Goal: Task Accomplishment & Management: Use online tool/utility

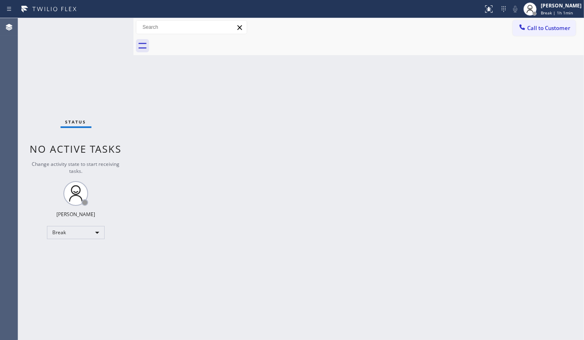
click at [61, 242] on div "Status No active tasks Change activity state to start receiving tasks. JENIZA A…" at bounding box center [75, 179] width 115 height 322
click at [62, 234] on div "Break" at bounding box center [76, 232] width 58 height 13
click at [65, 251] on li "Available" at bounding box center [75, 254] width 56 height 10
click at [91, 53] on div "Status No active tasks You are ready to start receiving tasks. JENIZA ALCAYDE A…" at bounding box center [75, 179] width 115 height 322
click at [95, 99] on div "Status No active tasks You are ready to start receiving tasks. JENIZA ALCAYDE A…" at bounding box center [75, 179] width 115 height 322
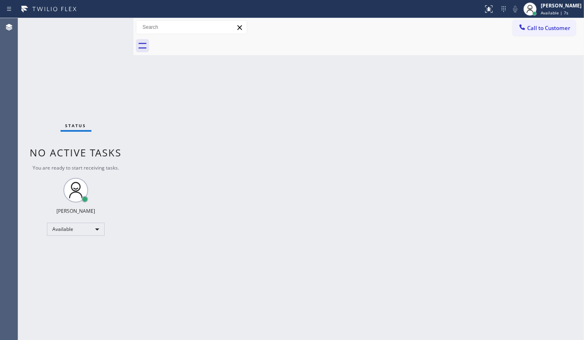
click at [93, 72] on div "Status No active tasks You are ready to start receiving tasks. JENIZA ALCAYDE A…" at bounding box center [75, 179] width 115 height 322
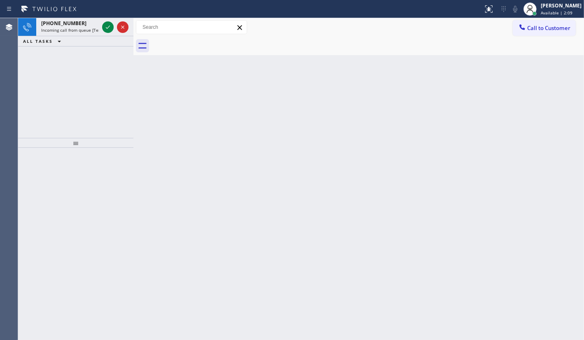
click at [66, 83] on div "+15012874459 Incoming call from queue [Test] All ALL TASKS ALL TASKS ACTIVE TAS…" at bounding box center [75, 78] width 115 height 120
click at [108, 26] on icon at bounding box center [108, 27] width 10 height 10
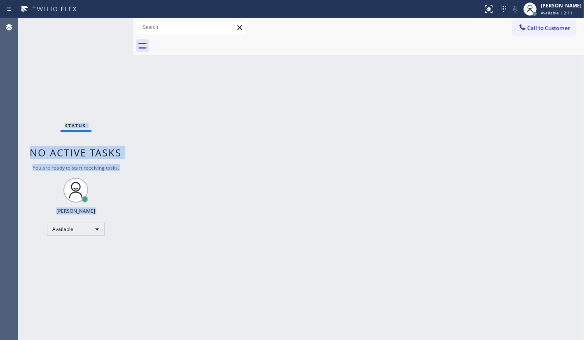
click at [108, 26] on div "Status No active tasks You are ready to start receiving tasks. JENIZA ALCAYDE A…" at bounding box center [75, 179] width 115 height 322
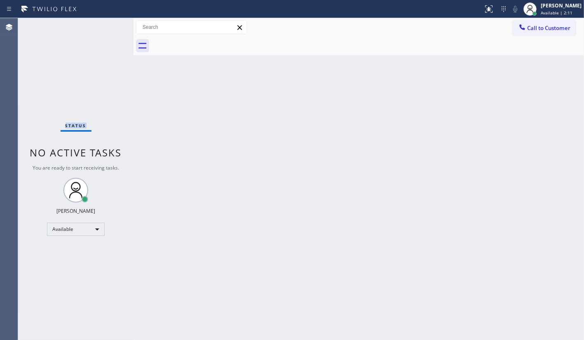
click at [108, 26] on div "Status No active tasks You are ready to start receiving tasks. JENIZA ALCAYDE A…" at bounding box center [75, 179] width 115 height 322
click at [108, 25] on div "Status No active tasks You are ready to start receiving tasks. JENIZA ALCAYDE A…" at bounding box center [75, 179] width 115 height 322
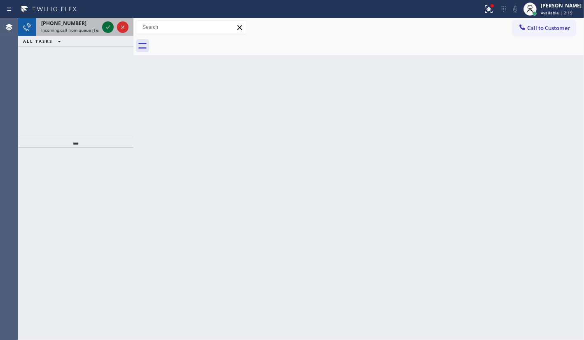
click at [103, 31] on icon at bounding box center [108, 27] width 10 height 10
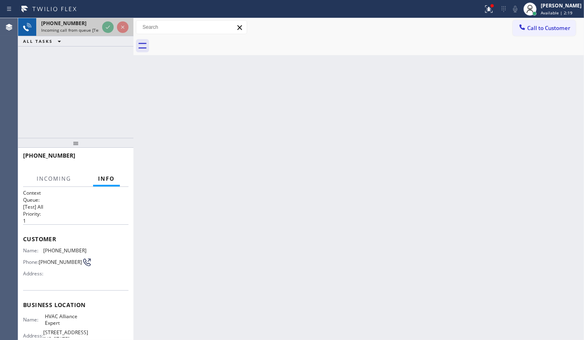
click at [115, 26] on div at bounding box center [115, 27] width 30 height 18
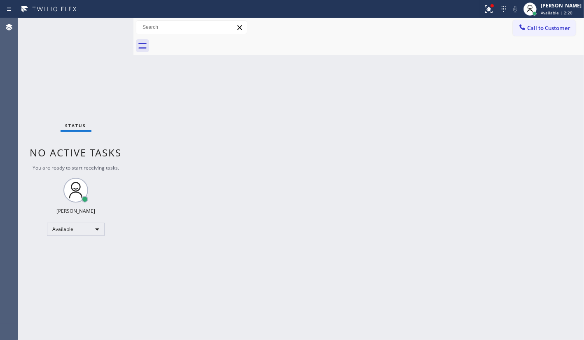
click at [111, 23] on div "Status No active tasks You are ready to start receiving tasks. JENIZA ALCAYDE A…" at bounding box center [75, 179] width 115 height 322
click at [114, 21] on div "Status No active tasks You are ready to start receiving tasks. JENIZA ALCAYDE A…" at bounding box center [75, 179] width 115 height 322
click at [115, 21] on div "Status No active tasks You are ready to start receiving tasks. JENIZA ALCAYDE A…" at bounding box center [75, 179] width 115 height 322
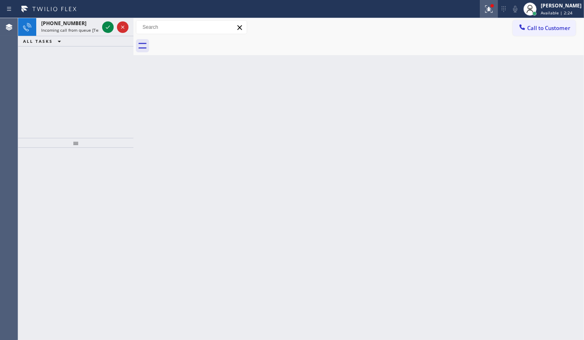
click at [482, 8] on div at bounding box center [488, 9] width 18 height 10
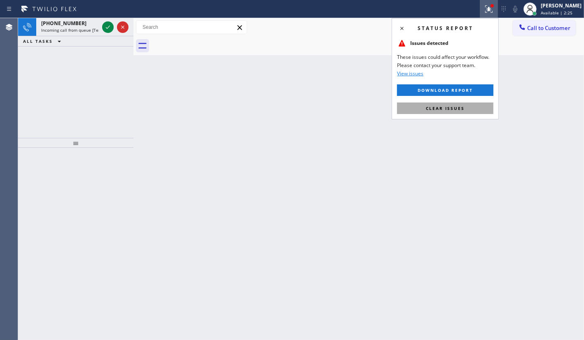
click at [436, 102] on div "Status report Issues detected These issues could affect your workflow. Please c…" at bounding box center [444, 68] width 107 height 101
click at [437, 107] on span "Clear issues" at bounding box center [445, 108] width 39 height 6
click at [444, 104] on div "Back to Dashboard Change Sender ID Customers Technicians Select a contact Outbo…" at bounding box center [358, 179] width 450 height 322
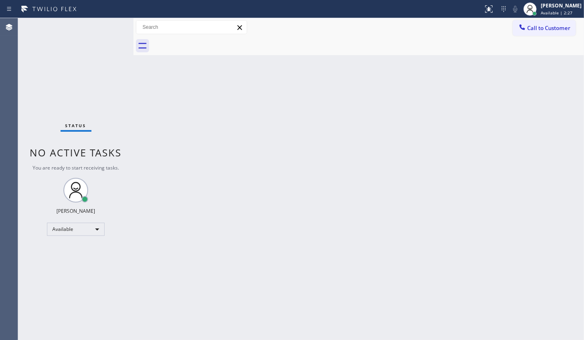
click at [97, 102] on div "Status No active tasks You are ready to start receiving tasks. JENIZA ALCAYDE A…" at bounding box center [75, 179] width 115 height 322
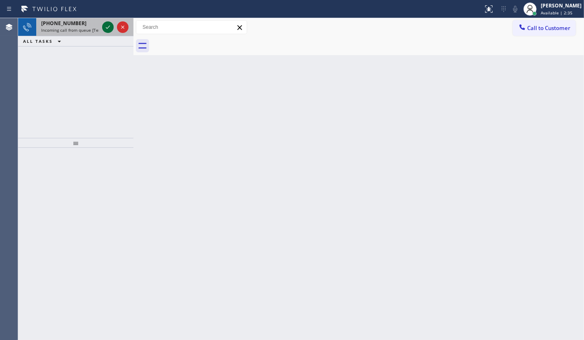
click at [106, 26] on icon at bounding box center [108, 27] width 10 height 10
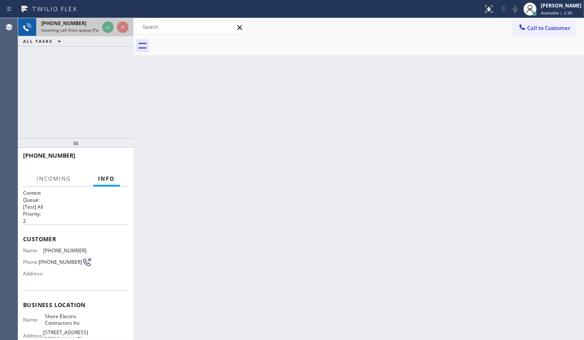
drag, startPoint x: 113, startPoint y: 21, endPoint x: 112, endPoint y: 25, distance: 4.6
click at [113, 21] on div at bounding box center [115, 27] width 30 height 18
click at [112, 37] on div "+18483640953 Incoming call from queue [Test] All ALL TASKS ALL TASKS ACTIVE TAS…" at bounding box center [75, 32] width 115 height 28
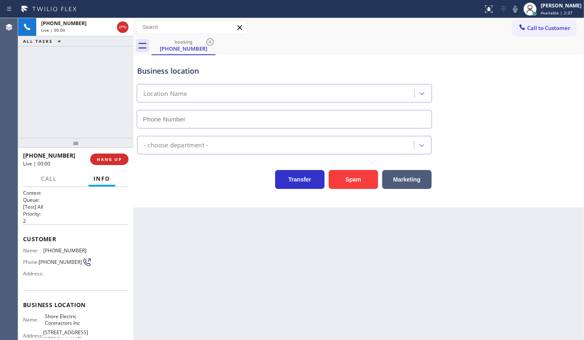
click at [112, 37] on div "ALL TASKS ALL TASKS ACTIVE TASKS TASKS IN WRAP UP" at bounding box center [75, 41] width 115 height 10
type input "(848) 331-2674"
drag, startPoint x: 112, startPoint y: 37, endPoint x: 106, endPoint y: 71, distance: 34.2
click at [111, 38] on div "ALL TASKS ALL TASKS ACTIVE TASKS TASKS IN WRAP UP" at bounding box center [75, 41] width 115 height 10
click at [113, 156] on span "HANG UP" at bounding box center [109, 159] width 25 height 6
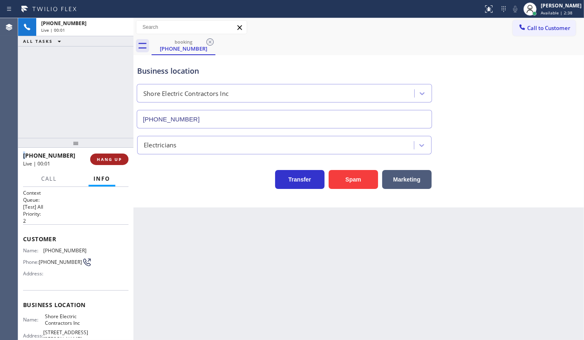
click at [113, 156] on span "HANG UP" at bounding box center [109, 159] width 25 height 6
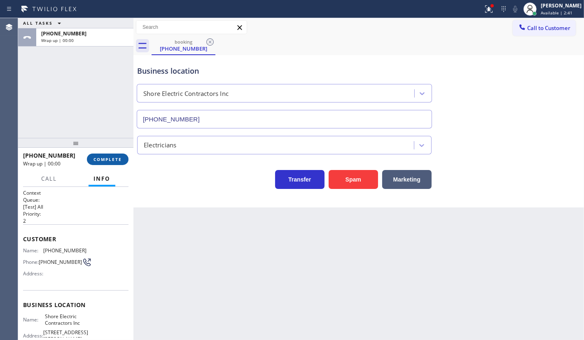
drag, startPoint x: 113, startPoint y: 152, endPoint x: 114, endPoint y: 156, distance: 4.2
click at [113, 155] on div "+18483640953 Wrap up | 00:00 COMPLETE" at bounding box center [75, 159] width 105 height 21
click at [117, 160] on span "COMPLETE" at bounding box center [107, 159] width 28 height 6
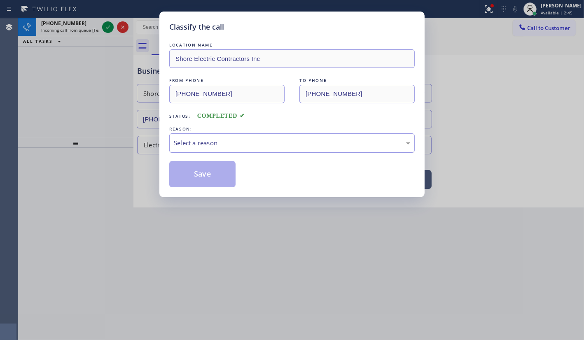
click at [193, 140] on div "Select a reason" at bounding box center [292, 142] width 236 height 9
click at [187, 171] on button "Save" at bounding box center [202, 174] width 66 height 26
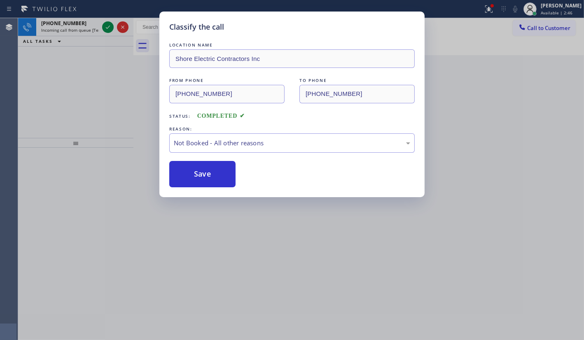
click at [187, 171] on button "Save" at bounding box center [202, 174] width 66 height 26
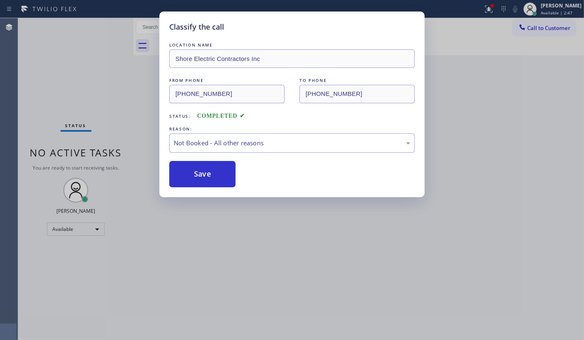
click at [187, 171] on button "Save" at bounding box center [202, 174] width 66 height 26
click at [187, 171] on div "Classify the call LOCATION NAME New York Appliance Repair Yonkers FROM PHONE (5…" at bounding box center [300, 179] width 565 height 322
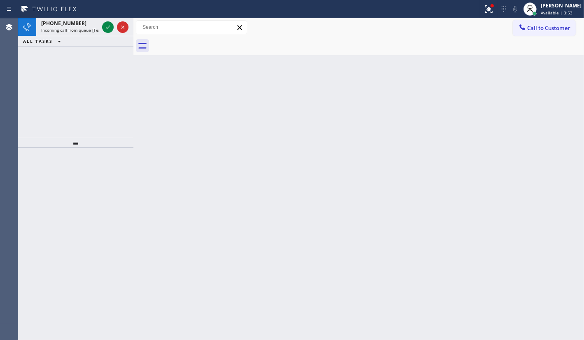
drag, startPoint x: 30, startPoint y: 111, endPoint x: 32, endPoint y: 106, distance: 5.9
click at [30, 107] on div "+15012874459 Incoming call from queue [Test] All ALL TASKS ALL TASKS ACTIVE TAS…" at bounding box center [75, 78] width 115 height 120
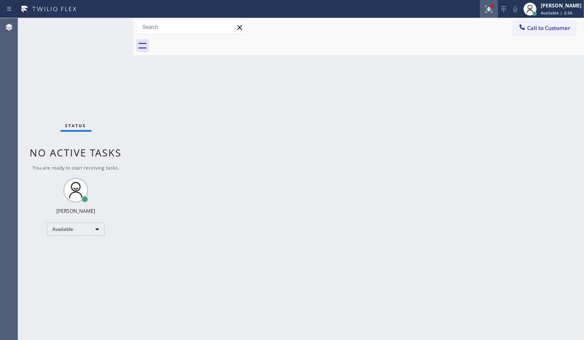
click at [489, 8] on icon at bounding box center [488, 8] width 7 height 7
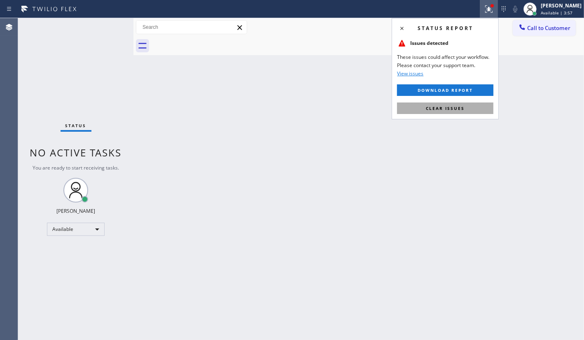
click at [467, 109] on button "Clear issues" at bounding box center [445, 108] width 96 height 12
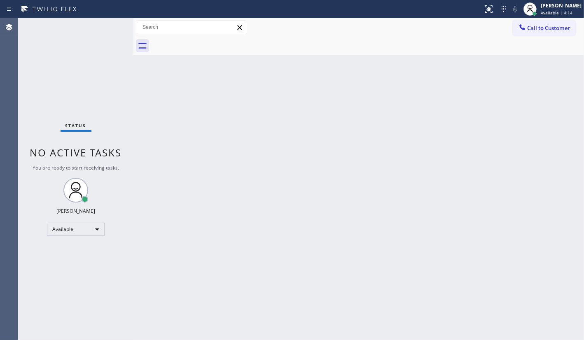
click at [104, 33] on div "Status No active tasks You are ready to start receiving tasks. JENIZA ALCAYDE A…" at bounding box center [75, 179] width 115 height 322
click at [55, 80] on div "Status No active tasks You are ready to start receiving tasks. JENIZA ALCAYDE A…" at bounding box center [75, 179] width 115 height 322
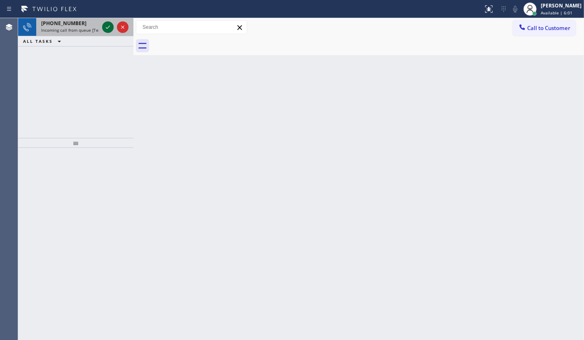
click at [110, 26] on icon at bounding box center [108, 27] width 10 height 10
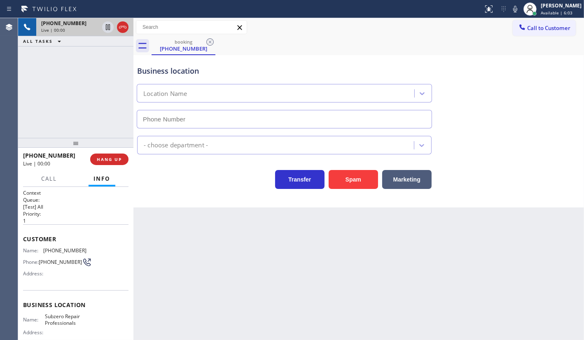
type input "(602) 691-7988"
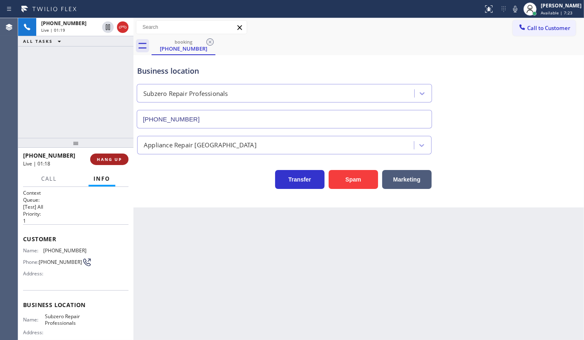
click at [109, 161] on span "HANG UP" at bounding box center [109, 159] width 25 height 6
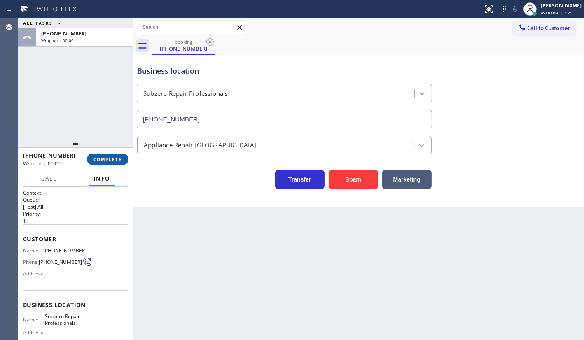
click at [101, 158] on span "COMPLETE" at bounding box center [107, 159] width 28 height 6
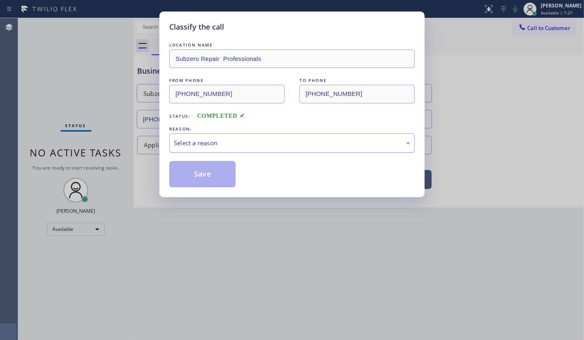
click at [186, 136] on div "Select a reason" at bounding box center [291, 142] width 245 height 19
click at [209, 169] on button "Save" at bounding box center [202, 174] width 66 height 26
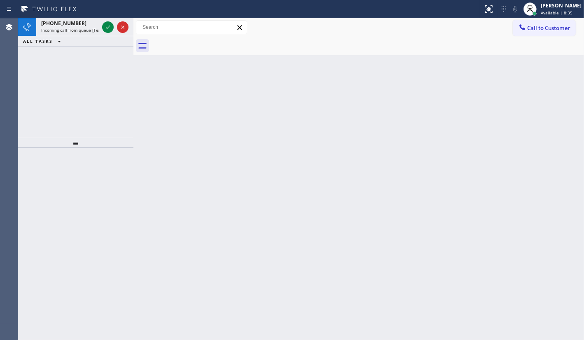
drag, startPoint x: 44, startPoint y: 90, endPoint x: 50, endPoint y: 85, distance: 8.2
click at [44, 90] on div "+15512589569 Incoming call from queue [Test] All ALL TASKS ALL TASKS ACTIVE TAS…" at bounding box center [75, 78] width 115 height 120
click at [102, 29] on div at bounding box center [108, 27] width 12 height 10
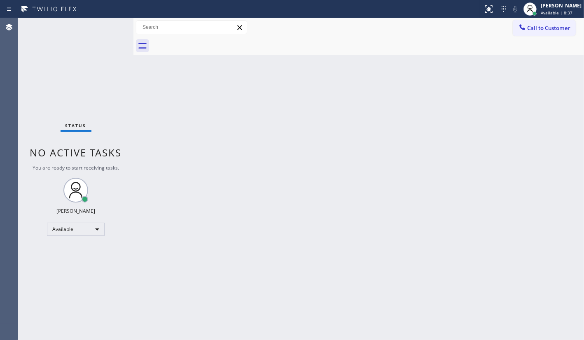
click at [104, 27] on div "Status No active tasks You are ready to start receiving tasks. JENIZA ALCAYDE A…" at bounding box center [75, 179] width 115 height 322
click at [106, 27] on div "Status No active tasks You are ready to start receiving tasks. JENIZA ALCAYDE A…" at bounding box center [75, 179] width 115 height 322
click at [125, 18] on div "Status No active tasks You are ready to start receiving tasks. JENIZA ALCAYDE A…" at bounding box center [75, 179] width 115 height 322
drag, startPoint x: 125, startPoint y: 18, endPoint x: 129, endPoint y: 11, distance: 8.3
click at [125, 14] on div "Status report Issue detected This issue could affect your workflow. Please cont…" at bounding box center [292, 170] width 584 height 340
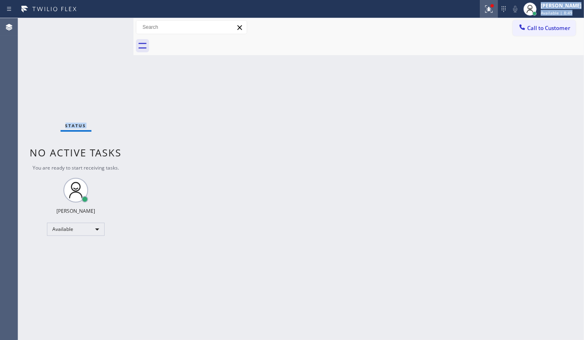
click at [497, 9] on div at bounding box center [488, 9] width 18 height 10
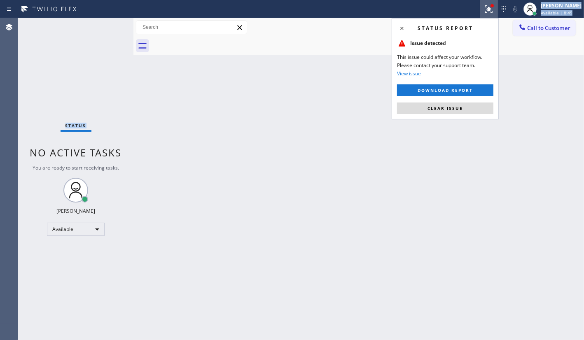
click at [462, 117] on div "Status report Issue detected This issue could affect your workflow. Please cont…" at bounding box center [444, 68] width 107 height 101
click at [462, 109] on span "Clear issue" at bounding box center [444, 108] width 35 height 6
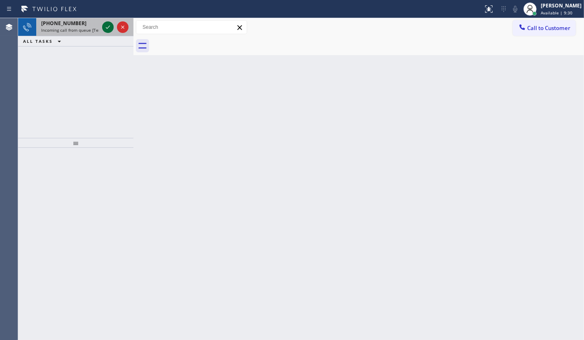
click at [108, 29] on icon at bounding box center [108, 27] width 10 height 10
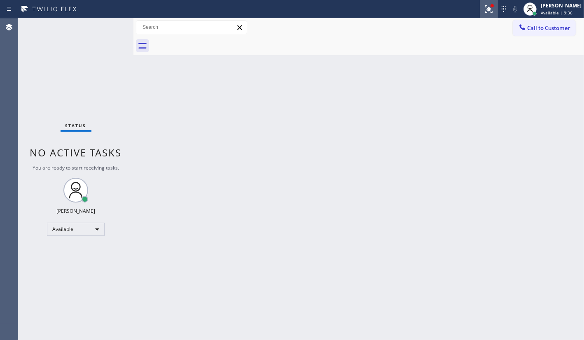
click at [491, 11] on icon at bounding box center [489, 9] width 10 height 10
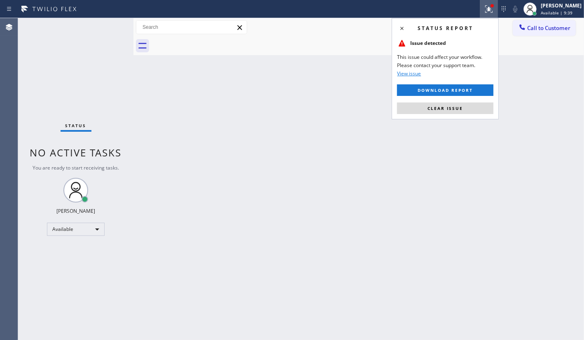
click at [490, 107] on button "Clear issue" at bounding box center [445, 108] width 96 height 12
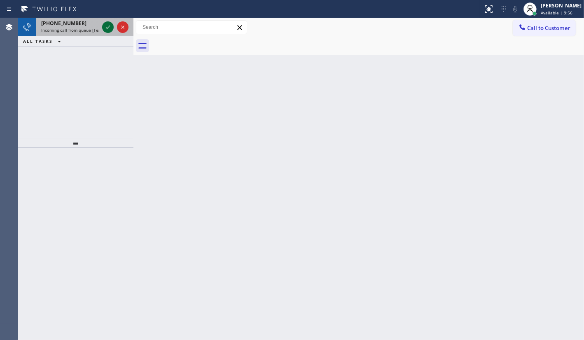
click at [109, 27] on icon at bounding box center [108, 27] width 10 height 10
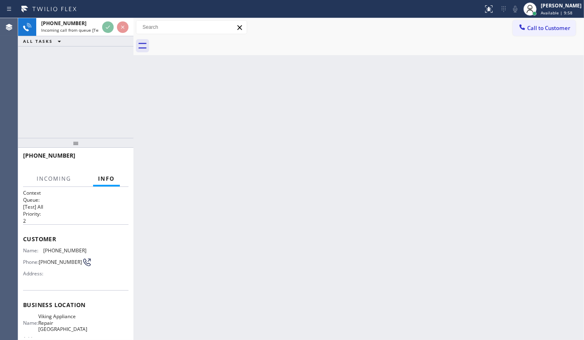
click at [184, 296] on div "Back to Dashboard Change Sender ID Customers Technicians Select a contact Outbo…" at bounding box center [358, 179] width 450 height 322
click at [193, 284] on div "Back to Dashboard Change Sender ID Customers Technicians Select a contact Outbo…" at bounding box center [358, 179] width 450 height 322
drag, startPoint x: 197, startPoint y: 279, endPoint x: 200, endPoint y: 272, distance: 7.0
click at [198, 276] on div "Back to Dashboard Change Sender ID Customers Technicians Select a contact Outbo…" at bounding box center [358, 179] width 450 height 322
drag, startPoint x: 203, startPoint y: 268, endPoint x: 209, endPoint y: 261, distance: 9.6
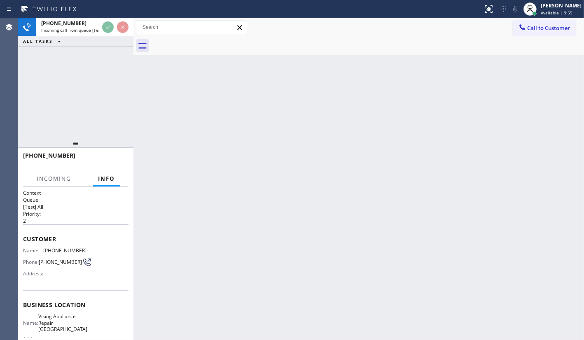
click at [206, 265] on div "Back to Dashboard Change Sender ID Customers Technicians Select a contact Outbo…" at bounding box center [358, 179] width 450 height 322
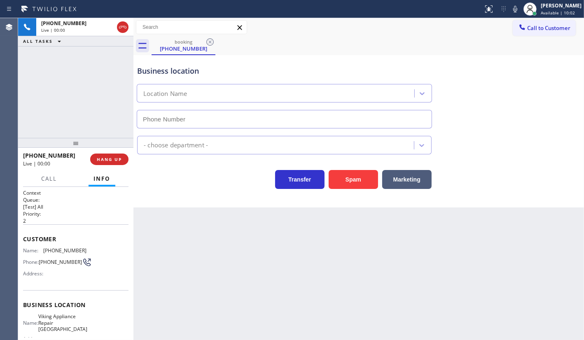
type input "(310) 861-3519"
click at [112, 159] on span "HANG UP" at bounding box center [109, 159] width 25 height 6
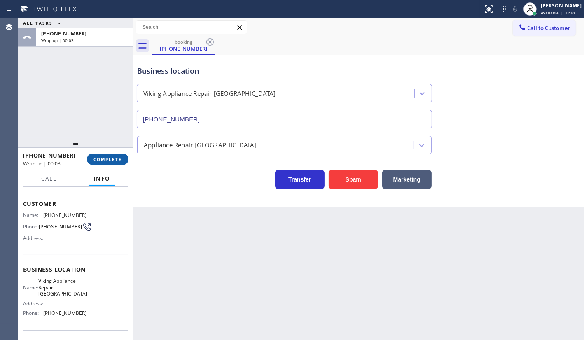
scroll to position [85, 0]
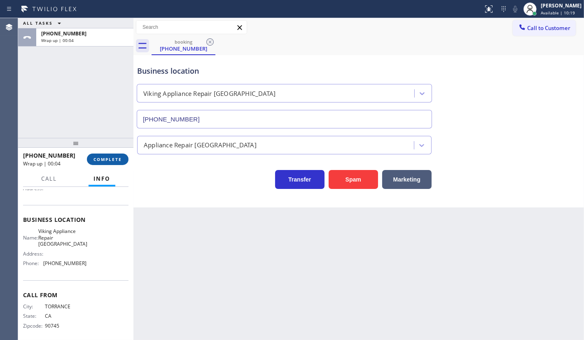
click at [108, 156] on button "COMPLETE" at bounding box center [108, 160] width 42 height 12
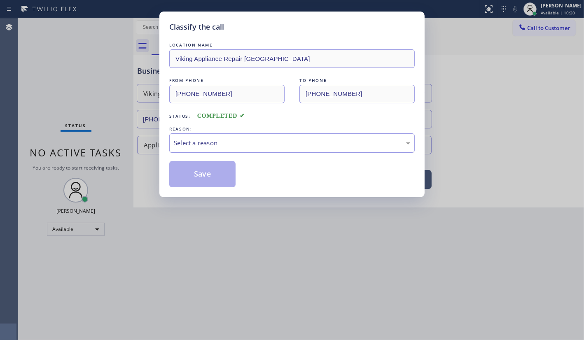
click at [203, 143] on div "Select a reason" at bounding box center [292, 142] width 236 height 9
drag, startPoint x: 204, startPoint y: 169, endPoint x: 226, endPoint y: 186, distance: 27.5
click at [215, 189] on div "Classify the call LOCATION NAME Viking Appliance Repair Malibu FROM PHONE (310)…" at bounding box center [291, 105] width 265 height 186
click at [226, 186] on button "Save" at bounding box center [202, 174] width 66 height 26
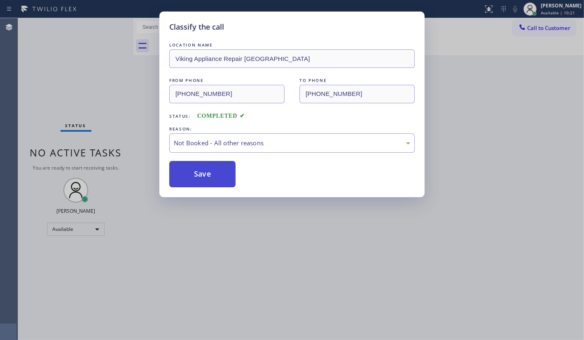
click at [226, 186] on button "Save" at bounding box center [202, 174] width 66 height 26
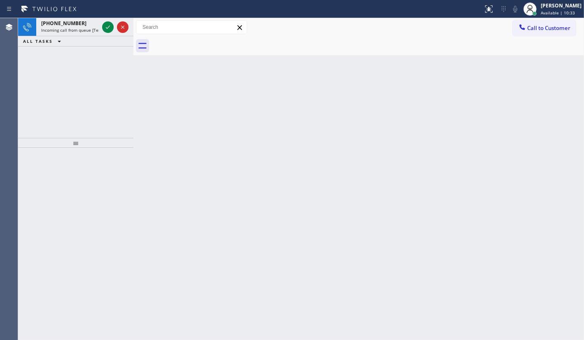
drag, startPoint x: 455, startPoint y: 217, endPoint x: 400, endPoint y: 179, distance: 67.4
click at [455, 217] on div "Back to Dashboard Change Sender ID Customers Technicians Select a contact Outbo…" at bounding box center [358, 179] width 450 height 322
click at [107, 26] on icon at bounding box center [108, 27] width 10 height 10
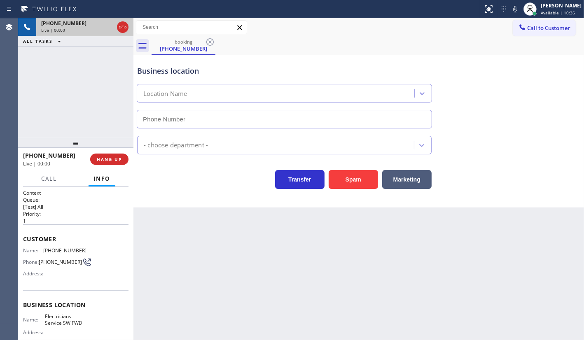
type input "(213) 566-1222"
click at [68, 105] on div "+17322166899 Live | 00:18 ALL TASKS ALL TASKS ACTIVE TASKS TASKS IN WRAP UP" at bounding box center [75, 78] width 115 height 120
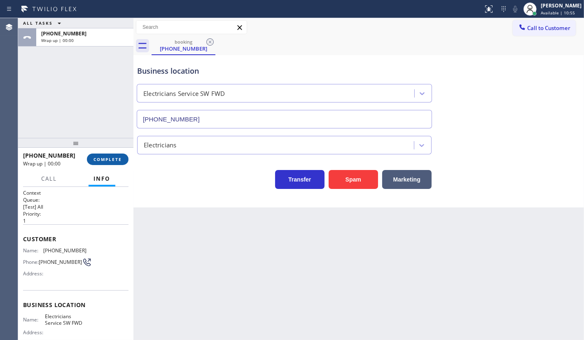
click at [117, 158] on span "COMPLETE" at bounding box center [107, 159] width 28 height 6
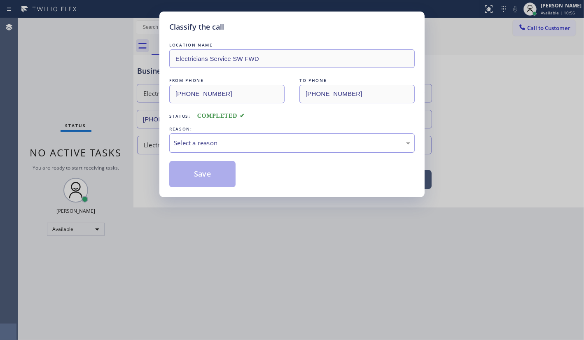
click at [181, 147] on div "Select a reason" at bounding box center [292, 142] width 236 height 9
click at [203, 175] on button "Save" at bounding box center [202, 174] width 66 height 26
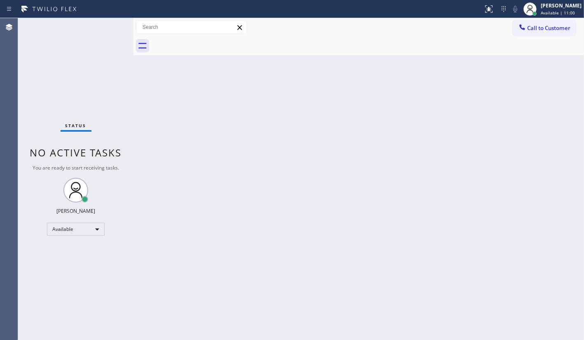
click at [428, 74] on div "Back to Dashboard Change Sender ID Customers Technicians Select a contact Outbo…" at bounding box center [358, 179] width 450 height 322
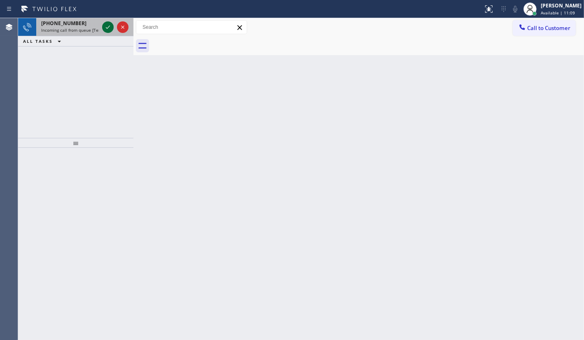
click at [111, 23] on icon at bounding box center [108, 27] width 10 height 10
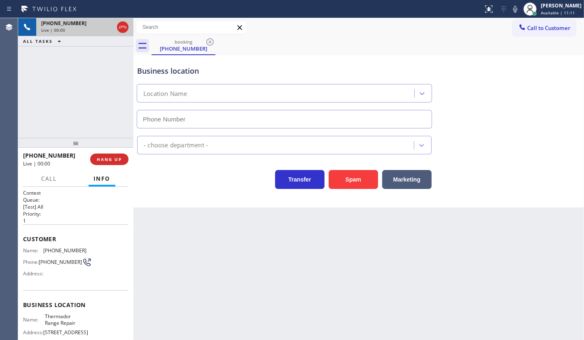
type input "(215) 709-7788"
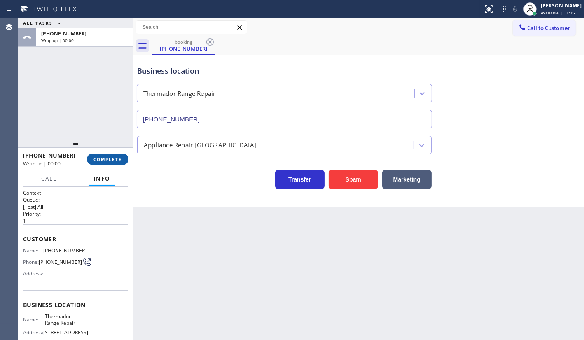
click at [111, 163] on button "COMPLETE" at bounding box center [108, 160] width 42 height 12
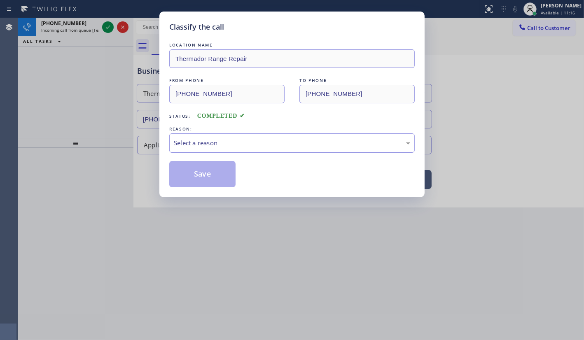
click at [112, 160] on div "Classify the call LOCATION NAME Thermador Range Repair FROM PHONE (267) 220-496…" at bounding box center [292, 170] width 584 height 340
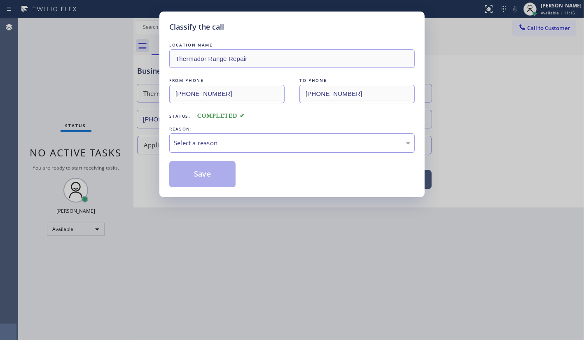
click at [208, 147] on div "Select a reason" at bounding box center [291, 142] width 245 height 19
click at [216, 171] on button "Save" at bounding box center [202, 174] width 66 height 26
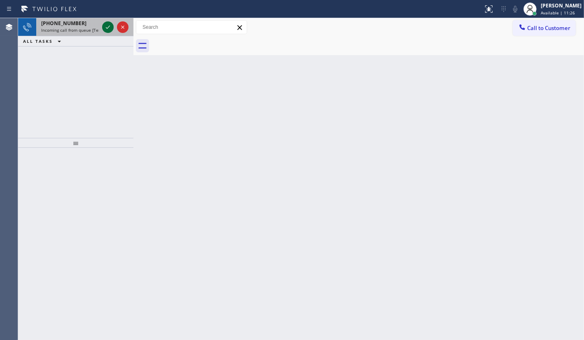
click at [109, 23] on icon at bounding box center [108, 27] width 10 height 10
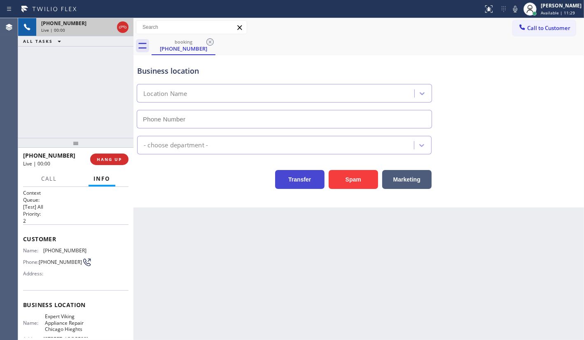
type input "(708) 616-0626"
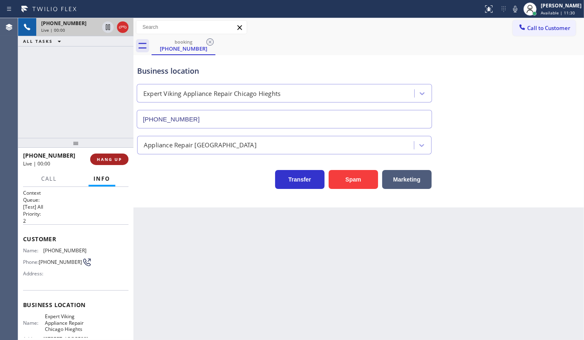
click at [114, 160] on span "HANG UP" at bounding box center [109, 159] width 25 height 6
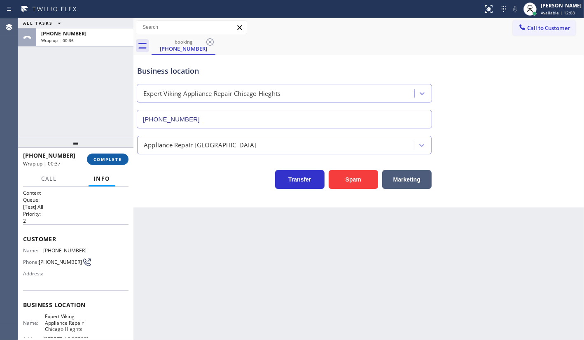
click at [109, 163] on button "COMPLETE" at bounding box center [108, 160] width 42 height 12
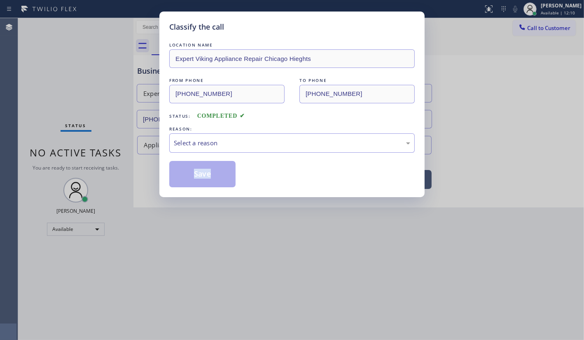
click at [109, 163] on div "Classify the call LOCATION NAME Expert Viking Appliance Repair Chicago Hieghts …" at bounding box center [292, 170] width 584 height 340
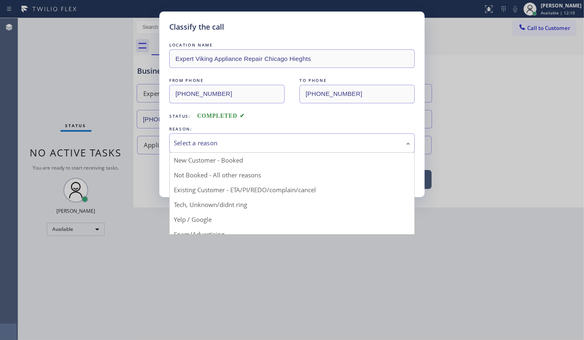
click at [191, 145] on div "Select a reason" at bounding box center [292, 142] width 236 height 9
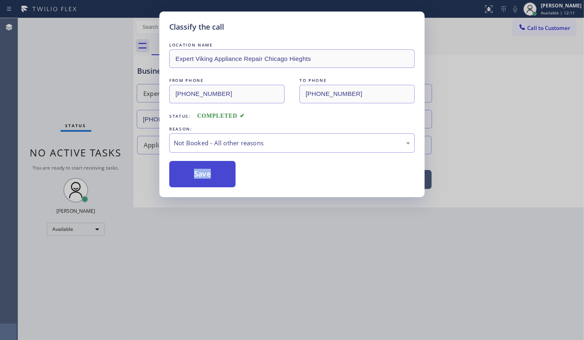
click at [187, 176] on button "Save" at bounding box center [202, 174] width 66 height 26
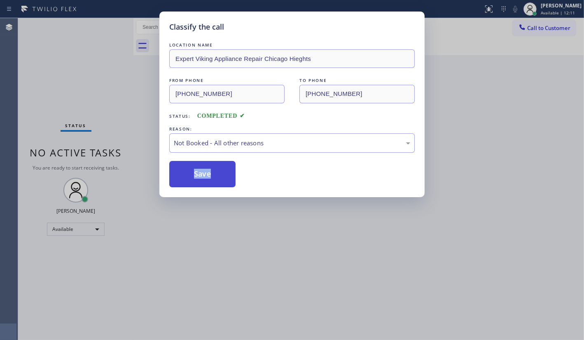
click at [187, 174] on button "Save" at bounding box center [202, 174] width 66 height 26
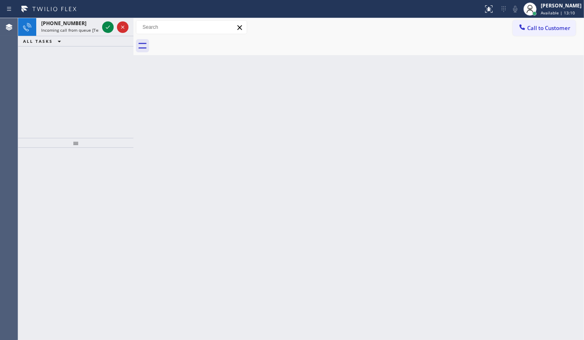
click at [66, 74] on div "+16462023708 Incoming call from queue [Test] All ALL TASKS ALL TASKS ACTIVE TAS…" at bounding box center [75, 78] width 115 height 120
click at [110, 26] on icon at bounding box center [108, 27] width 10 height 10
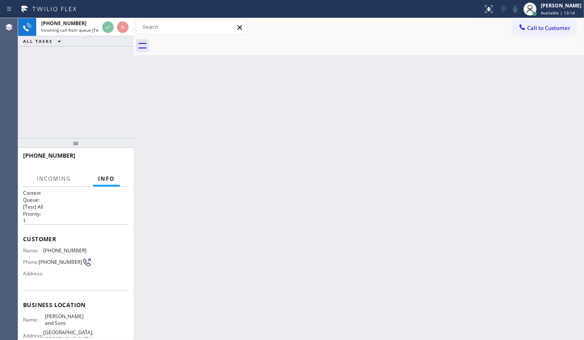
click at [107, 33] on div at bounding box center [115, 27] width 30 height 18
click at [109, 36] on div "ALL TASKS ALL TASKS ACTIVE TASKS TASKS IN WRAP UP" at bounding box center [75, 41] width 115 height 10
click at [109, 41] on div "ALL TASKS ALL TASKS ACTIVE TASKS TASKS IN WRAP UP" at bounding box center [75, 41] width 115 height 10
click at [109, 37] on div "+16462023708 Incoming call from queue [Test] All ALL TASKS ALL TASKS ACTIVE TAS…" at bounding box center [75, 32] width 115 height 28
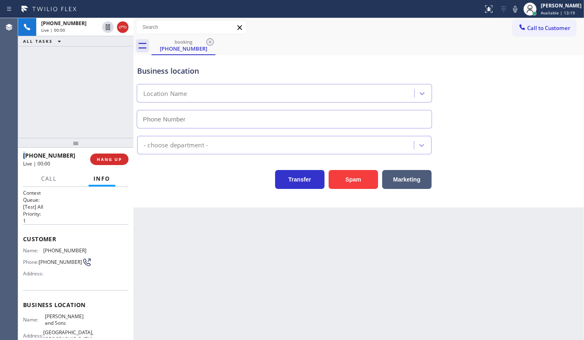
type input "(848) 294-3896"
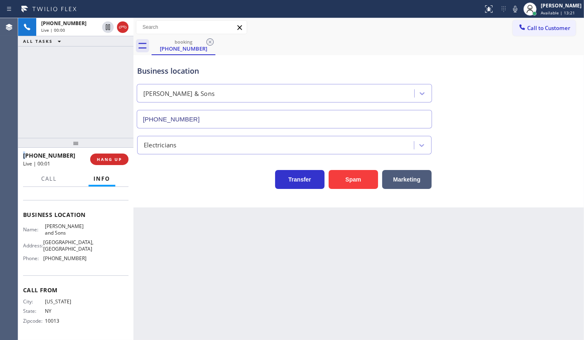
scroll to position [111, 0]
drag, startPoint x: 40, startPoint y: 203, endPoint x: 81, endPoint y: 226, distance: 47.7
click at [81, 226] on div "Business location Name: Mac Fhionnghaile and Sons Address: Aberdeen Township, N…" at bounding box center [75, 237] width 105 height 75
click at [135, 230] on div "Back to Dashboard Change Sender ID Customers Technicians Select a contact Outbo…" at bounding box center [358, 179] width 450 height 322
click at [45, 202] on div "Business location Name: Mac Fhionnghaile and Sons Address: Aberdeen Township, N…" at bounding box center [75, 237] width 105 height 75
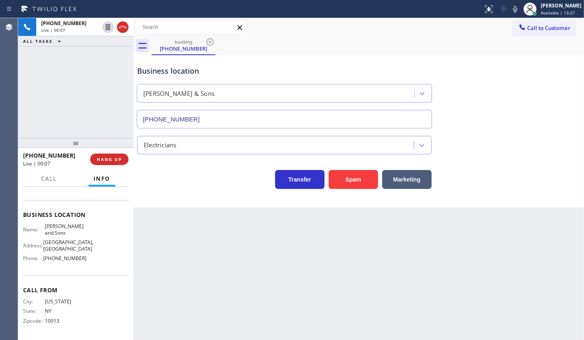
click at [44, 203] on div "Business location Name: Mac Fhionnghaile and Sons Address: Aberdeen Township, N…" at bounding box center [75, 237] width 105 height 75
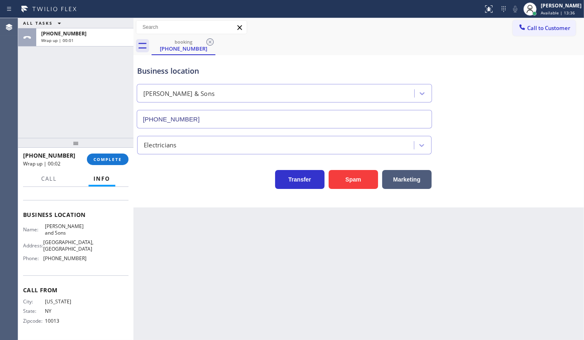
drag, startPoint x: 43, startPoint y: 205, endPoint x: 79, endPoint y: 219, distance: 38.6
click at [78, 223] on div "Name: Mac Fhionnghaile and Sons" at bounding box center [54, 229] width 63 height 13
click at [86, 102] on div "ALL TASKS ALL TASKS ACTIVE TASKS TASKS IN WRAP UP +16462023708 Wrap up | 00:05" at bounding box center [75, 78] width 115 height 120
click at [113, 152] on div "+16462023708 Wrap up | 00:06 COMPLETE" at bounding box center [75, 159] width 105 height 21
click at [117, 161] on span "COMPLETE" at bounding box center [107, 159] width 28 height 6
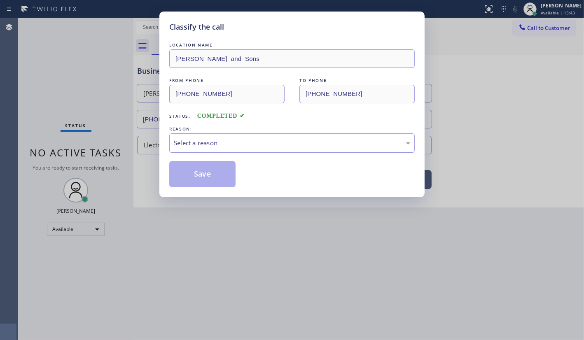
click at [218, 144] on div "Select a reason" at bounding box center [292, 142] width 236 height 9
drag, startPoint x: 181, startPoint y: 169, endPoint x: 194, endPoint y: 192, distance: 26.3
click at [185, 178] on button "Save" at bounding box center [202, 174] width 66 height 26
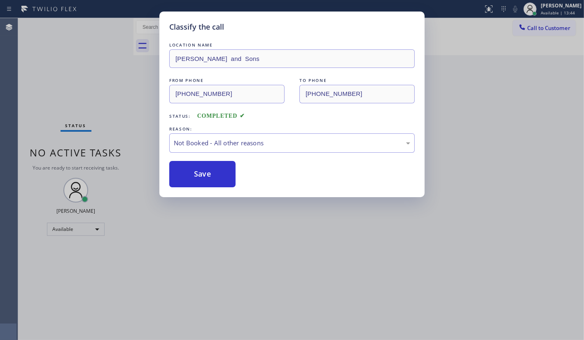
click at [195, 191] on div "Classify the call LOCATION NAME Mac Fhionnghaile and Sons FROM PHONE (646) 202-…" at bounding box center [291, 105] width 265 height 186
click at [194, 188] on div "Classify the call LOCATION NAME Mac Fhionnghaile and Sons FROM PHONE (646) 202-…" at bounding box center [291, 105] width 265 height 186
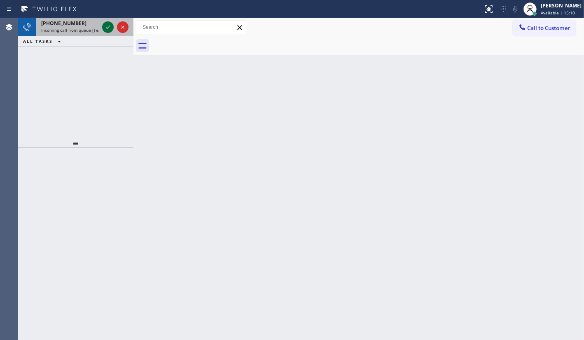
click at [108, 25] on icon at bounding box center [108, 27] width 10 height 10
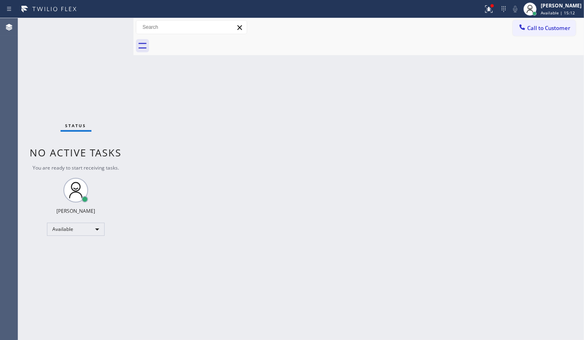
click at [112, 29] on div "Status No active tasks You are ready to start receiving tasks. JENIZA ALCAYDE A…" at bounding box center [75, 179] width 115 height 322
click at [105, 28] on div "Status No active tasks You are ready to start receiving tasks. JENIZA ALCAYDE A…" at bounding box center [75, 179] width 115 height 322
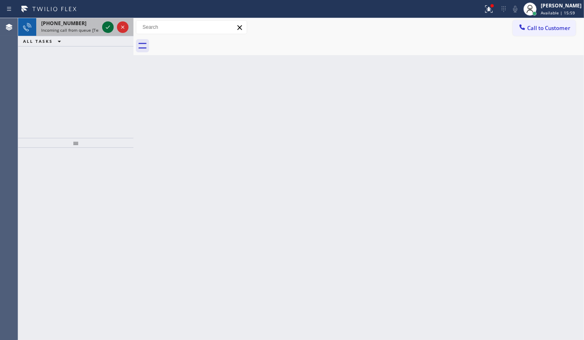
click at [111, 27] on icon at bounding box center [108, 27] width 10 height 10
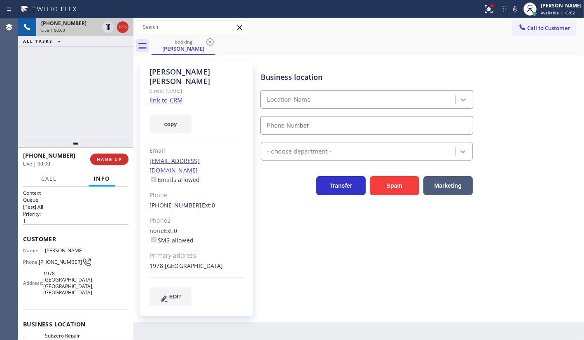
type input "(949) 523-3220"
click at [169, 96] on link "link to CRM" at bounding box center [165, 100] width 33 height 8
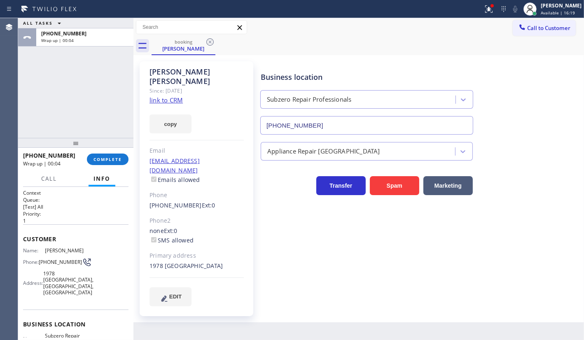
click at [25, 222] on p "1" at bounding box center [75, 220] width 105 height 7
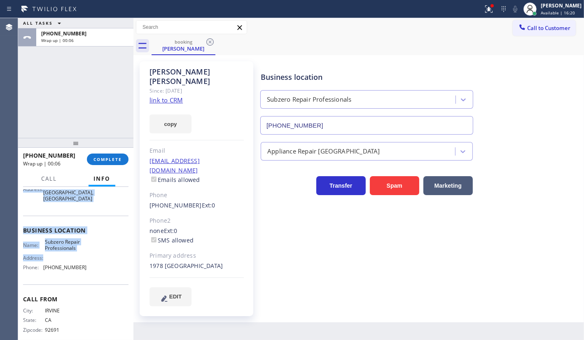
scroll to position [104, 0]
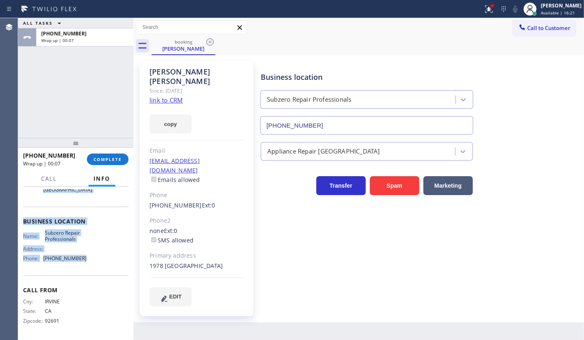
drag, startPoint x: 22, startPoint y: 227, endPoint x: 94, endPoint y: 256, distance: 78.1
click at [90, 265] on div "Context Queue: [Test] All Priority: 1 Customer Name: Lisa Hillgren Phone: (949)…" at bounding box center [75, 263] width 115 height 153
click at [558, 12] on span "Available | 16:23" at bounding box center [557, 13] width 34 height 6
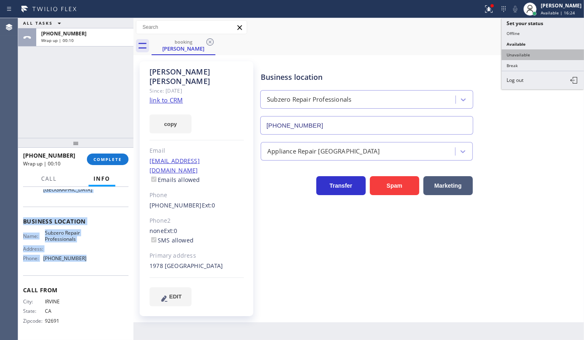
click at [523, 54] on button "Unavailable" at bounding box center [542, 54] width 82 height 11
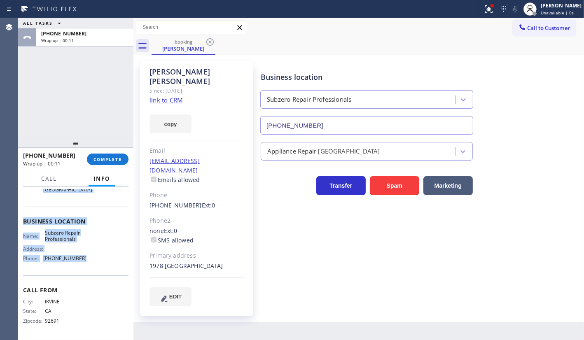
click at [90, 248] on div "Name: Subzero Repair Professionals Address: Phone: (949) 523-3220" at bounding box center [75, 247] width 105 height 35
drag, startPoint x: 41, startPoint y: 259, endPoint x: 85, endPoint y: 264, distance: 44.7
click at [85, 264] on div "Name: Subzero Repair Professionals Address: Phone: (949) 523-3220" at bounding box center [75, 247] width 105 height 35
copy div "(949) 523-3220"
click at [522, 29] on icon at bounding box center [522, 27] width 8 height 8
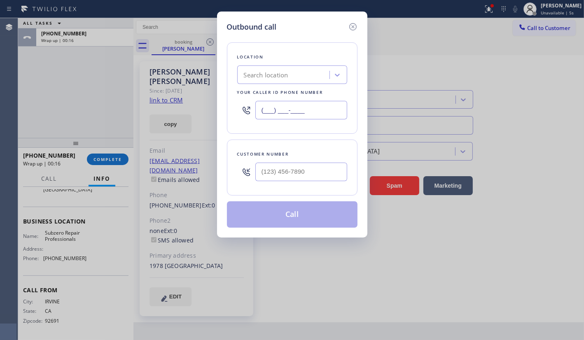
click at [297, 112] on input "(___) ___-____" at bounding box center [301, 110] width 92 height 19
paste input "949) 523-3220"
type input "(949) 523-3220"
click at [281, 175] on input "(___) ___-____" at bounding box center [301, 172] width 92 height 19
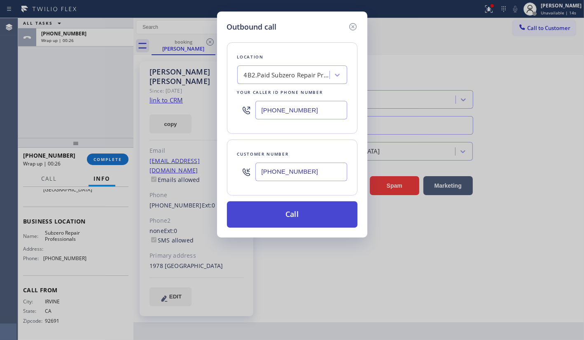
type input "(949) 307-5057"
click at [281, 211] on button "Call" at bounding box center [292, 214] width 130 height 26
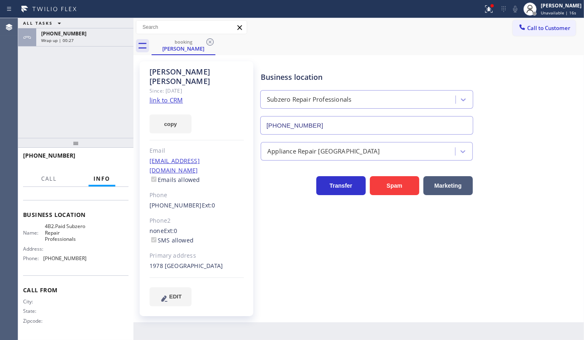
scroll to position [91, 0]
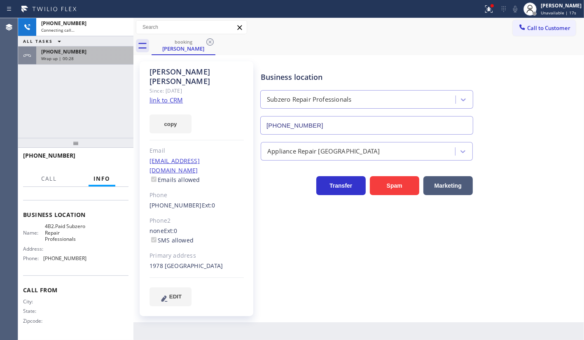
click at [53, 52] on span "+19493075057" at bounding box center [63, 51] width 45 height 7
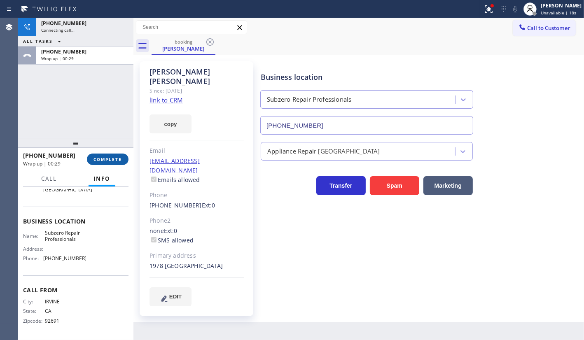
click at [104, 165] on div "+19493075057 Wrap up | 00:29 COMPLETE" at bounding box center [75, 159] width 105 height 21
click at [109, 161] on span "COMPLETE" at bounding box center [107, 159] width 28 height 6
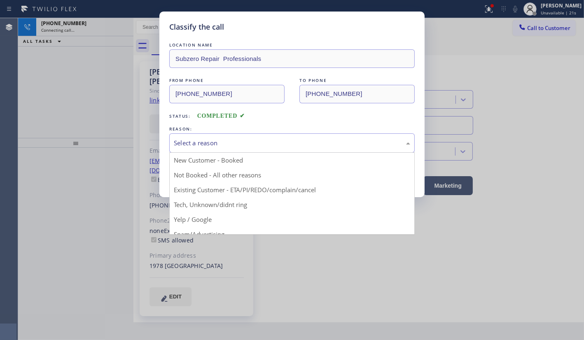
click at [205, 142] on div "Select a reason" at bounding box center [292, 142] width 236 height 9
drag, startPoint x: 198, startPoint y: 186, endPoint x: 199, endPoint y: 181, distance: 5.0
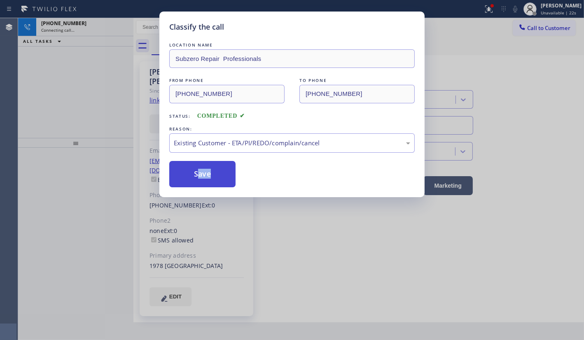
click at [200, 175] on button "Save" at bounding box center [202, 174] width 66 height 26
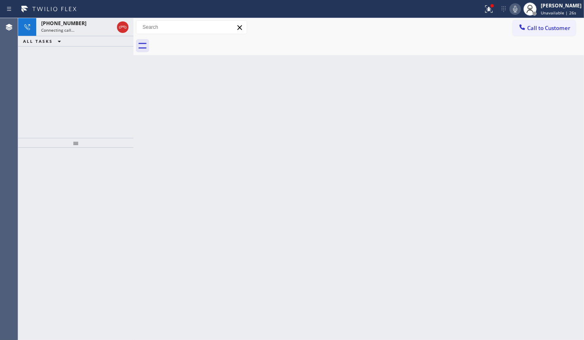
click at [516, 6] on icon at bounding box center [515, 9] width 4 height 7
click at [489, 11] on icon at bounding box center [489, 9] width 10 height 10
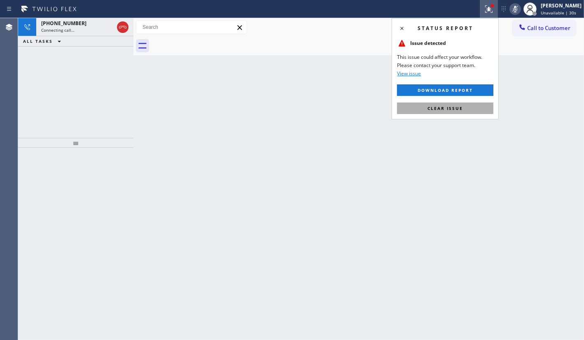
click at [484, 107] on button "Clear issue" at bounding box center [445, 108] width 96 height 12
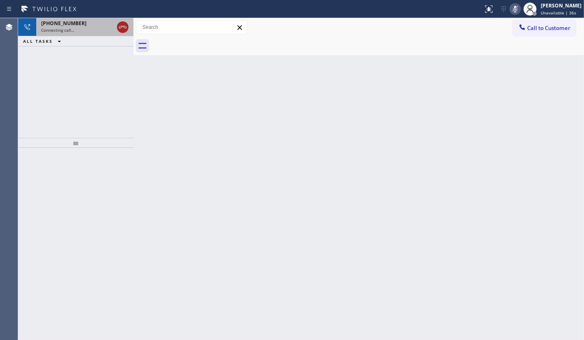
click at [123, 25] on icon at bounding box center [123, 27] width 10 height 10
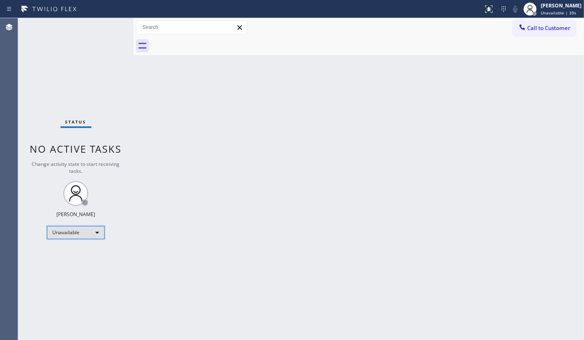
click at [56, 232] on div "Unavailable" at bounding box center [76, 232] width 58 height 13
click at [67, 82] on div at bounding box center [292, 170] width 584 height 340
click at [69, 229] on div "Unavailable" at bounding box center [76, 232] width 58 height 13
click at [73, 252] on li "Available" at bounding box center [75, 254] width 56 height 10
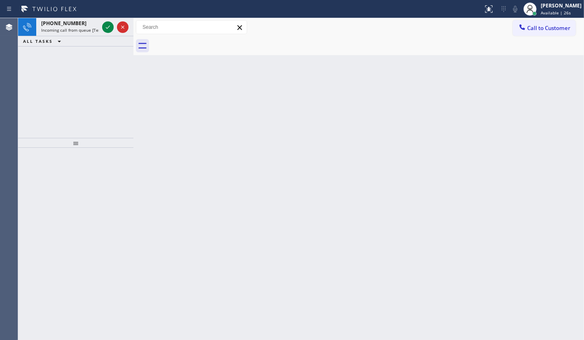
click at [11, 91] on div "Agent Desktop" at bounding box center [9, 179] width 18 height 322
click at [109, 26] on icon at bounding box center [108, 27] width 4 height 3
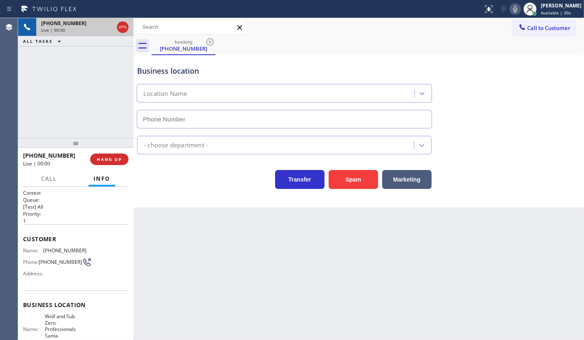
type input "(714) 844-0674"
click at [109, 161] on span "HANG UP" at bounding box center [109, 159] width 25 height 6
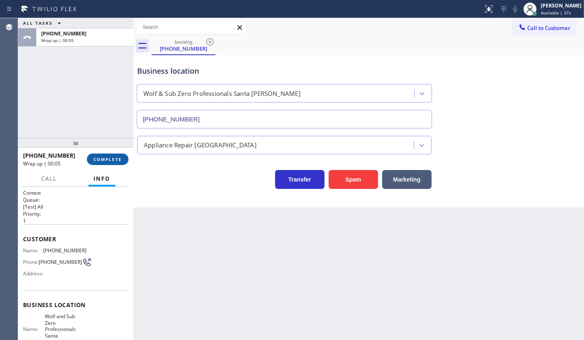
click at [106, 158] on span "COMPLETE" at bounding box center [107, 159] width 28 height 6
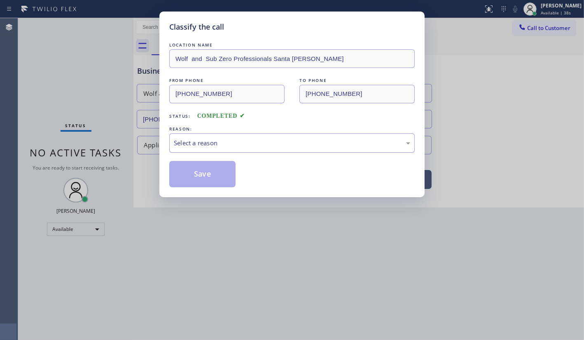
click at [206, 143] on div "Select a reason" at bounding box center [292, 142] width 236 height 9
click at [199, 170] on button "Save" at bounding box center [202, 174] width 66 height 26
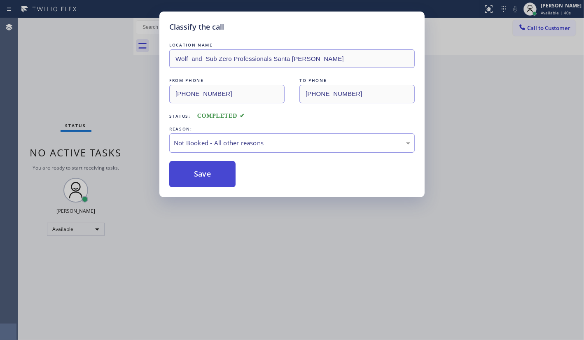
click at [199, 170] on button "Save" at bounding box center [202, 174] width 66 height 26
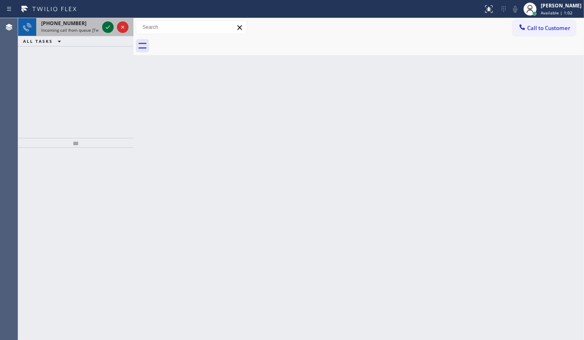
click at [102, 26] on div at bounding box center [108, 27] width 12 height 10
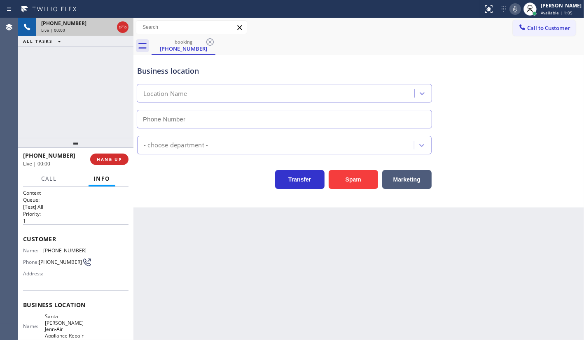
type input "(714) 975-9805"
click at [580, 56] on div "Business location Santa Ana Jenn-Air Appliance Repair (714) 975-9805" at bounding box center [358, 91] width 446 height 74
click at [33, 70] on div "+19097629825 Live | 01:21 ALL TASKS ALL TASKS ACTIVE TASKS TASKS IN WRAP UP" at bounding box center [75, 78] width 115 height 120
click at [517, 8] on icon at bounding box center [515, 9] width 4 height 7
click at [513, 9] on icon at bounding box center [515, 9] width 10 height 10
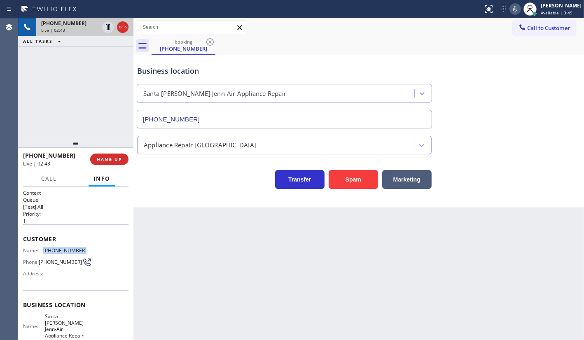
drag, startPoint x: 42, startPoint y: 248, endPoint x: 94, endPoint y: 247, distance: 52.3
click at [94, 247] on div "Name: (909) 762-9825 Phone: (909) 762-9825 Address:" at bounding box center [75, 263] width 105 height 33
copy div "(909) 762-9825"
click at [514, 7] on icon at bounding box center [515, 9] width 4 height 7
click at [71, 83] on div "+19097629825 Live | 05:52 ALL TASKS ALL TASKS ACTIVE TASKS TASKS IN WRAP UP" at bounding box center [75, 78] width 115 height 120
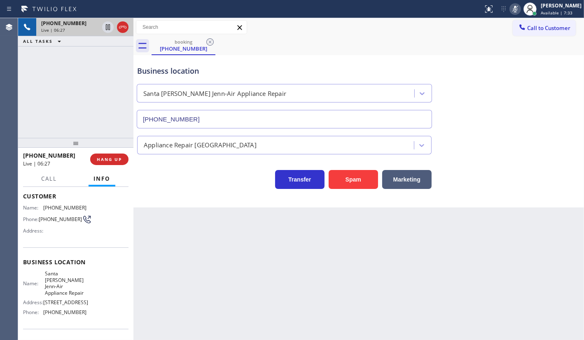
scroll to position [91, 0]
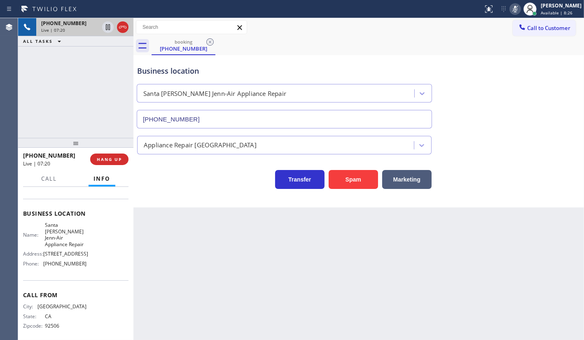
click at [30, 80] on div "+19097629825 Live | 07:20 ALL TASKS ALL TASKS ACTIVE TASKS TASKS IN WRAP UP" at bounding box center [75, 78] width 115 height 120
click at [50, 101] on div "+19097629825 Live | 07:32 ALL TASKS ALL TASKS ACTIVE TASKS TASKS IN WRAP UP" at bounding box center [75, 78] width 115 height 120
click at [80, 56] on div "+19097629825 Live | 08:06 ALL TASKS ALL TASKS ACTIVE TASKS TASKS IN WRAP UP" at bounding box center [75, 78] width 115 height 120
drag, startPoint x: 40, startPoint y: 114, endPoint x: 73, endPoint y: 88, distance: 42.6
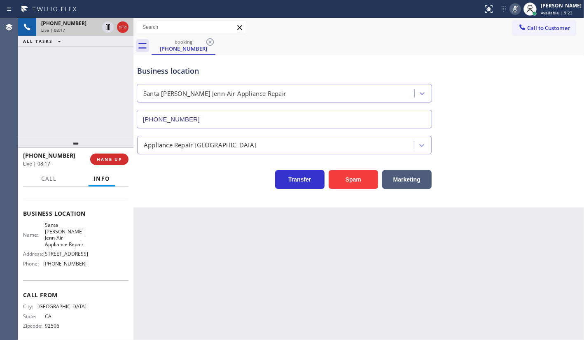
click at [49, 107] on div "+19097629825 Live | 08:17 ALL TASKS ALL TASKS ACTIVE TASKS TASKS IN WRAP UP" at bounding box center [75, 78] width 115 height 120
click at [512, 9] on icon at bounding box center [515, 9] width 10 height 10
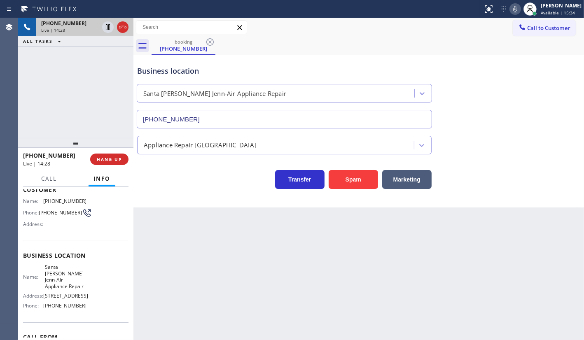
scroll to position [0, 0]
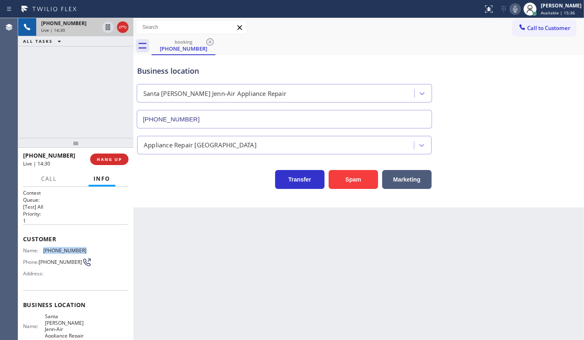
drag, startPoint x: 43, startPoint y: 247, endPoint x: 88, endPoint y: 245, distance: 45.7
click at [88, 245] on div "Customer Name: (909) 762-9825 Phone: (909) 762-9825 Address:" at bounding box center [75, 257] width 105 height 66
copy div "(909) 762-9825"
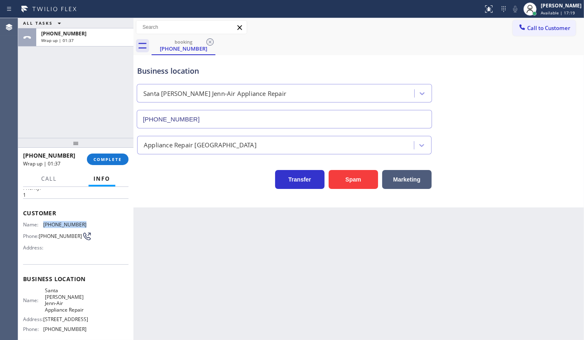
scroll to position [37, 0]
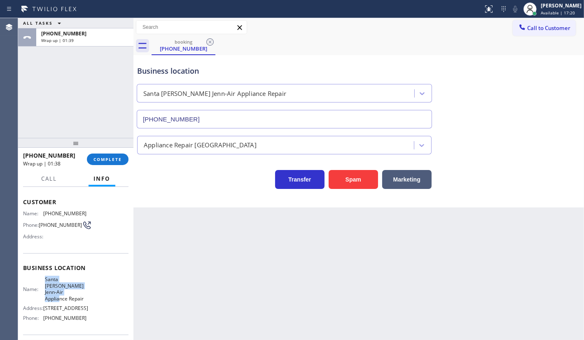
drag, startPoint x: 44, startPoint y: 280, endPoint x: 69, endPoint y: 293, distance: 28.3
click at [69, 293] on span "Santa Ana Jenn-Air Appliance Repair" at bounding box center [65, 289] width 41 height 26
copy span "Santa Ana Jenn-Air Appliance Repair"
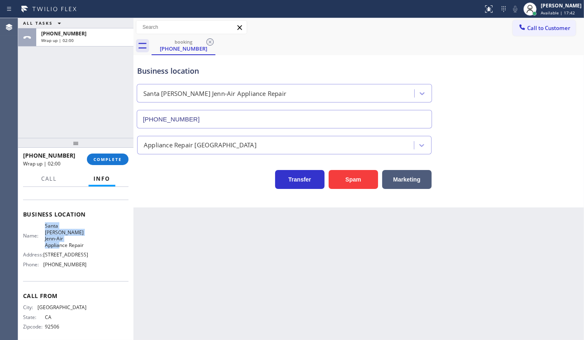
scroll to position [91, 0]
drag, startPoint x: 38, startPoint y: 258, endPoint x: 109, endPoint y: 261, distance: 70.4
click at [109, 261] on div "Name: Santa Ana Jenn-Air Appliance Repair Address: 1620 W 17th St Phone: (714) …" at bounding box center [75, 246] width 105 height 48
copy div "(714) 975-9805"
click at [110, 165] on div "+19097629825 Wrap up | 04:14 COMPLETE" at bounding box center [75, 159] width 105 height 21
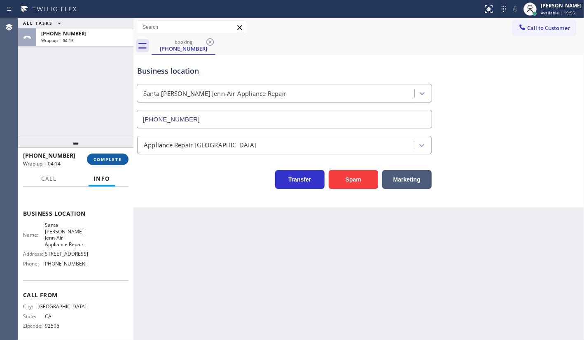
click at [116, 161] on span "COMPLETE" at bounding box center [107, 159] width 28 height 6
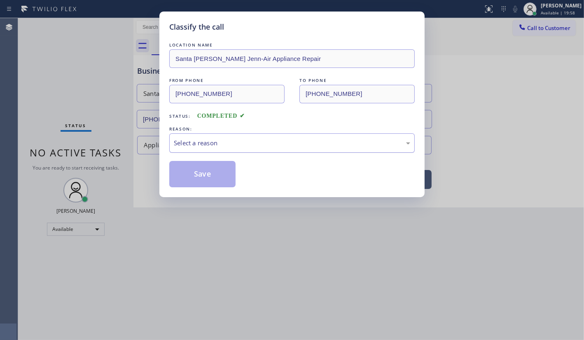
click at [189, 142] on div "Select a reason" at bounding box center [292, 142] width 236 height 9
click at [200, 180] on button "Save" at bounding box center [202, 174] width 66 height 26
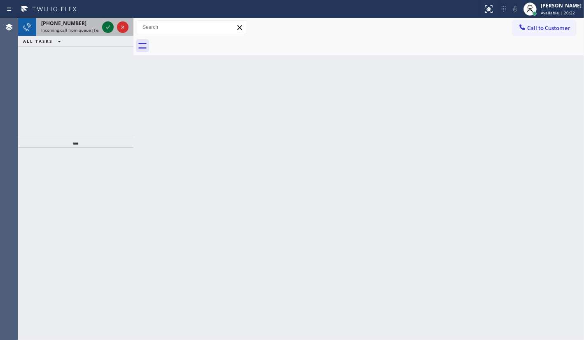
click at [111, 24] on icon at bounding box center [108, 27] width 10 height 10
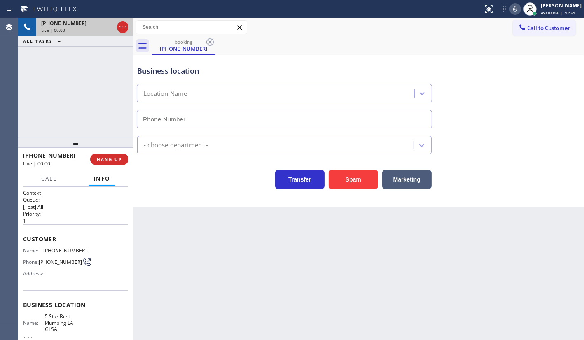
type input "(213) 444-7988"
click at [122, 29] on icon at bounding box center [123, 27] width 10 height 10
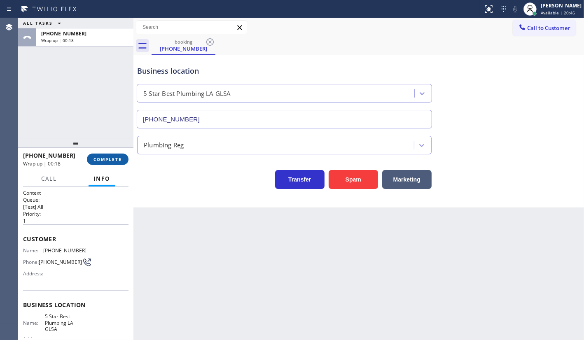
click at [107, 160] on span "COMPLETE" at bounding box center [107, 159] width 28 height 6
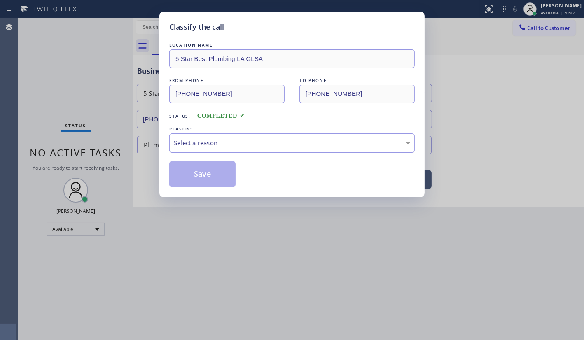
click at [208, 148] on div "Select a reason" at bounding box center [291, 142] width 245 height 19
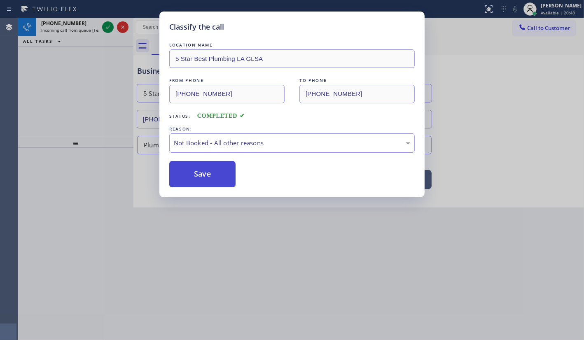
click at [205, 174] on button "Save" at bounding box center [202, 174] width 66 height 26
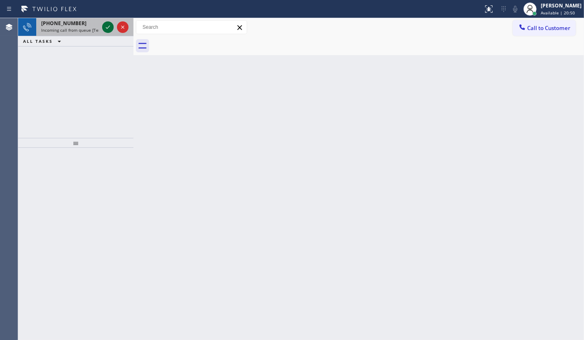
click at [109, 24] on icon at bounding box center [108, 27] width 10 height 10
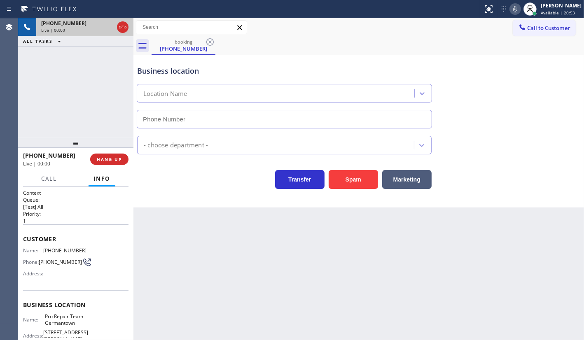
type input "(215) 709-8427"
click at [402, 177] on button "Marketing" at bounding box center [406, 179] width 49 height 19
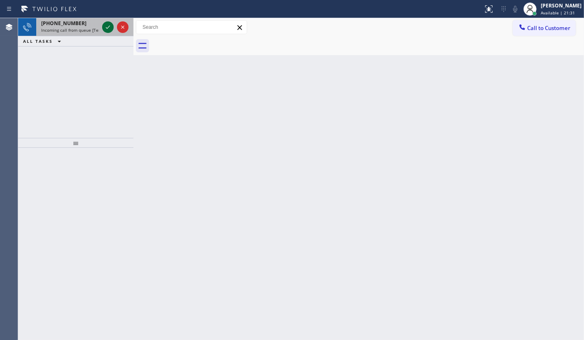
click at [107, 29] on icon at bounding box center [108, 27] width 10 height 10
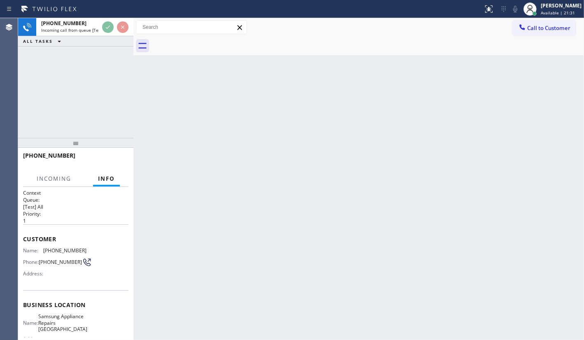
click at [112, 48] on div "+13236056196 Incoming call from queue [Test] All ALL TASKS ALL TASKS ACTIVE TAS…" at bounding box center [75, 78] width 115 height 120
click at [114, 48] on div "+13236056196 Incoming call from queue [Test] All ALL TASKS ALL TASKS ACTIVE TAS…" at bounding box center [75, 78] width 115 height 120
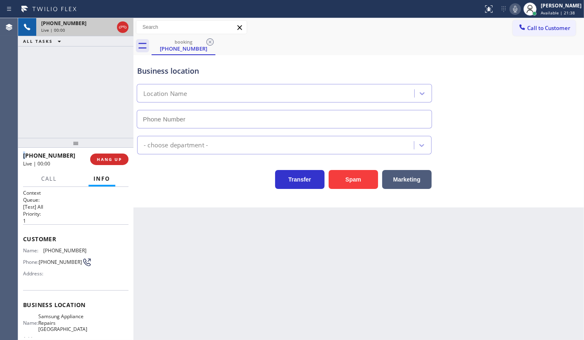
click at [106, 28] on div "Live | 00:00" at bounding box center [77, 30] width 72 height 6
type input "(415) 480-7108"
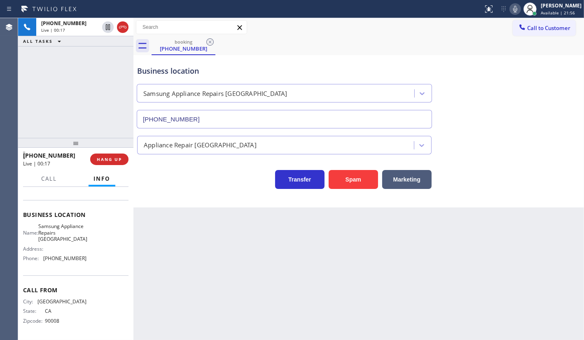
scroll to position [104, 0]
click at [102, 165] on div "+13236056196 Live | 00:40 HANG UP" at bounding box center [75, 159] width 105 height 21
click at [105, 158] on span "HANG UP" at bounding box center [109, 159] width 25 height 6
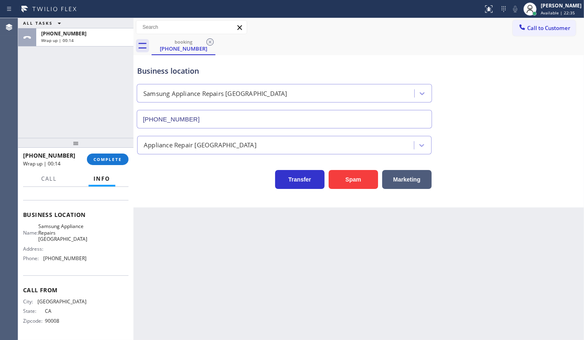
click at [109, 118] on div "ALL TASKS ALL TASKS ACTIVE TASKS TASKS IN WRAP UP +13236056196 Wrap up | 00:14" at bounding box center [75, 78] width 115 height 120
drag, startPoint x: 107, startPoint y: 169, endPoint x: 109, endPoint y: 161, distance: 8.3
click at [107, 167] on div "+13236056196 Wrap up | 00:15 COMPLETE" at bounding box center [75, 159] width 105 height 21
click at [109, 161] on span "COMPLETE" at bounding box center [107, 159] width 28 height 6
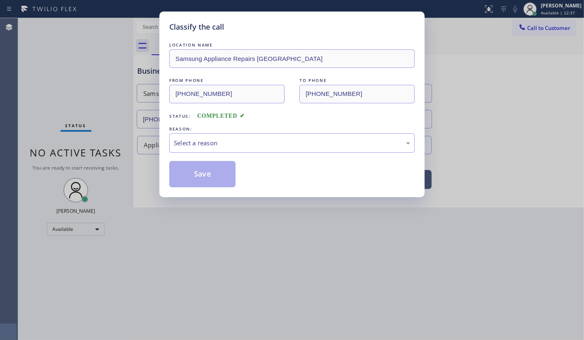
click at [112, 161] on div "Classify the call LOCATION NAME Samsung Appliance Repairs San Francisco FROM PH…" at bounding box center [292, 170] width 584 height 340
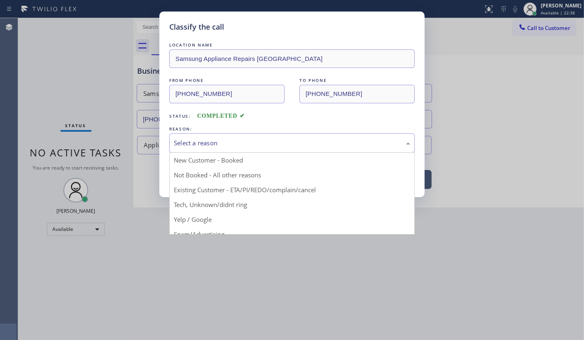
click at [226, 143] on div "Select a reason" at bounding box center [292, 142] width 236 height 9
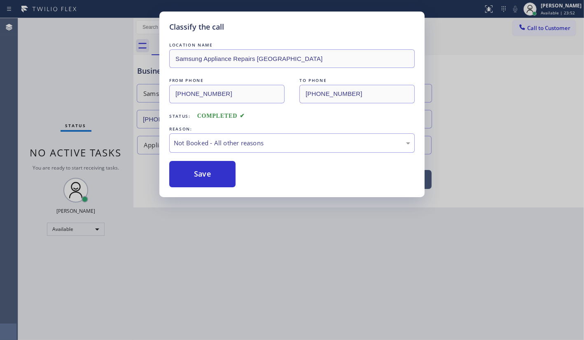
click at [76, 61] on div "Classify the call LOCATION NAME Samsung Appliance Repairs San Francisco FROM PH…" at bounding box center [292, 170] width 584 height 340
click at [186, 166] on button "Save" at bounding box center [202, 174] width 66 height 26
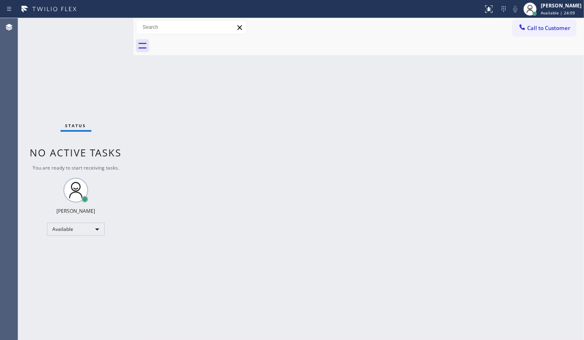
click at [103, 42] on div "Status No active tasks You are ready to start receiving tasks. JENIZA ALCAYDE A…" at bounding box center [75, 179] width 115 height 322
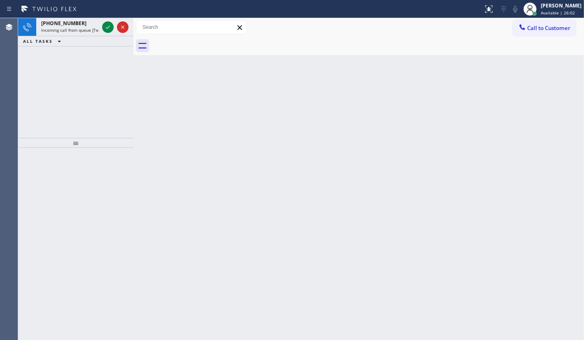
click at [87, 97] on div "+14806655939 Incoming call from queue [Test] All ALL TASKS ALL TASKS ACTIVE TAS…" at bounding box center [75, 78] width 115 height 120
click at [105, 29] on icon at bounding box center [108, 27] width 10 height 10
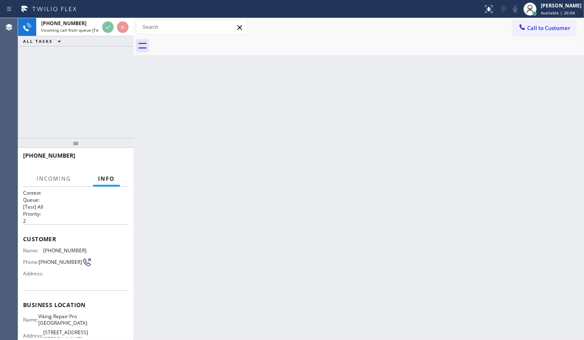
click at [107, 44] on div "ALL TASKS ALL TASKS ACTIVE TASKS TASKS IN WRAP UP" at bounding box center [75, 41] width 115 height 10
drag, startPoint x: 107, startPoint y: 44, endPoint x: 116, endPoint y: 54, distance: 13.4
click at [112, 48] on div "+14806655939 Incoming call from queue [Test] All ALL TASKS ALL TASKS ACTIVE TAS…" at bounding box center [75, 78] width 115 height 120
click at [116, 54] on div "+14806655939 Incoming call from queue [Test] All ALL TASKS ALL TASKS ACTIVE TAS…" at bounding box center [75, 78] width 115 height 120
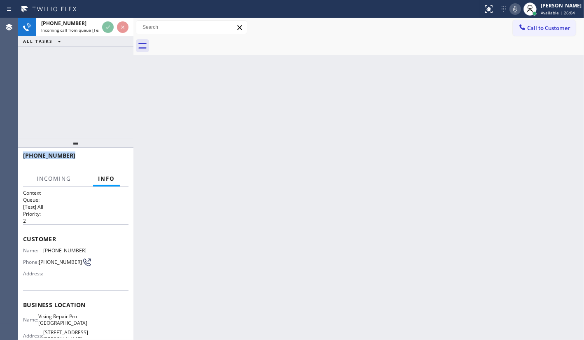
click at [116, 54] on div "+14806655939 Incoming call from queue [Test] All ALL TASKS ALL TASKS ACTIVE TAS…" at bounding box center [75, 78] width 115 height 120
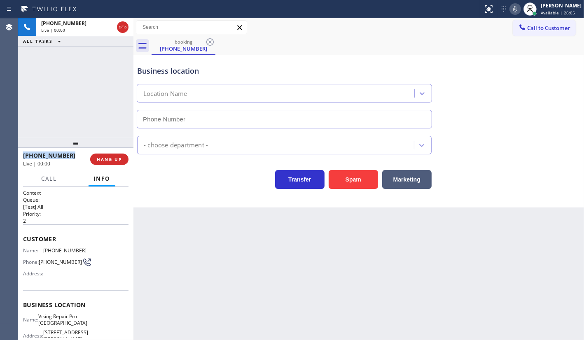
type input "(480) 608-9885"
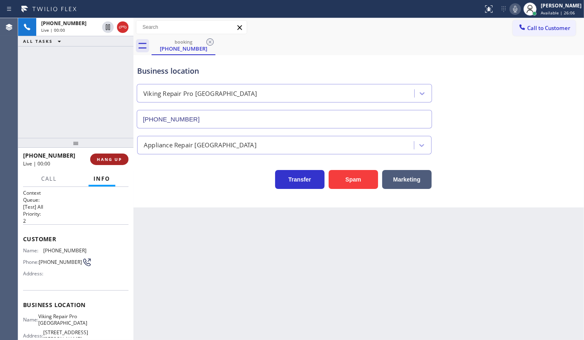
click at [108, 153] on div "+14806655939 Live | 00:00 HANG UP" at bounding box center [75, 159] width 105 height 21
click at [110, 159] on span "HANG UP" at bounding box center [109, 159] width 25 height 6
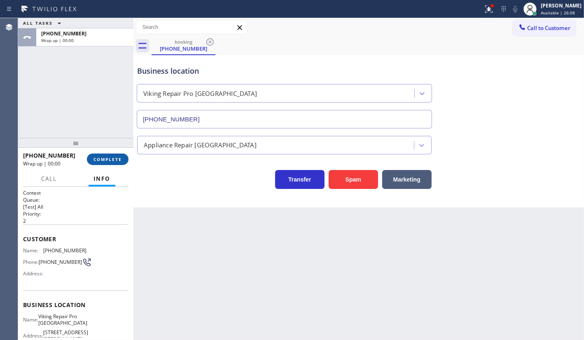
click at [111, 158] on span "COMPLETE" at bounding box center [107, 159] width 28 height 6
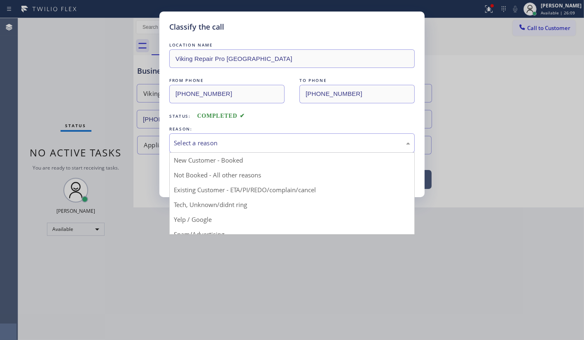
click at [221, 142] on div "Select a reason" at bounding box center [292, 142] width 236 height 9
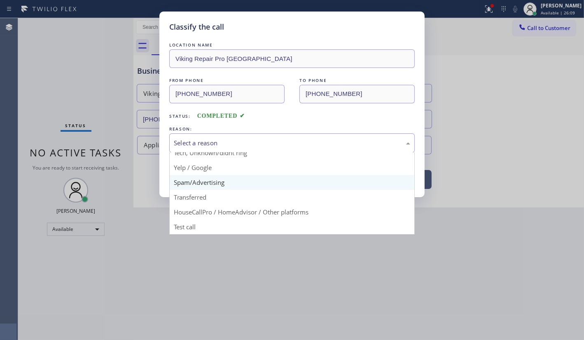
scroll to position [55, 0]
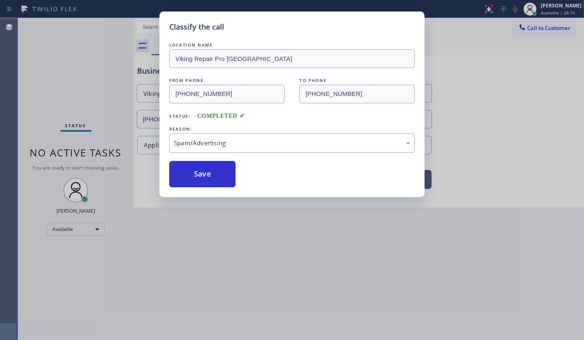
click at [185, 177] on button "Save" at bounding box center [202, 174] width 66 height 26
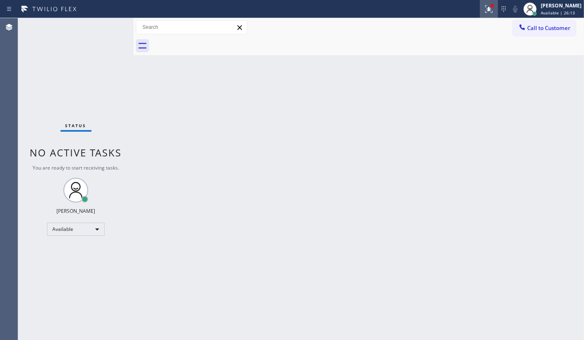
click at [489, 4] on icon at bounding box center [489, 9] width 10 height 10
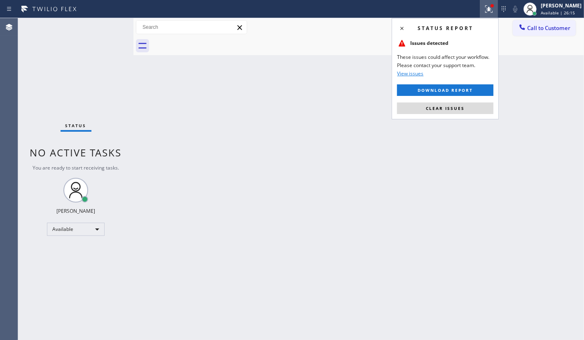
click at [449, 102] on div "Status report Issues detected These issues could affect your workflow. Please c…" at bounding box center [444, 68] width 107 height 101
drag, startPoint x: 445, startPoint y: 110, endPoint x: 81, endPoint y: 171, distance: 369.3
click at [433, 112] on button "Clear issues" at bounding box center [445, 108] width 96 height 12
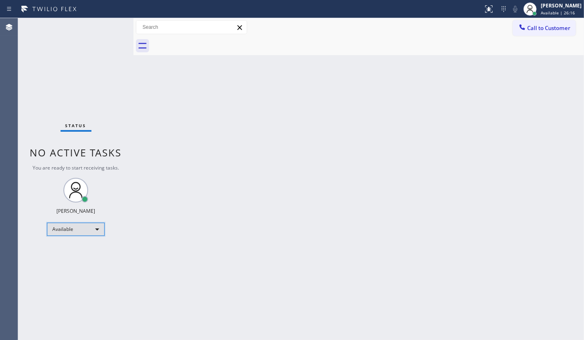
click at [67, 231] on div "Available" at bounding box center [76, 229] width 58 height 13
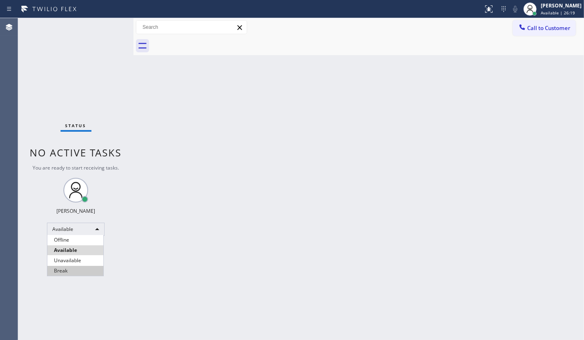
click at [70, 270] on li "Break" at bounding box center [75, 271] width 56 height 10
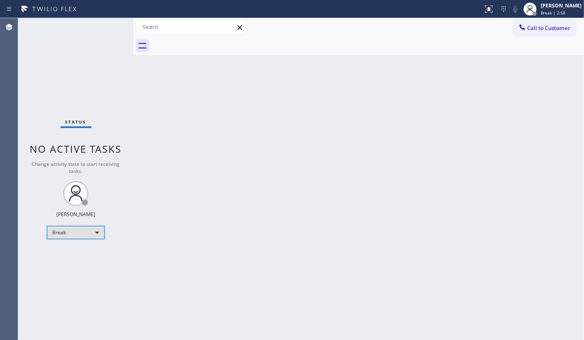
click at [60, 230] on div "Break" at bounding box center [76, 232] width 58 height 13
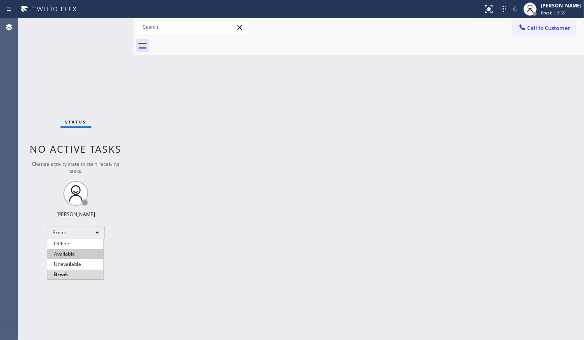
click at [60, 251] on li "Available" at bounding box center [75, 254] width 56 height 10
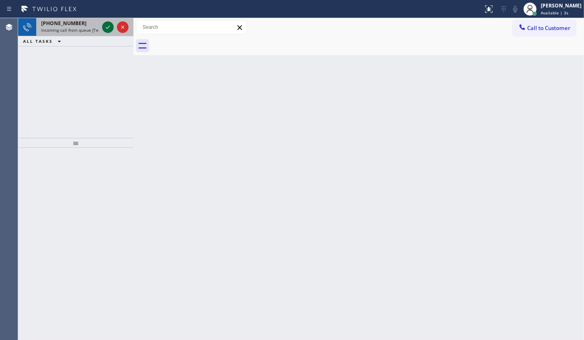
click at [105, 24] on icon at bounding box center [108, 27] width 10 height 10
click at [110, 28] on icon at bounding box center [108, 27] width 10 height 10
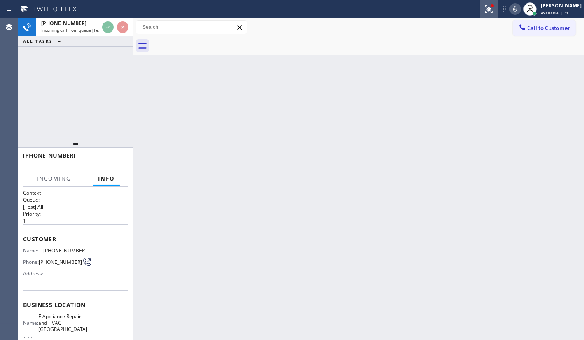
click at [493, 9] on icon at bounding box center [489, 9] width 10 height 10
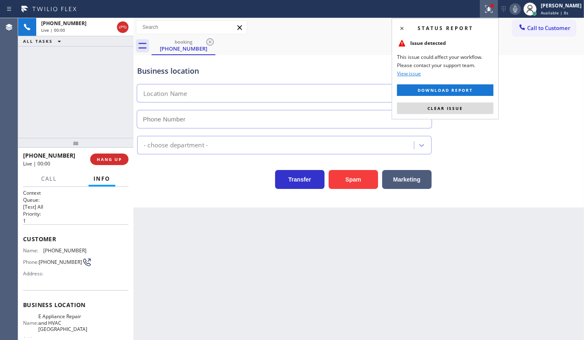
type input "(626) 603-8363"
click at [450, 107] on span "Clear issue" at bounding box center [444, 108] width 35 height 6
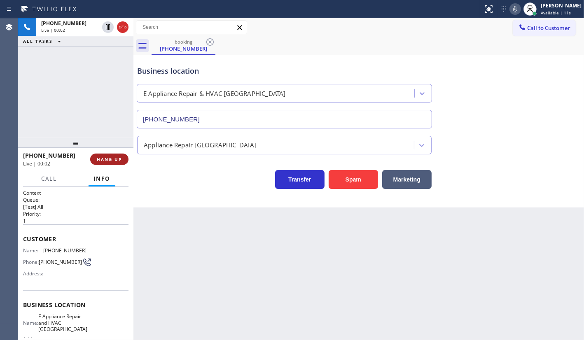
click at [102, 158] on span "HANG UP" at bounding box center [109, 159] width 25 height 6
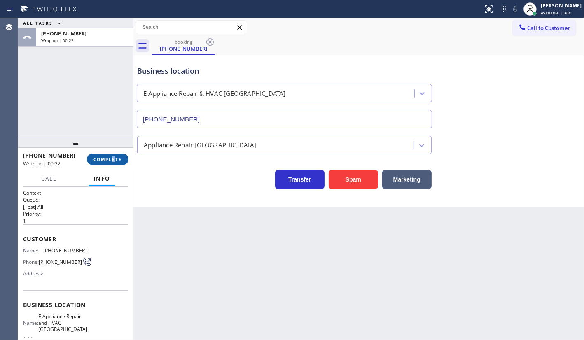
click at [114, 163] on div "+17473093511 Wrap up | 00:22 COMPLETE" at bounding box center [75, 159] width 105 height 21
click at [122, 151] on div "+17473093511 Wrap up | 00:22 COMPLETE" at bounding box center [75, 159] width 105 height 21
click at [119, 160] on span "COMPLETE" at bounding box center [107, 159] width 28 height 6
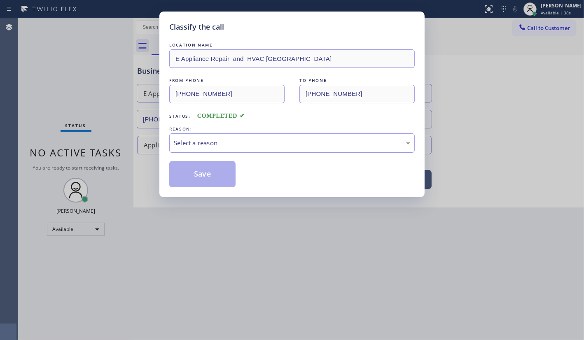
click at [117, 161] on div "Classify the call LOCATION NAME E Appliance Repair and HVAC El Monte FROM PHONE…" at bounding box center [292, 170] width 584 height 340
click at [117, 159] on div "Classify the call LOCATION NAME E Appliance Repair and HVAC El Monte FROM PHONE…" at bounding box center [292, 170] width 584 height 340
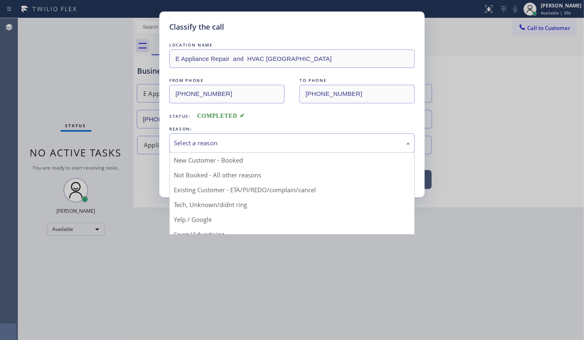
click at [193, 147] on div "Select a reason" at bounding box center [291, 142] width 245 height 19
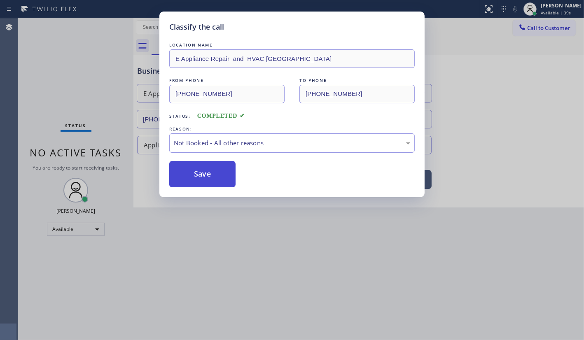
click at [192, 171] on button "Save" at bounding box center [202, 174] width 66 height 26
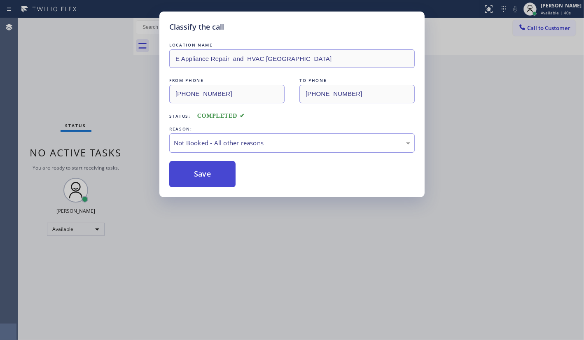
click at [193, 170] on button "Save" at bounding box center [202, 174] width 66 height 26
click at [197, 173] on button "Save" at bounding box center [202, 174] width 66 height 26
click at [191, 183] on div "Classify the call LOCATION NAME New York Appliance Repair Yonkers FROM PHONE (5…" at bounding box center [300, 179] width 565 height 322
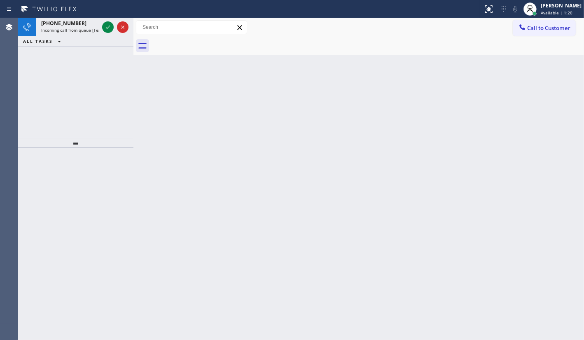
drag, startPoint x: 60, startPoint y: 104, endPoint x: 95, endPoint y: 50, distance: 64.5
click at [66, 90] on div "+12526468296 Incoming call from queue [Test] All ALL TASKS ALL TASKS ACTIVE TAS…" at bounding box center [75, 78] width 115 height 120
click at [110, 32] on icon at bounding box center [108, 27] width 10 height 10
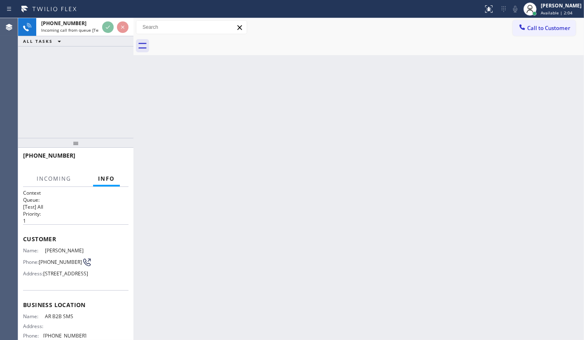
click at [108, 41] on div "ALL TASKS ALL TASKS ACTIVE TASKS TASKS IN WRAP UP" at bounding box center [75, 41] width 115 height 10
click at [110, 44] on div "ALL TASKS ALL TASKS ACTIVE TASKS TASKS IN WRAP UP" at bounding box center [75, 41] width 115 height 10
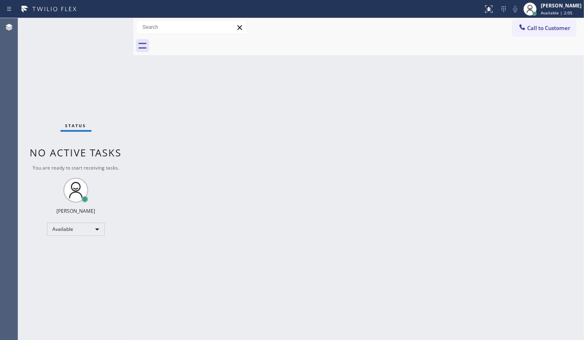
click at [105, 32] on div "Status No active tasks You are ready to start receiving tasks. JENIZA ALCAYDE A…" at bounding box center [75, 179] width 115 height 322
click at [105, 29] on div "Status No active tasks You are ready to start receiving tasks. JENIZA ALCAYDE A…" at bounding box center [75, 179] width 115 height 322
click at [107, 26] on div "Status No active tasks You are ready to start receiving tasks. JENIZA ALCAYDE A…" at bounding box center [75, 179] width 115 height 322
click at [110, 24] on div "Status No active tasks You are ready to start receiving tasks. JENIZA ALCAYDE A…" at bounding box center [75, 179] width 115 height 322
drag, startPoint x: 488, startPoint y: 7, endPoint x: 488, endPoint y: 41, distance: 33.7
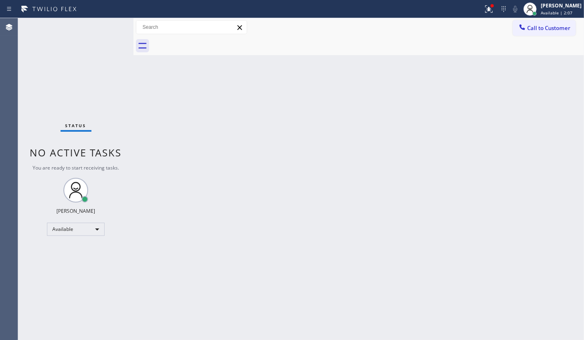
click at [488, 15] on button at bounding box center [488, 9] width 18 height 18
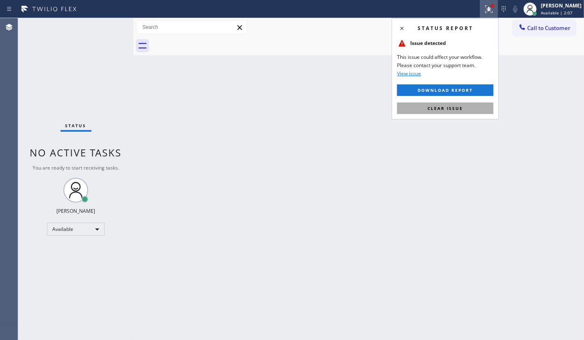
drag, startPoint x: 484, startPoint y: 117, endPoint x: 482, endPoint y: 109, distance: 7.7
click at [483, 113] on div "Status report Issue detected This issue could affect your workflow. Please cont…" at bounding box center [444, 68] width 107 height 101
click at [482, 109] on button "Clear issue" at bounding box center [445, 108] width 96 height 12
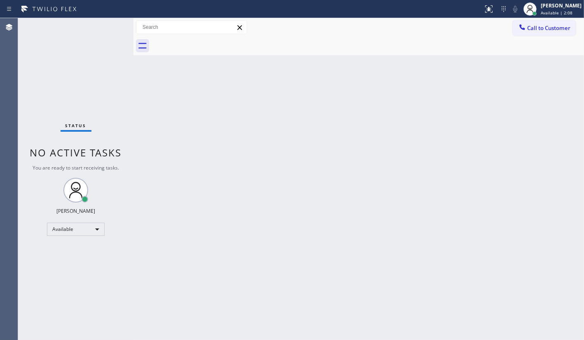
click at [482, 107] on div "Back to Dashboard Change Sender ID Customers Technicians Select a contact Outbo…" at bounding box center [358, 179] width 450 height 322
drag, startPoint x: 482, startPoint y: 107, endPoint x: 477, endPoint y: 119, distance: 12.6
click at [478, 117] on div "Back to Dashboard Change Sender ID Customers Technicians Select a contact Outbo…" at bounding box center [358, 179] width 450 height 322
click at [49, 76] on div "Status No active tasks You are ready to start receiving tasks. JENIZA ALCAYDE A…" at bounding box center [75, 179] width 115 height 322
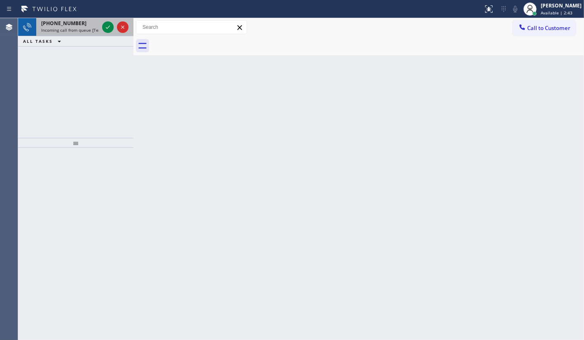
click at [59, 34] on div "+18184436836 Incoming call from queue [Test] All ALL TASKS ALL TASKS ACTIVE TAS…" at bounding box center [75, 32] width 115 height 28
drag, startPoint x: 60, startPoint y: 31, endPoint x: 73, endPoint y: 32, distance: 12.8
click at [62, 33] on div "+18184436836 Incoming call from queue [Test] All" at bounding box center [68, 27] width 64 height 18
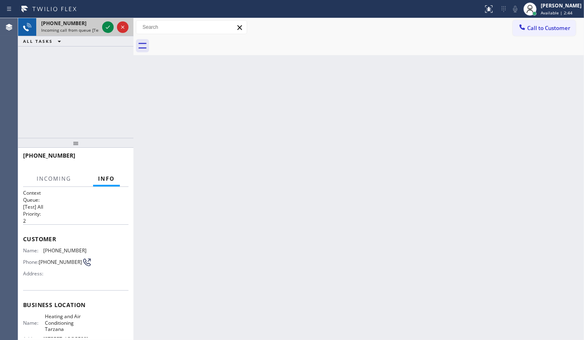
click at [100, 29] on div "+18184436836 Incoming call from queue [Test] All" at bounding box center [75, 27] width 115 height 18
click at [102, 26] on div at bounding box center [108, 27] width 12 height 10
click at [114, 26] on div at bounding box center [115, 27] width 30 height 18
click at [114, 29] on div at bounding box center [115, 27] width 30 height 18
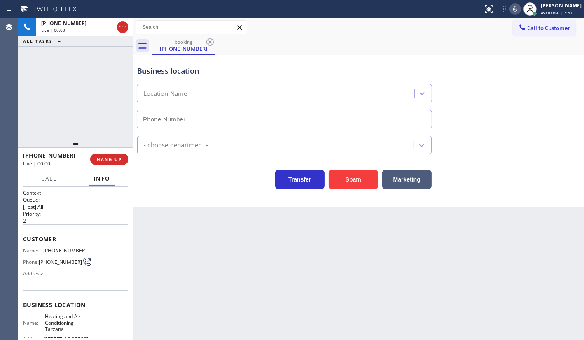
click at [116, 45] on div "ALL TASKS ALL TASKS ACTIVE TASKS TASKS IN WRAP UP" at bounding box center [75, 41] width 115 height 10
type input "(818) 210-4095"
click at [112, 158] on span "HANG UP" at bounding box center [109, 159] width 25 height 6
click at [114, 157] on span "HANG UP" at bounding box center [109, 159] width 25 height 6
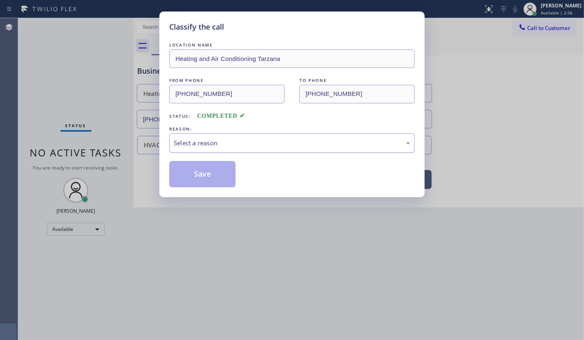
click at [186, 145] on div "Select a reason" at bounding box center [292, 142] width 236 height 9
click at [191, 183] on button "Save" at bounding box center [202, 174] width 66 height 26
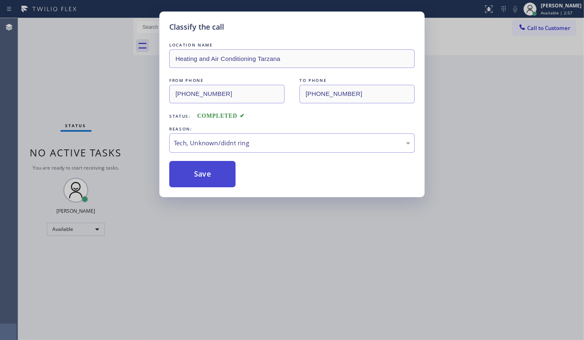
click at [197, 177] on button "Save" at bounding box center [202, 174] width 66 height 26
click at [193, 174] on button "Save" at bounding box center [202, 174] width 66 height 26
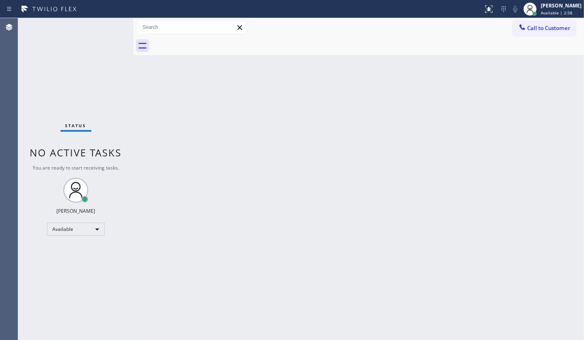
drag, startPoint x: 193, startPoint y: 174, endPoint x: 200, endPoint y: 185, distance: 12.8
click at [202, 186] on div "Back to Dashboard Change Sender ID Customers Technicians Select a contact Outbo…" at bounding box center [358, 179] width 450 height 322
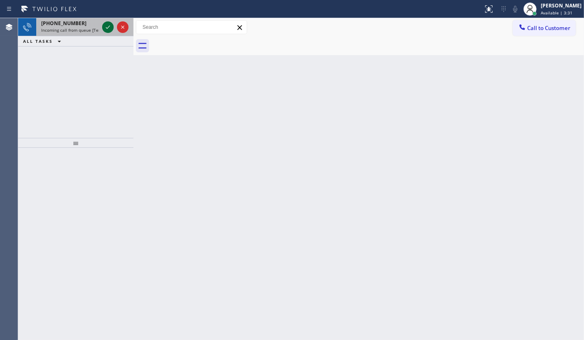
click at [112, 28] on icon at bounding box center [108, 27] width 10 height 10
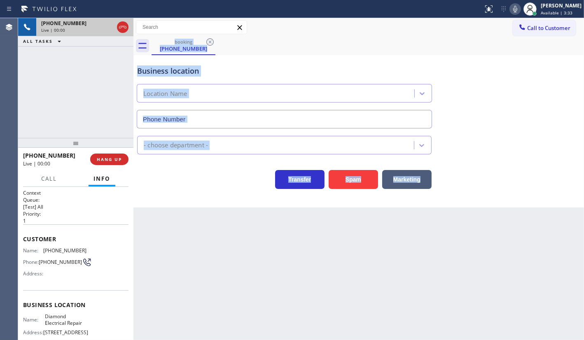
type input "(855) 907-1049"
click at [419, 261] on div "Back to Dashboard Change Sender ID Customers Technicians Select a contact Outbo…" at bounding box center [358, 179] width 450 height 322
click at [427, 265] on div "Back to Dashboard Change Sender ID Customers Technicians Select a contact Outbo…" at bounding box center [358, 179] width 450 height 322
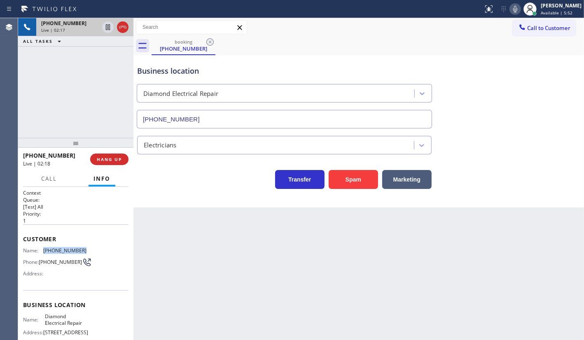
drag, startPoint x: 42, startPoint y: 249, endPoint x: 93, endPoint y: 246, distance: 51.5
click at [93, 247] on div "Name: (346) 347-0310 Phone: (346) 347-0310 Address:" at bounding box center [75, 263] width 105 height 33
copy div "(346) 347-0310"
click at [517, 8] on icon at bounding box center [515, 9] width 10 height 10
click at [516, 10] on icon at bounding box center [515, 9] width 10 height 10
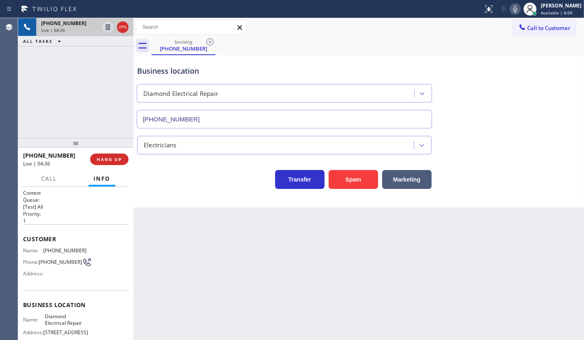
click at [27, 106] on div "+13463470310 Live | 04:35 ALL TASKS ALL TASKS ACTIVE TASKS TASKS IN WRAP UP" at bounding box center [75, 78] width 115 height 120
click at [514, 5] on icon at bounding box center [515, 9] width 10 height 10
click at [52, 135] on div "+13463470310 Live | 05:07 ALL TASKS ALL TASKS ACTIVE TASKS TASKS IN WRAP UP" at bounding box center [75, 78] width 115 height 120
click at [516, 6] on icon at bounding box center [515, 9] width 4 height 7
click at [10, 102] on div "Agent Desktop" at bounding box center [9, 179] width 18 height 322
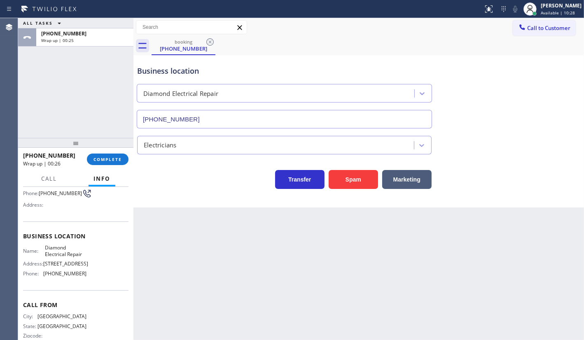
scroll to position [74, 0]
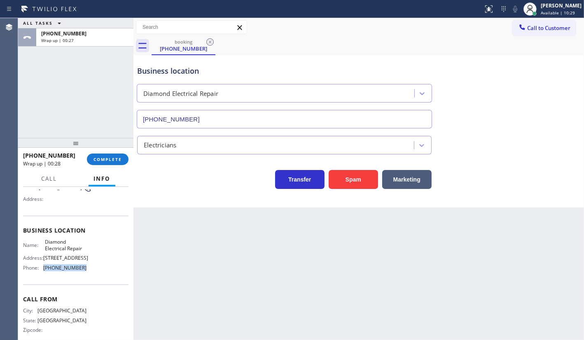
drag, startPoint x: 41, startPoint y: 270, endPoint x: 116, endPoint y: 270, distance: 74.9
click at [116, 270] on div "Name: Diamond Electrical Repair Address: 641 W 41st Dr Phone: (855) 907-1049" at bounding box center [75, 256] width 105 height 35
copy div "(855) 907-1049"
click at [541, 7] on div "[PERSON_NAME]" at bounding box center [560, 5] width 41 height 7
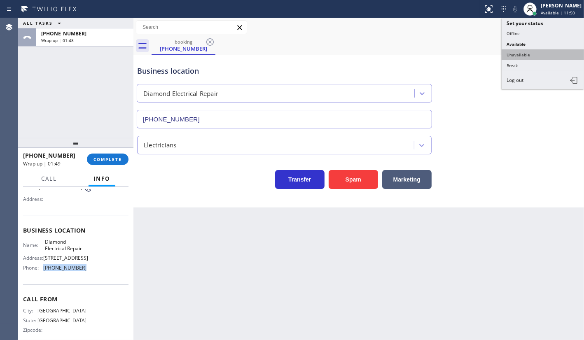
click at [551, 56] on button "Unavailable" at bounding box center [542, 54] width 82 height 11
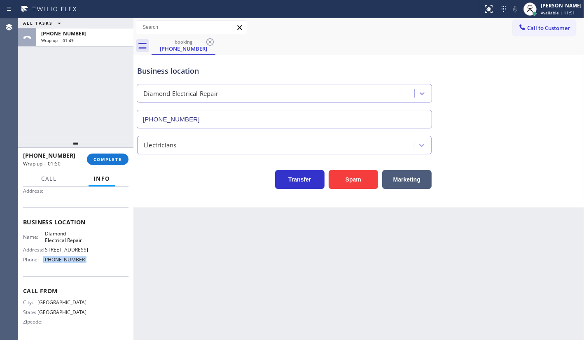
scroll to position [85, 0]
copy div "(855) 907-1049"
click at [536, 24] on span "Call to Customer" at bounding box center [548, 27] width 43 height 7
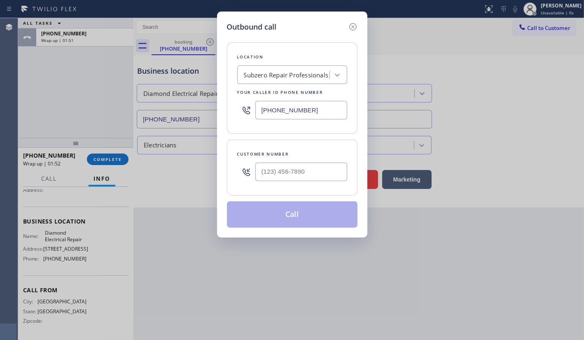
click at [300, 108] on input "(949) 523-3220" at bounding box center [301, 110] width 92 height 19
drag, startPoint x: 301, startPoint y: 109, endPoint x: 257, endPoint y: 105, distance: 43.8
click at [257, 105] on input "(949) 523-3220" at bounding box center [301, 110] width 92 height 19
paste input "855) 907-1049"
type input "(855) 907-1049"
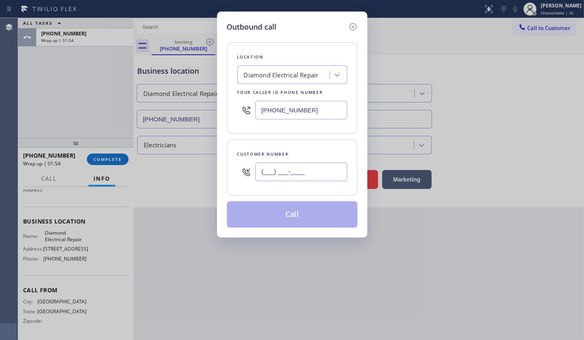
click at [288, 169] on input "(___) ___-____" at bounding box center [301, 172] width 92 height 19
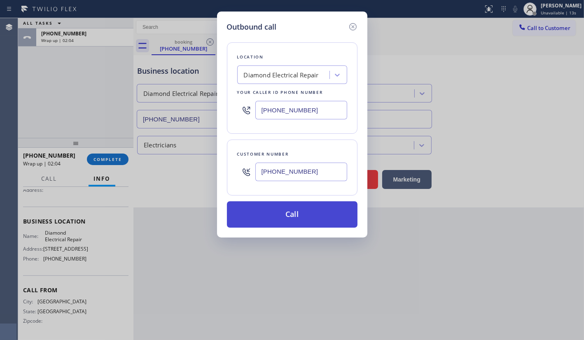
type input "(346) 347-0310"
click at [328, 218] on button "Call" at bounding box center [292, 214] width 130 height 26
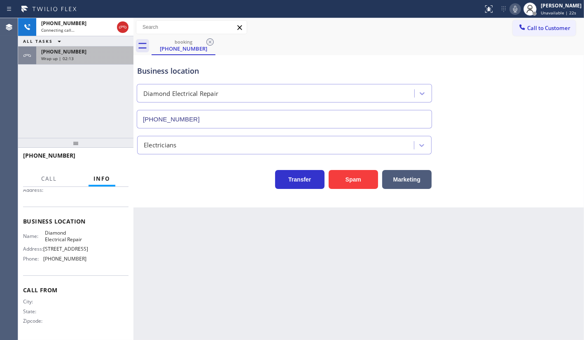
click at [32, 52] on div at bounding box center [27, 56] width 18 height 18
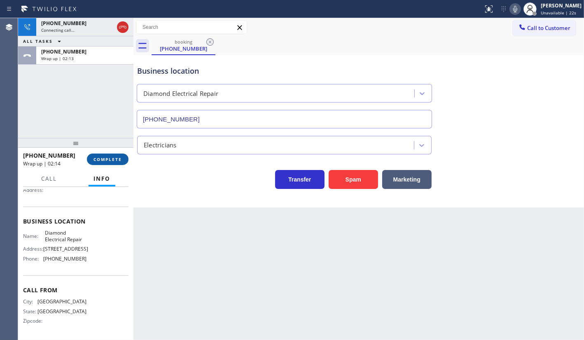
click at [122, 159] on button "COMPLETE" at bounding box center [108, 160] width 42 height 12
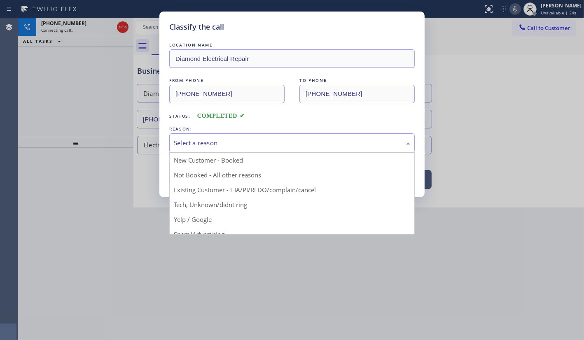
click at [170, 147] on div "Select a reason" at bounding box center [291, 142] width 245 height 19
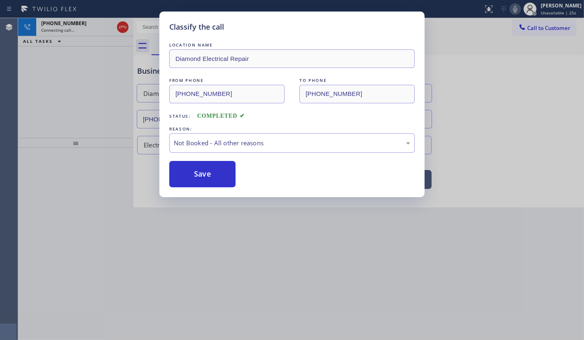
click at [188, 169] on button "Save" at bounding box center [202, 174] width 66 height 26
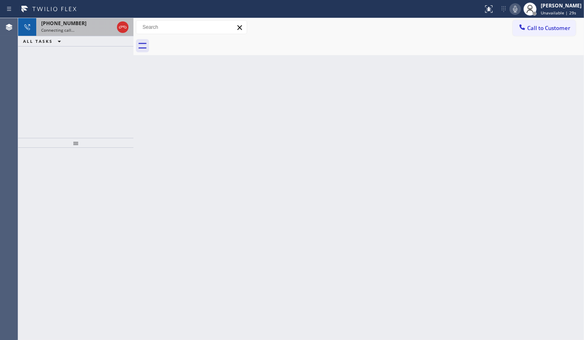
click at [81, 27] on div "Connecting call…" at bounding box center [77, 30] width 72 height 6
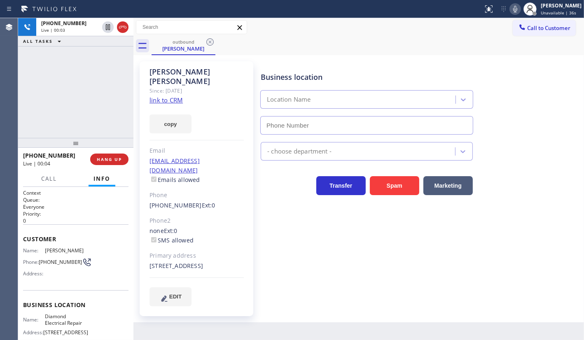
type input "(855) 907-1049"
drag, startPoint x: 9, startPoint y: 95, endPoint x: 114, endPoint y: 54, distance: 112.2
click at [29, 86] on div "Agent Desktop Classify the call LOCATION NAME New York Appliance Repair Yonkers…" at bounding box center [292, 179] width 584 height 322
click at [106, 158] on span "HANG UP" at bounding box center [109, 159] width 25 height 6
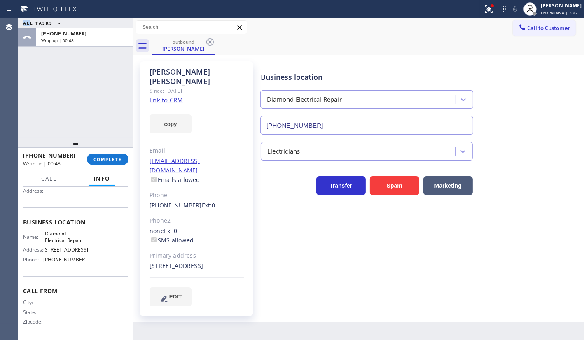
scroll to position [85, 0]
drag, startPoint x: 45, startPoint y: 233, endPoint x: 82, endPoint y: 239, distance: 37.9
click at [82, 239] on span "Diamond Electrical Repair" at bounding box center [65, 236] width 41 height 13
copy span "Diamond Electrical Repair"
click at [108, 150] on div "+13463470310 Wrap up | 03:03 COMPLETE" at bounding box center [75, 159] width 105 height 21
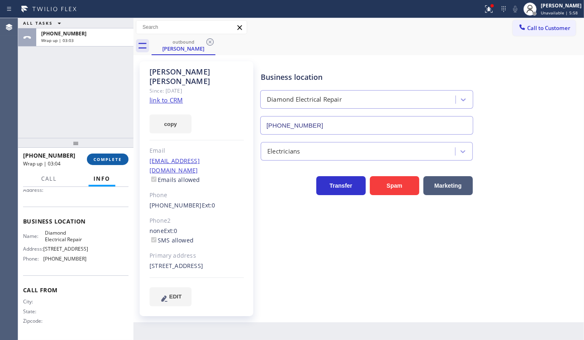
click at [111, 155] on button "COMPLETE" at bounding box center [108, 160] width 42 height 12
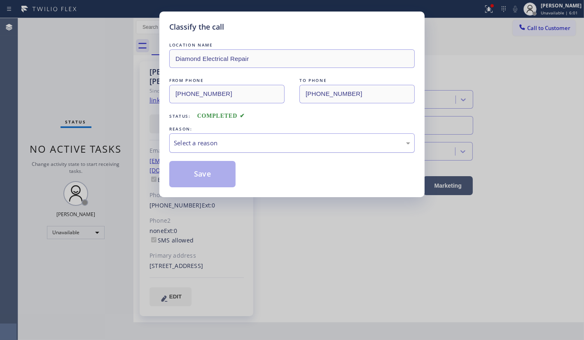
click at [200, 137] on div "Select a reason" at bounding box center [291, 142] width 245 height 19
click at [198, 173] on button "Save" at bounding box center [202, 174] width 66 height 26
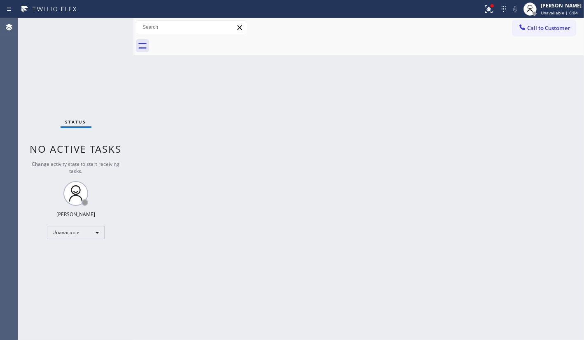
click at [477, 7] on div at bounding box center [241, 8] width 476 height 13
click at [481, 8] on div at bounding box center [488, 9] width 18 height 10
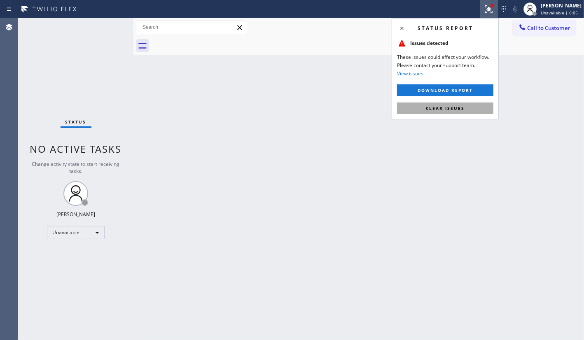
click at [451, 108] on span "Clear issues" at bounding box center [445, 108] width 39 height 6
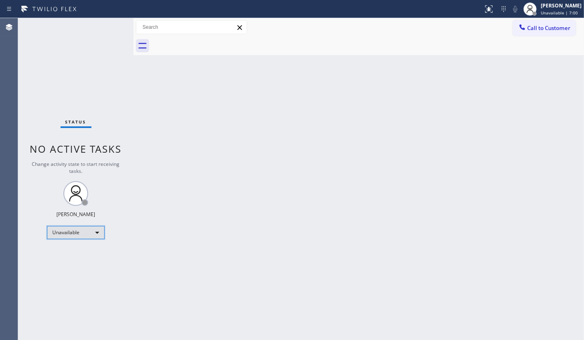
click at [72, 233] on div "Unavailable" at bounding box center [76, 232] width 58 height 13
click at [66, 254] on li "Available" at bounding box center [75, 254] width 56 height 10
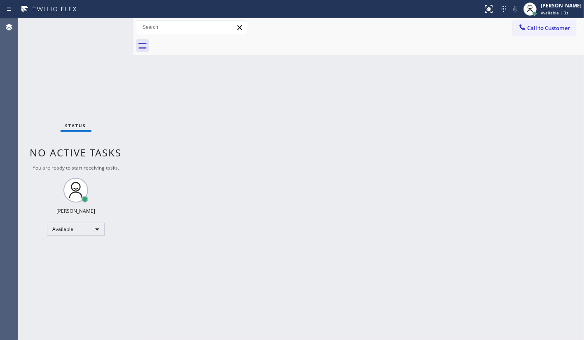
drag, startPoint x: 42, startPoint y: 88, endPoint x: 45, endPoint y: 82, distance: 6.3
click at [42, 88] on div "Status No active tasks You are ready to start receiving tasks. JENIZA ALCAYDE A…" at bounding box center [75, 179] width 115 height 322
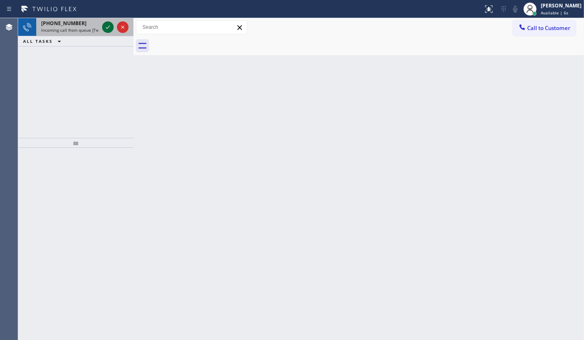
click at [112, 28] on icon at bounding box center [108, 27] width 10 height 10
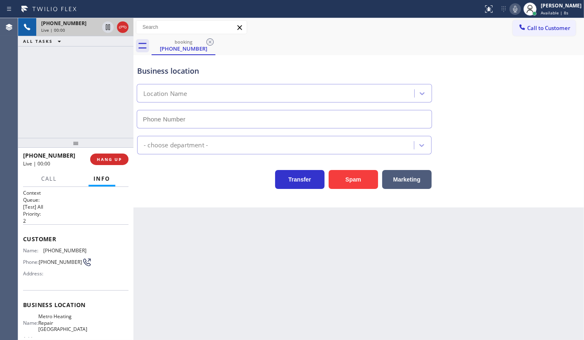
type input "(415) 324-4373"
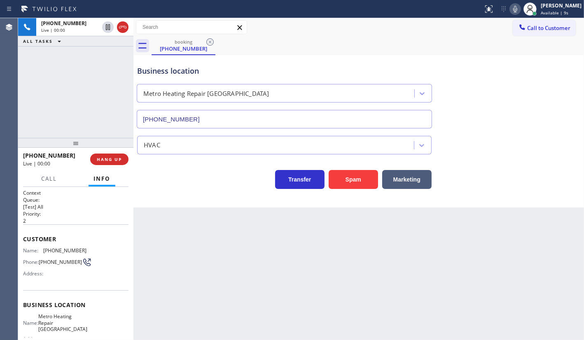
drag, startPoint x: 104, startPoint y: 158, endPoint x: 104, endPoint y: 145, distance: 13.6
click at [105, 154] on button "HANG UP" at bounding box center [109, 160] width 38 height 12
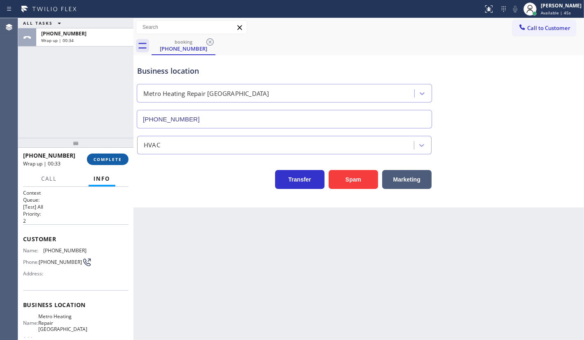
click at [112, 156] on button "COMPLETE" at bounding box center [108, 160] width 42 height 12
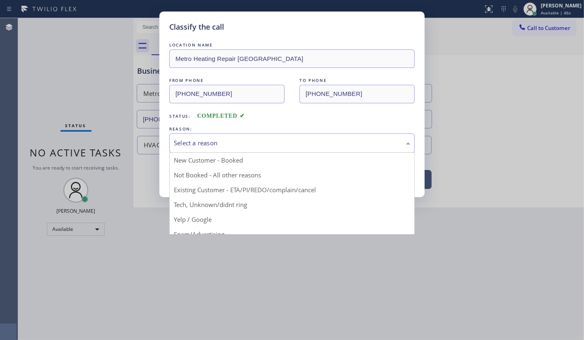
click at [193, 136] on div "Select a reason" at bounding box center [291, 142] width 245 height 19
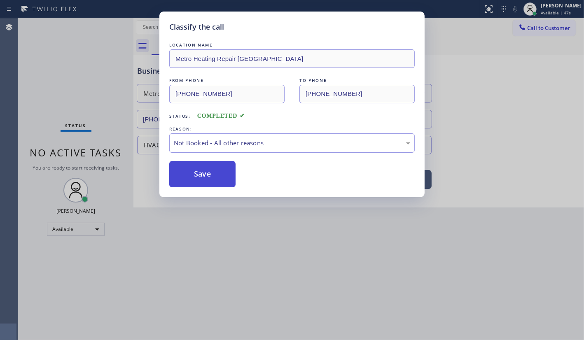
click at [192, 176] on button "Save" at bounding box center [202, 174] width 66 height 26
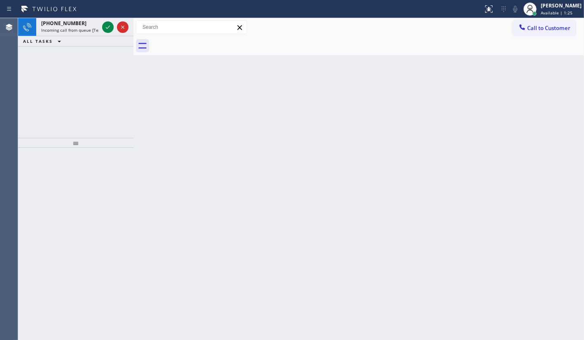
click at [70, 123] on div "+15168537198 Incoming call from queue [Test] All ALL TASKS ALL TASKS ACTIVE TAS…" at bounding box center [75, 78] width 115 height 120
click at [106, 27] on icon at bounding box center [108, 27] width 10 height 10
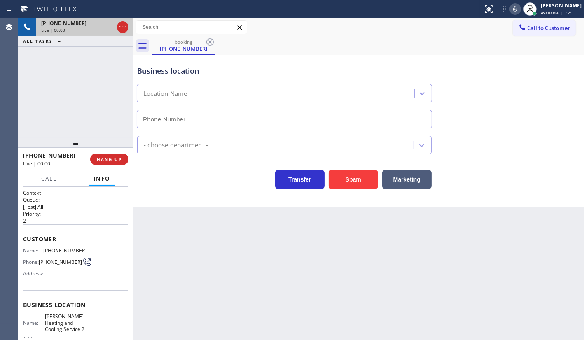
click at [109, 32] on div "+15168537198 Live | 00:00" at bounding box center [75, 27] width 115 height 18
type input "(516) 217-4432"
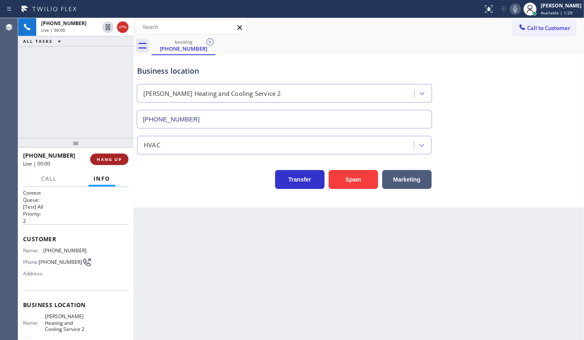
click at [112, 158] on span "HANG UP" at bounding box center [109, 159] width 25 height 6
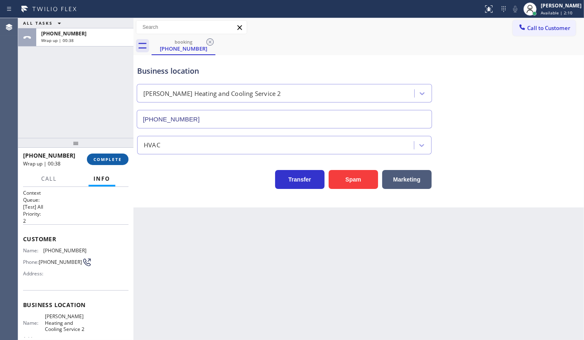
click at [107, 157] on span "COMPLETE" at bounding box center [107, 159] width 28 height 6
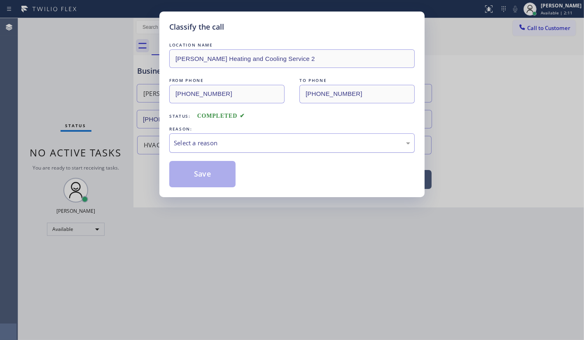
click at [186, 145] on div "Select a reason" at bounding box center [292, 142] width 236 height 9
click at [207, 136] on div "Select a reason" at bounding box center [291, 142] width 245 height 19
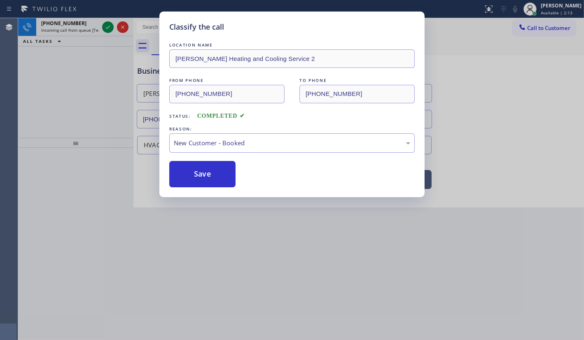
click at [208, 159] on div "LOCATION NAME Gordon's Heating and Cooling Service 2 FROM PHONE (516) 853-7198 …" at bounding box center [291, 114] width 245 height 147
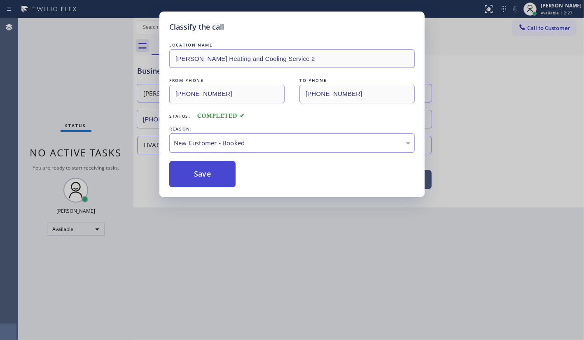
click at [180, 173] on button "Save" at bounding box center [202, 174] width 66 height 26
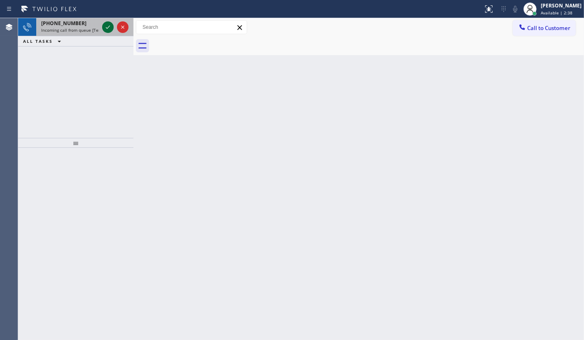
click at [107, 28] on icon at bounding box center [108, 27] width 10 height 10
click at [104, 23] on icon at bounding box center [108, 27] width 10 height 10
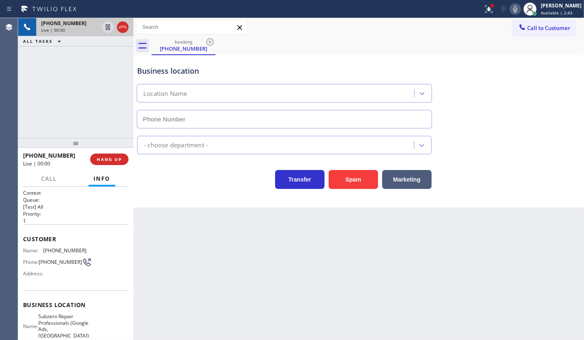
type input "(971) 458-1821"
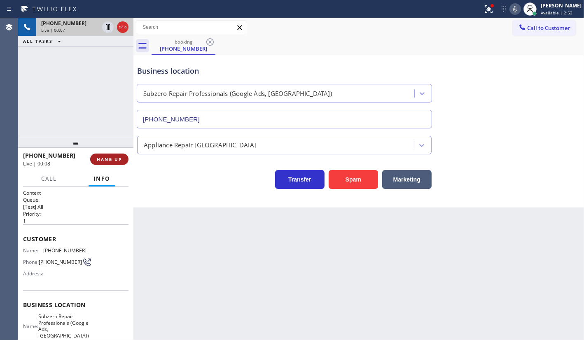
click at [107, 162] on button "HANG UP" at bounding box center [109, 160] width 38 height 12
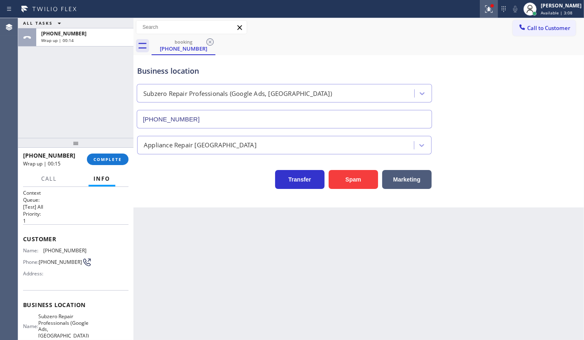
click at [489, 2] on button at bounding box center [488, 9] width 18 height 18
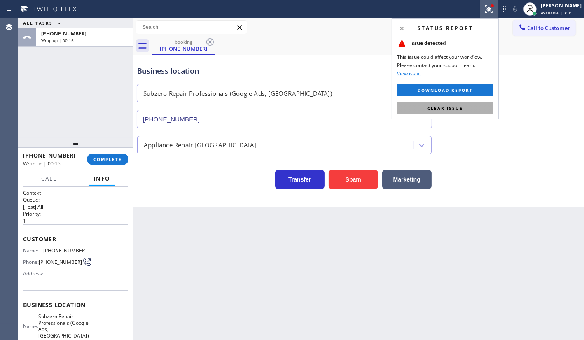
click at [455, 110] on span "Clear issue" at bounding box center [444, 108] width 35 height 6
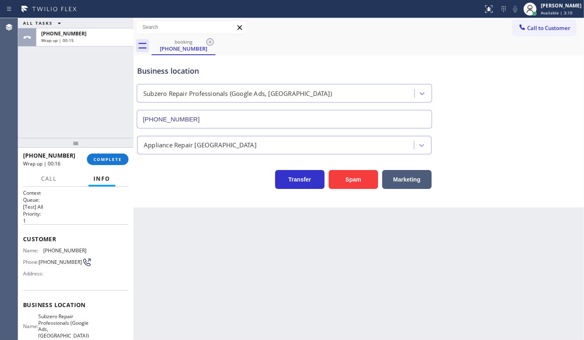
click at [105, 151] on div "+14253581900 Wrap up | 00:16 COMPLETE" at bounding box center [75, 159] width 105 height 21
click at [105, 159] on span "COMPLETE" at bounding box center [107, 159] width 28 height 6
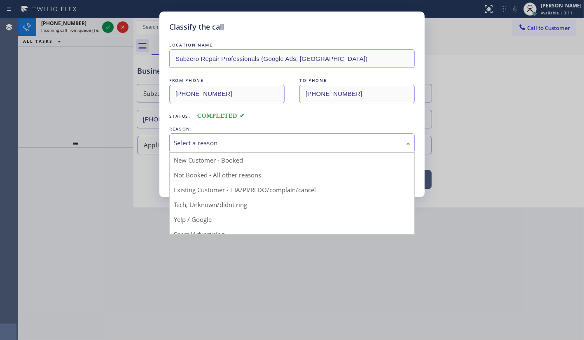
click at [214, 135] on div "Select a reason" at bounding box center [291, 142] width 245 height 19
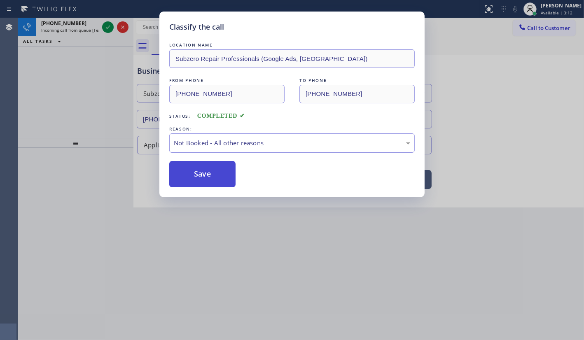
click at [198, 172] on button "Save" at bounding box center [202, 174] width 66 height 26
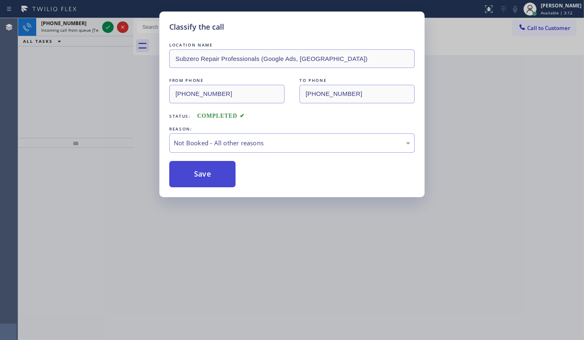
click at [198, 172] on button "Save" at bounding box center [202, 174] width 66 height 26
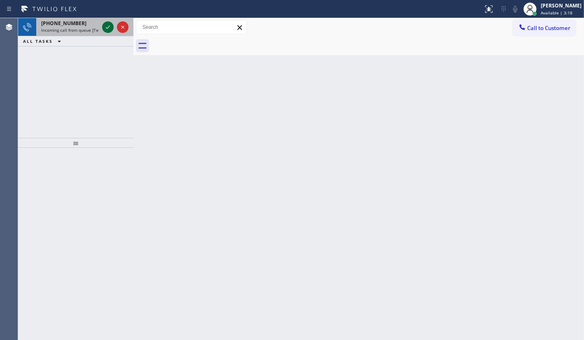
click at [103, 27] on icon at bounding box center [108, 27] width 10 height 10
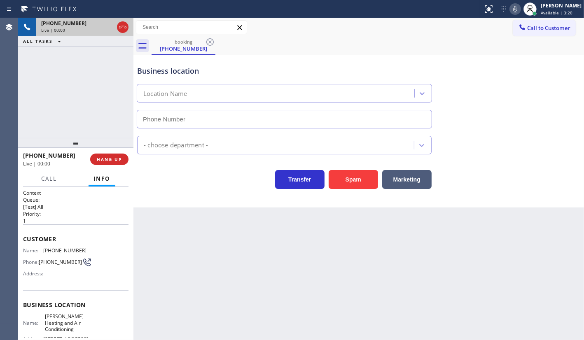
type input "(469) 306-0293"
click at [419, 184] on button "Marketing" at bounding box center [406, 179] width 49 height 19
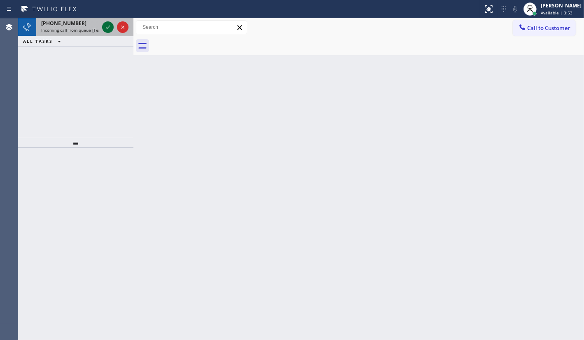
click at [109, 25] on icon at bounding box center [108, 27] width 10 height 10
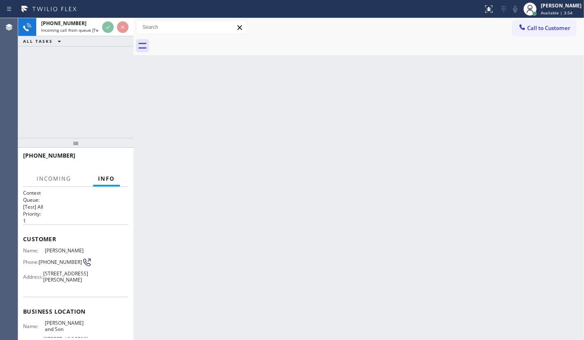
click at [115, 23] on div at bounding box center [115, 27] width 30 height 18
click at [119, 16] on div "Status report No issues detected If you experience an issue, please download th…" at bounding box center [292, 9] width 584 height 18
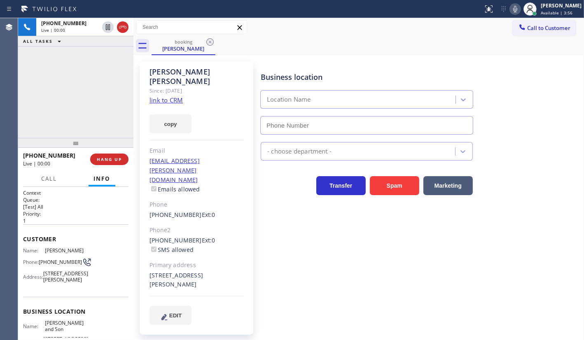
type input "(856) 356-0561"
click at [164, 96] on link "link to CRM" at bounding box center [165, 100] width 33 height 8
click at [112, 152] on div "+14133365919 Live | 00:26 HANG UP" at bounding box center [75, 159] width 105 height 21
click at [154, 96] on link "link to CRM" at bounding box center [165, 100] width 33 height 8
click at [115, 161] on span "HANG UP" at bounding box center [109, 159] width 25 height 6
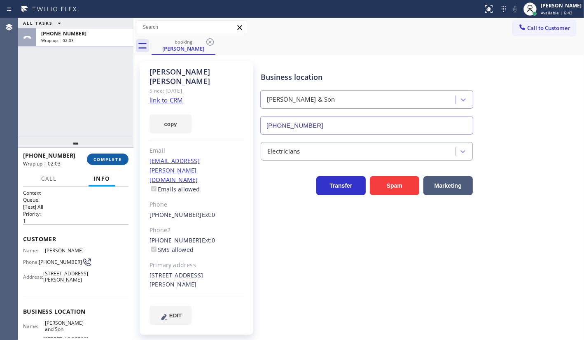
click at [107, 154] on button "COMPLETE" at bounding box center [108, 160] width 42 height 12
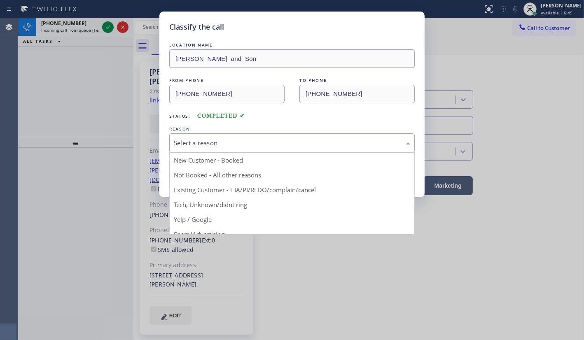
drag, startPoint x: 221, startPoint y: 144, endPoint x: 201, endPoint y: 173, distance: 35.5
click at [221, 146] on div "Select a reason" at bounding box center [292, 142] width 236 height 9
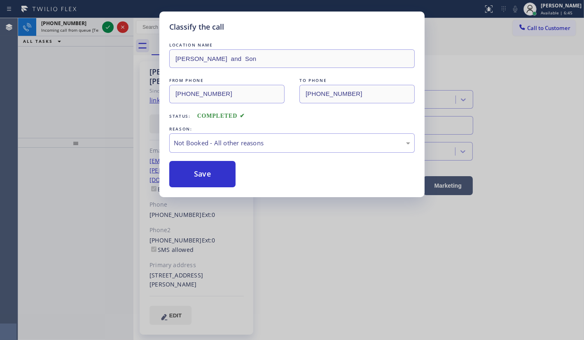
click at [200, 172] on button "Save" at bounding box center [202, 174] width 66 height 26
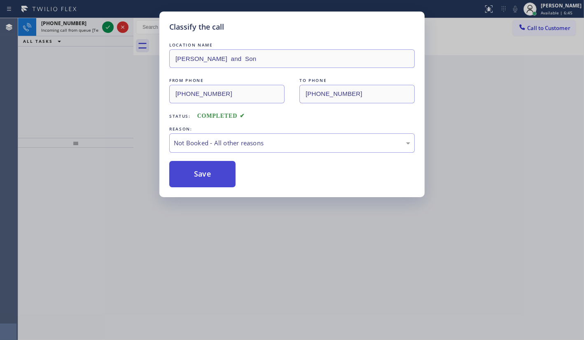
click at [201, 162] on button "Save" at bounding box center [202, 174] width 66 height 26
drag, startPoint x: 201, startPoint y: 162, endPoint x: 218, endPoint y: 181, distance: 25.4
click at [205, 161] on div "Classify the call LOCATION NAME New York Appliance Repair Yonkers FROM PHONE (5…" at bounding box center [300, 179] width 565 height 322
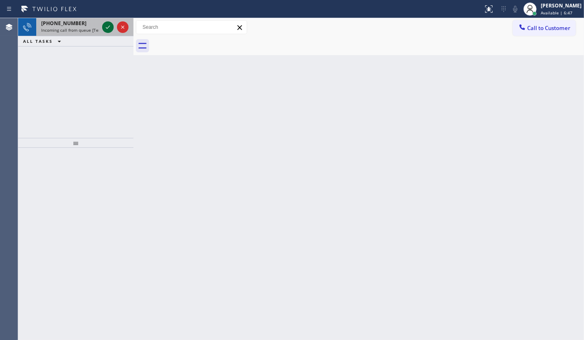
click at [109, 26] on icon at bounding box center [108, 27] width 4 height 3
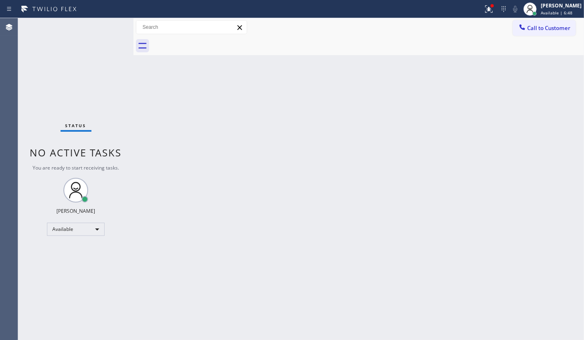
click at [110, 23] on div "Status No active tasks You are ready to start receiving tasks. JENIZA ALCAYDE A…" at bounding box center [75, 179] width 115 height 322
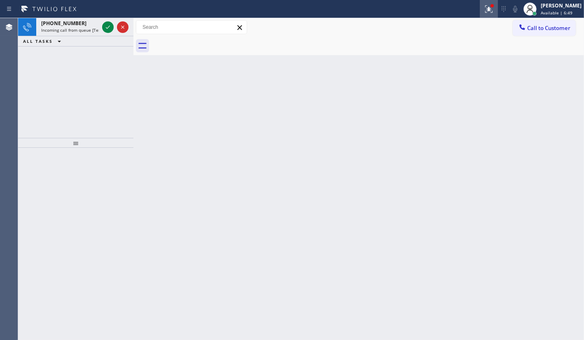
click at [487, 12] on icon at bounding box center [489, 9] width 10 height 10
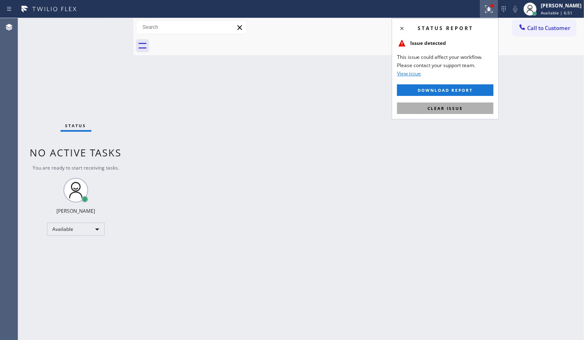
click at [478, 110] on button "Clear issue" at bounding box center [445, 108] width 96 height 12
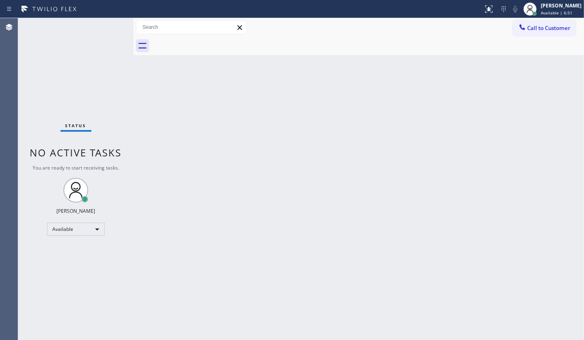
click at [478, 110] on div "Back to Dashboard Change Sender ID Customers Technicians Select a contact Outbo…" at bounding box center [358, 179] width 450 height 322
click at [478, 109] on div "Back to Dashboard Change Sender ID Customers Technicians Select a contact Outbo…" at bounding box center [358, 179] width 450 height 322
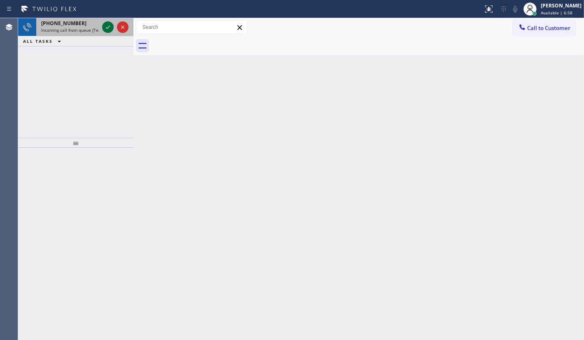
click at [107, 28] on icon at bounding box center [108, 27] width 10 height 10
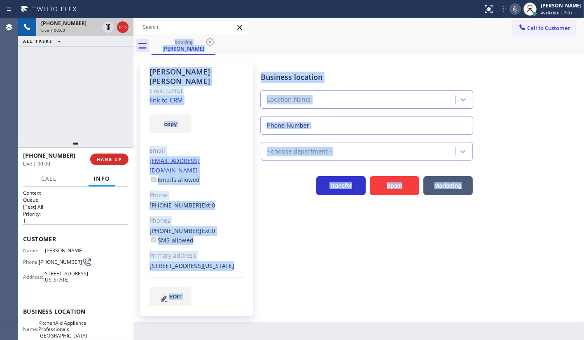
type input "(917) 935-4352"
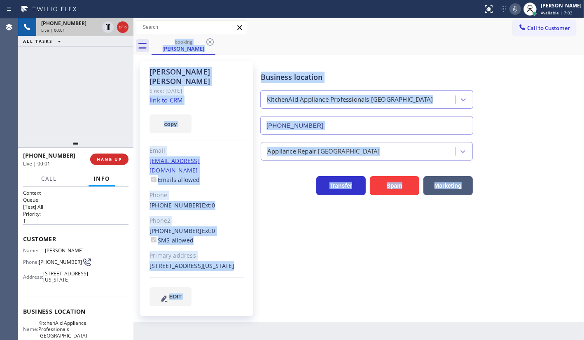
click at [379, 56] on div "Akhtar Ashfaq Since: 20 may 2020 link to CRM copy Email akhtarah@aol.com Emails…" at bounding box center [358, 188] width 450 height 267
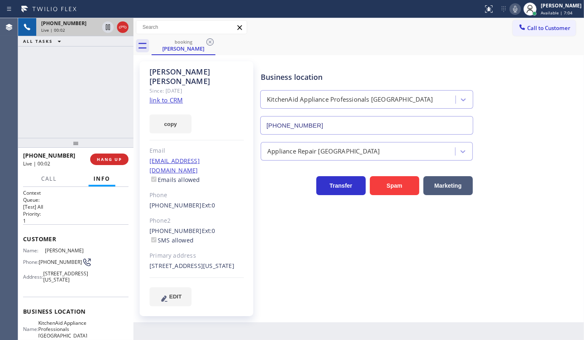
click at [156, 95] on div "Akhtar Ashfaq Since: 20 may 2020 link to CRM copy Email akhtarah@aol.com Emails…" at bounding box center [197, 188] width 114 height 255
click at [158, 96] on link "link to CRM" at bounding box center [165, 100] width 33 height 8
click at [514, 10] on icon at bounding box center [515, 9] width 10 height 10
click at [166, 116] on button "copy" at bounding box center [170, 123] width 42 height 19
click at [77, 92] on div "+15168108680 Live | 00:35 ALL TASKS ALL TASKS ACTIVE TASKS TASKS IN WRAP UP" at bounding box center [75, 78] width 115 height 120
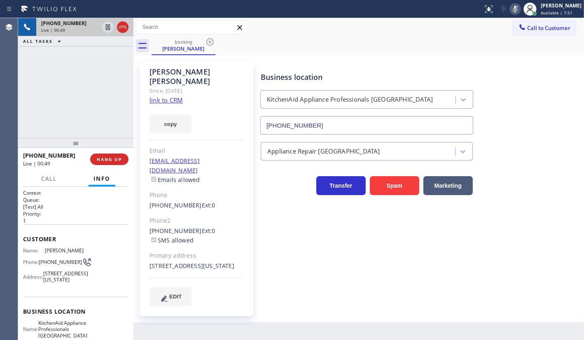
drag, startPoint x: 43, startPoint y: 95, endPoint x: 52, endPoint y: 94, distance: 8.7
click at [44, 94] on div "+15168108680 Live | 00:49 ALL TASKS ALL TASKS ACTIVE TASKS TASKS IN WRAP UP" at bounding box center [75, 78] width 115 height 120
click at [59, 64] on div "+15168108680 Live | 01:17 ALL TASKS ALL TASKS ACTIVE TASKS TASKS IN WRAP UP" at bounding box center [75, 78] width 115 height 120
click at [514, 9] on icon at bounding box center [515, 9] width 4 height 7
click at [45, 180] on span "Call" at bounding box center [49, 178] width 16 height 7
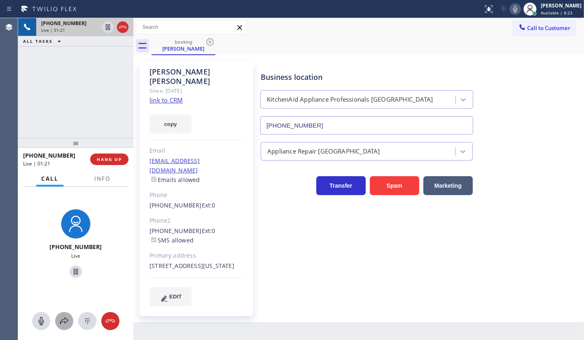
click at [62, 324] on icon at bounding box center [64, 321] width 10 height 10
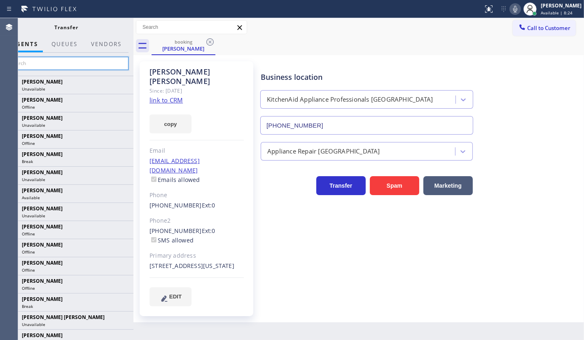
click at [79, 67] on input "text" at bounding box center [67, 63] width 124 height 13
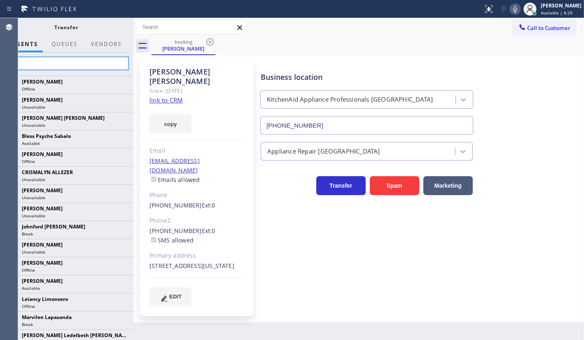
type input "l"
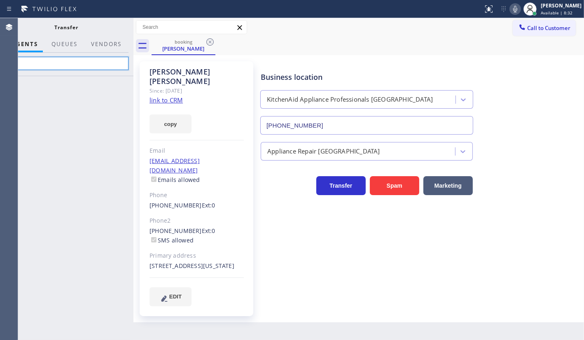
type input "s"
click at [41, 60] on input "ley" at bounding box center [67, 63] width 124 height 13
type input "l"
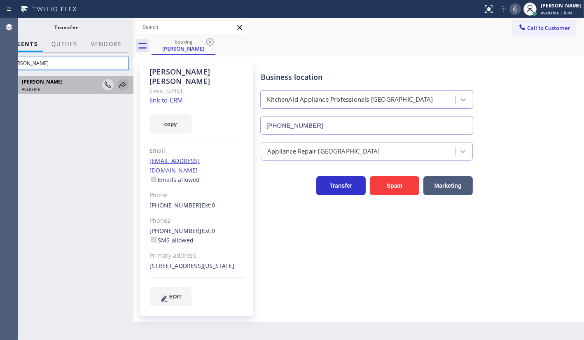
type input "leah"
click at [123, 84] on icon at bounding box center [123, 85] width 10 height 10
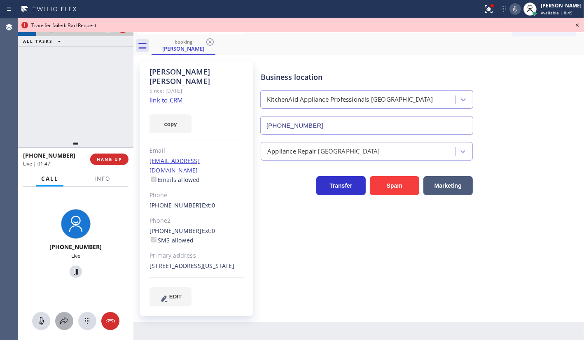
click at [62, 318] on icon at bounding box center [64, 321] width 10 height 10
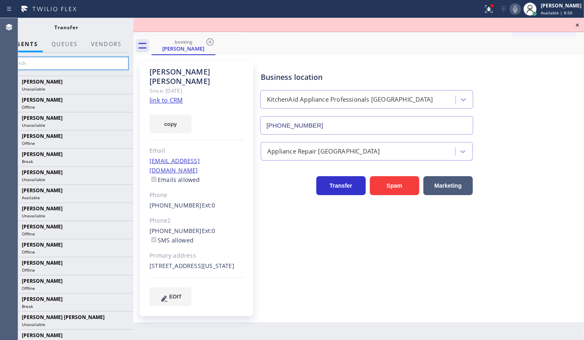
click at [52, 63] on input "text" at bounding box center [67, 63] width 124 height 13
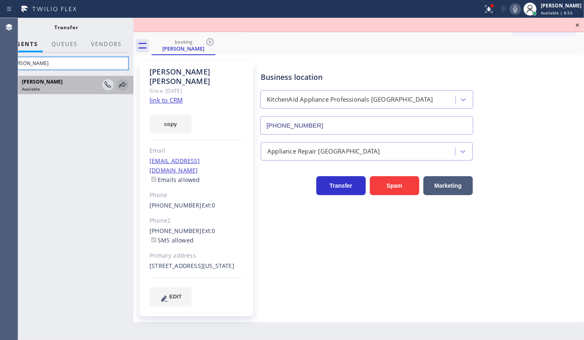
type input "leah"
click at [123, 87] on icon at bounding box center [123, 85] width 10 height 10
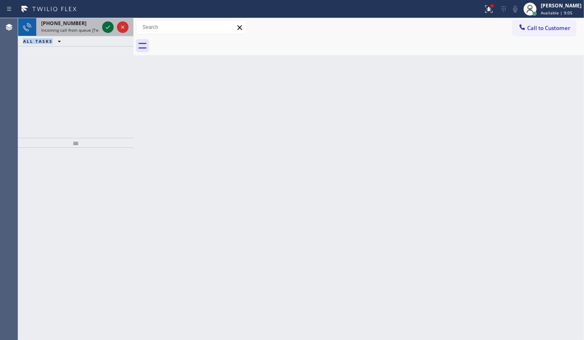
drag, startPoint x: 24, startPoint y: 95, endPoint x: 112, endPoint y: 28, distance: 110.1
click at [77, 61] on div "+18052919102 Incoming call from queue [Test] All ALL TASKS ALL TASKS ACTIVE TAS…" at bounding box center [75, 78] width 115 height 120
click at [113, 29] on div at bounding box center [108, 27] width 12 height 10
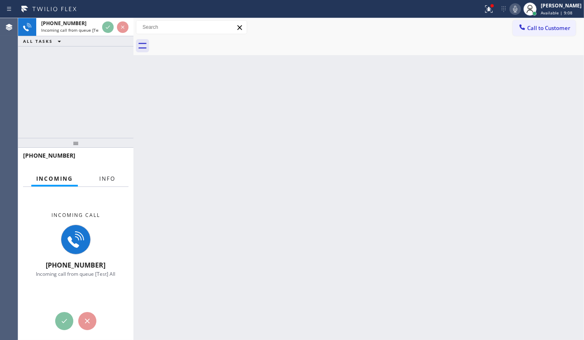
click at [101, 176] on span "Info" at bounding box center [107, 178] width 16 height 7
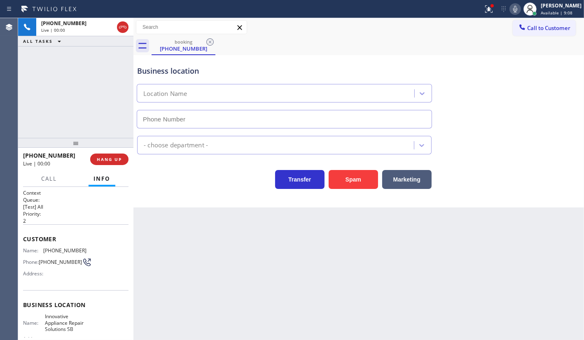
type input "(805) 261-2411"
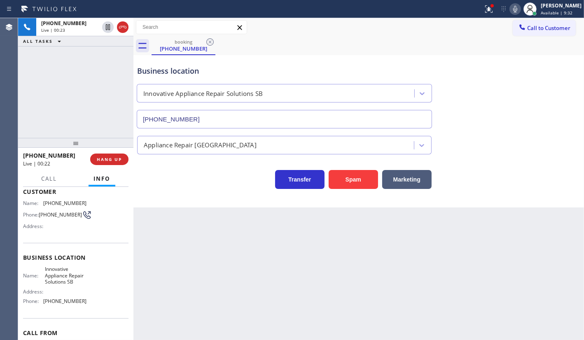
scroll to position [91, 0]
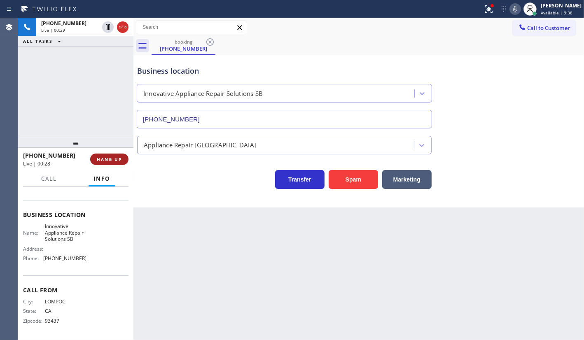
click at [107, 155] on button "HANG UP" at bounding box center [109, 160] width 38 height 12
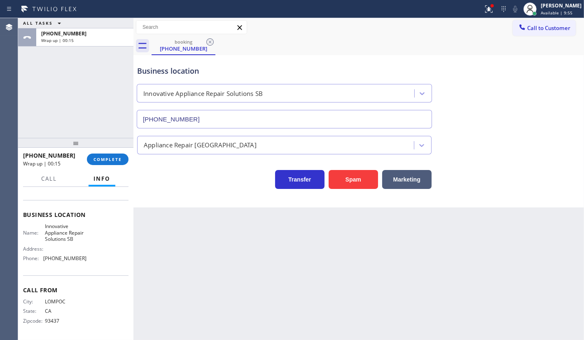
drag, startPoint x: 97, startPoint y: 160, endPoint x: 130, endPoint y: 165, distance: 32.9
click at [98, 159] on span "COMPLETE" at bounding box center [107, 159] width 28 height 6
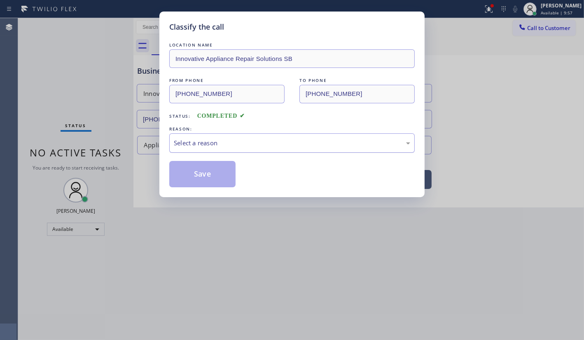
click at [193, 147] on div "Select a reason" at bounding box center [291, 142] width 245 height 19
click at [193, 173] on button "Save" at bounding box center [202, 174] width 66 height 26
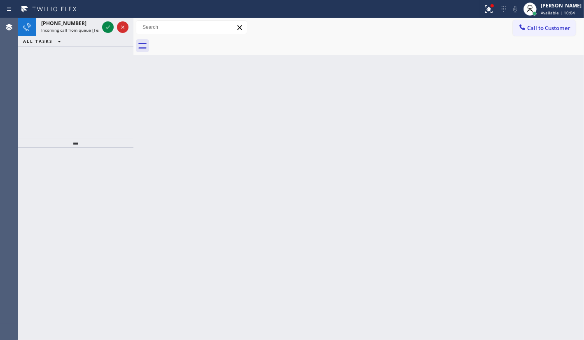
drag, startPoint x: 91, startPoint y: 92, endPoint x: 95, endPoint y: 37, distance: 55.7
click at [88, 78] on div "+19089306975 Incoming call from queue [Test] All ALL TASKS ALL TASKS ACTIVE TAS…" at bounding box center [75, 78] width 115 height 120
click at [112, 27] on icon at bounding box center [108, 27] width 10 height 10
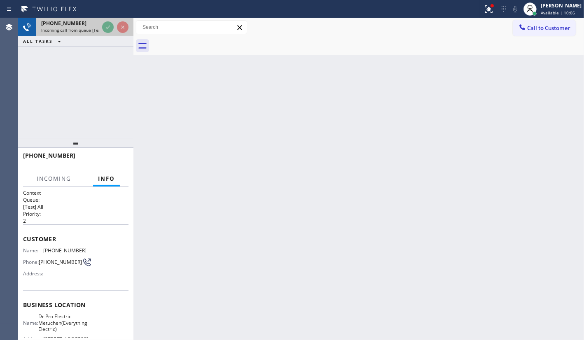
click at [114, 31] on div at bounding box center [115, 27] width 30 height 18
click at [109, 33] on div at bounding box center [115, 27] width 30 height 18
click at [130, 74] on div "+19089306975 Incoming call from queue [Test] All ALL TASKS ALL TASKS ACTIVE TAS…" at bounding box center [75, 78] width 115 height 120
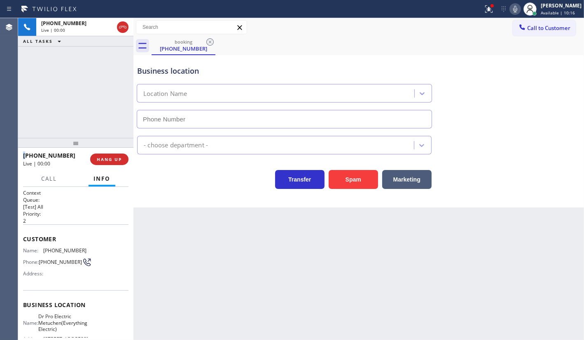
type input "(609) 834-3073"
click at [98, 158] on span "HANG UP" at bounding box center [109, 159] width 25 height 6
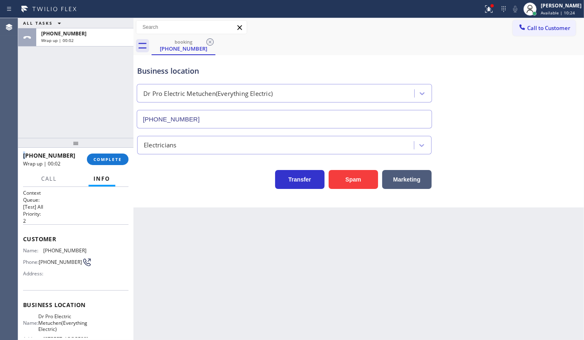
scroll to position [104, 0]
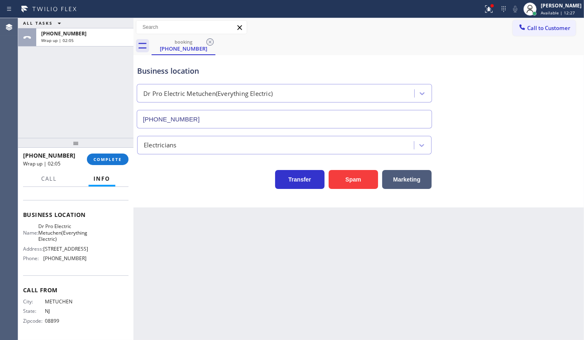
drag, startPoint x: 48, startPoint y: 111, endPoint x: 53, endPoint y: 109, distance: 5.0
click at [50, 110] on div "ALL TASKS ALL TASKS ACTIVE TASKS TASKS IN WRAP UP +19089306975 Wrap up | 02:05" at bounding box center [75, 78] width 115 height 120
click at [97, 157] on span "COMPLETE" at bounding box center [107, 159] width 28 height 6
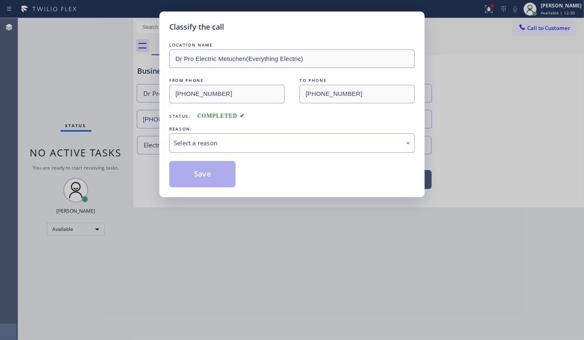
click at [165, 152] on div "Classify the call LOCATION NAME Dr Pro Electric Metuchen(Everything Electric) F…" at bounding box center [291, 105] width 265 height 186
click at [184, 146] on div "Select a reason" at bounding box center [292, 142] width 236 height 9
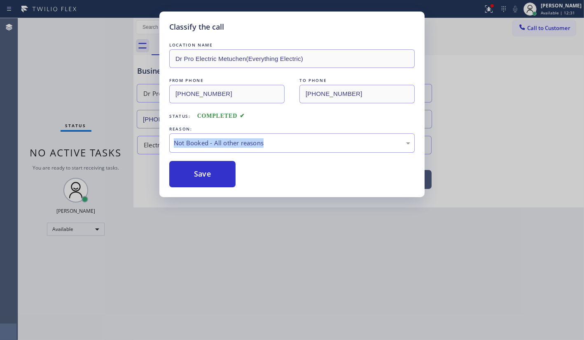
click at [186, 172] on button "Save" at bounding box center [202, 174] width 66 height 26
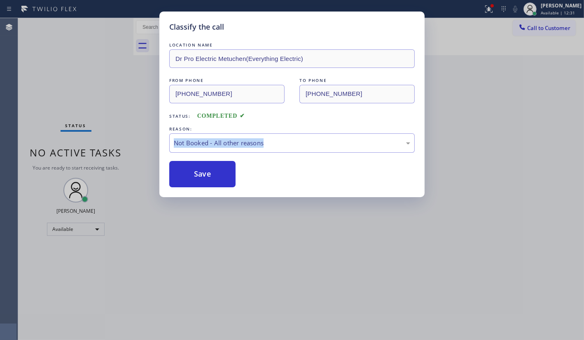
click at [186, 172] on button "Save" at bounding box center [202, 174] width 66 height 26
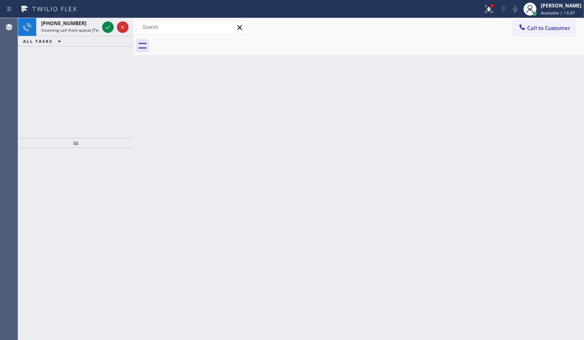
drag, startPoint x: 49, startPoint y: 70, endPoint x: 95, endPoint y: 51, distance: 50.4
click at [52, 68] on div "+18184436882 Incoming call from queue [Test] All ALL TASKS ALL TASKS ACTIVE TAS…" at bounding box center [75, 78] width 115 height 120
click at [108, 30] on icon at bounding box center [108, 27] width 10 height 10
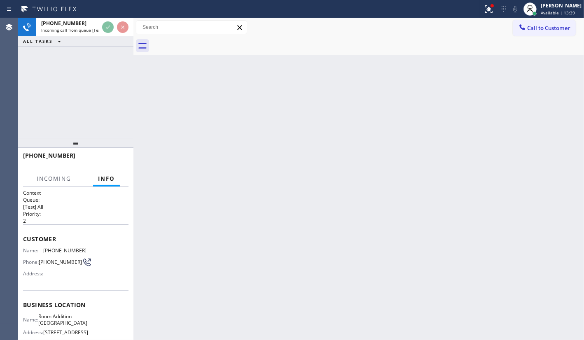
click at [107, 40] on div "+18184436882 Incoming call from queue [Test] All ALL TASKS ALL TASKS ACTIVE TAS…" at bounding box center [75, 32] width 115 height 28
click at [109, 52] on div "+18184436882 Incoming call from queue [Test] All ALL TASKS ALL TASKS ACTIVE TAS…" at bounding box center [75, 78] width 115 height 120
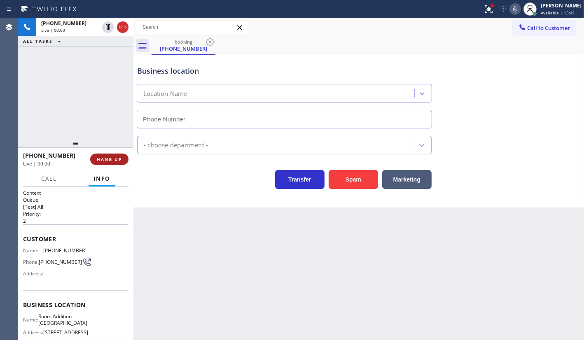
type input "(818) 847-7680"
click at [107, 158] on span "HANG UP" at bounding box center [109, 159] width 25 height 6
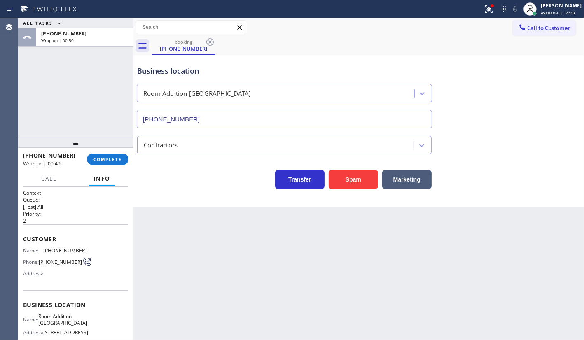
click at [44, 120] on div "ALL TASKS ALL TASKS ACTIVE TASKS TASKS IN WRAP UP +18184436882 Wrap up | 00:50" at bounding box center [75, 78] width 115 height 120
click at [116, 159] on span "COMPLETE" at bounding box center [107, 159] width 28 height 6
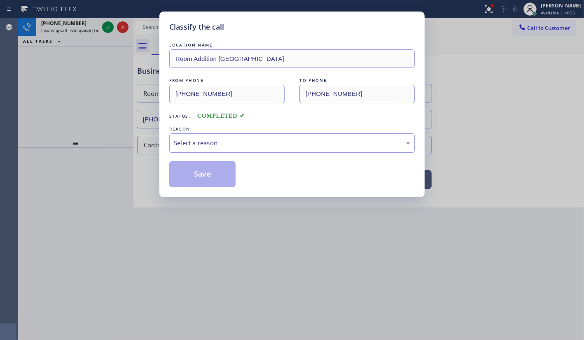
click at [190, 146] on div "Select a reason" at bounding box center [292, 142] width 236 height 9
click at [193, 178] on button "Save" at bounding box center [202, 174] width 66 height 26
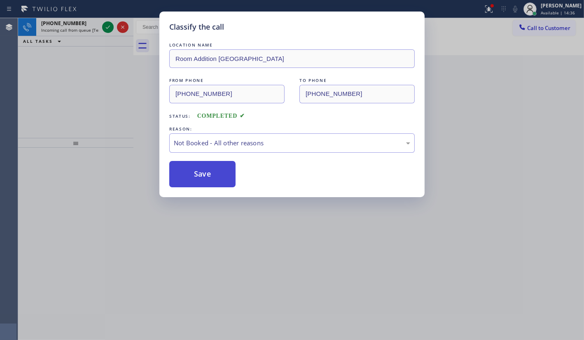
click at [193, 175] on button "Save" at bounding box center [202, 174] width 66 height 26
click at [194, 174] on button "Save" at bounding box center [202, 174] width 66 height 26
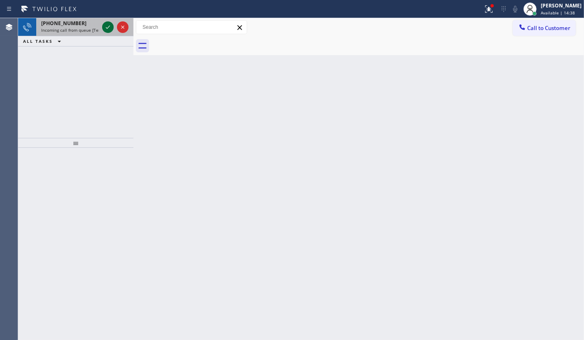
click at [109, 25] on icon at bounding box center [108, 27] width 10 height 10
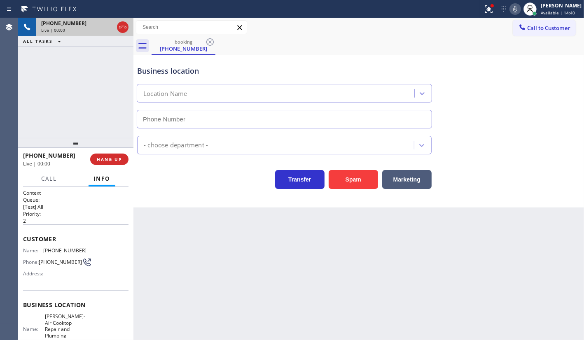
type input "(213) 354-7563"
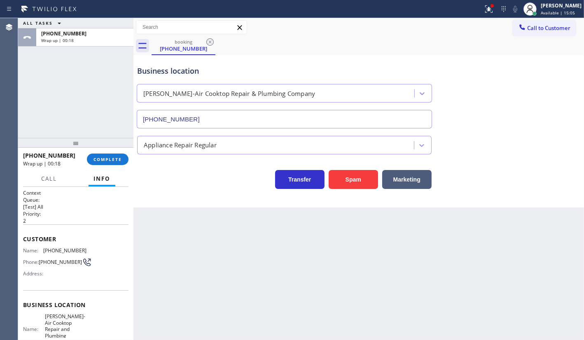
click at [24, 105] on div "ALL TASKS ALL TASKS ACTIVE TASKS TASKS IN WRAP UP +16266599031 Wrap up | 00:18" at bounding box center [75, 78] width 115 height 120
click at [107, 161] on button "COMPLETE" at bounding box center [108, 160] width 42 height 12
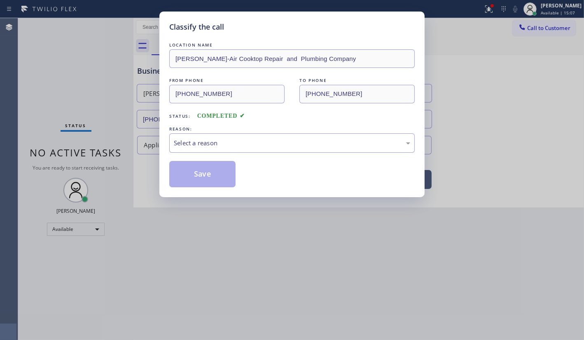
click at [108, 161] on div "Classify the call LOCATION NAME Barfus Jenn-Air Cooktop Repair and Plumbing Com…" at bounding box center [292, 170] width 584 height 340
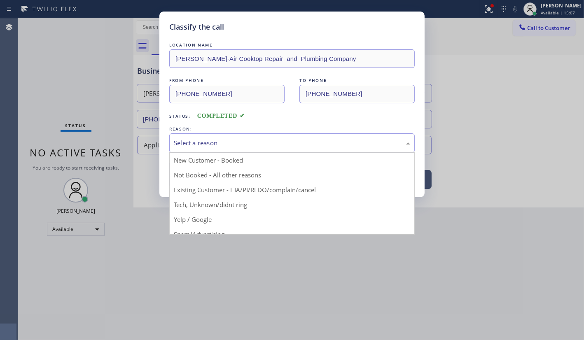
click at [182, 142] on div "Select a reason" at bounding box center [292, 142] width 236 height 9
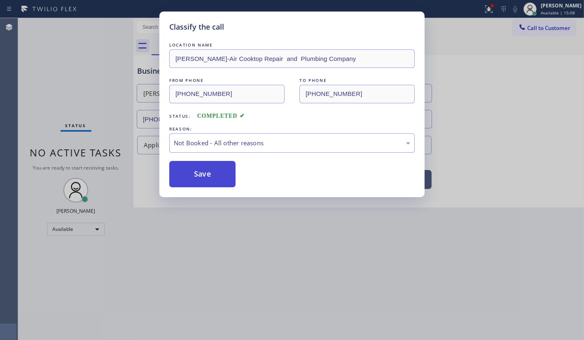
click at [186, 170] on button "Save" at bounding box center [202, 174] width 66 height 26
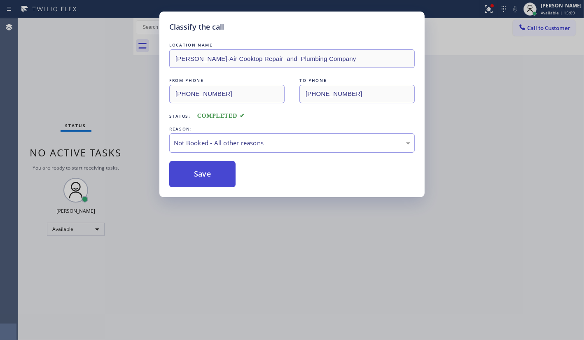
click at [186, 170] on button "Save" at bounding box center [202, 174] width 66 height 26
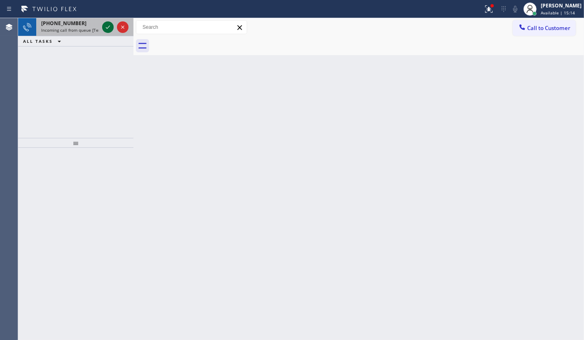
click at [103, 25] on icon at bounding box center [108, 27] width 10 height 10
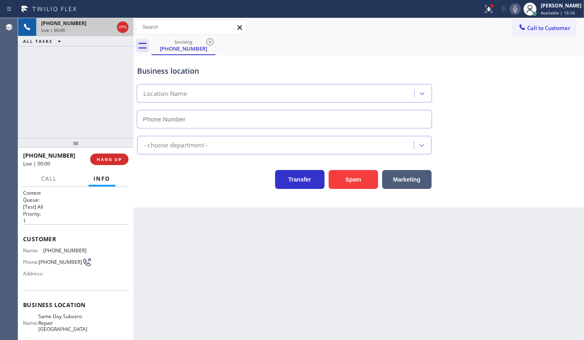
type input "(747) 285-7009"
click at [111, 160] on span "HANG UP" at bounding box center [109, 159] width 25 height 6
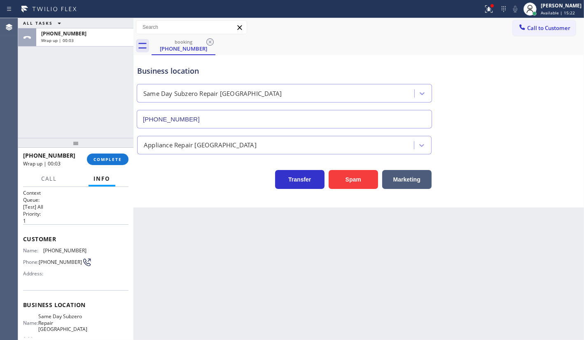
click at [39, 104] on div "ALL TASKS ALL TASKS ACTIVE TASKS TASKS IN WRAP UP +14424655462 Wrap up | 00:03" at bounding box center [75, 78] width 115 height 120
click at [109, 151] on div "+14424655462 Wrap up | 00:49 COMPLETE" at bounding box center [75, 159] width 105 height 21
click at [110, 156] on button "COMPLETE" at bounding box center [108, 160] width 42 height 12
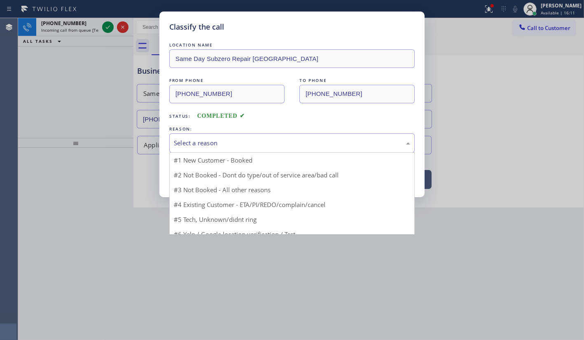
click at [185, 149] on div "Select a reason" at bounding box center [291, 142] width 245 height 19
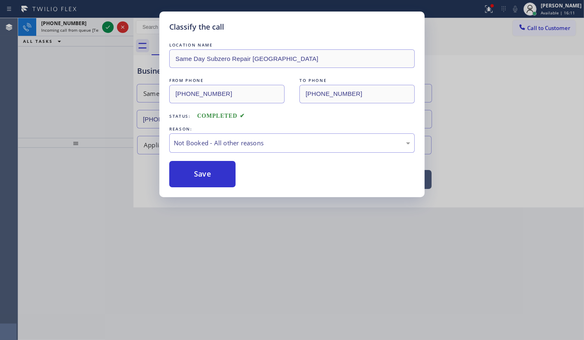
click at [186, 173] on button "Save" at bounding box center [202, 174] width 66 height 26
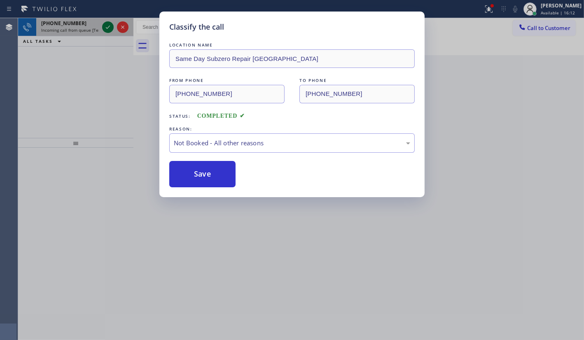
click at [110, 29] on div "Classify the call LOCATION NAME New York Appliance Repair Yonkers FROM PHONE (5…" at bounding box center [300, 179] width 565 height 322
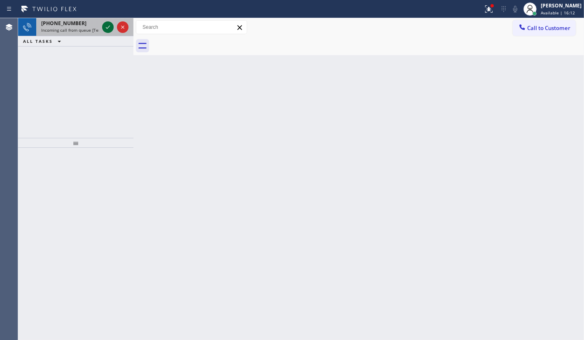
click at [103, 26] on icon at bounding box center [108, 27] width 10 height 10
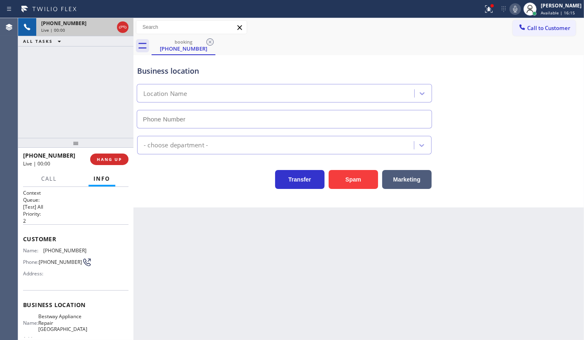
type input "(323) 515-1161"
drag, startPoint x: 115, startPoint y: 156, endPoint x: 118, endPoint y: 148, distance: 7.9
click at [115, 156] on button "HANG UP" at bounding box center [109, 160] width 38 height 12
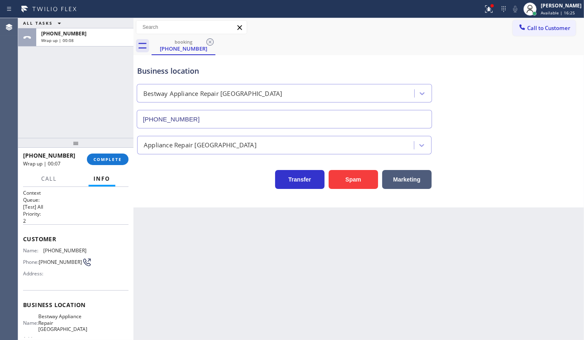
click at [80, 131] on div "ALL TASKS ALL TASKS ACTIVE TASKS TASKS IN WRAP UP +13237540301 Wrap up | 00:08" at bounding box center [75, 78] width 115 height 120
click at [107, 156] on span "COMPLETE" at bounding box center [107, 159] width 28 height 6
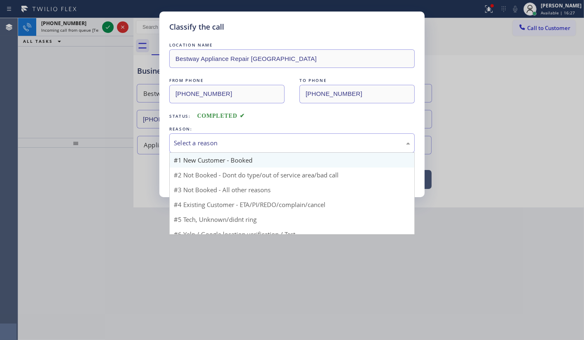
drag, startPoint x: 186, startPoint y: 144, endPoint x: 184, endPoint y: 154, distance: 9.9
click at [187, 144] on div "Select a reason" at bounding box center [292, 142] width 236 height 9
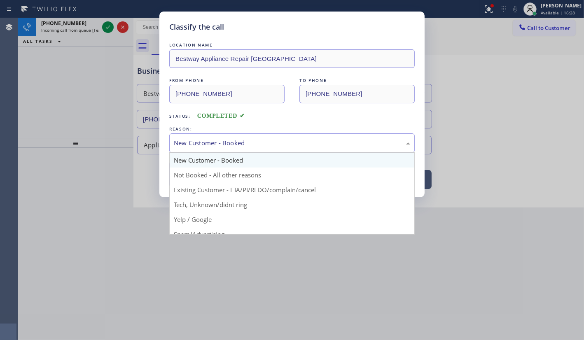
click at [187, 138] on div "New Customer - Booked" at bounding box center [292, 142] width 236 height 9
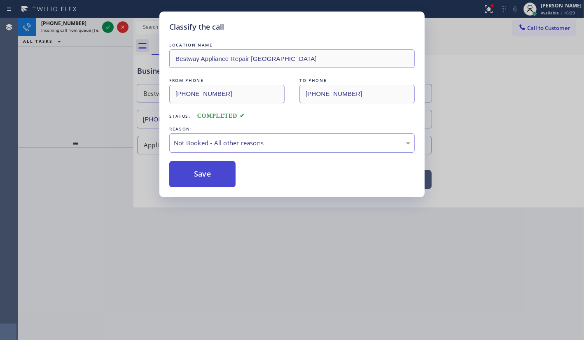
click at [188, 170] on button "Save" at bounding box center [202, 174] width 66 height 26
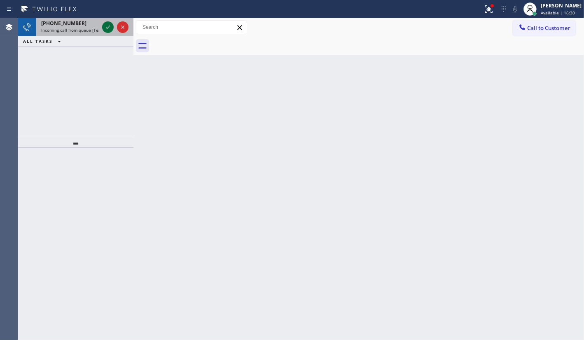
click at [109, 26] on icon at bounding box center [108, 27] width 10 height 10
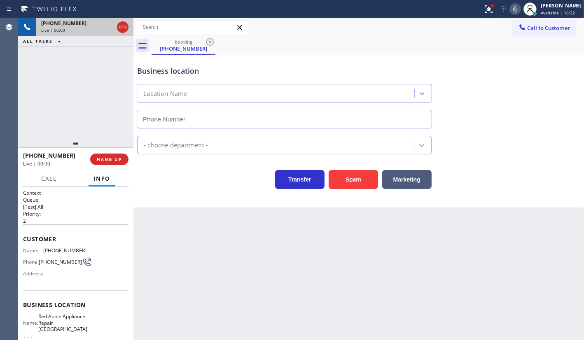
type input "(805) 608-4464"
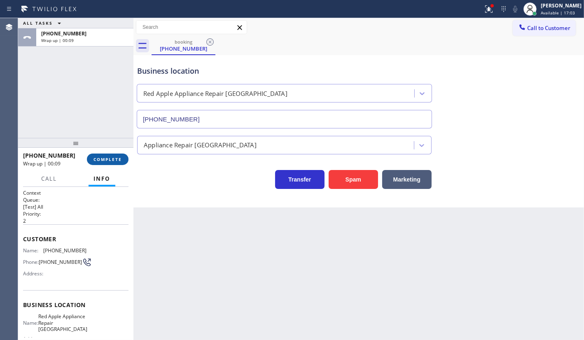
click at [114, 160] on span "COMPLETE" at bounding box center [107, 159] width 28 height 6
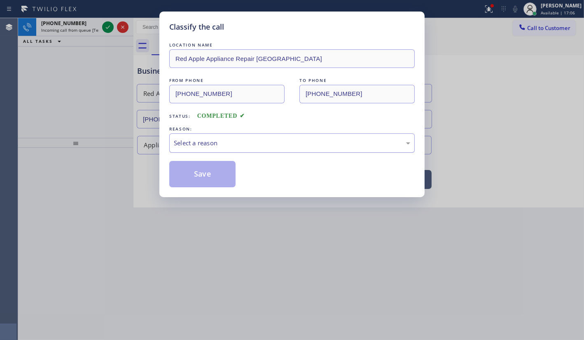
click at [178, 144] on div "Select a reason" at bounding box center [292, 142] width 236 height 9
click at [182, 169] on button "Save" at bounding box center [202, 174] width 66 height 26
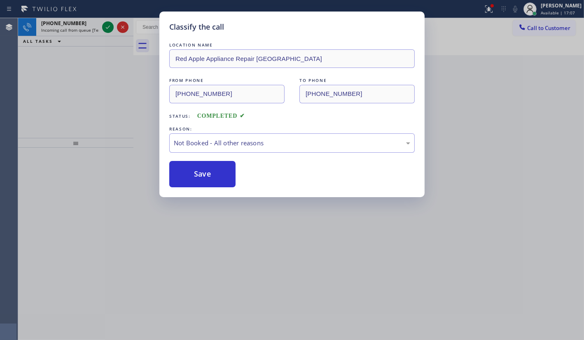
click at [105, 24] on div "Classify the call LOCATION NAME New York Appliance Repair Yonkers FROM PHONE (5…" at bounding box center [300, 179] width 565 height 322
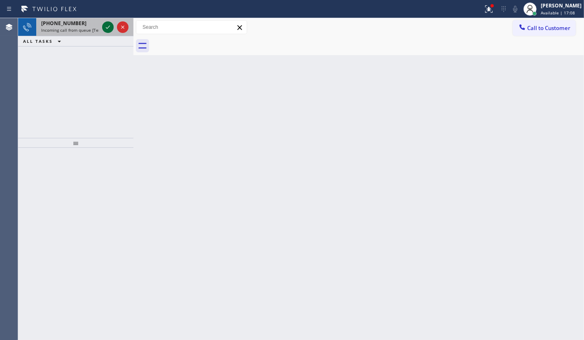
click at [107, 23] on icon at bounding box center [108, 27] width 10 height 10
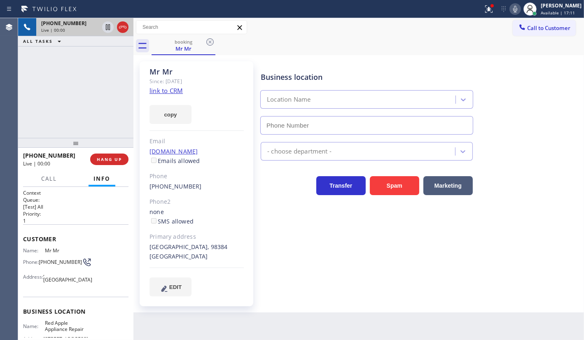
type input "(877) 672-1565"
click at [170, 88] on link "link to CRM" at bounding box center [165, 90] width 33 height 8
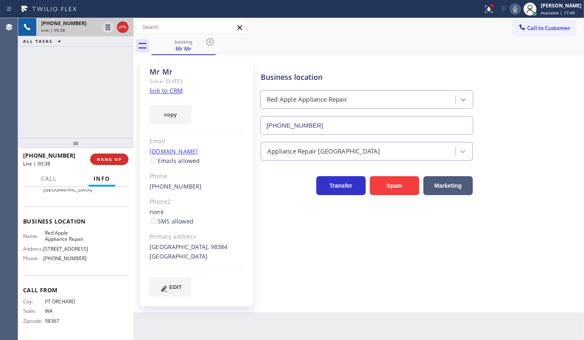
scroll to position [104, 0]
click at [489, 8] on icon at bounding box center [489, 9] width 10 height 10
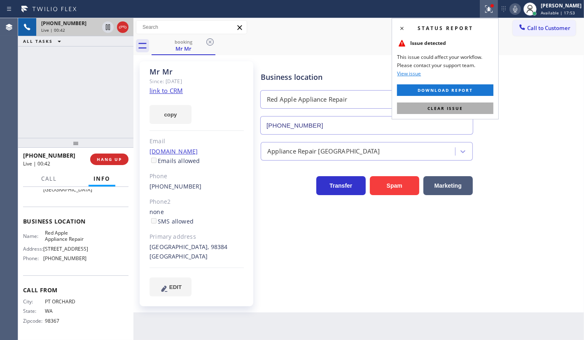
click at [462, 107] on span "Clear issue" at bounding box center [444, 108] width 35 height 6
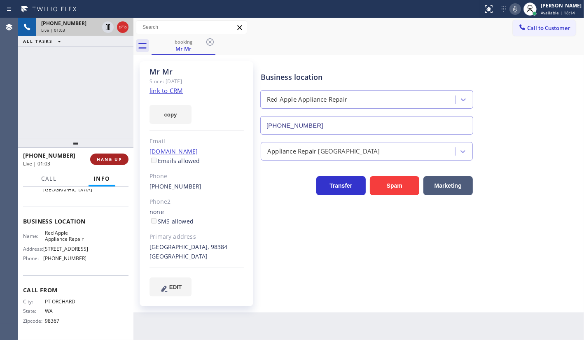
click at [103, 159] on span "HANG UP" at bounding box center [109, 159] width 25 height 6
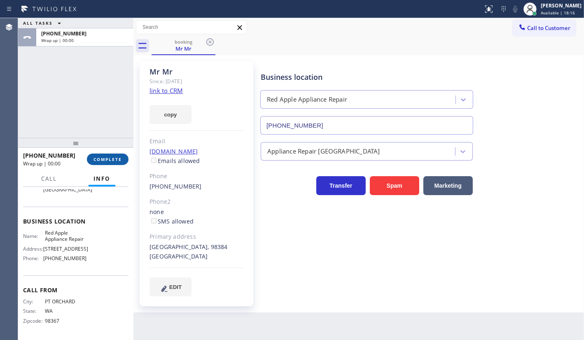
click at [105, 158] on span "COMPLETE" at bounding box center [107, 159] width 28 height 6
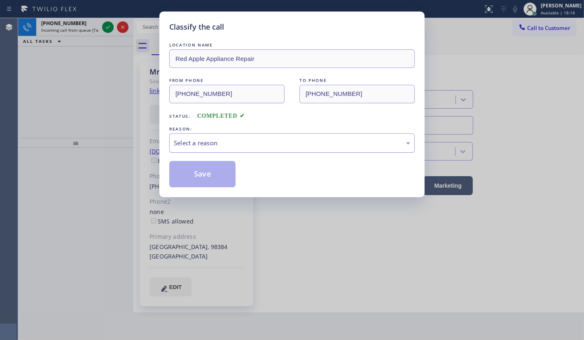
click at [181, 140] on div "Select a reason" at bounding box center [292, 142] width 236 height 9
click at [185, 168] on button "Save" at bounding box center [202, 174] width 66 height 26
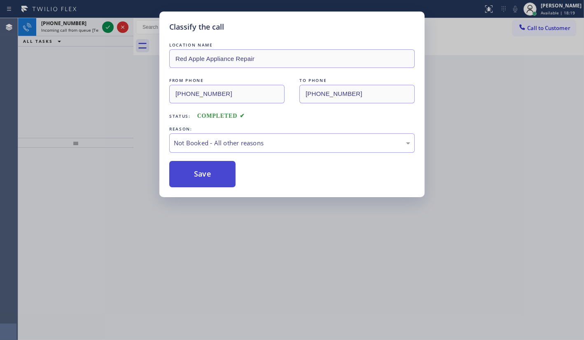
click at [185, 168] on button "Save" at bounding box center [202, 174] width 66 height 26
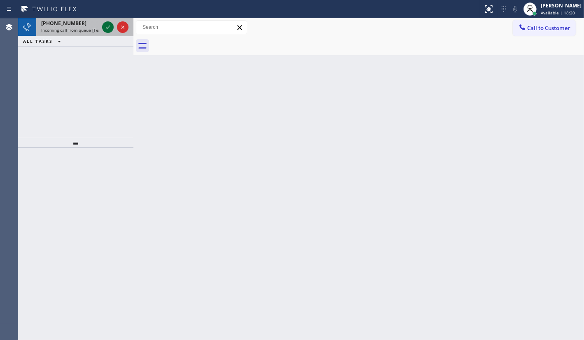
click at [102, 27] on div at bounding box center [108, 27] width 12 height 10
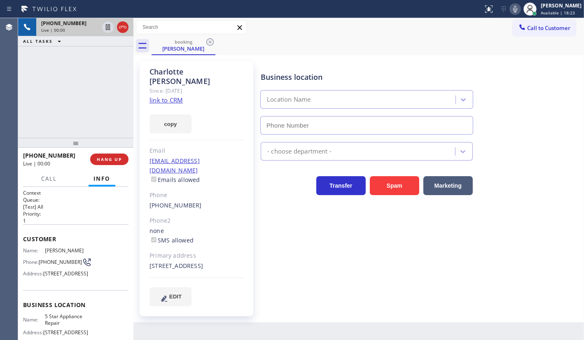
type input "[PHONE_NUMBER]"
click at [175, 96] on link "link to CRM" at bounding box center [165, 100] width 33 height 8
click at [163, 96] on link "link to CRM" at bounding box center [165, 100] width 33 height 8
click at [516, 8] on icon at bounding box center [515, 9] width 10 height 10
click at [104, 25] on icon at bounding box center [108, 27] width 10 height 10
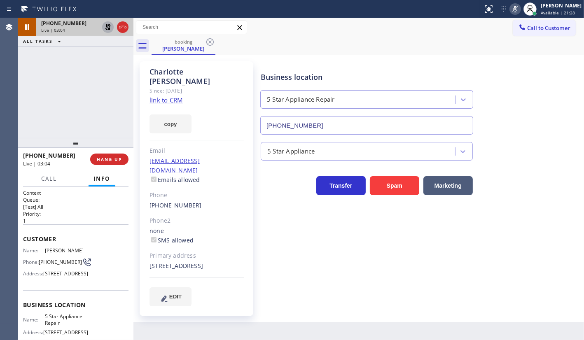
click at [78, 97] on div "+16505338666 Live | 03:04 ALL TASKS ALL TASKS ACTIVE TASKS TASKS IN WRAP UP" at bounding box center [75, 78] width 115 height 120
click at [108, 27] on icon at bounding box center [108, 27] width 10 height 10
click at [515, 8] on icon at bounding box center [515, 9] width 10 height 10
click at [54, 95] on div "+16505338666 Live | 03:13 ALL TASKS ALL TASKS ACTIVE TASKS TASKS IN WRAP UP" at bounding box center [75, 78] width 115 height 120
click at [100, 88] on div "+16505338666 Live | 03:19 ALL TASKS ALL TASKS ACTIVE TASKS TASKS IN WRAP UP" at bounding box center [75, 78] width 115 height 120
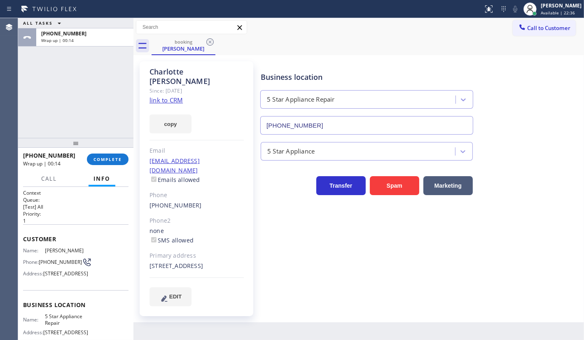
click at [109, 115] on div "ALL TASKS ALL TASKS ACTIVE TASKS TASKS IN WRAP UP +16505338666 Wrap up | 00:14" at bounding box center [75, 78] width 115 height 120
click at [111, 156] on span "COMPLETE" at bounding box center [107, 159] width 28 height 6
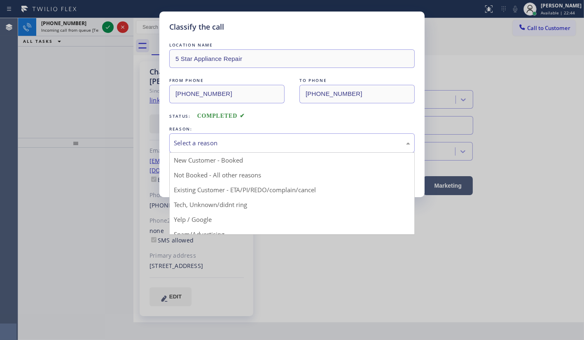
click at [188, 143] on div "Select a reason" at bounding box center [292, 142] width 236 height 9
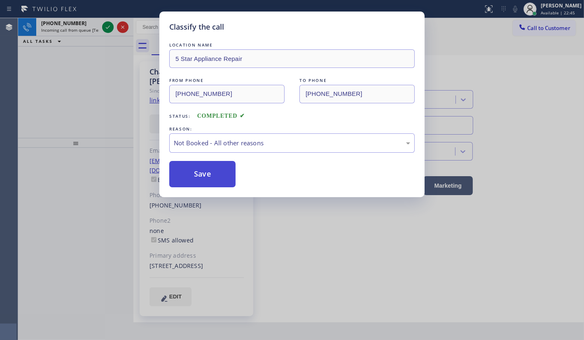
click at [198, 176] on button "Save" at bounding box center [202, 174] width 66 height 26
click at [197, 177] on button "Save" at bounding box center [202, 174] width 66 height 26
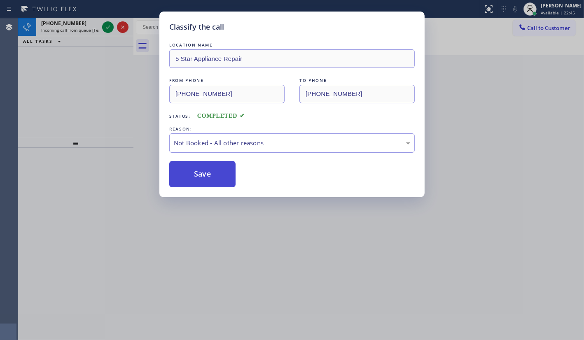
click at [196, 177] on button "Save" at bounding box center [202, 174] width 66 height 26
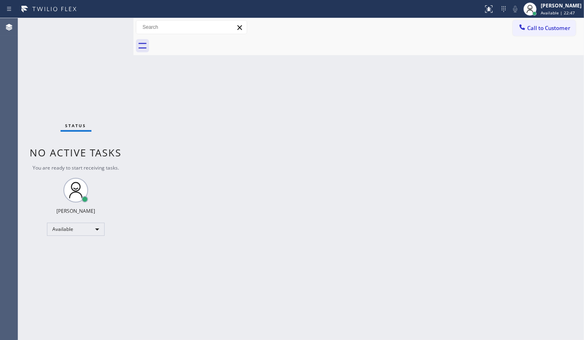
drag, startPoint x: 98, startPoint y: 37, endPoint x: 49, endPoint y: 74, distance: 61.5
click at [93, 38] on div "Status No active tasks You are ready to start receiving tasks. JENIZA ALCAYDE A…" at bounding box center [75, 179] width 115 height 322
click at [40, 34] on div "Status No active tasks You are ready to start receiving tasks. JENIZA ALCAYDE A…" at bounding box center [75, 179] width 115 height 322
click at [77, 79] on div "Status No active tasks You are ready to start receiving tasks. JENIZA ALCAYDE A…" at bounding box center [75, 179] width 115 height 322
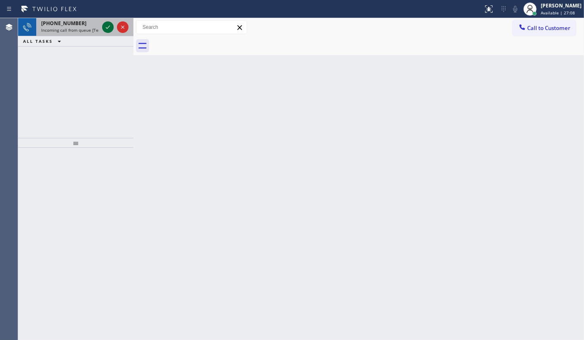
drag, startPoint x: 105, startPoint y: 20, endPoint x: 107, endPoint y: 29, distance: 9.4
click at [105, 21] on div at bounding box center [115, 27] width 30 height 18
click at [107, 30] on icon at bounding box center [108, 27] width 10 height 10
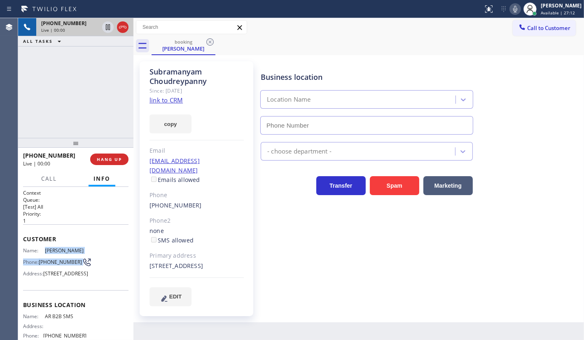
drag, startPoint x: 48, startPoint y: 245, endPoint x: 106, endPoint y: 261, distance: 60.7
click at [106, 261] on div "Customer Name: Subramanyam Choudreypanny Phone: (408) 256-9877 Address: 4265 He…" at bounding box center [75, 257] width 105 height 66
type input "(833) 692-2271"
click at [123, 26] on icon at bounding box center [123, 27] width 10 height 10
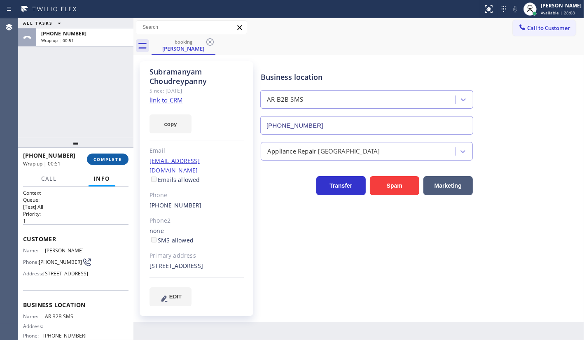
click at [94, 153] on div "+14082569877 Wrap up | 00:51 COMPLETE" at bounding box center [75, 159] width 105 height 21
click at [98, 158] on span "COMPLETE" at bounding box center [107, 159] width 28 height 6
click at [121, 167] on div "+14082569877 Wrap up | 00:55 COMPLETE" at bounding box center [75, 159] width 105 height 21
click at [128, 161] on div "+14082569877 Wrap up | 00:55 COMPLETE" at bounding box center [75, 159] width 115 height 23
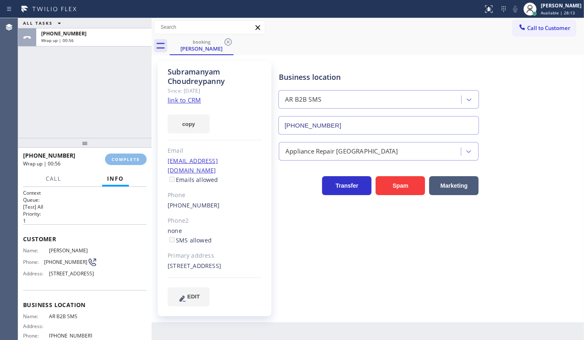
click at [151, 247] on div at bounding box center [151, 179] width 0 height 322
click at [118, 163] on button "COMPLETE" at bounding box center [126, 160] width 42 height 12
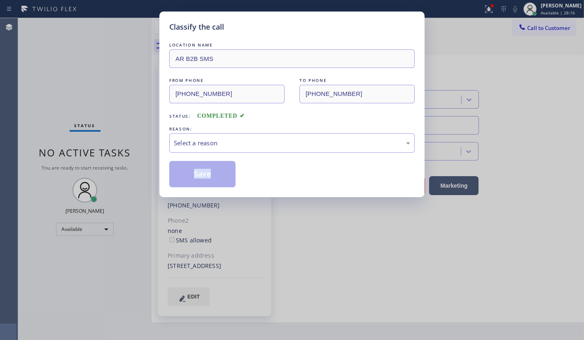
click at [119, 163] on div "Classify the call LOCATION NAME AR B2B SMS FROM PHONE (408) 256-9877 TO PHONE (…" at bounding box center [292, 170] width 584 height 340
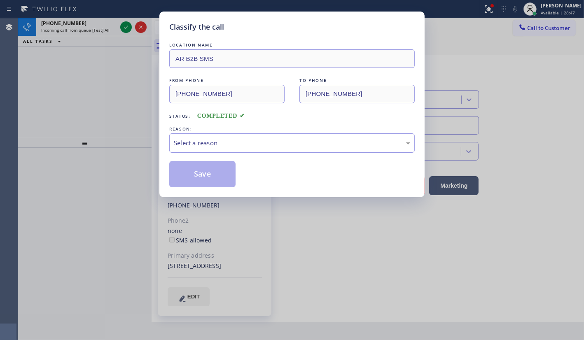
click at [66, 53] on div "Classify the call LOCATION NAME AR B2B SMS FROM PHONE (408) 256-9877 TO PHONE (…" at bounding box center [292, 170] width 584 height 340
click at [192, 142] on div "Select a reason" at bounding box center [292, 142] width 236 height 9
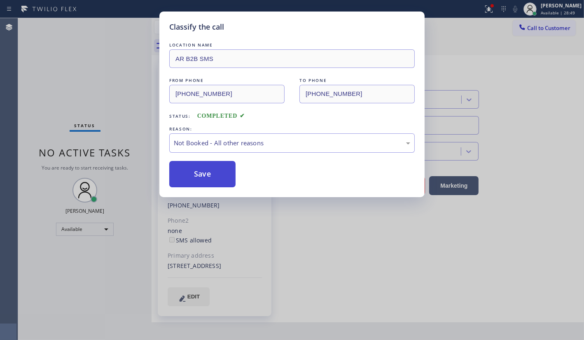
drag, startPoint x: 200, startPoint y: 179, endPoint x: 198, endPoint y: 168, distance: 12.0
click at [200, 178] on button "Save" at bounding box center [202, 174] width 66 height 26
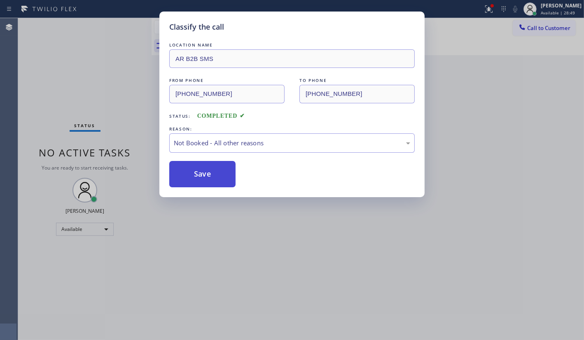
click at [198, 168] on button "Save" at bounding box center [202, 174] width 66 height 26
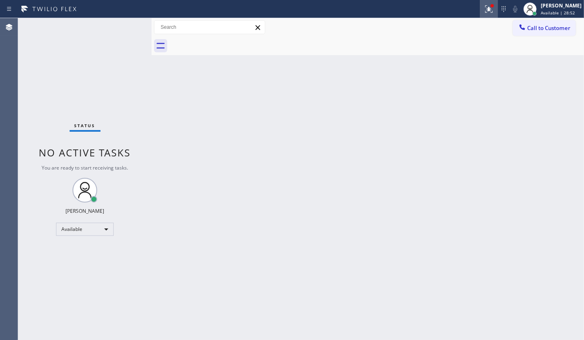
click at [482, 5] on div at bounding box center [488, 9] width 18 height 10
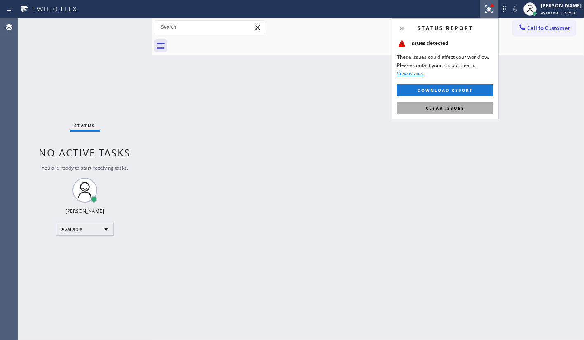
click at [484, 107] on button "Clear issues" at bounding box center [445, 108] width 96 height 12
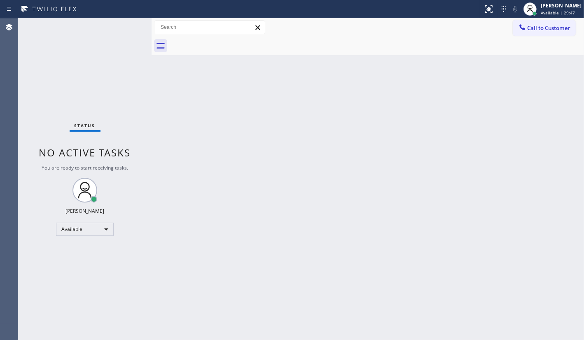
click at [125, 22] on div "Status No active tasks You are ready to start receiving tasks. JENIZA ALCAYDE A…" at bounding box center [84, 179] width 133 height 322
click at [124, 29] on div "Status No active tasks You are ready to start receiving tasks. JENIZA ALCAYDE A…" at bounding box center [84, 179] width 133 height 322
drag, startPoint x: 68, startPoint y: 71, endPoint x: 67, endPoint y: 65, distance: 5.9
click at [67, 66] on div "Status No active tasks You are ready to start receiving tasks. JENIZA ALCAYDE A…" at bounding box center [84, 179] width 133 height 322
click at [130, 20] on div "Status No active tasks You are ready to start receiving tasks. JENIZA ALCAYDE A…" at bounding box center [84, 179] width 133 height 322
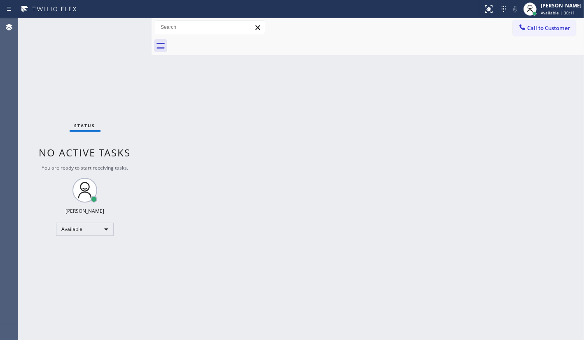
click at [130, 20] on div "Status No active tasks You are ready to start receiving tasks. JENIZA ALCAYDE A…" at bounding box center [84, 179] width 133 height 322
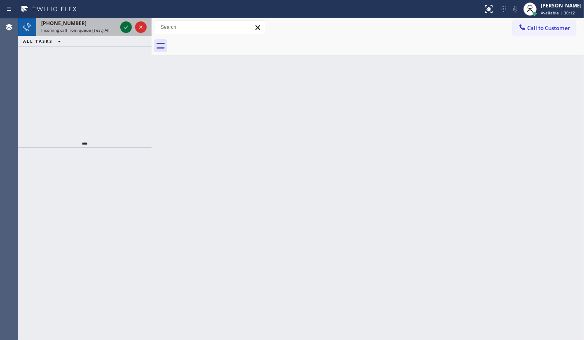
drag, startPoint x: 134, startPoint y: 26, endPoint x: 122, endPoint y: 26, distance: 11.9
click at [129, 26] on div at bounding box center [134, 27] width 30 height 18
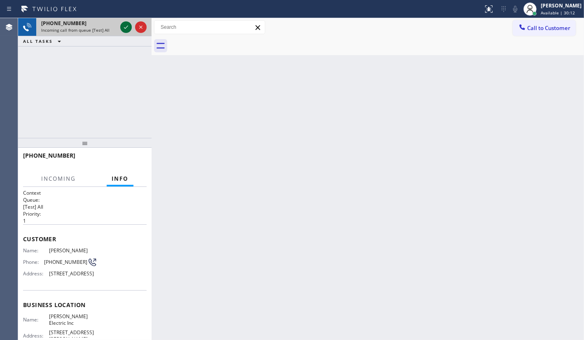
click at [122, 26] on icon at bounding box center [126, 27] width 10 height 10
click at [129, 14] on div at bounding box center [241, 8] width 476 height 13
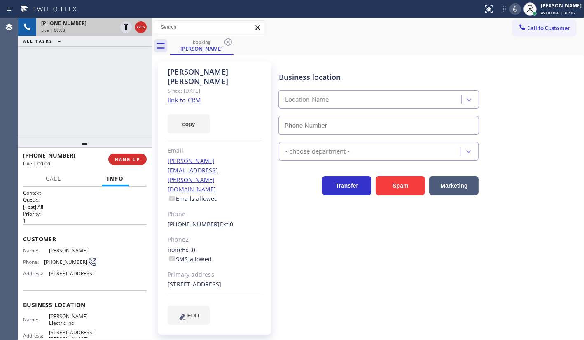
type input "(551) 210-4706"
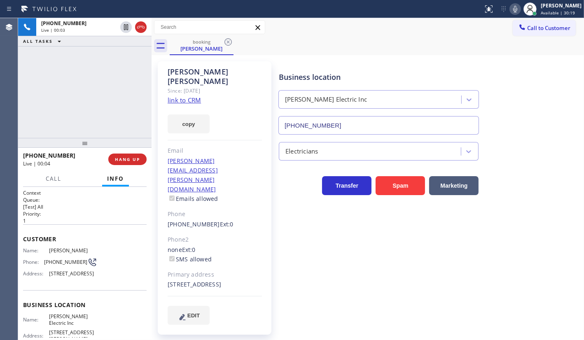
click at [183, 96] on link "link to CRM" at bounding box center [184, 100] width 33 height 8
click at [515, 10] on icon at bounding box center [515, 9] width 10 height 10
click at [58, 85] on div "+19172325339 Live | 01:45 ALL TASKS ALL TASKS ACTIVE TASKS TASKS IN WRAP UP" at bounding box center [84, 78] width 133 height 120
click at [69, 64] on div "+19172325339 Live | 02:40 ALL TASKS ALL TASKS ACTIVE TASKS TASKS IN WRAP UP" at bounding box center [84, 78] width 133 height 120
drag, startPoint x: 33, startPoint y: 62, endPoint x: 88, endPoint y: 32, distance: 62.8
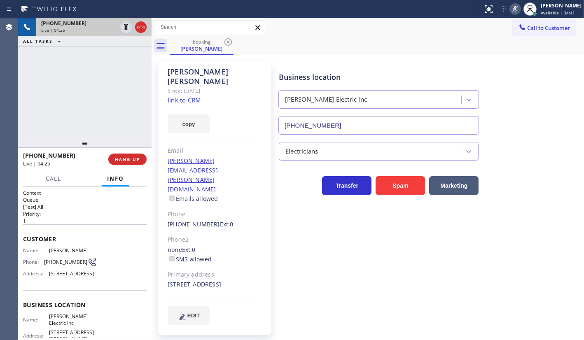
click at [33, 62] on div "+19172325339 Live | 04:25 ALL TASKS ALL TASKS ACTIVE TASKS TASKS IN WRAP UP" at bounding box center [84, 78] width 133 height 120
click at [512, 11] on icon at bounding box center [515, 9] width 10 height 10
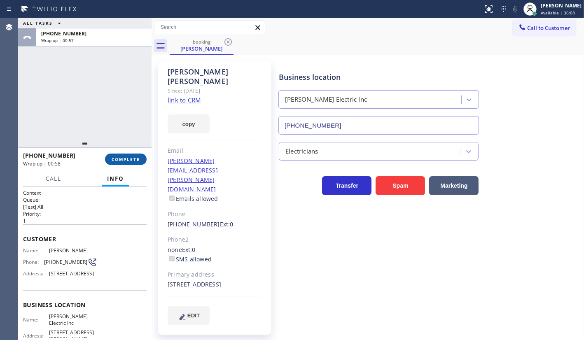
click at [129, 159] on span "COMPLETE" at bounding box center [126, 159] width 28 height 6
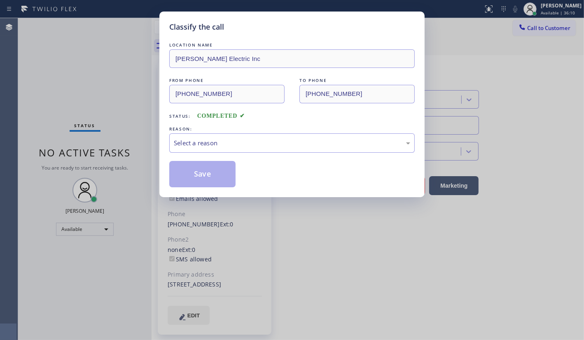
click at [255, 160] on div "LOCATION NAME Ricciardella Electric Inc FROM PHONE (917) 232-5339 TO PHONE (551…" at bounding box center [291, 114] width 245 height 147
click at [235, 138] on div "Select a reason" at bounding box center [292, 142] width 236 height 9
drag, startPoint x: 210, startPoint y: 191, endPoint x: 210, endPoint y: 177, distance: 14.0
click at [210, 177] on button "Save" at bounding box center [202, 174] width 66 height 26
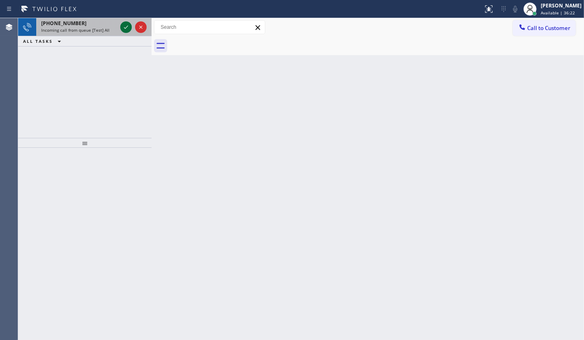
click at [123, 32] on icon at bounding box center [126, 27] width 10 height 10
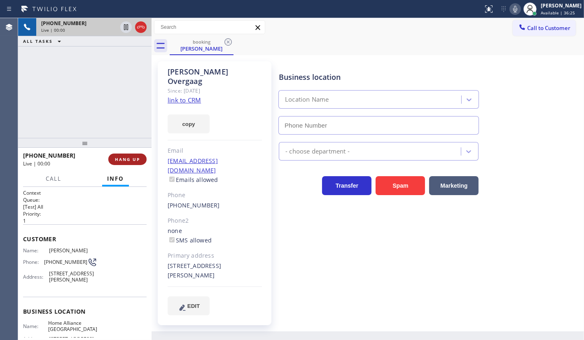
click at [116, 158] on span "HANG UP" at bounding box center [127, 159] width 25 height 6
type input "(341) 888-6127"
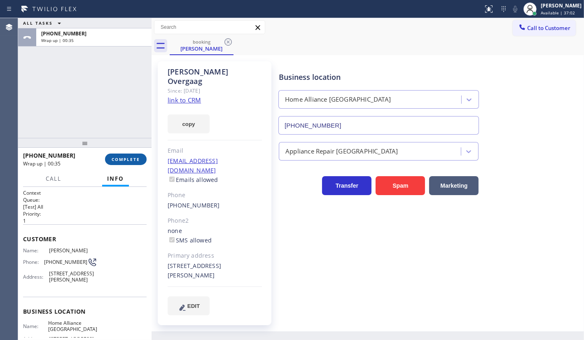
click at [128, 154] on button "COMPLETE" at bounding box center [126, 160] width 42 height 12
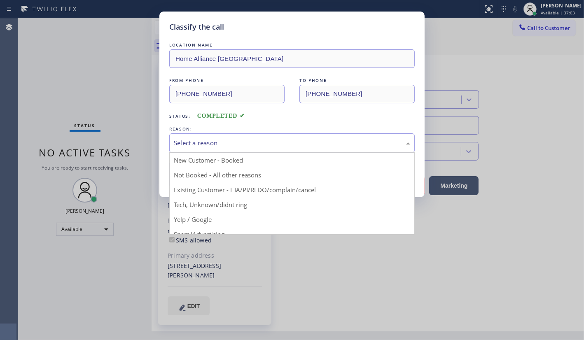
click at [241, 138] on div "Select a reason" at bounding box center [292, 142] width 236 height 9
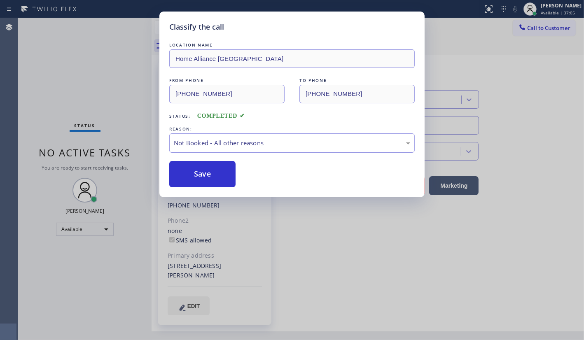
click at [191, 174] on button "Save" at bounding box center [202, 174] width 66 height 26
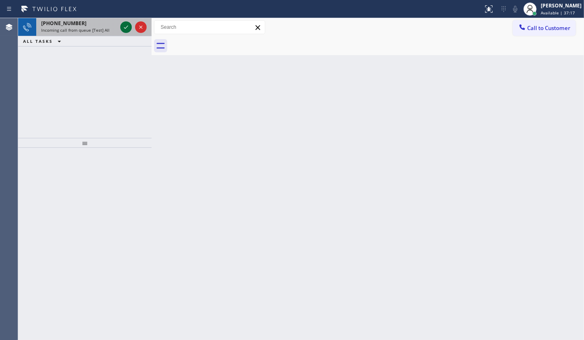
click at [125, 29] on icon at bounding box center [126, 27] width 10 height 10
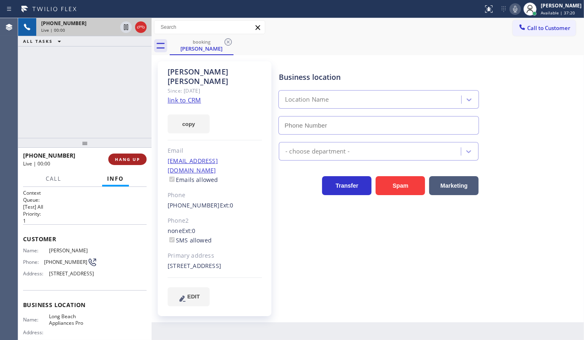
type input "(562) 489-9480"
click at [117, 157] on span "HANG UP" at bounding box center [127, 159] width 25 height 6
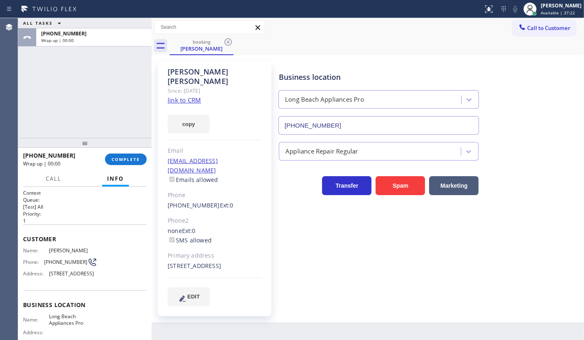
click at [171, 96] on link "link to CRM" at bounding box center [184, 100] width 33 height 8
click at [140, 162] on button "COMPLETE" at bounding box center [126, 160] width 42 height 12
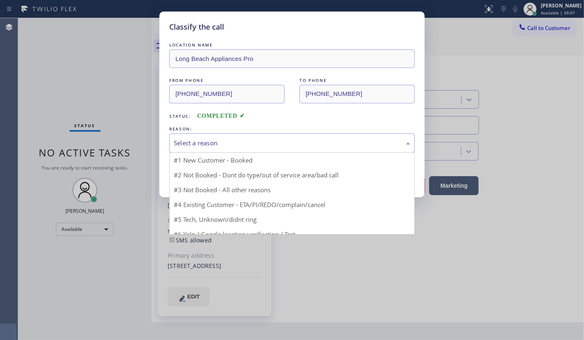
click at [212, 144] on div "Select a reason" at bounding box center [292, 142] width 236 height 9
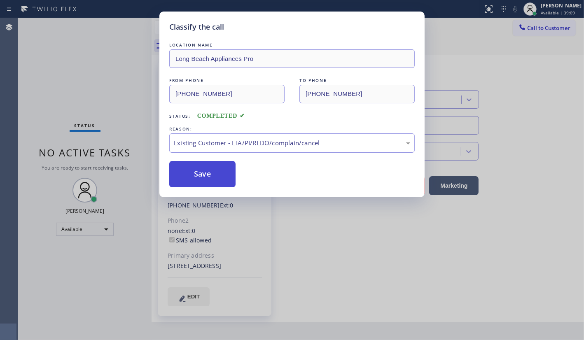
click at [212, 175] on button "Save" at bounding box center [202, 174] width 66 height 26
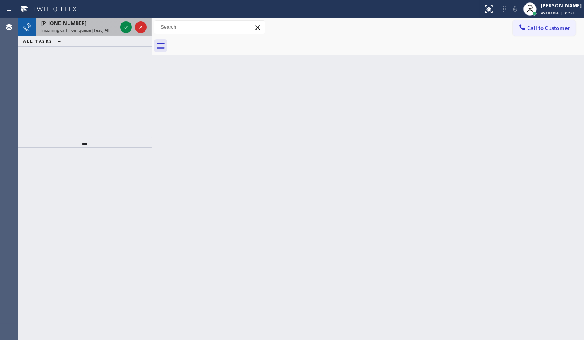
drag, startPoint x: 38, startPoint y: 63, endPoint x: 58, endPoint y: 25, distance: 43.3
click at [42, 57] on div "+12137671405 Incoming call from queue [Test] All ALL TASKS ALL TASKS ACTIVE TAS…" at bounding box center [84, 78] width 133 height 120
click at [125, 29] on icon at bounding box center [126, 27] width 10 height 10
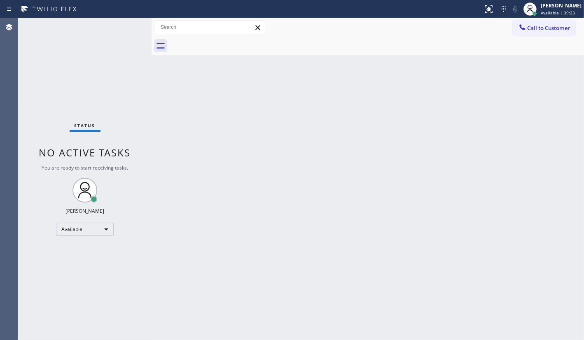
click at [114, 37] on div "Status No active tasks You are ready to start receiving tasks. JENIZA ALCAYDE A…" at bounding box center [84, 179] width 133 height 322
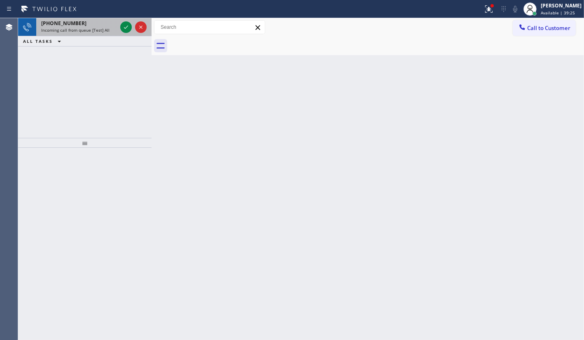
click at [109, 20] on div "+12137671405" at bounding box center [79, 23] width 76 height 7
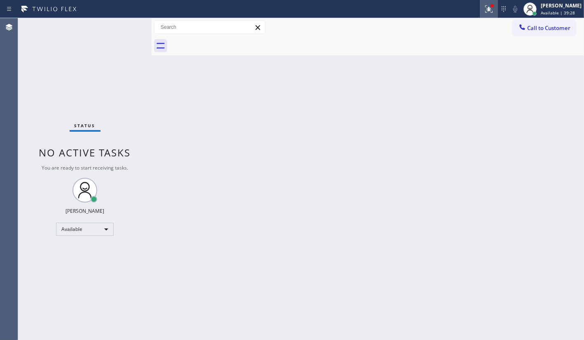
click at [482, 5] on div at bounding box center [488, 9] width 18 height 10
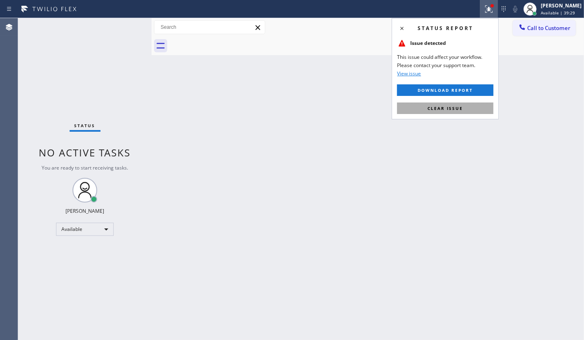
click at [460, 104] on button "Clear issue" at bounding box center [445, 108] width 96 height 12
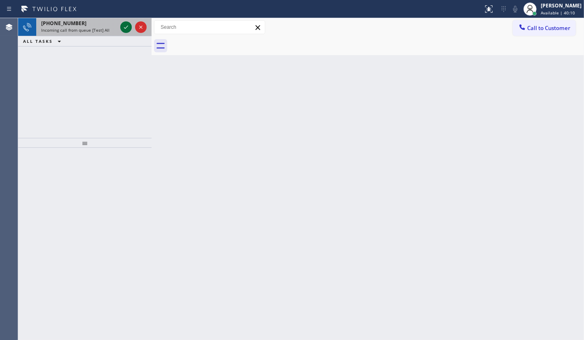
click at [123, 25] on icon at bounding box center [126, 27] width 10 height 10
click at [490, 9] on icon at bounding box center [487, 8] width 5 height 6
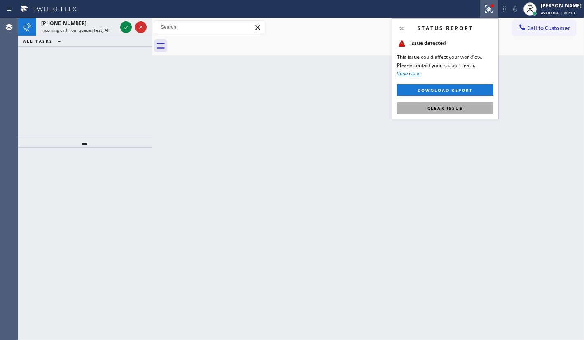
click at [450, 107] on span "Clear issue" at bounding box center [444, 108] width 35 height 6
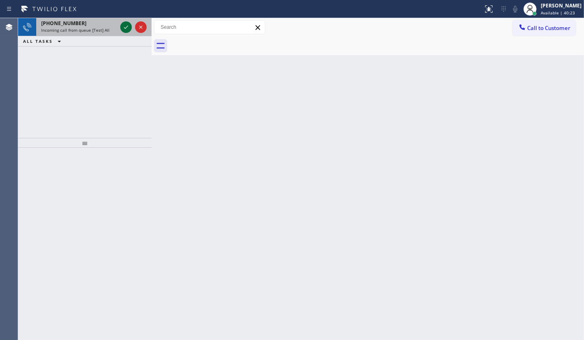
click at [125, 24] on icon at bounding box center [126, 27] width 10 height 10
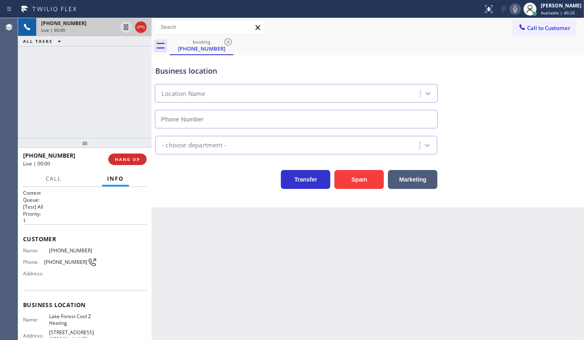
type input "(949) 391-4290"
click at [123, 158] on span "HANG UP" at bounding box center [127, 159] width 25 height 6
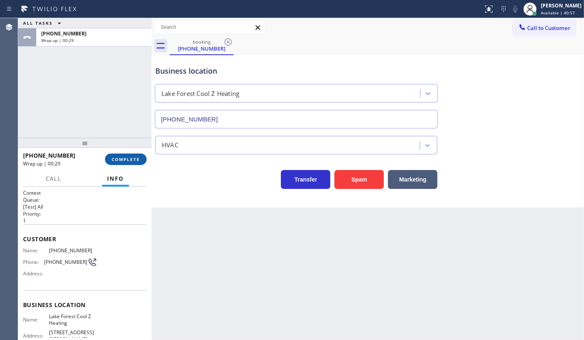
click at [117, 155] on button "COMPLETE" at bounding box center [126, 160] width 42 height 12
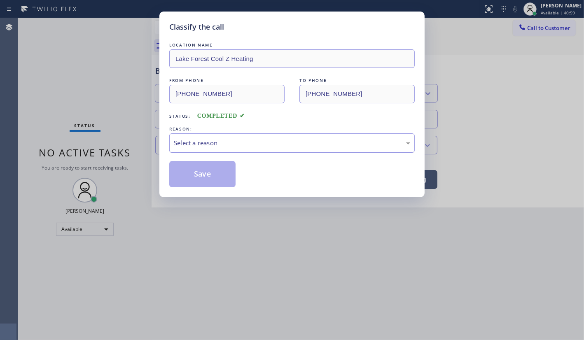
click at [196, 140] on div "Select a reason" at bounding box center [292, 142] width 236 height 9
click at [201, 176] on button "Save" at bounding box center [202, 174] width 66 height 26
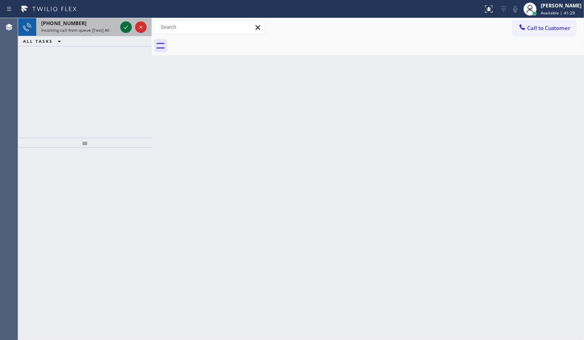
click at [123, 28] on icon at bounding box center [126, 27] width 10 height 10
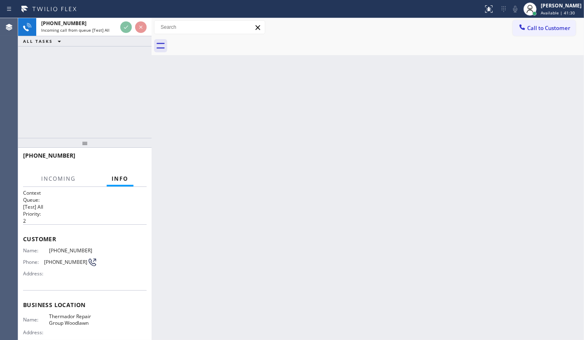
click at [115, 86] on div "+16674587002 Incoming call from queue [Test] All ALL TASKS ALL TASKS ACTIVE TAS…" at bounding box center [84, 78] width 133 height 120
drag, startPoint x: 113, startPoint y: 112, endPoint x: 115, endPoint y: 137, distance: 25.2
click at [114, 136] on div "+16674587002 Incoming call from queue [Test] All ALL TASKS ALL TASKS ACTIVE TAS…" at bounding box center [84, 179] width 133 height 322
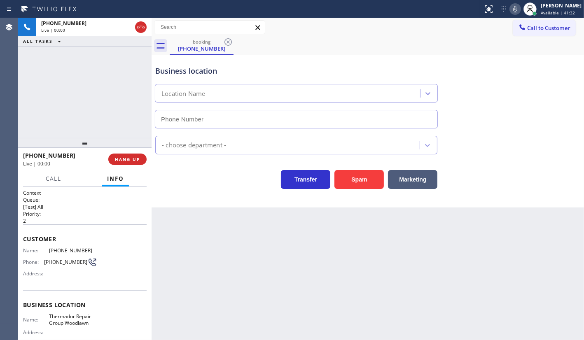
type input "(667) 213-5361"
click at [123, 155] on button "HANG UP" at bounding box center [127, 160] width 38 height 12
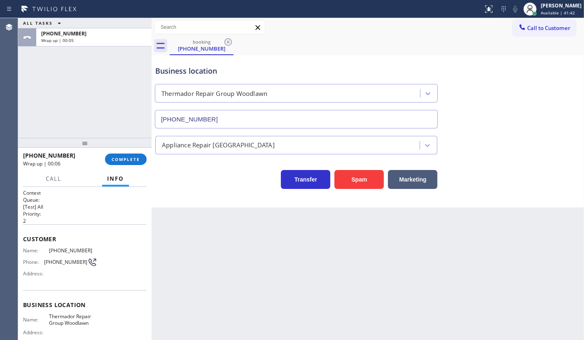
click at [30, 78] on div "ALL TASKS ALL TASKS ACTIVE TASKS TASKS IN WRAP UP +16674587002 Wrap up | 00:05" at bounding box center [84, 78] width 133 height 120
click at [60, 94] on div "ALL TASKS ALL TASKS ACTIVE TASKS TASKS IN WRAP UP +16674587002 Wrap up | 01:39" at bounding box center [84, 78] width 133 height 120
click at [535, 12] on div at bounding box center [534, 14] width 4 height 4
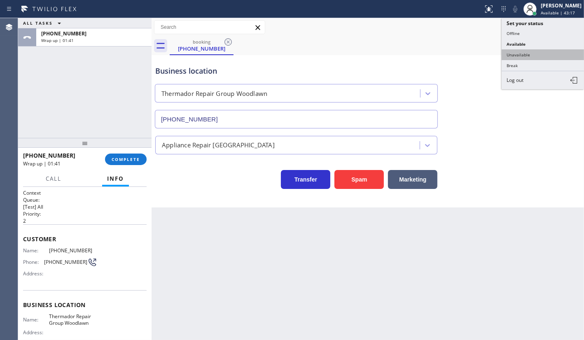
click at [513, 51] on button "Unavailable" at bounding box center [542, 54] width 82 height 11
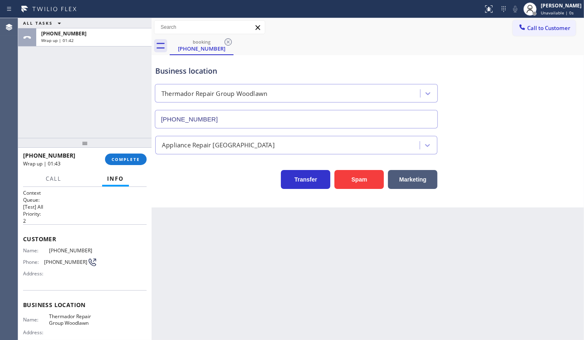
click at [128, 152] on div "+16674587002 Wrap up | 01:43 COMPLETE" at bounding box center [84, 159] width 123 height 21
click at [128, 159] on span "COMPLETE" at bounding box center [126, 159] width 28 height 6
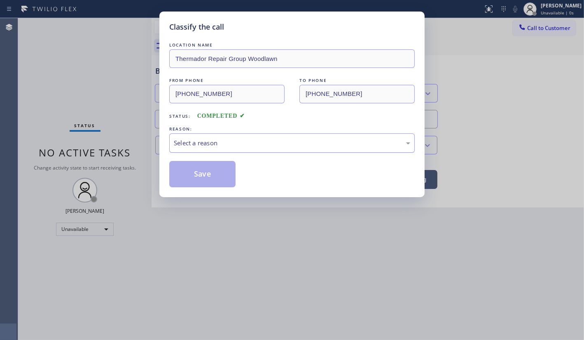
click at [191, 145] on div "Select a reason" at bounding box center [292, 142] width 236 height 9
click at [192, 177] on button "Save" at bounding box center [202, 174] width 66 height 26
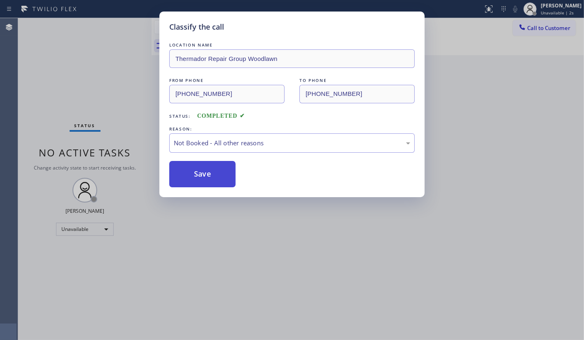
click at [192, 177] on button "Save" at bounding box center [202, 174] width 66 height 26
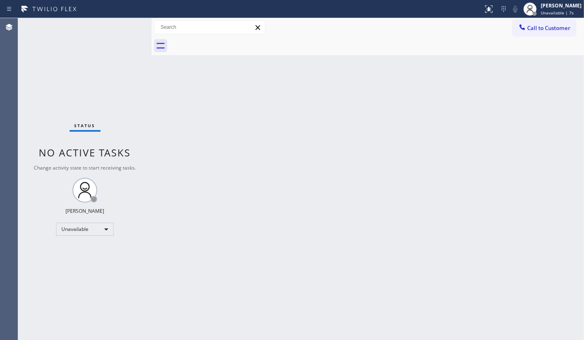
click at [88, 220] on div "Status No active tasks Change activity state to start receiving tasks. JENIZA A…" at bounding box center [84, 179] width 133 height 322
click at [86, 226] on div "Unavailable" at bounding box center [85, 229] width 58 height 13
click at [70, 268] on li "Break" at bounding box center [84, 271] width 56 height 10
click at [44, 85] on div "Status No active tasks Change activity state to start receiving tasks. JENIZA A…" at bounding box center [84, 179] width 133 height 322
click at [80, 230] on div "Break" at bounding box center [85, 229] width 58 height 13
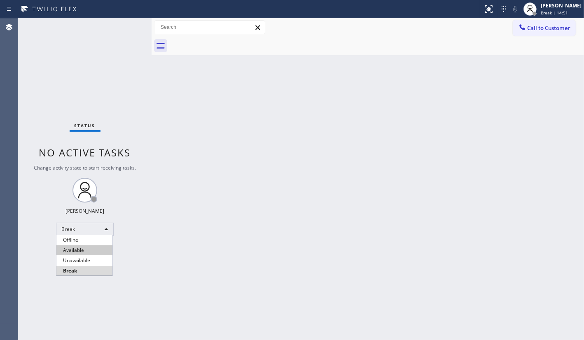
click at [83, 250] on li "Available" at bounding box center [84, 250] width 56 height 10
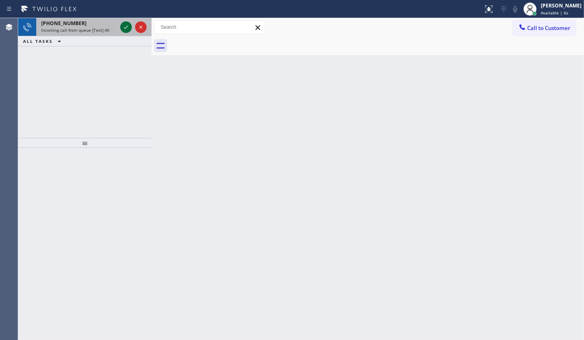
click at [124, 26] on icon at bounding box center [126, 27] width 10 height 10
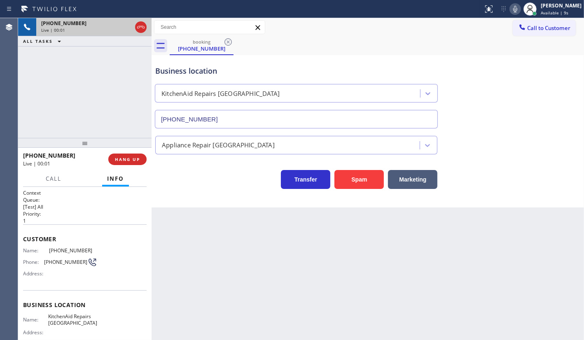
type input "(361) 203-3251"
click at [131, 161] on span "HANG UP" at bounding box center [127, 159] width 25 height 6
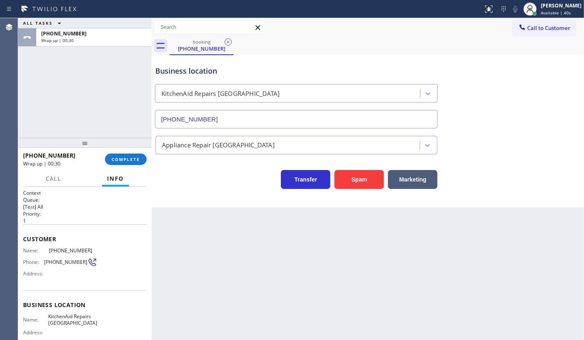
click at [101, 159] on div "+12102445876 Wrap up | 00:30" at bounding box center [64, 159] width 82 height 21
click at [119, 162] on button "COMPLETE" at bounding box center [126, 160] width 42 height 12
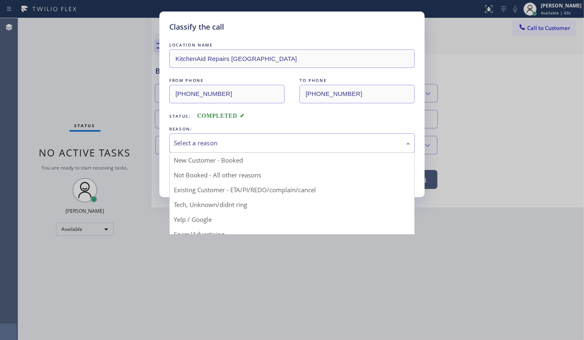
drag, startPoint x: 253, startPoint y: 144, endPoint x: 251, endPoint y: 138, distance: 6.3
click at [252, 139] on div "Select a reason" at bounding box center [292, 142] width 236 height 9
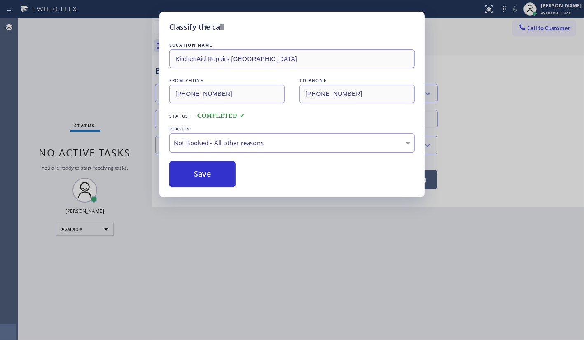
click at [198, 170] on button "Save" at bounding box center [202, 174] width 66 height 26
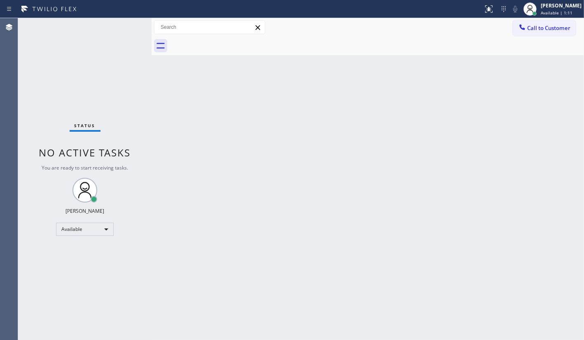
drag, startPoint x: 392, startPoint y: 185, endPoint x: 402, endPoint y: 177, distance: 12.6
click at [399, 179] on div "Back to Dashboard Change Sender ID Customers Technicians Select a contact Outbo…" at bounding box center [367, 179] width 432 height 322
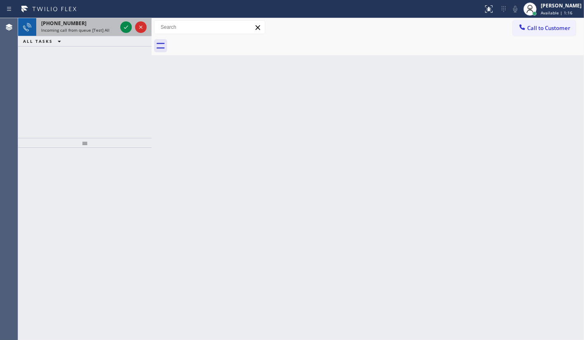
click at [118, 24] on div "+14084130951 Incoming call from queue [Test] All" at bounding box center [77, 27] width 82 height 18
click at [122, 24] on icon at bounding box center [126, 27] width 10 height 10
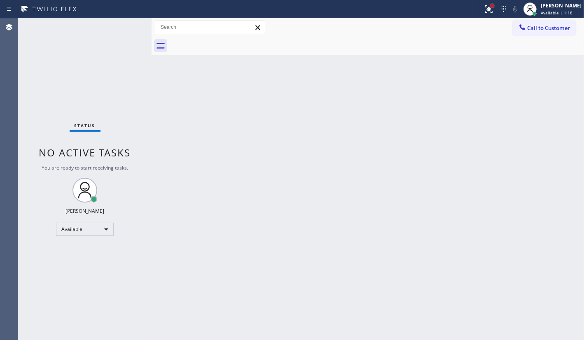
click at [493, 4] on div at bounding box center [491, 5] width 3 height 3
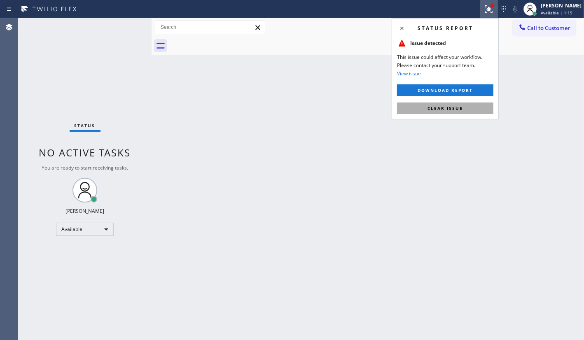
click at [469, 112] on button "Clear issue" at bounding box center [445, 108] width 96 height 12
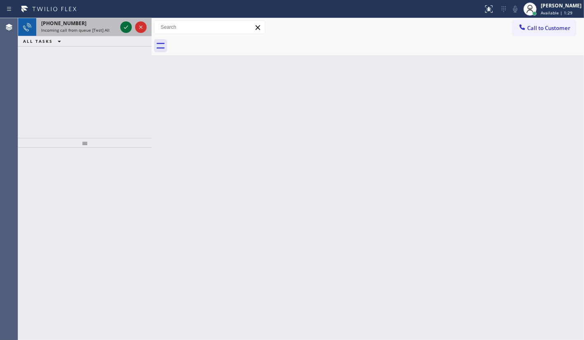
click at [123, 26] on icon at bounding box center [126, 27] width 10 height 10
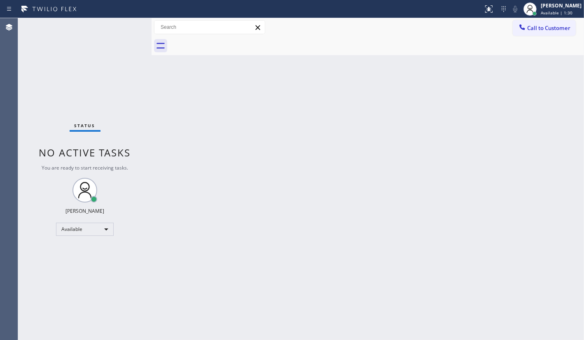
click at [124, 28] on div "Status No active tasks You are ready to start receiving tasks. JENIZA ALCAYDE A…" at bounding box center [84, 179] width 133 height 322
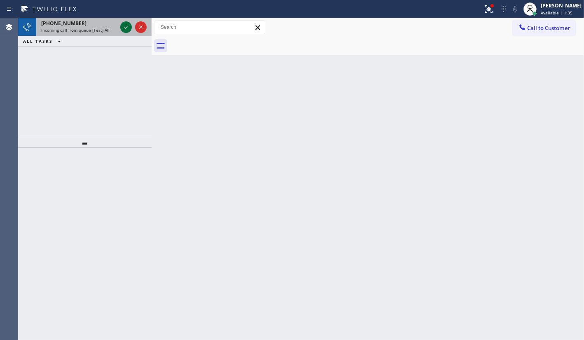
drag, startPoint x: 114, startPoint y: 28, endPoint x: 125, endPoint y: 30, distance: 10.5
click at [123, 33] on div "+19092080583 Incoming call from queue [Test] All" at bounding box center [84, 27] width 133 height 18
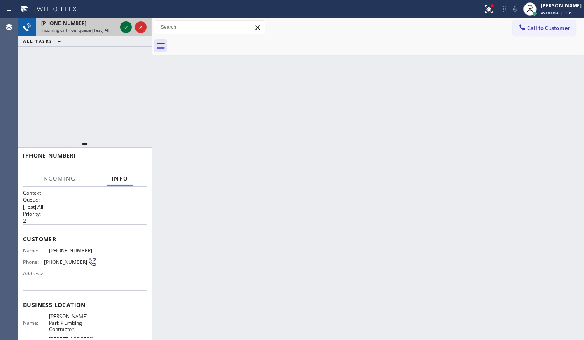
click at [125, 29] on icon at bounding box center [126, 27] width 10 height 10
click at [133, 9] on div "Status report Issue detected This issue could affect your workflow. Please cont…" at bounding box center [292, 9] width 584 height 18
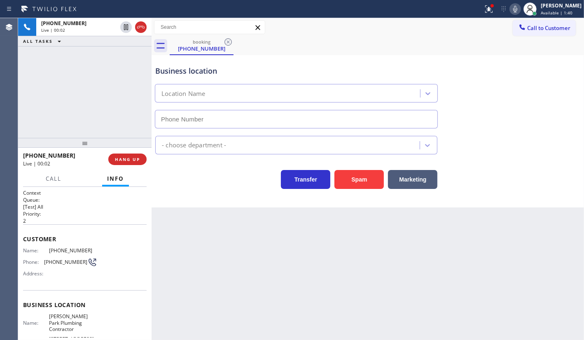
type input "(626) 498-1152"
drag, startPoint x: 489, startPoint y: 13, endPoint x: 462, endPoint y: 98, distance: 89.8
click at [489, 13] on icon at bounding box center [489, 9] width 10 height 10
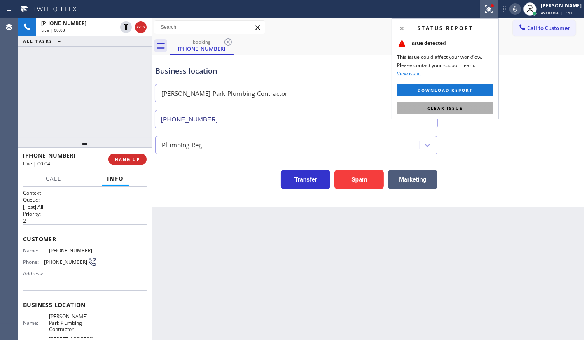
click at [454, 110] on span "Clear issue" at bounding box center [444, 108] width 35 height 6
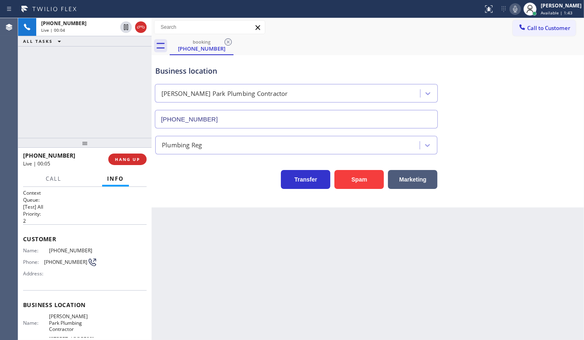
click at [579, 123] on div "Business location Baldwin Park Plumbing Contractor (626) 498-1152" at bounding box center [368, 91] width 428 height 74
click at [125, 161] on span "HANG UP" at bounding box center [127, 159] width 25 height 6
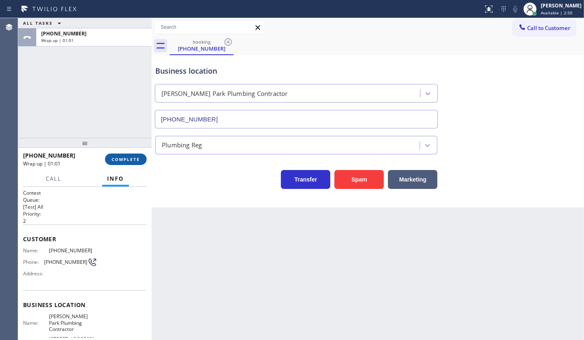
click at [128, 156] on span "COMPLETE" at bounding box center [126, 159] width 28 height 6
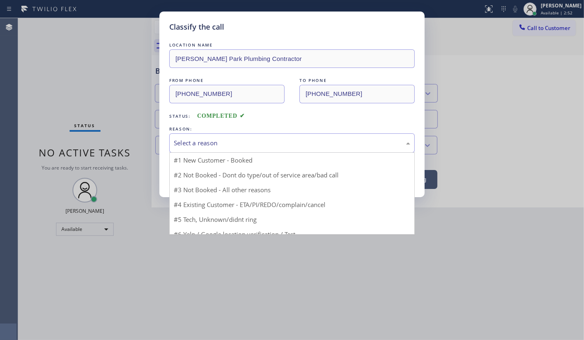
drag, startPoint x: 200, startPoint y: 142, endPoint x: 180, endPoint y: 177, distance: 40.7
click at [195, 149] on div "Select a reason" at bounding box center [291, 142] width 245 height 19
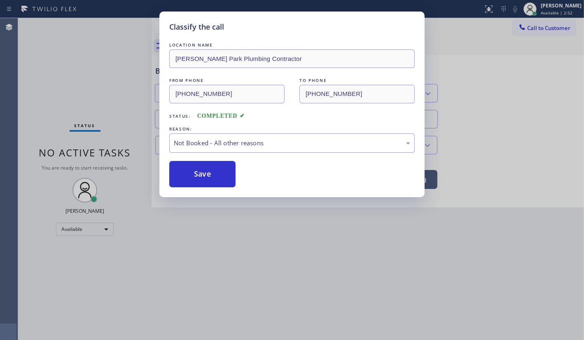
click at [179, 177] on button "Save" at bounding box center [202, 174] width 66 height 26
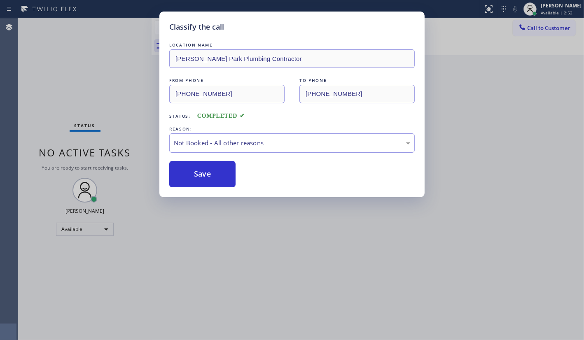
drag, startPoint x: 179, startPoint y: 177, endPoint x: 172, endPoint y: 194, distance: 18.2
click at [175, 182] on button "Save" at bounding box center [202, 174] width 66 height 26
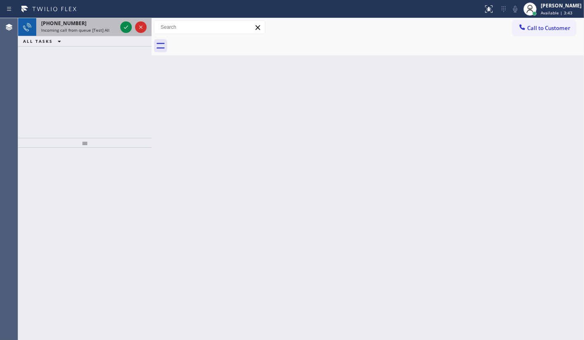
click at [66, 26] on span "+14152409073" at bounding box center [63, 23] width 45 height 7
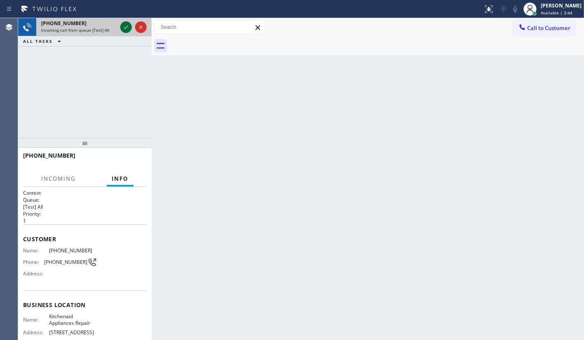
click at [121, 25] on icon at bounding box center [126, 27] width 10 height 10
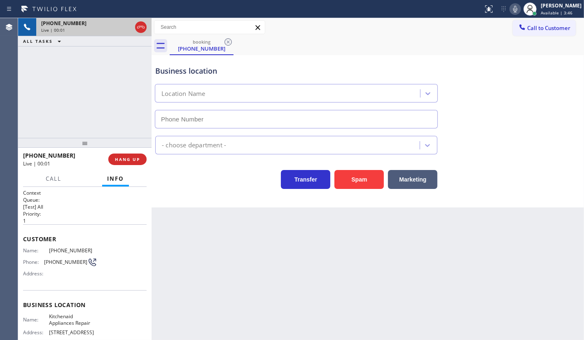
type input "(617) 315-6584"
click at [124, 155] on button "HANG UP" at bounding box center [127, 160] width 38 height 12
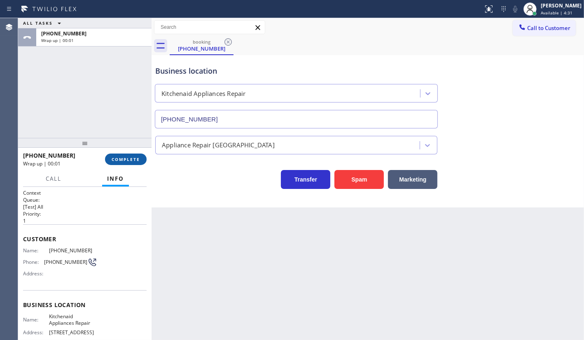
click at [124, 155] on button "COMPLETE" at bounding box center [126, 160] width 42 height 12
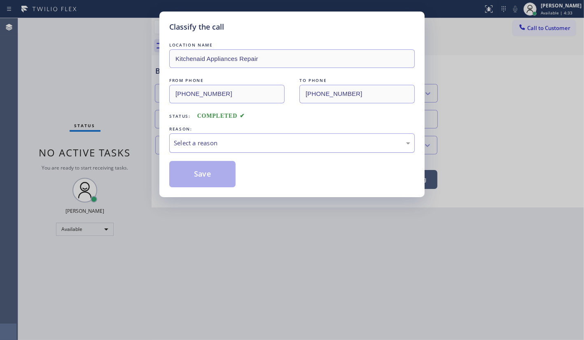
click at [187, 147] on div "Select a reason" at bounding box center [292, 142] width 236 height 9
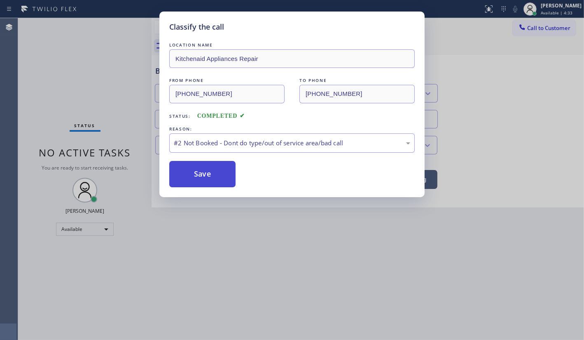
click at [189, 174] on button "Save" at bounding box center [202, 174] width 66 height 26
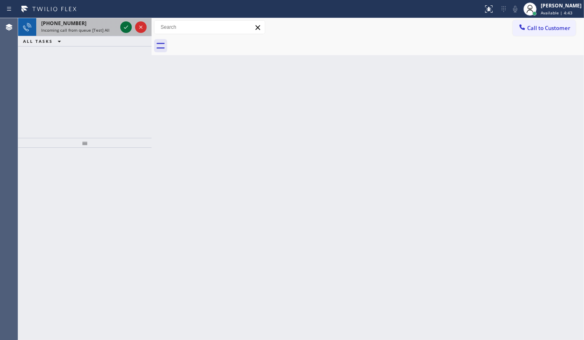
click at [121, 25] on icon at bounding box center [126, 27] width 10 height 10
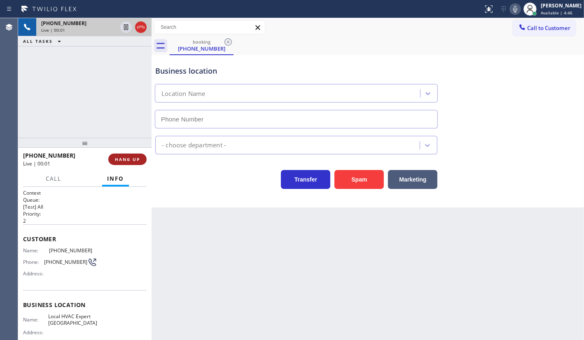
click at [118, 158] on span "HANG UP" at bounding box center [127, 159] width 25 height 6
click at [121, 156] on span "HANG UP" at bounding box center [127, 159] width 25 height 6
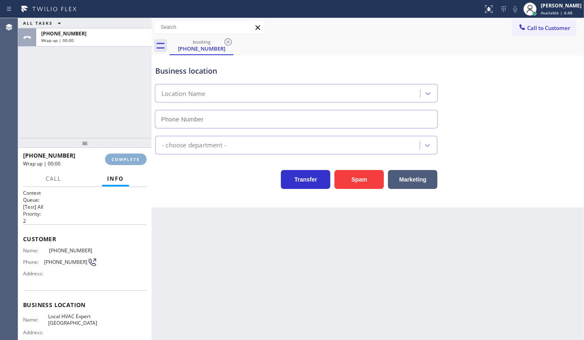
click at [123, 159] on span "COMPLETE" at bounding box center [126, 159] width 28 height 6
type input "(760) 259-1999"
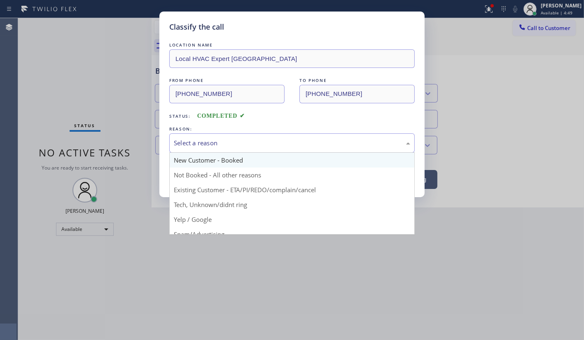
drag, startPoint x: 183, startPoint y: 143, endPoint x: 189, endPoint y: 156, distance: 14.0
click at [184, 143] on div "Select a reason" at bounding box center [292, 142] width 236 height 9
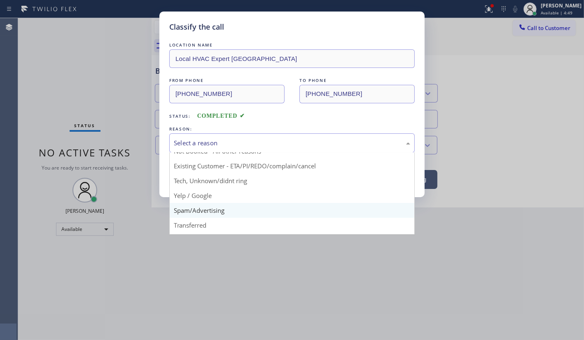
scroll to position [55, 0]
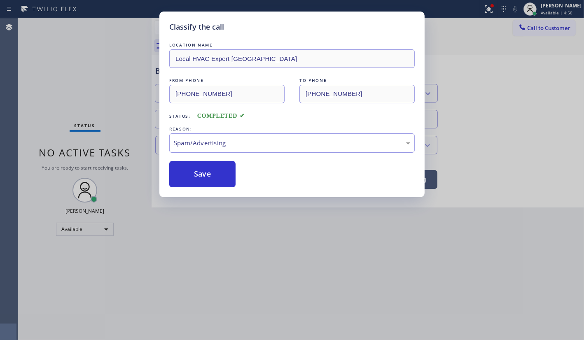
click at [191, 183] on button "Save" at bounding box center [202, 174] width 66 height 26
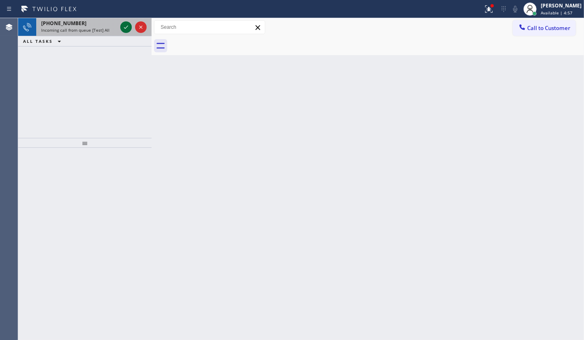
click at [124, 24] on icon at bounding box center [126, 27] width 10 height 10
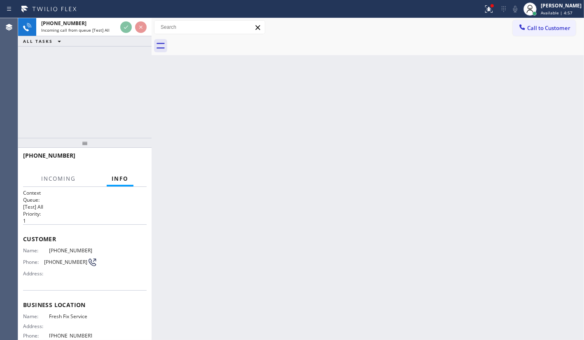
click at [124, 40] on div "ALL TASKS ALL TASKS ACTIVE TASKS TASKS IN WRAP UP" at bounding box center [84, 41] width 133 height 10
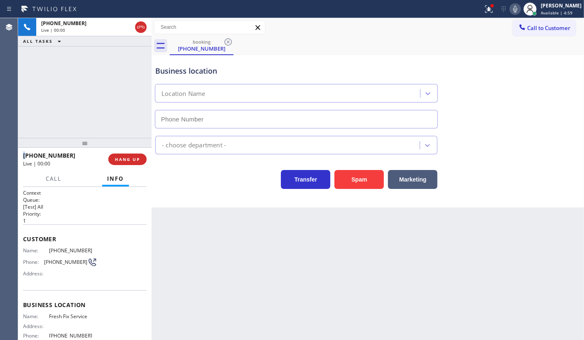
type input "(786) 244-7116"
click at [129, 159] on span "HANG UP" at bounding box center [127, 159] width 25 height 6
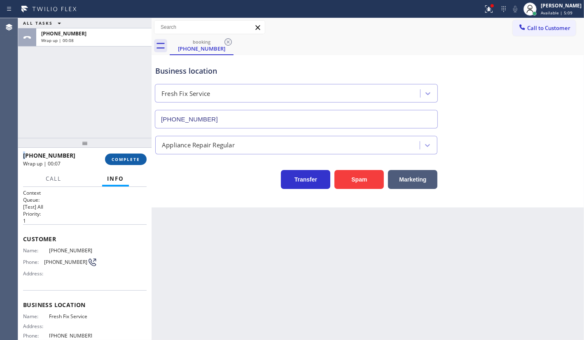
click at [130, 157] on span "COMPLETE" at bounding box center [126, 159] width 28 height 6
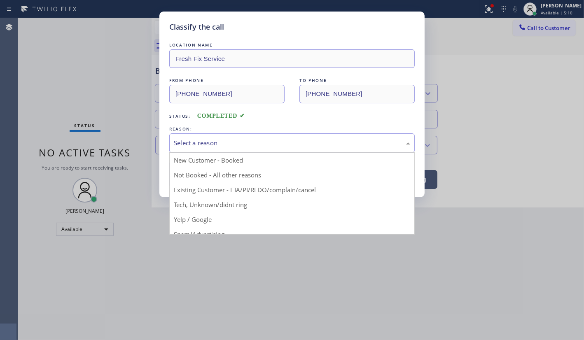
click at [232, 140] on div "Select a reason" at bounding box center [292, 142] width 236 height 9
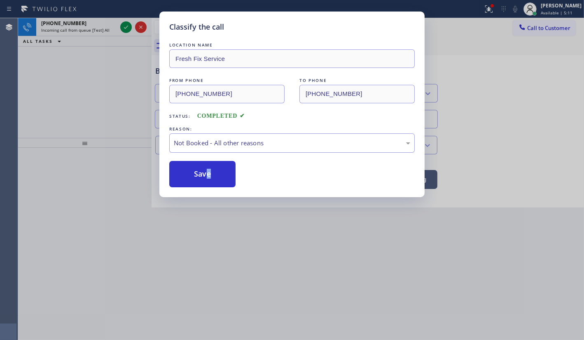
drag, startPoint x: 207, startPoint y: 171, endPoint x: 142, endPoint y: 325, distance: 167.2
click at [207, 171] on button "Save" at bounding box center [202, 174] width 66 height 26
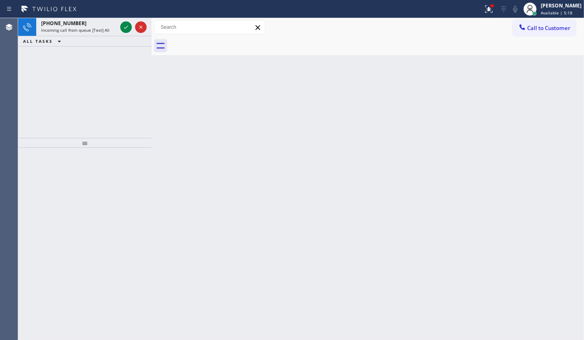
drag, startPoint x: 45, startPoint y: 87, endPoint x: 74, endPoint y: 53, distance: 45.0
click at [49, 84] on div "+16313790652 Incoming call from queue [Test] All ALL TASKS ALL TASKS ACTIVE TAS…" at bounding box center [84, 78] width 133 height 120
drag, startPoint x: 125, startPoint y: 25, endPoint x: 174, endPoint y: 94, distance: 84.4
click at [125, 29] on icon at bounding box center [126, 27] width 10 height 10
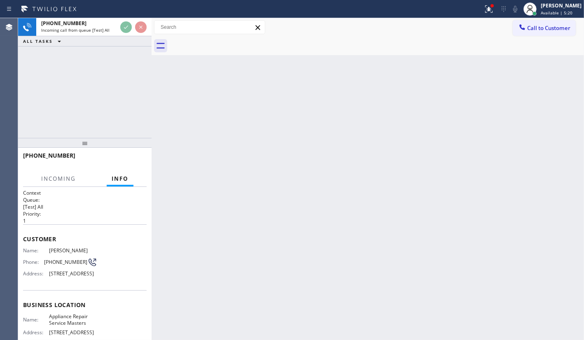
click at [493, 9] on icon at bounding box center [489, 9] width 10 height 10
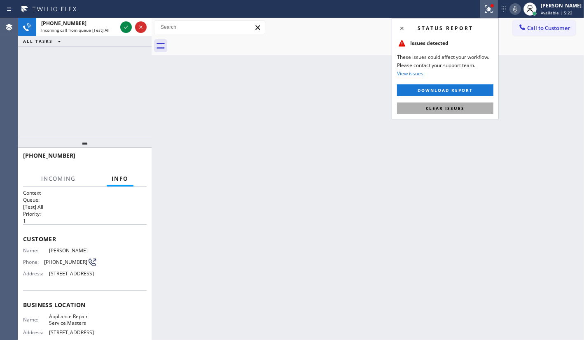
click at [482, 108] on button "Clear issues" at bounding box center [445, 108] width 96 height 12
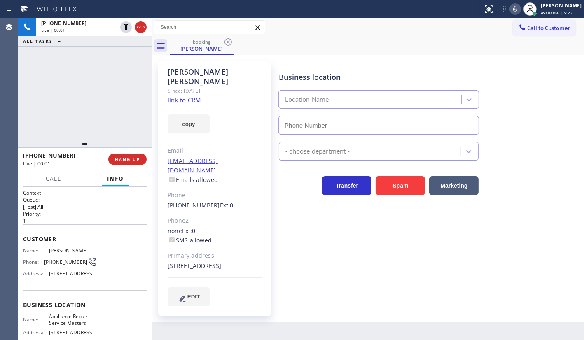
type input "(754) 212-8742"
click at [185, 96] on link "link to CRM" at bounding box center [184, 100] width 33 height 8
click at [514, 7] on icon at bounding box center [515, 9] width 10 height 10
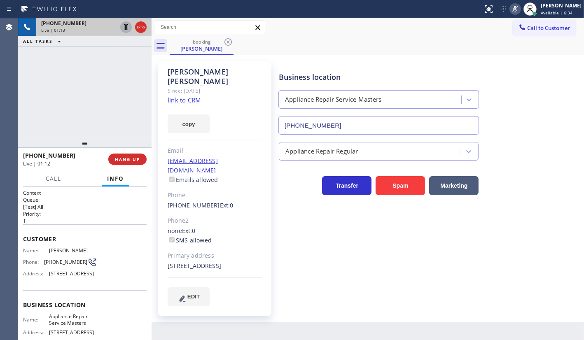
click at [125, 24] on icon at bounding box center [126, 27] width 10 height 10
drag, startPoint x: 70, startPoint y: 88, endPoint x: 72, endPoint y: 82, distance: 6.9
click at [71, 87] on div "+16313790652 Live | 03:24 ALL TASKS ALL TASKS ACTIVE TASKS TASKS IN WRAP UP" at bounding box center [84, 78] width 133 height 120
click at [122, 24] on icon at bounding box center [126, 27] width 10 height 10
click at [514, 7] on icon at bounding box center [515, 9] width 4 height 7
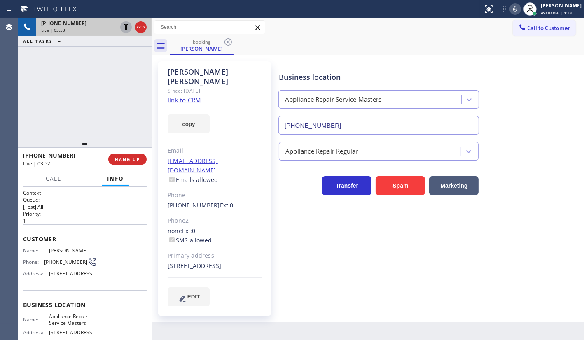
drag, startPoint x: 90, startPoint y: 62, endPoint x: 125, endPoint y: 26, distance: 50.4
click at [91, 61] on div "+16313790652 Live | 03:53 ALL TASKS ALL TASKS ACTIVE TASKS TASKS IN WRAP UP" at bounding box center [84, 78] width 133 height 120
click at [142, 23] on icon at bounding box center [141, 27] width 10 height 10
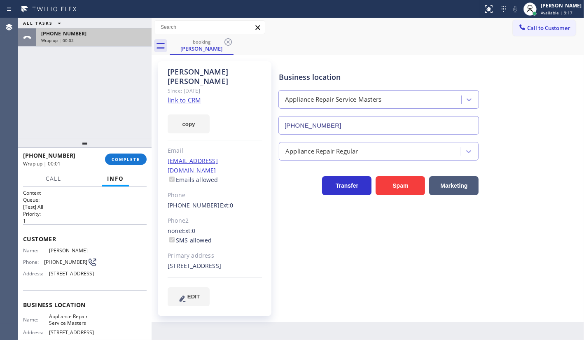
click at [132, 30] on div "+16313790652" at bounding box center [93, 33] width 105 height 7
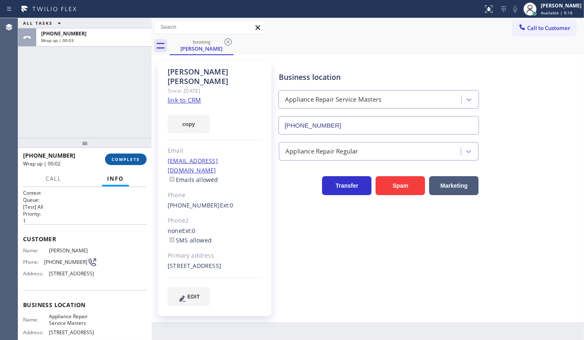
click at [132, 161] on span "COMPLETE" at bounding box center [126, 159] width 28 height 6
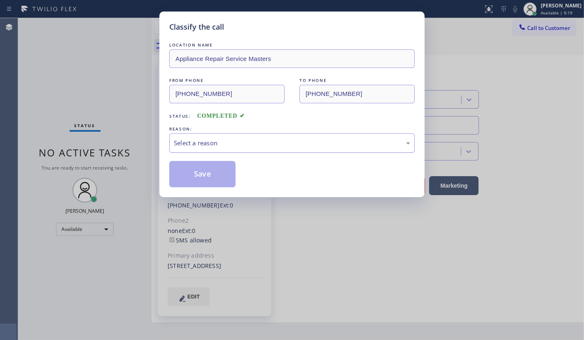
click at [205, 142] on div "Select a reason" at bounding box center [292, 142] width 236 height 9
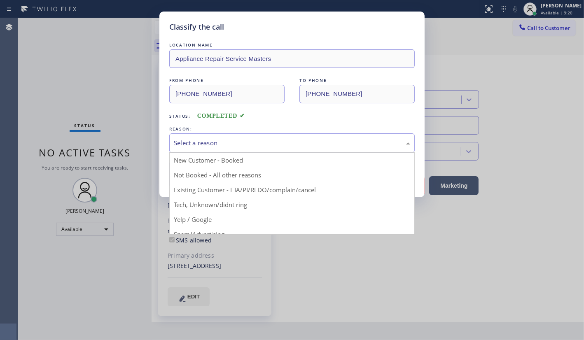
drag, startPoint x: 194, startPoint y: 188, endPoint x: 195, endPoint y: 177, distance: 11.6
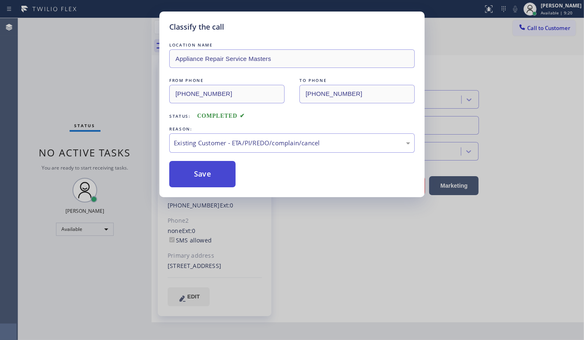
click at [195, 174] on button "Save" at bounding box center [202, 174] width 66 height 26
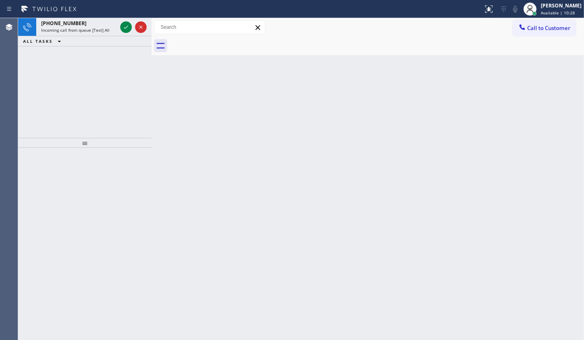
click at [81, 50] on div "+14432215384 Incoming call from queue [Test] All ALL TASKS ALL TASKS ACTIVE TAS…" at bounding box center [84, 78] width 133 height 120
click at [121, 26] on icon at bounding box center [126, 27] width 10 height 10
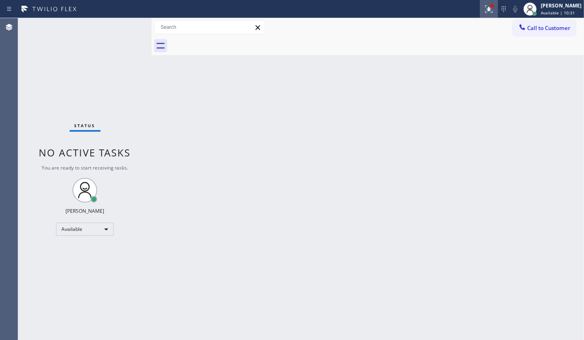
click at [491, 12] on icon at bounding box center [489, 9] width 10 height 10
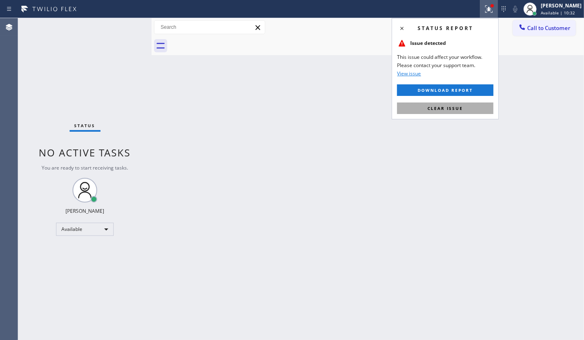
click at [430, 107] on span "Clear issue" at bounding box center [444, 108] width 35 height 6
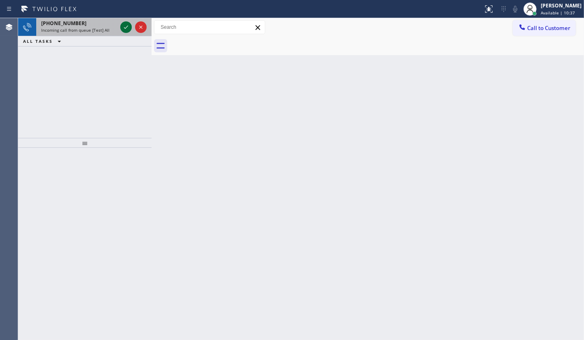
click at [126, 27] on icon at bounding box center [126, 27] width 4 height 3
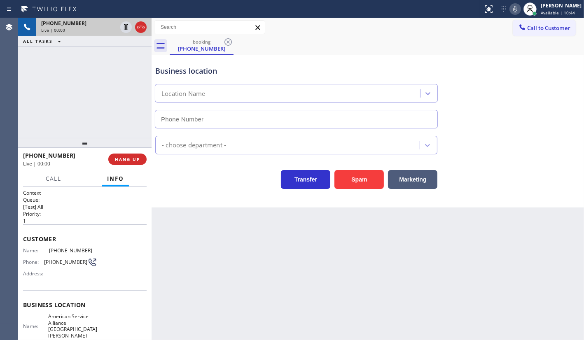
type input "(805) 420-7474"
click at [88, 138] on div at bounding box center [84, 143] width 133 height 10
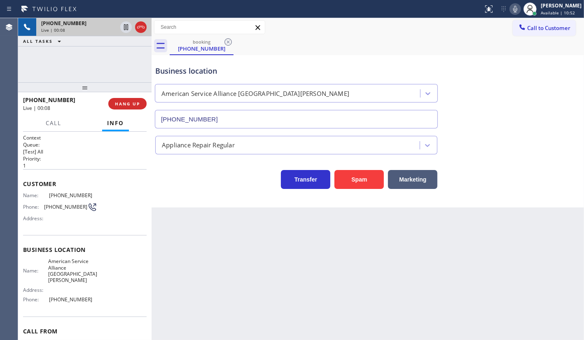
drag, startPoint x: 85, startPoint y: 146, endPoint x: 101, endPoint y: 68, distance: 79.5
click at [101, 68] on div "+15625721260 Live | 00:08 ALL TASKS ALL TASKS ACTIVE TASKS TASKS IN WRAP UP +15…" at bounding box center [84, 179] width 133 height 322
click at [513, 8] on icon at bounding box center [515, 9] width 10 height 10
click at [514, 8] on icon at bounding box center [515, 9] width 4 height 7
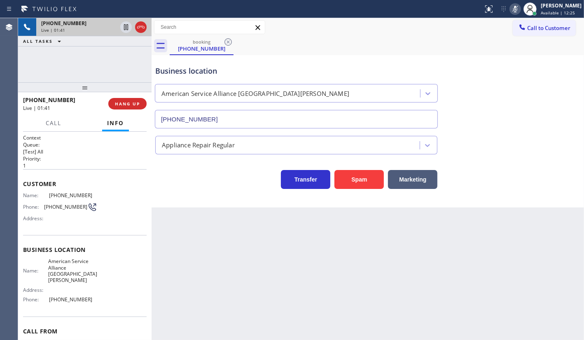
click at [514, 8] on icon at bounding box center [515, 9] width 4 height 7
click at [514, 8] on icon at bounding box center [515, 9] width 10 height 10
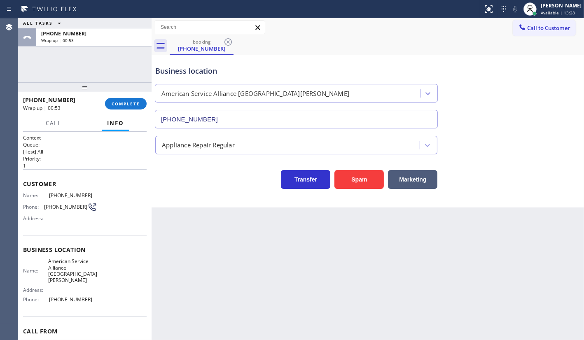
click at [55, 77] on div "ALL TASKS ALL TASKS ACTIVE TASKS TASKS IN WRAP UP +15625721260 Wrap up | 00:53" at bounding box center [84, 50] width 133 height 64
click at [127, 97] on div "+15625721260 Wrap up | 00:54 COMPLETE" at bounding box center [84, 103] width 123 height 21
click at [127, 101] on span "COMPLETE" at bounding box center [126, 104] width 28 height 6
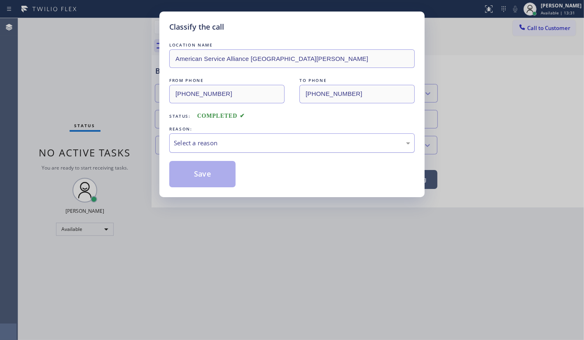
click at [197, 150] on div "Select a reason" at bounding box center [291, 142] width 245 height 19
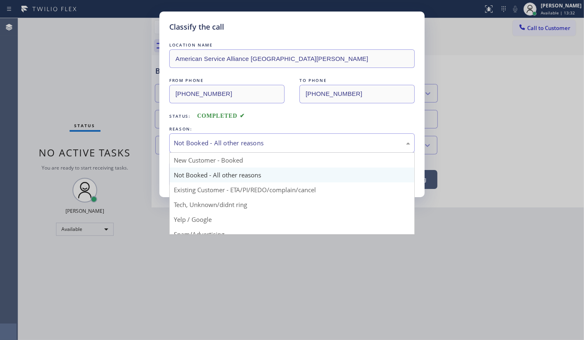
click at [197, 135] on div "Not Booked - All other reasons" at bounding box center [291, 142] width 245 height 19
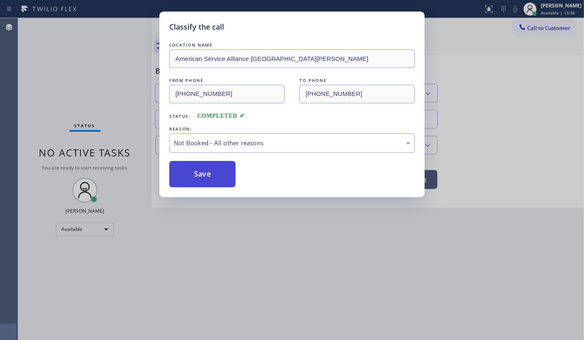
click at [194, 172] on button "Save" at bounding box center [202, 174] width 66 height 26
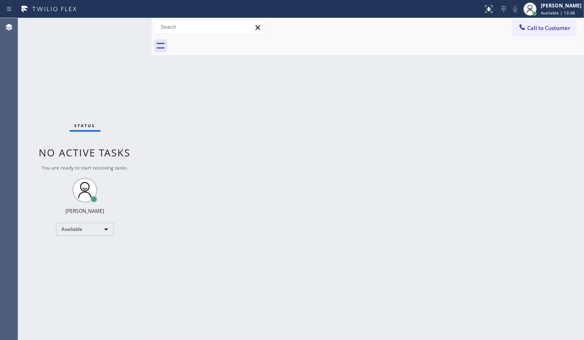
drag, startPoint x: 205, startPoint y: 162, endPoint x: 205, endPoint y: 147, distance: 14.8
click at [205, 159] on div "Back to Dashboard Change Sender ID Customers Technicians Select a contact Outbo…" at bounding box center [367, 179] width 432 height 322
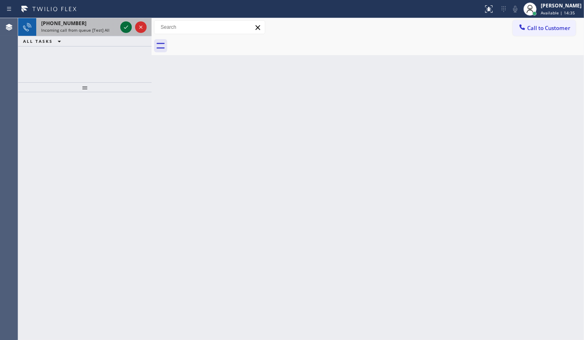
click at [123, 26] on icon at bounding box center [126, 27] width 10 height 10
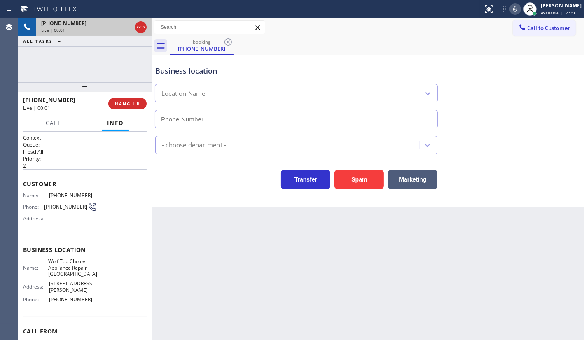
type input "(714) 583-6969"
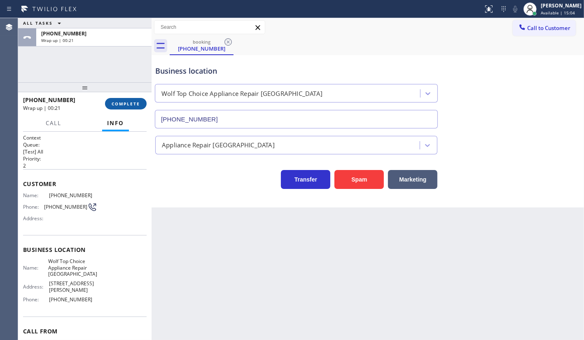
click at [121, 107] on button "COMPLETE" at bounding box center [126, 104] width 42 height 12
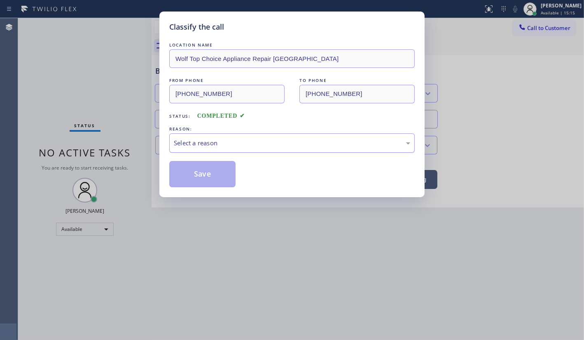
click at [189, 142] on div "Select a reason" at bounding box center [292, 142] width 236 height 9
click at [181, 170] on button "Save" at bounding box center [202, 174] width 66 height 26
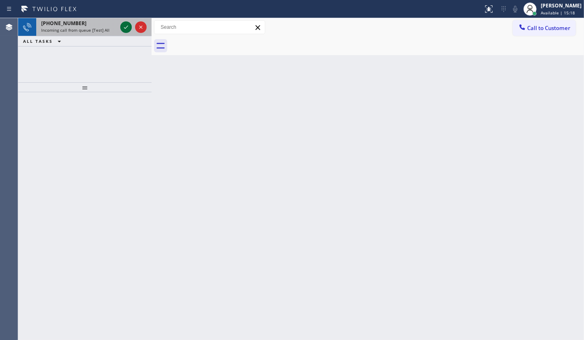
click at [124, 25] on icon at bounding box center [126, 27] width 10 height 10
click at [102, 29] on div at bounding box center [108, 27] width 12 height 10
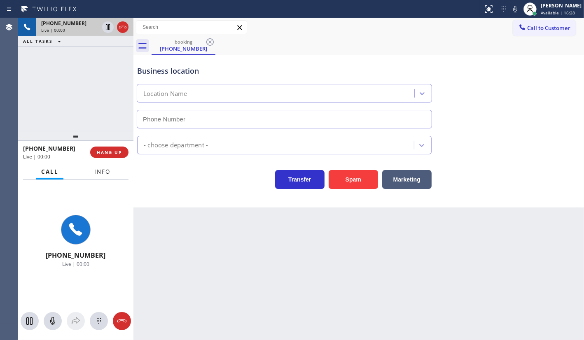
type input "[PHONE_NUMBER]"
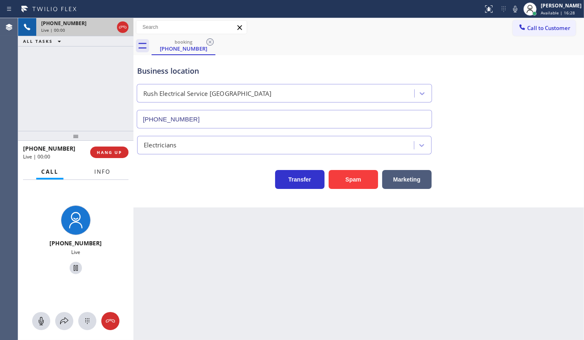
click at [102, 177] on button "Info" at bounding box center [102, 172] width 26 height 16
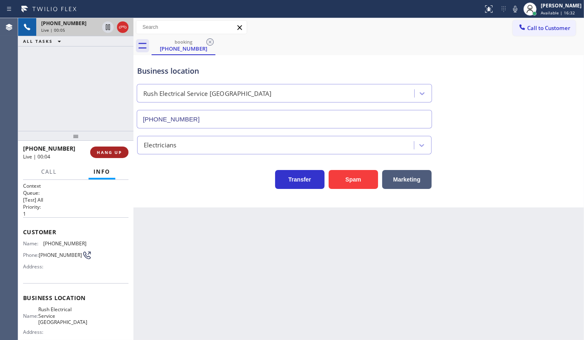
click at [115, 149] on span "HANG UP" at bounding box center [109, 152] width 25 height 6
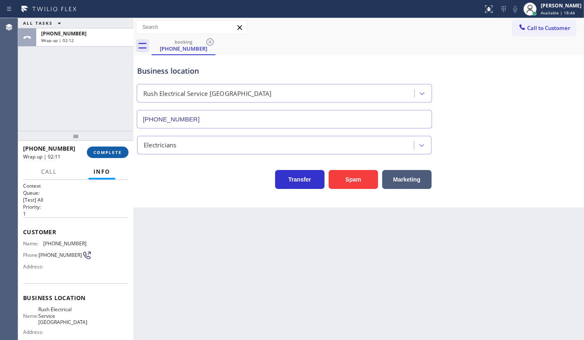
click at [102, 149] on button "COMPLETE" at bounding box center [108, 153] width 42 height 12
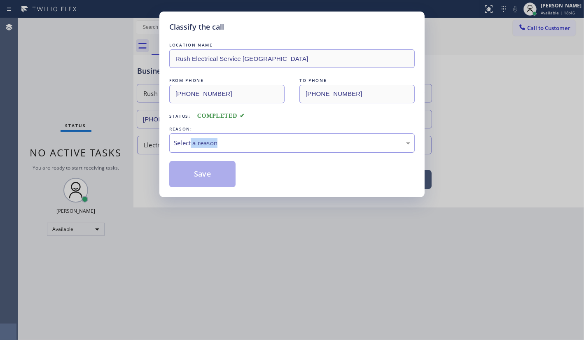
click at [192, 151] on div "LOCATION NAME Rush Electrical Service Orange County FROM PHONE (228) 731-2879 T…" at bounding box center [291, 114] width 245 height 147
click at [177, 144] on div "Select a reason" at bounding box center [292, 142] width 236 height 9
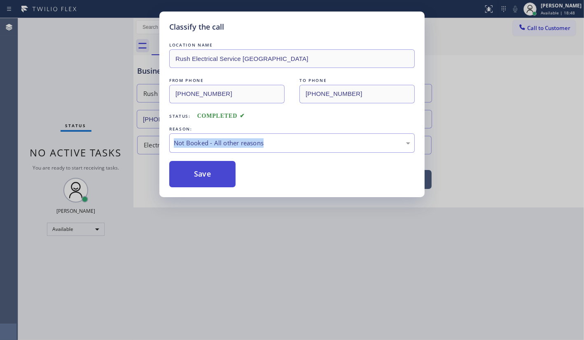
click at [190, 174] on button "Save" at bounding box center [202, 174] width 66 height 26
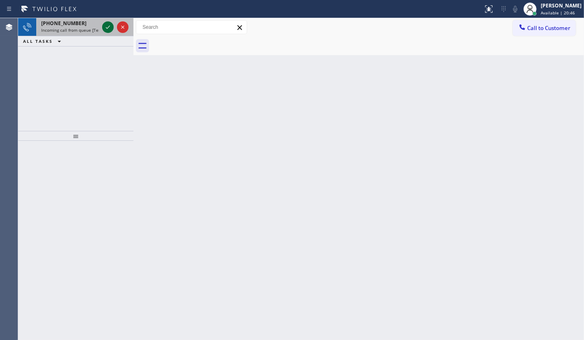
click at [107, 22] on button at bounding box center [108, 27] width 12 height 12
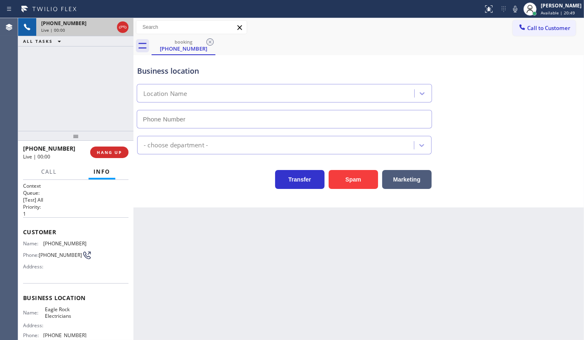
type input "(323) 405-3819"
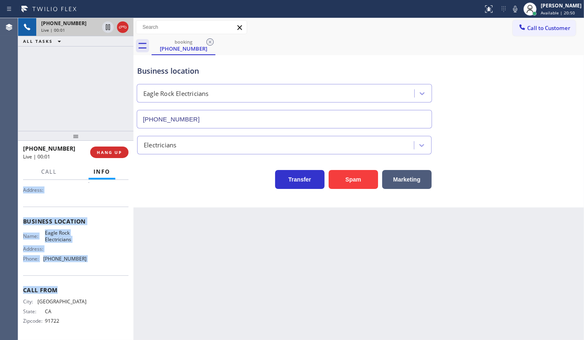
scroll to position [78, 0]
drag, startPoint x: 22, startPoint y: 228, endPoint x: 61, endPoint y: 276, distance: 62.3
click at [61, 276] on div "Context Queue: [Test] All Priority: 1 Customer Name: (626) 290-8351 Phone: (626…" at bounding box center [75, 260] width 115 height 160
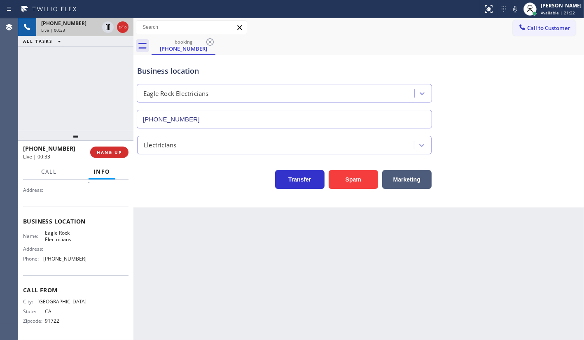
click at [270, 67] on div "Business location" at bounding box center [284, 70] width 294 height 11
click at [516, 9] on icon at bounding box center [515, 9] width 4 height 7
click at [70, 78] on div "+16262908351 Live | 00:57 ALL TASKS ALL TASKS ACTIVE TASKS TASKS IN WRAP UP" at bounding box center [75, 74] width 115 height 113
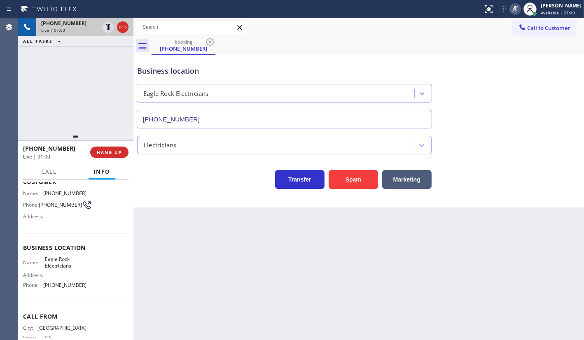
scroll to position [3, 0]
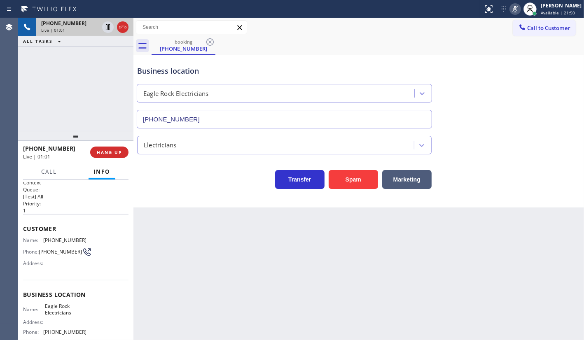
drag, startPoint x: 46, startPoint y: 144, endPoint x: 393, endPoint y: 11, distance: 372.3
click at [79, 121] on div "+16262908351 Live | 01:01 ALL TASKS ALL TASKS ACTIVE TASKS TASKS IN WRAP UP +16…" at bounding box center [75, 179] width 115 height 322
click at [524, 14] on div at bounding box center [530, 9] width 18 height 18
click at [517, 8] on icon at bounding box center [515, 9] width 10 height 10
click at [60, 78] on div "+16262908351 Live | 01:51 ALL TASKS ALL TASKS ACTIVE TASKS TASKS IN WRAP UP" at bounding box center [75, 74] width 115 height 113
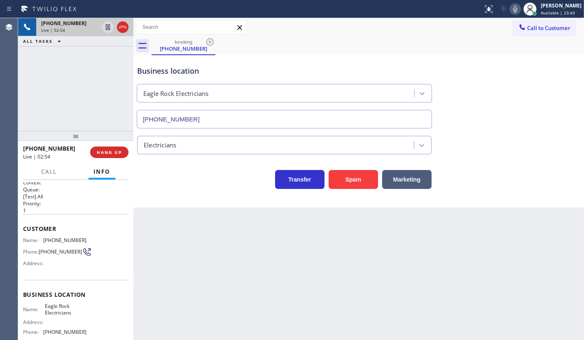
click at [513, 6] on icon at bounding box center [515, 9] width 10 height 10
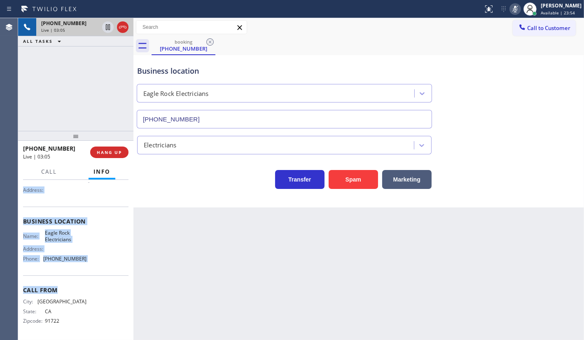
scroll to position [78, 0]
drag, startPoint x: 23, startPoint y: 229, endPoint x: 101, endPoint y: 272, distance: 89.3
click at [101, 272] on div "Context Queue: [Test] All Priority: 1 Customer Name: (626) 290-8351 Phone: (626…" at bounding box center [75, 222] width 105 height 232
copy div "Customer Name: (626) 290-8351 Phone: (626) 290-8351 Address: Business location …"
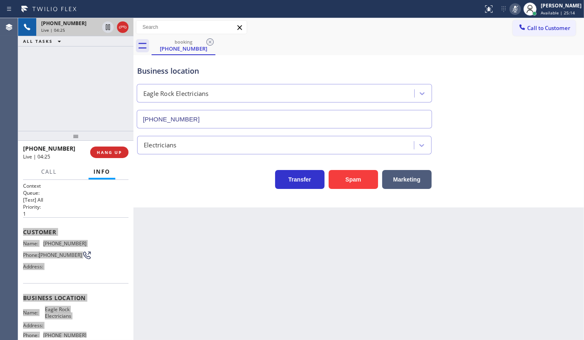
scroll to position [0, 0]
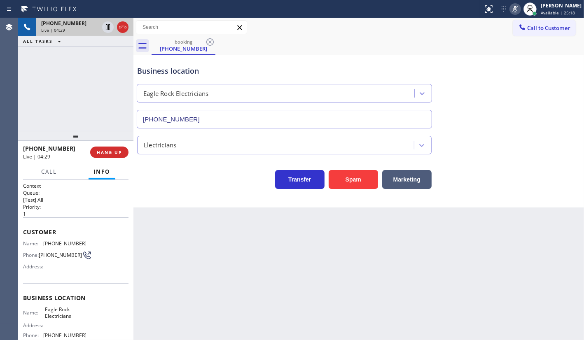
click at [5, 103] on div "Agent Desktop" at bounding box center [9, 179] width 18 height 322
click at [45, 119] on div "+16262908351 Live | 04:30 ALL TASKS ALL TASKS ACTIVE TASKS TASKS IN WRAP UP" at bounding box center [75, 74] width 115 height 113
click at [69, 101] on div "+16262908351 Live | 04:31 ALL TASKS ALL TASKS ACTIVE TASKS TASKS IN WRAP UP" at bounding box center [75, 74] width 115 height 113
drag, startPoint x: 44, startPoint y: 87, endPoint x: 349, endPoint y: 7, distance: 314.8
click at [51, 85] on div "+16262908351 Live | 04:52 ALL TASKS ALL TASKS ACTIVE TASKS TASKS IN WRAP UP" at bounding box center [75, 74] width 115 height 113
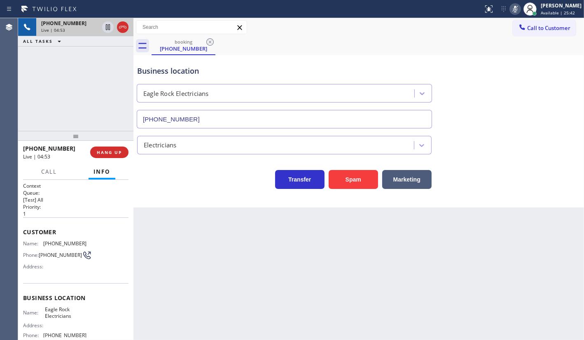
click at [512, 9] on icon at bounding box center [515, 9] width 10 height 10
click at [89, 95] on div "+16262908351 Live | 04:57 ALL TASKS ALL TASKS ACTIVE TASKS TASKS IN WRAP UP" at bounding box center [75, 74] width 115 height 113
click at [45, 168] on span "Call" at bounding box center [49, 171] width 16 height 7
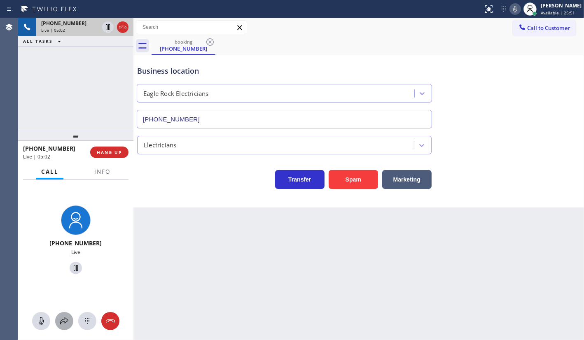
click at [64, 322] on icon at bounding box center [64, 321] width 10 height 10
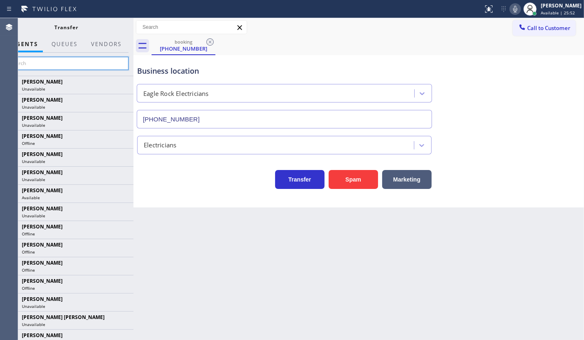
click at [77, 67] on input "text" at bounding box center [67, 63] width 124 height 13
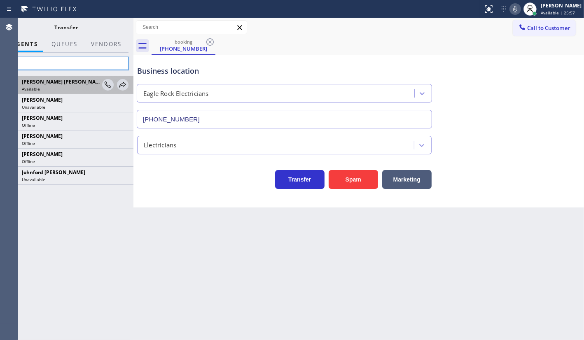
type input "j"
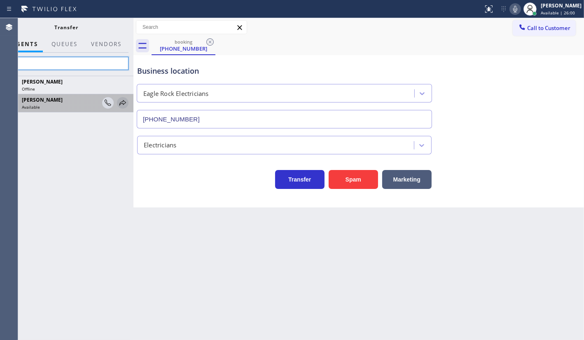
type input "gio"
click at [120, 102] on icon at bounding box center [123, 103] width 10 height 10
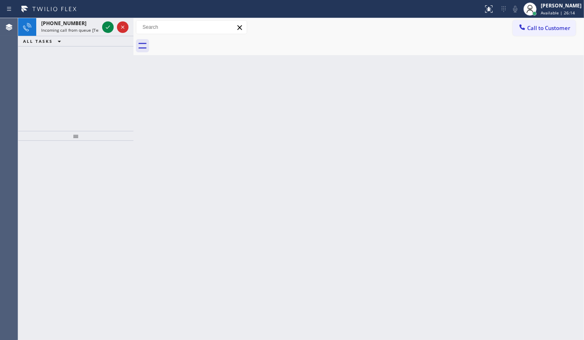
drag, startPoint x: 46, startPoint y: 77, endPoint x: 90, endPoint y: 49, distance: 52.0
click at [70, 63] on div "+19086358393 Incoming call from queue [Test] All ALL TASKS ALL TASKS ACTIVE TAS…" at bounding box center [75, 74] width 115 height 113
click at [105, 26] on icon at bounding box center [108, 27] width 10 height 10
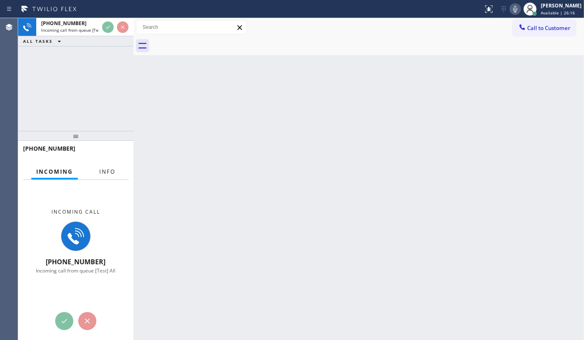
click at [105, 171] on span "Info" at bounding box center [107, 171] width 16 height 7
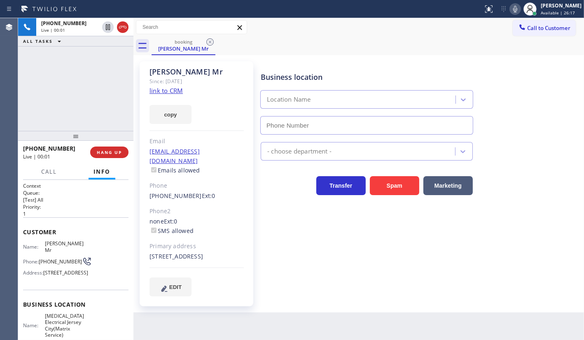
type input "(201) 762-1131"
click at [181, 89] on link "link to CRM" at bounding box center [165, 90] width 33 height 8
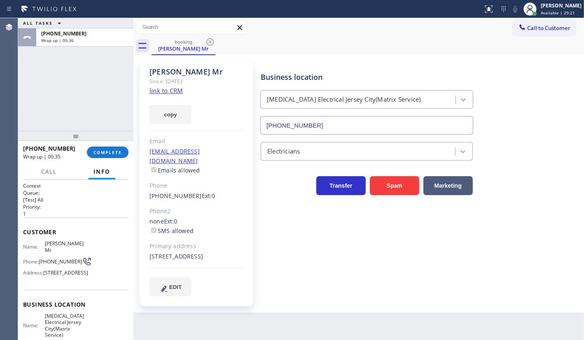
click at [86, 86] on div "ALL TASKS ALL TASKS ACTIVE TASKS TASKS IN WRAP UP +19086358393 Wrap up | 00:36" at bounding box center [75, 74] width 115 height 113
click at [109, 156] on button "COMPLETE" at bounding box center [108, 153] width 42 height 12
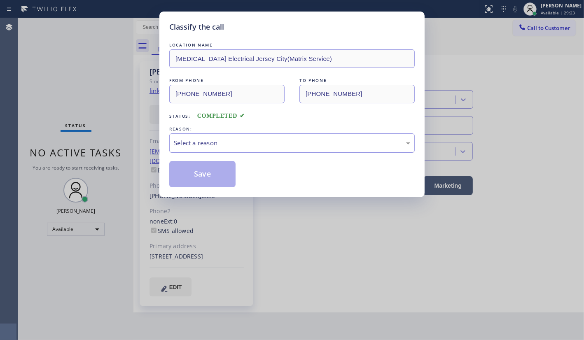
click at [188, 144] on div "Select a reason" at bounding box center [292, 142] width 236 height 9
click at [193, 179] on button "Save" at bounding box center [202, 174] width 66 height 26
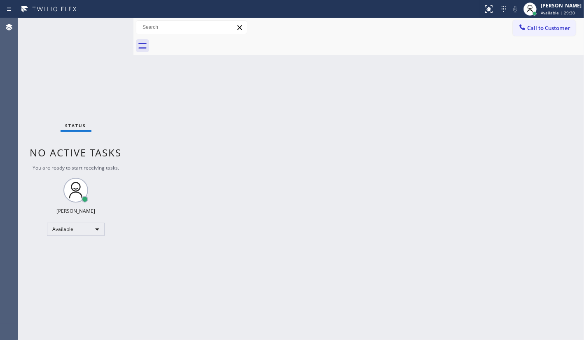
drag, startPoint x: 328, startPoint y: 255, endPoint x: 342, endPoint y: 222, distance: 35.8
click at [330, 248] on div "Back to Dashboard Change Sender ID Customers Technicians Select a contact Outbo…" at bounding box center [358, 179] width 450 height 322
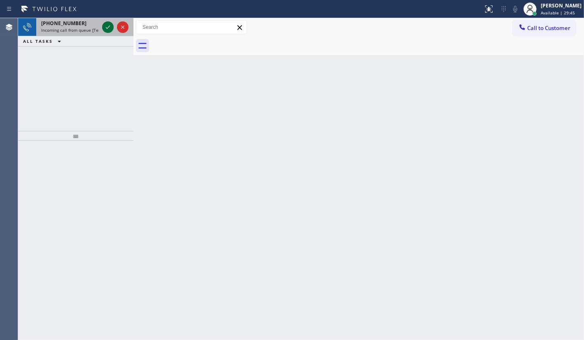
click at [105, 26] on icon at bounding box center [108, 27] width 10 height 10
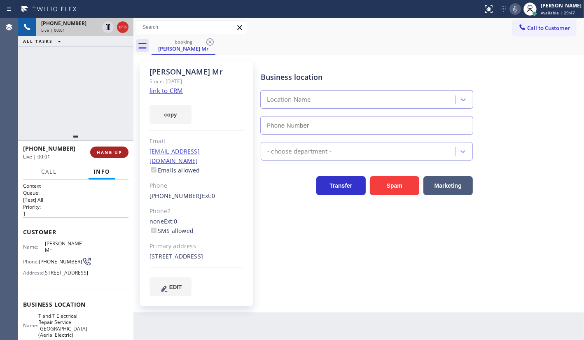
click at [111, 152] on span "HANG UP" at bounding box center [109, 152] width 25 height 6
type input "(973) 791-4828"
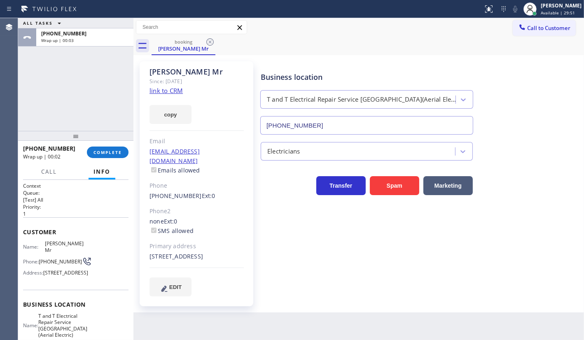
click at [150, 93] on link "link to CRM" at bounding box center [165, 90] width 33 height 8
click at [109, 141] on div at bounding box center [75, 136] width 115 height 10
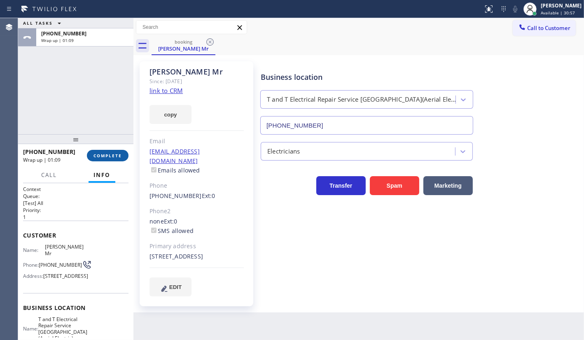
click at [109, 150] on button "COMPLETE" at bounding box center [108, 156] width 42 height 12
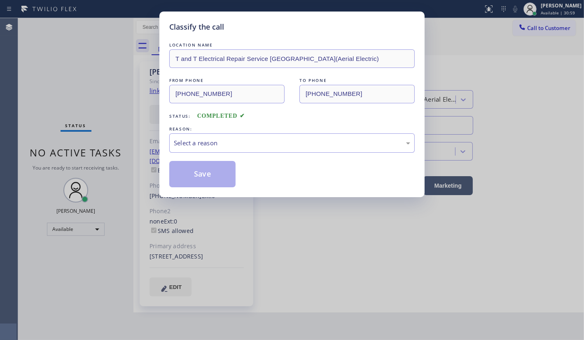
click at [202, 135] on div "Select a reason" at bounding box center [291, 142] width 245 height 19
click at [209, 169] on button "Save" at bounding box center [202, 174] width 66 height 26
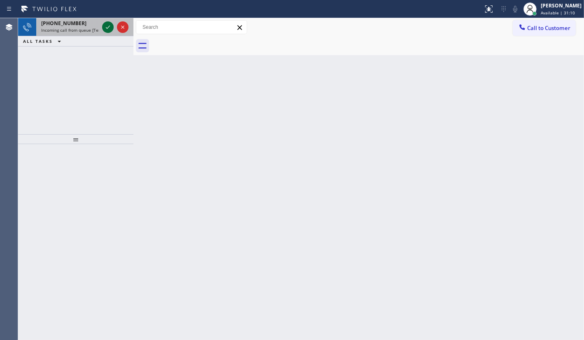
click at [104, 30] on icon at bounding box center [108, 27] width 10 height 10
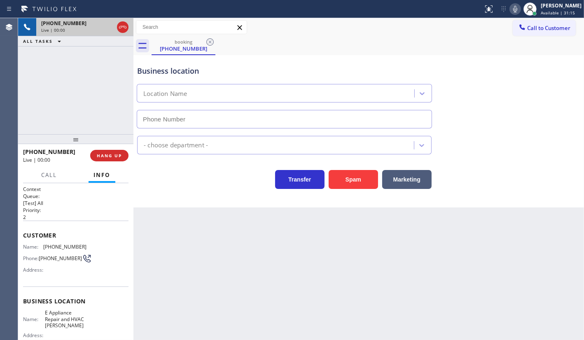
type input "(610) 915-2844"
click at [100, 156] on span "HANG UP" at bounding box center [109, 156] width 25 height 6
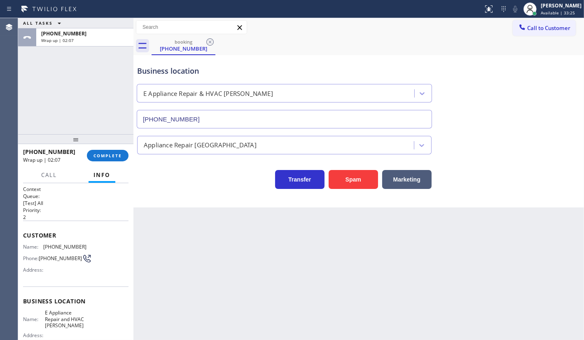
click at [92, 102] on div "ALL TASKS ALL TASKS ACTIVE TASKS TASKS IN WRAP UP +12152556026 Wrap up | 02:07" at bounding box center [75, 76] width 115 height 116
click at [112, 157] on span "COMPLETE" at bounding box center [107, 156] width 28 height 6
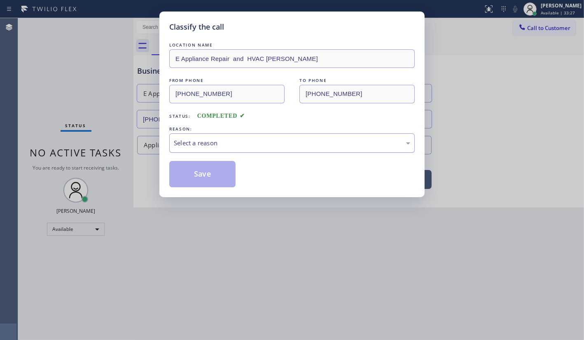
drag, startPoint x: 173, startPoint y: 142, endPoint x: 179, endPoint y: 148, distance: 8.2
click at [175, 143] on div "Select a reason" at bounding box center [292, 142] width 236 height 9
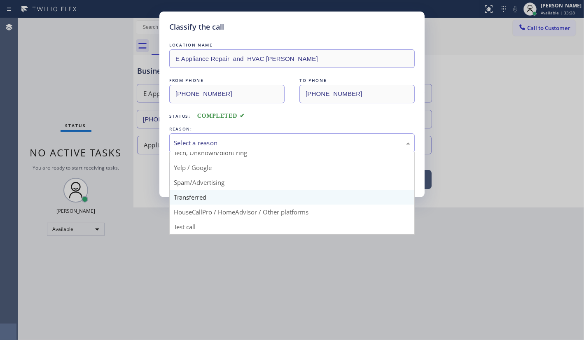
scroll to position [55, 0]
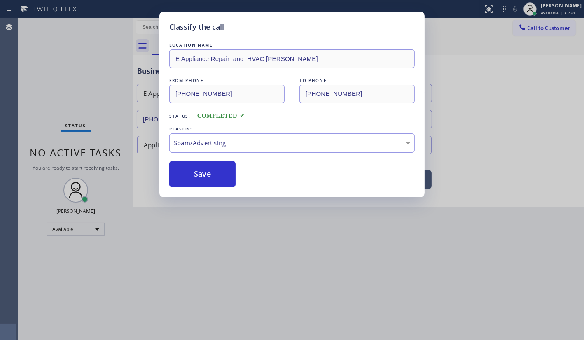
click at [188, 177] on button "Save" at bounding box center [202, 174] width 66 height 26
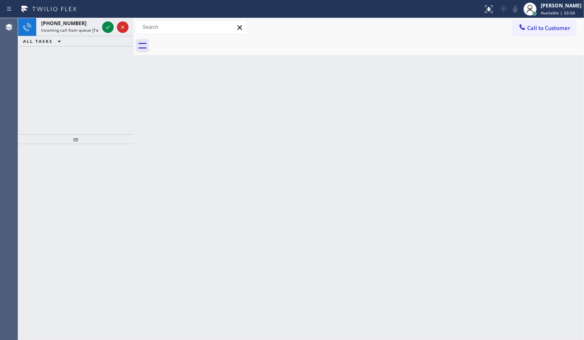
click at [111, 31] on icon at bounding box center [108, 27] width 10 height 10
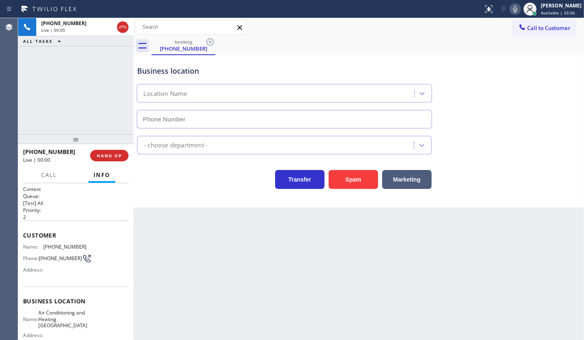
type input "(305) 515-5871"
click at [111, 157] on span "HANG UP" at bounding box center [109, 156] width 25 height 6
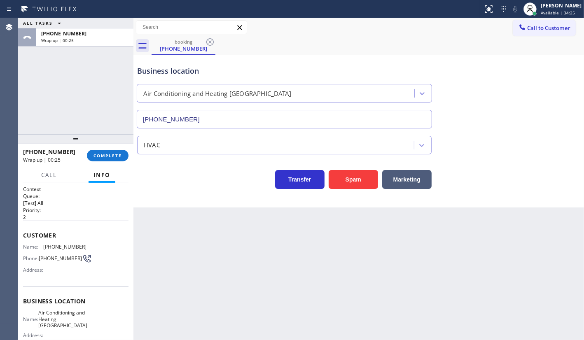
drag, startPoint x: 61, startPoint y: 114, endPoint x: 67, endPoint y: 127, distance: 14.2
click at [63, 119] on div "ALL TASKS ALL TASKS ACTIVE TASKS TASKS IN WRAP UP +13052155313 Wrap up | 00:25" at bounding box center [75, 76] width 115 height 116
click at [119, 156] on span "COMPLETE" at bounding box center [107, 156] width 28 height 6
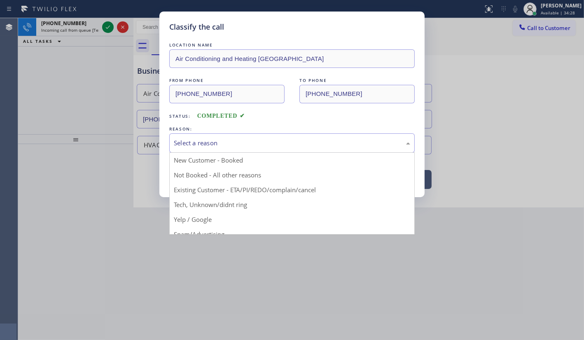
click at [214, 149] on div "Select a reason" at bounding box center [291, 142] width 245 height 19
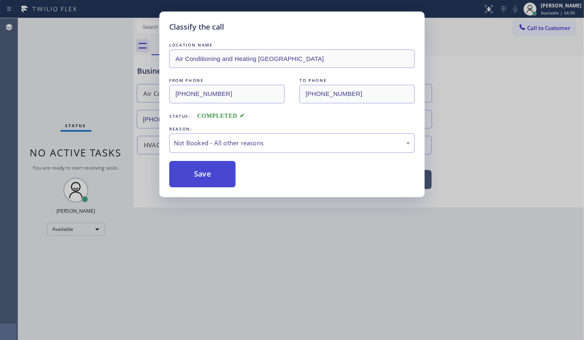
click at [190, 170] on button "Save" at bounding box center [202, 174] width 66 height 26
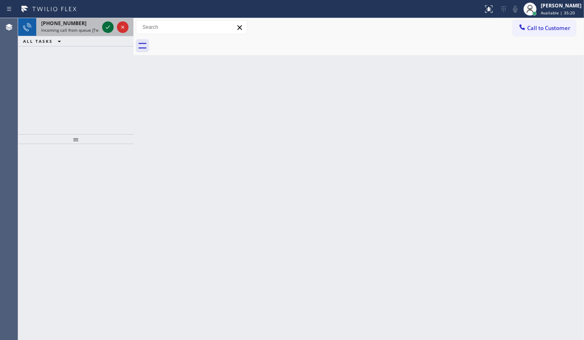
click at [109, 25] on icon at bounding box center [108, 27] width 10 height 10
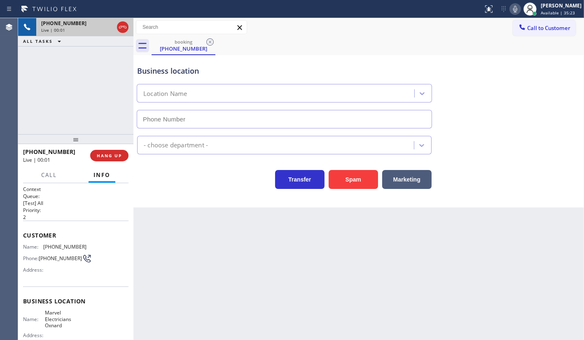
type input "(805) 464-3703"
click at [120, 153] on span "HANG UP" at bounding box center [109, 156] width 25 height 6
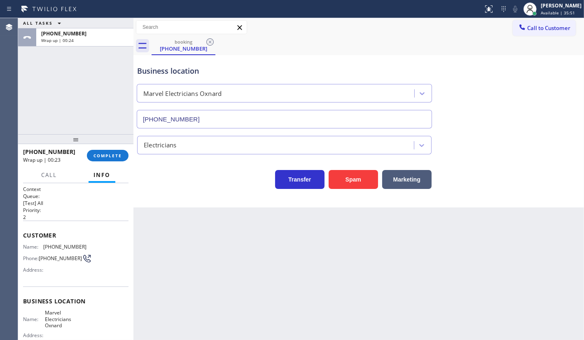
click at [129, 153] on div "+18052739678 Wrap up | 00:23 COMPLETE" at bounding box center [75, 155] width 115 height 23
click at [121, 157] on span "COMPLETE" at bounding box center [107, 156] width 28 height 6
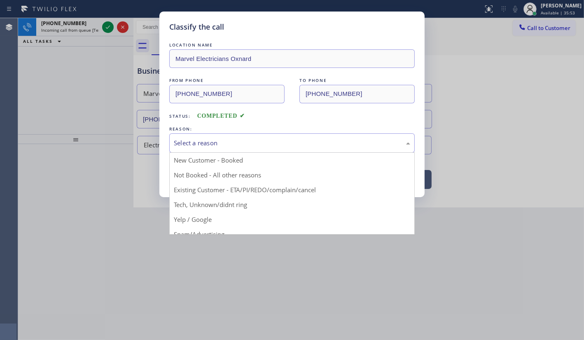
click at [183, 141] on div "Select a reason" at bounding box center [292, 142] width 236 height 9
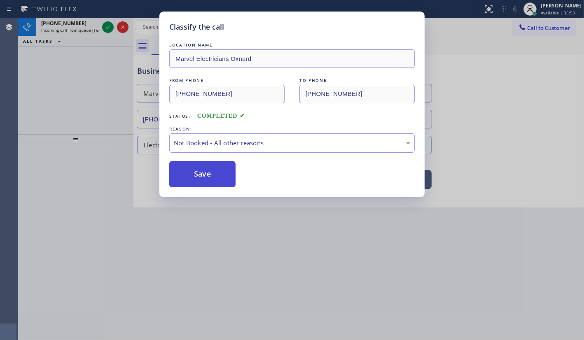
click at [190, 170] on button "Save" at bounding box center [202, 174] width 66 height 26
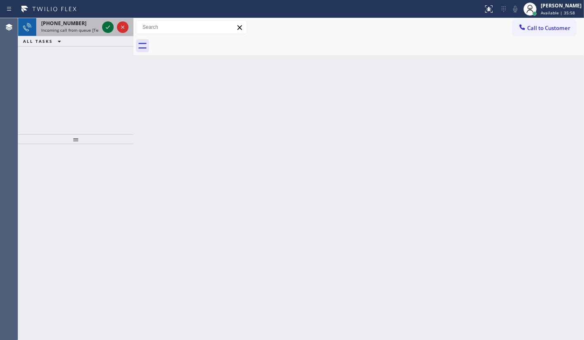
click at [111, 26] on icon at bounding box center [108, 27] width 10 height 10
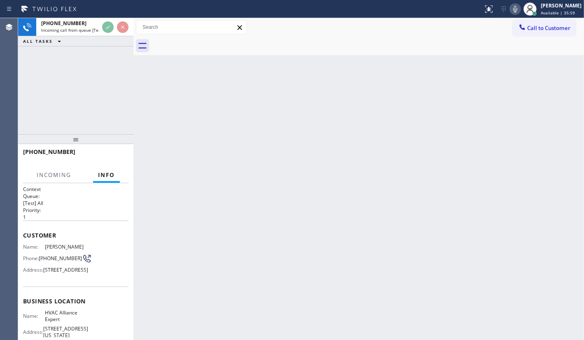
click at [112, 33] on div at bounding box center [115, 27] width 30 height 18
click at [119, 39] on div "ALL TASKS ALL TASKS ACTIVE TASKS TASKS IN WRAP UP" at bounding box center [75, 41] width 115 height 10
drag, startPoint x: 117, startPoint y: 42, endPoint x: 125, endPoint y: 58, distance: 17.1
click at [123, 55] on div "+16192878773 Incoming call from queue [Test] All ALL TASKS ALL TASKS ACTIVE TAS…" at bounding box center [75, 76] width 115 height 116
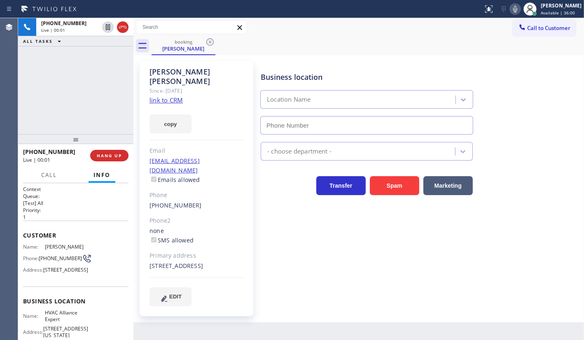
type input "(855) 999-4417"
click at [162, 96] on link "link to CRM" at bounding box center [165, 100] width 33 height 8
drag, startPoint x: 105, startPoint y: 148, endPoint x: 107, endPoint y: 157, distance: 9.1
click at [106, 154] on div "+16192878773 Live | 00:15 HANG UP" at bounding box center [75, 155] width 105 height 21
click at [107, 157] on span "HANG UP" at bounding box center [109, 156] width 25 height 6
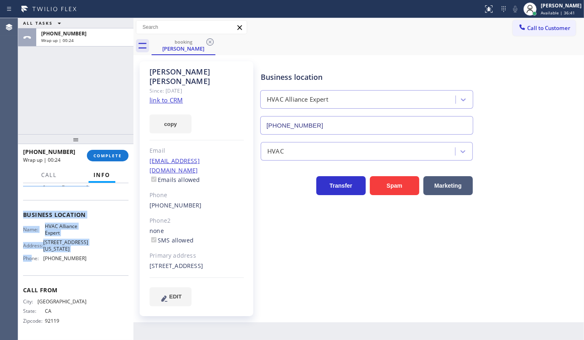
scroll to position [100, 0]
drag, startPoint x: 23, startPoint y: 230, endPoint x: 79, endPoint y: 265, distance: 65.8
click at [79, 265] on div "Context Queue: [Test] All Priority: 1 Customer Name: Joan Dale Phone: (619) 287…" at bounding box center [75, 218] width 105 height 238
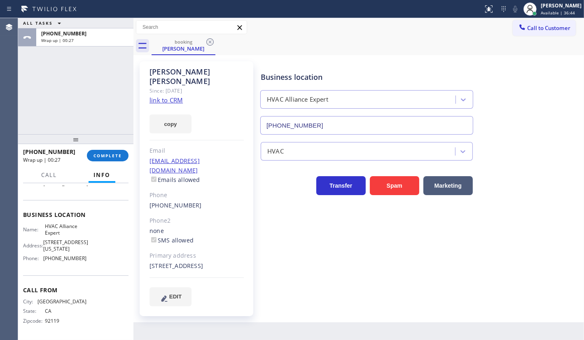
click at [114, 144] on div at bounding box center [75, 139] width 115 height 10
click at [115, 152] on button "COMPLETE" at bounding box center [108, 156] width 42 height 12
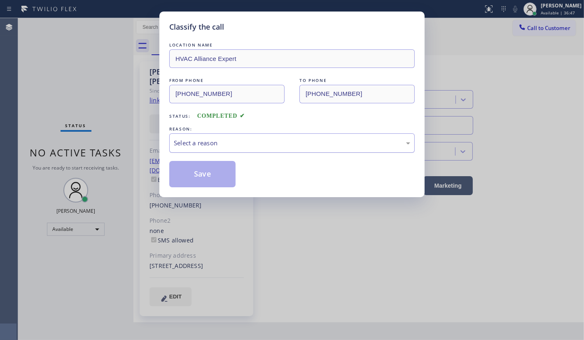
click at [182, 145] on div "Select a reason" at bounding box center [292, 142] width 236 height 9
click at [192, 180] on button "Save" at bounding box center [202, 174] width 66 height 26
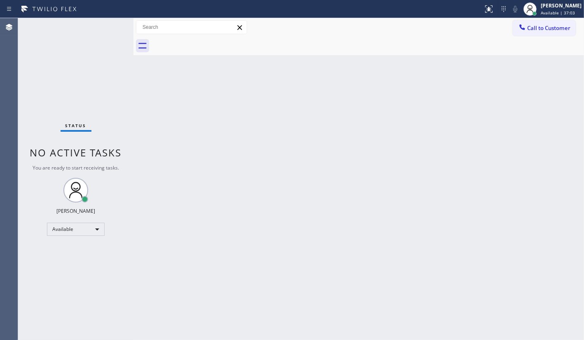
drag, startPoint x: 109, startPoint y: 23, endPoint x: 109, endPoint y: 28, distance: 4.9
click at [109, 28] on div "Status No active tasks You are ready to start receiving tasks. JENIZA ALCAYDE A…" at bounding box center [75, 179] width 115 height 322
click at [62, 277] on div "Status No active tasks You are ready to start receiving tasks. JENIZA ALCAYDE A…" at bounding box center [75, 179] width 115 height 322
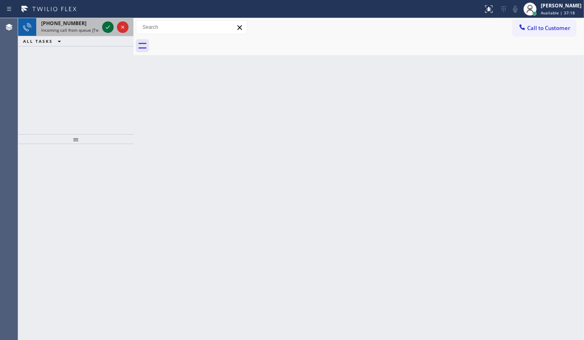
click at [111, 24] on icon at bounding box center [108, 27] width 10 height 10
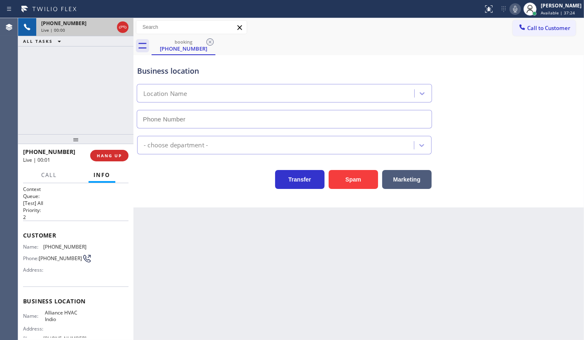
type input "(760) 205-5090"
click at [108, 156] on span "HANG UP" at bounding box center [109, 156] width 25 height 6
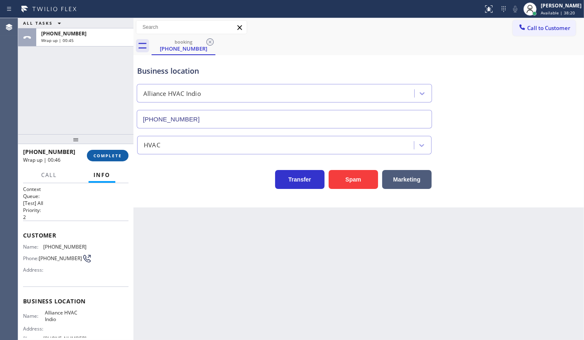
click at [107, 152] on button "COMPLETE" at bounding box center [108, 156] width 42 height 12
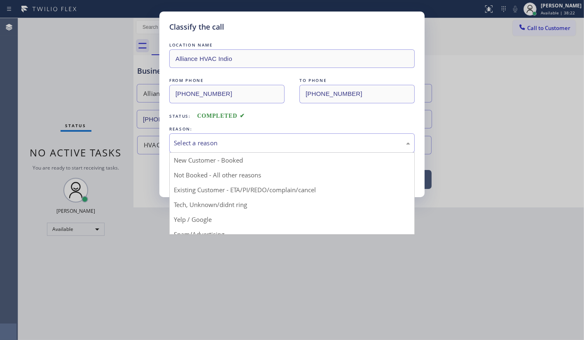
click at [181, 140] on div "Select a reason" at bounding box center [292, 142] width 236 height 9
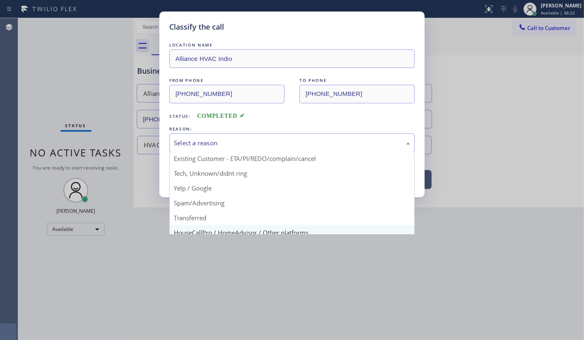
scroll to position [55, 0]
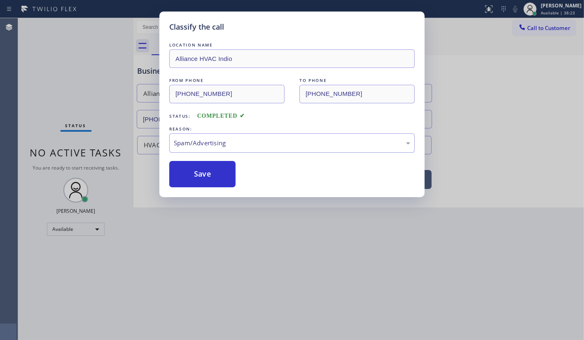
click at [198, 177] on button "Save" at bounding box center [202, 174] width 66 height 26
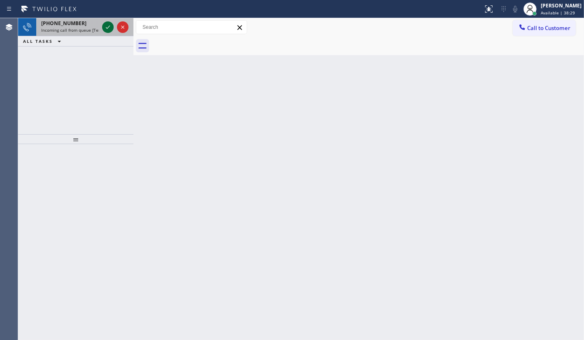
click at [108, 25] on icon at bounding box center [108, 27] width 10 height 10
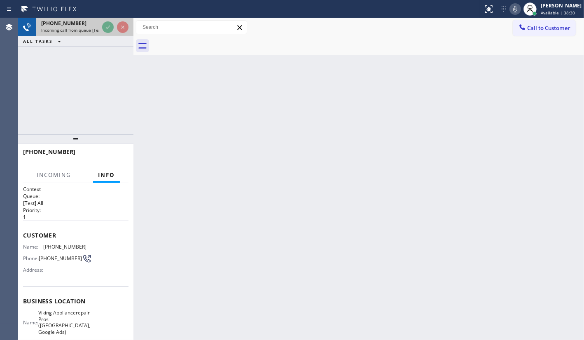
click at [123, 33] on div at bounding box center [115, 27] width 30 height 18
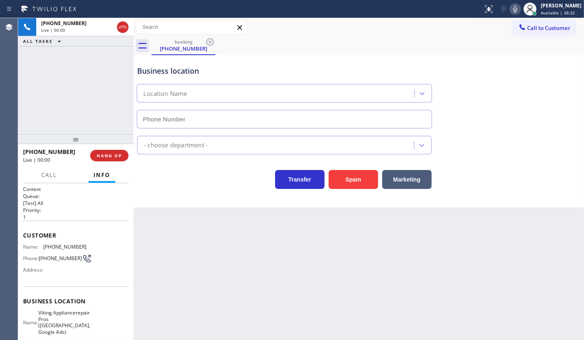
type input "(650) 719-1126"
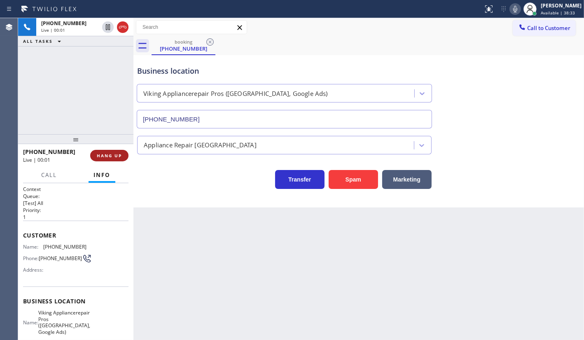
click at [111, 152] on button "HANG UP" at bounding box center [109, 156] width 38 height 12
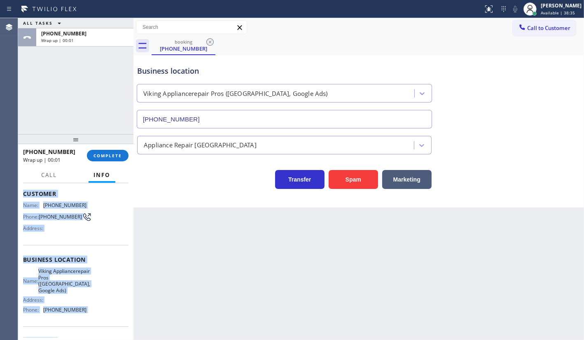
scroll to position [100, 0]
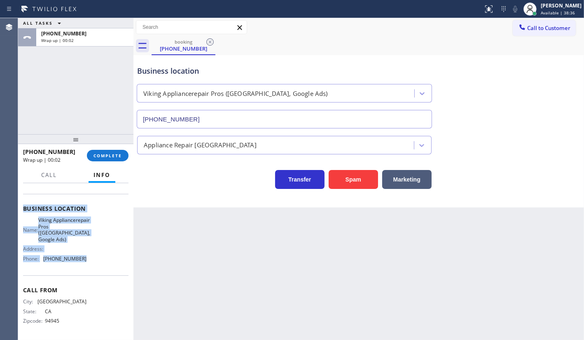
drag, startPoint x: 21, startPoint y: 231, endPoint x: 118, endPoint y: 265, distance: 103.1
click at [118, 265] on div "Context Queue: [Test] All Priority: 1 Customer Name: (415) 999-1790 Phone: (415…" at bounding box center [75, 261] width 115 height 157
copy div "Customer Name: (415) 999-1790 Phone: (415) 999-1790 Address: Business location …"
click at [115, 151] on button "COMPLETE" at bounding box center [108, 156] width 42 height 12
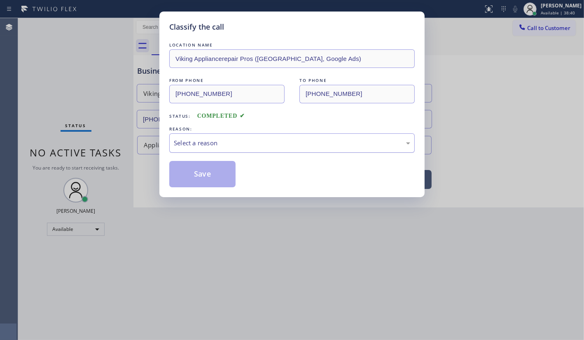
click at [198, 135] on div "Select a reason" at bounding box center [291, 142] width 245 height 19
click at [191, 175] on button "Save" at bounding box center [202, 174] width 66 height 26
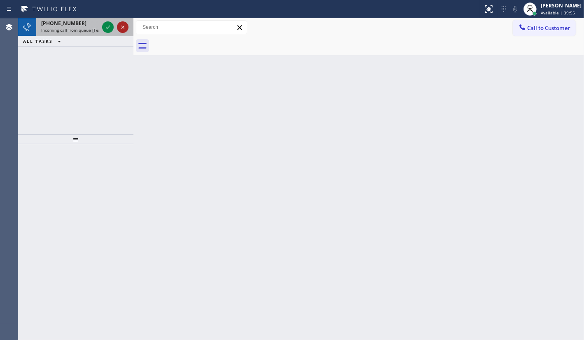
drag, startPoint x: 42, startPoint y: 57, endPoint x: 119, endPoint y: 31, distance: 81.0
click at [58, 54] on div "+13109456097 Incoming call from queue [Test] All ALL TASKS ALL TASKS ACTIVE TAS…" at bounding box center [75, 76] width 115 height 116
drag, startPoint x: 95, startPoint y: 31, endPoint x: 103, endPoint y: 26, distance: 9.8
click at [98, 28] on span "Incoming call from queue [Test] All" at bounding box center [75, 30] width 68 height 6
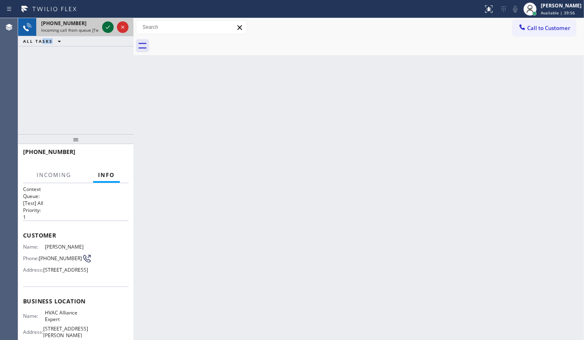
click at [107, 22] on icon at bounding box center [108, 27] width 10 height 10
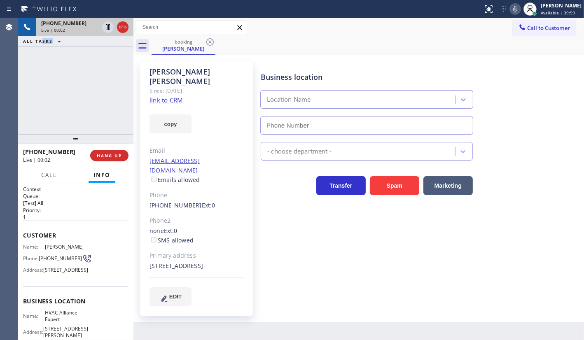
type input "(323) 991-9198"
click at [172, 96] on link "link to CRM" at bounding box center [165, 100] width 33 height 8
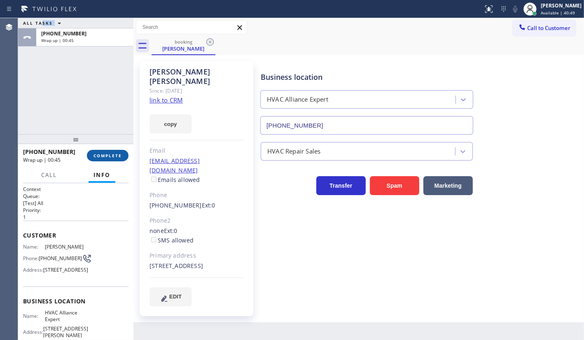
click at [107, 151] on button "COMPLETE" at bounding box center [108, 156] width 42 height 12
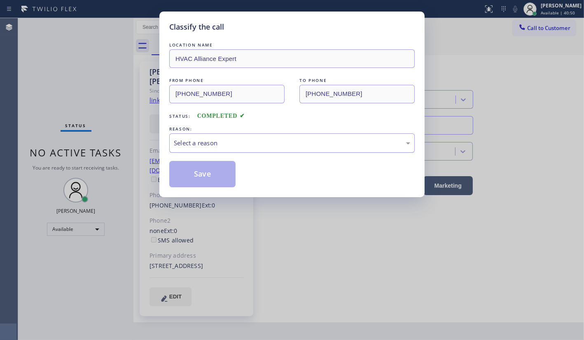
click at [183, 141] on div "Select a reason" at bounding box center [292, 142] width 236 height 9
click at [202, 174] on button "Save" at bounding box center [202, 174] width 66 height 26
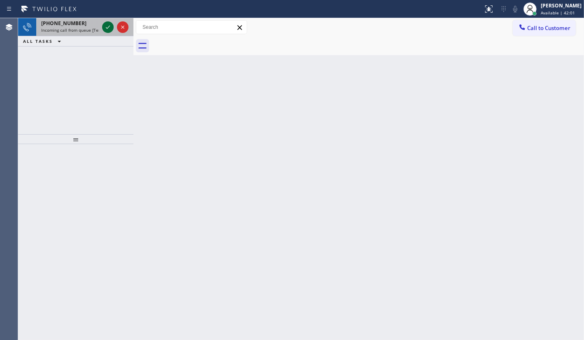
click at [111, 30] on icon at bounding box center [108, 27] width 10 height 10
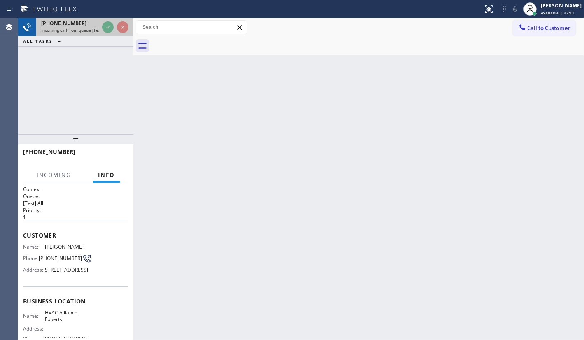
click at [111, 33] on div at bounding box center [115, 27] width 30 height 18
click at [115, 31] on div at bounding box center [115, 27] width 30 height 18
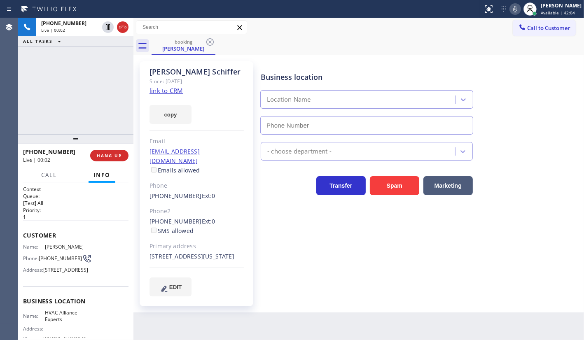
type input "(833) 558-1241"
click at [170, 93] on link "link to CRM" at bounding box center [165, 90] width 33 height 8
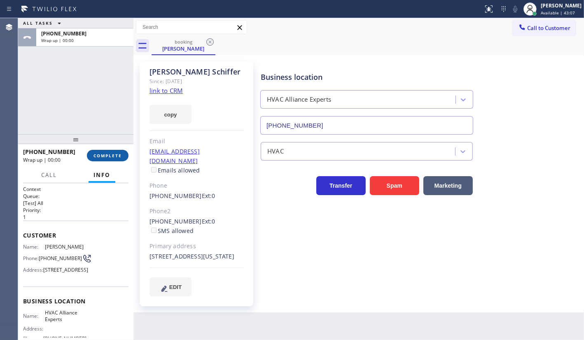
click at [100, 151] on button "COMPLETE" at bounding box center [108, 156] width 42 height 12
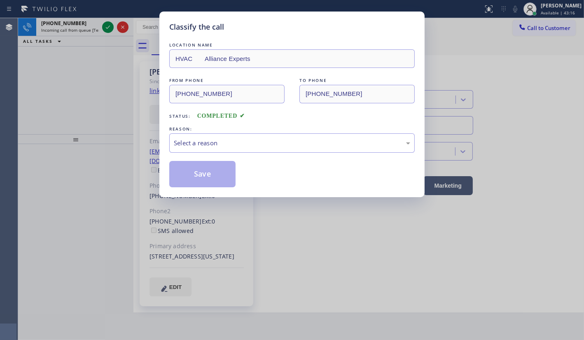
click at [234, 125] on div "REASON:" at bounding box center [291, 129] width 245 height 9
click at [226, 140] on div "Select a reason" at bounding box center [292, 142] width 236 height 9
click at [201, 168] on button "Save" at bounding box center [202, 174] width 66 height 26
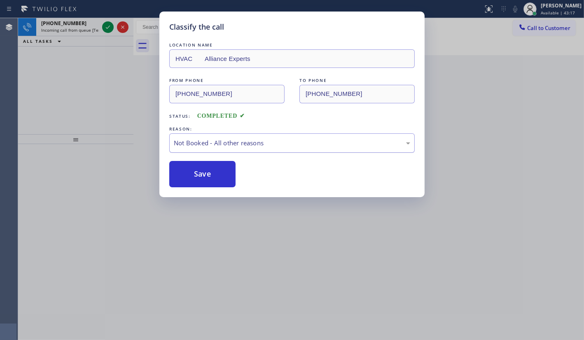
click at [217, 134] on div "Not Booked - All other reasons" at bounding box center [291, 142] width 245 height 19
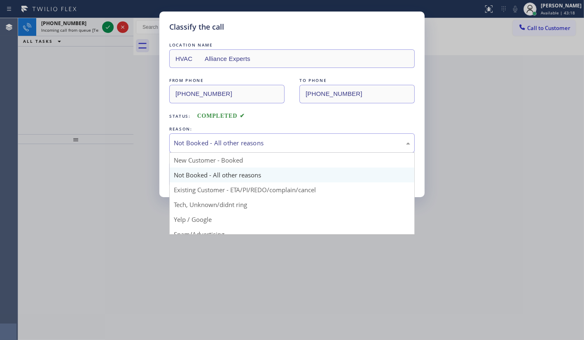
click at [217, 134] on div "Not Booked - All other reasons" at bounding box center [291, 142] width 245 height 19
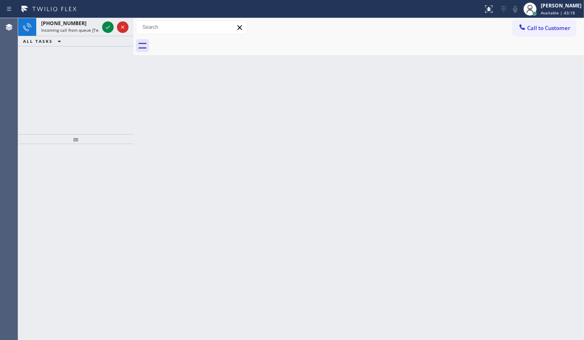
click at [218, 162] on div "Back to Dashboard Change Sender ID Customers Technicians Select a contact Outbo…" at bounding box center [358, 179] width 450 height 322
drag, startPoint x: 218, startPoint y: 163, endPoint x: 32, endPoint y: 13, distance: 239.2
click at [209, 165] on div "Back to Dashboard Change Sender ID Customers Technicians Select a contact Outbo…" at bounding box center [358, 179] width 450 height 322
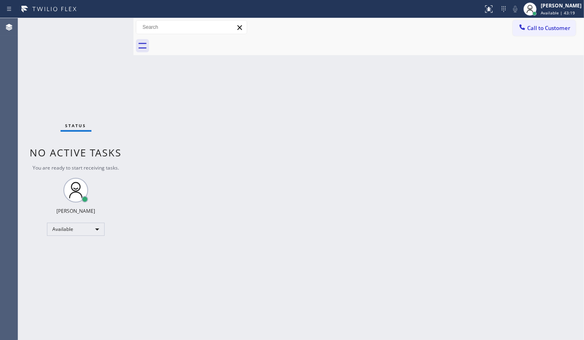
click at [94, 32] on div "Status No active tasks You are ready to start receiving tasks. JENIZA ALCAYDE A…" at bounding box center [75, 179] width 115 height 322
drag, startPoint x: 104, startPoint y: 30, endPoint x: 104, endPoint y: 47, distance: 17.7
click at [104, 42] on div "Status No active tasks You are ready to start receiving tasks. JENIZA ALCAYDE A…" at bounding box center [75, 179] width 115 height 322
click at [104, 46] on div "Status No active tasks You are ready to start receiving tasks. JENIZA ALCAYDE A…" at bounding box center [75, 179] width 115 height 322
click at [104, 45] on div "Status No active tasks You are ready to start receiving tasks. JENIZA ALCAYDE A…" at bounding box center [75, 179] width 115 height 322
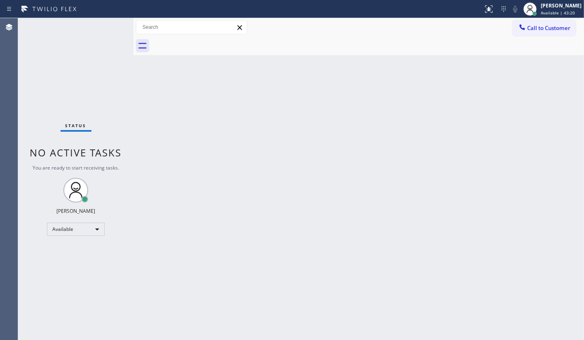
click at [105, 47] on div "Status No active tasks You are ready to start receiving tasks. JENIZA ALCAYDE A…" at bounding box center [75, 179] width 115 height 322
click at [105, 25] on div "Status No active tasks You are ready to start receiving tasks. JENIZA ALCAYDE A…" at bounding box center [75, 179] width 115 height 322
click at [105, 28] on div "Status No active tasks You are ready to start receiving tasks. JENIZA ALCAYDE A…" at bounding box center [75, 179] width 115 height 322
click at [106, 28] on div "Status No active tasks You are ready to start receiving tasks. JENIZA ALCAYDE A…" at bounding box center [75, 179] width 115 height 322
click at [107, 25] on div "Status No active tasks You are ready to start receiving tasks. JENIZA ALCAYDE A…" at bounding box center [75, 179] width 115 height 322
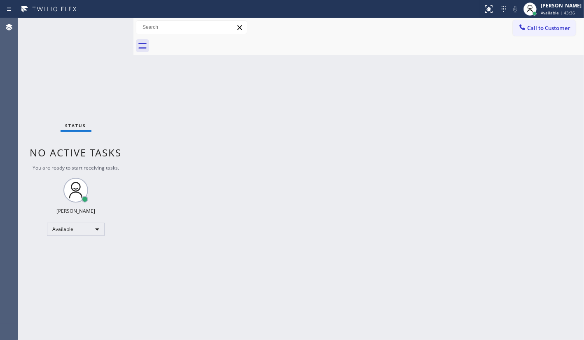
click at [79, 66] on div "Status No active tasks You are ready to start receiving tasks. JENIZA ALCAYDE A…" at bounding box center [75, 179] width 115 height 322
click at [80, 63] on div "Status No active tasks You are ready to start receiving tasks. JENIZA ALCAYDE A…" at bounding box center [75, 179] width 115 height 322
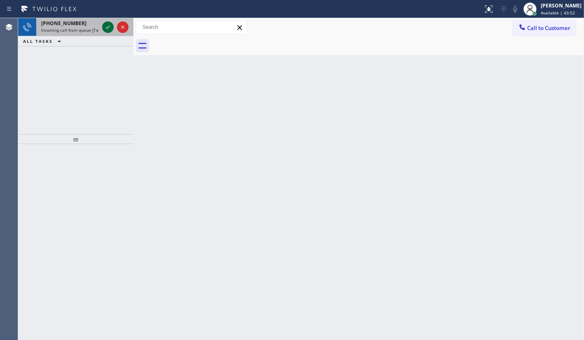
click at [104, 27] on icon at bounding box center [108, 27] width 10 height 10
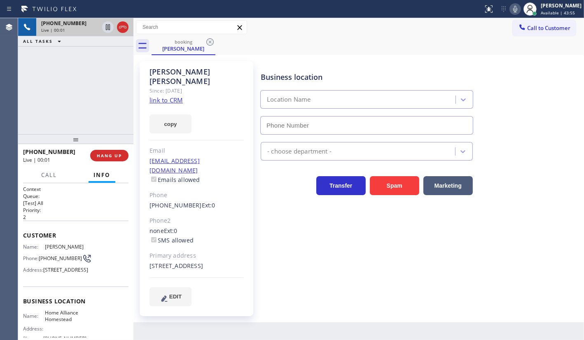
type input "(305) 501-8647"
click at [163, 86] on div "Since: 20 may 2020" at bounding box center [196, 90] width 94 height 9
click at [162, 96] on link "link to CRM" at bounding box center [165, 100] width 33 height 8
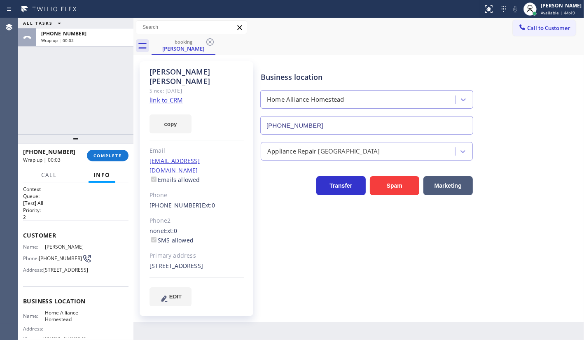
drag, startPoint x: 95, startPoint y: 154, endPoint x: 137, endPoint y: 152, distance: 42.4
click at [95, 153] on span "COMPLETE" at bounding box center [107, 156] width 28 height 6
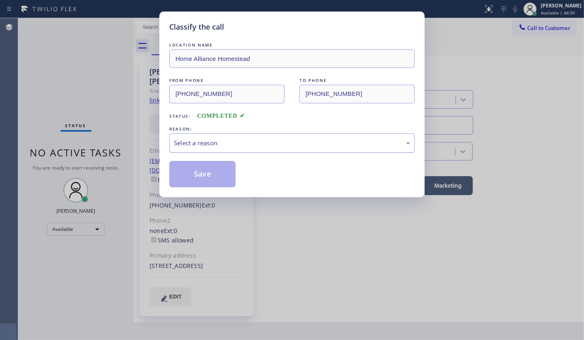
drag, startPoint x: 204, startPoint y: 138, endPoint x: 203, endPoint y: 147, distance: 8.7
click at [204, 144] on div "Select a reason" at bounding box center [292, 142] width 236 height 9
click at [195, 175] on button "Save" at bounding box center [202, 174] width 66 height 26
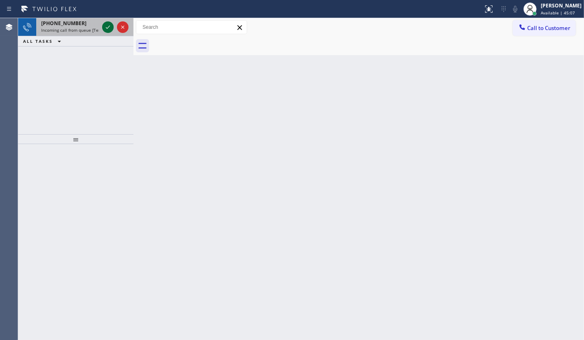
click at [113, 23] on div at bounding box center [108, 27] width 12 height 10
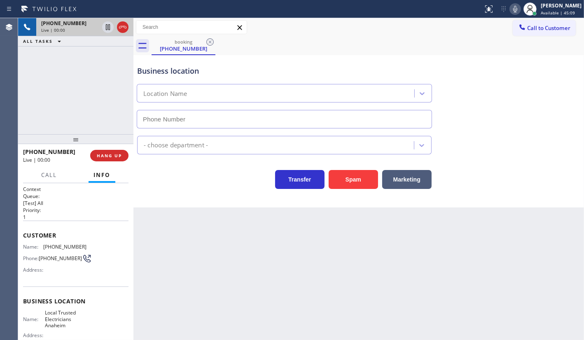
type input "(714) 517-1513"
click at [49, 114] on div "+15628335876 Live | 01:13 ALL TASKS ALL TASKS ACTIVE TASKS TASKS IN WRAP UP" at bounding box center [75, 76] width 115 height 116
drag, startPoint x: 47, startPoint y: 244, endPoint x: 87, endPoint y: 244, distance: 40.7
click at [87, 244] on div "Name: (562) 833-5876 Phone: (562) 833-5876 Address:" at bounding box center [75, 260] width 105 height 33
drag, startPoint x: 43, startPoint y: 245, endPoint x: 83, endPoint y: 247, distance: 40.0
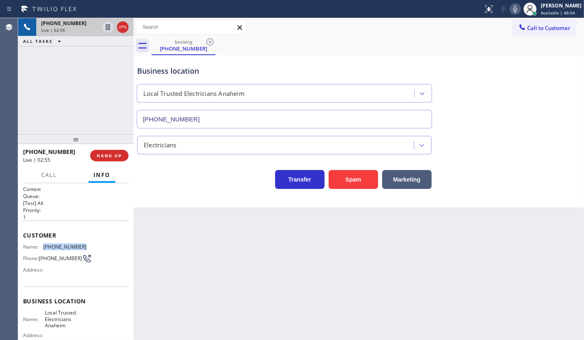
click at [83, 247] on div "Name: (562) 833-5876 Phone: (562) 833-5876 Address:" at bounding box center [75, 260] width 105 height 33
copy div "(562) 833-5876"
click at [512, 13] on icon at bounding box center [515, 9] width 10 height 10
click at [81, 94] on div "+15628335876 Live | 03:27 ALL TASKS ALL TASKS ACTIVE TASKS TASKS IN WRAP UP" at bounding box center [75, 76] width 115 height 116
click at [515, 8] on icon at bounding box center [515, 9] width 4 height 7
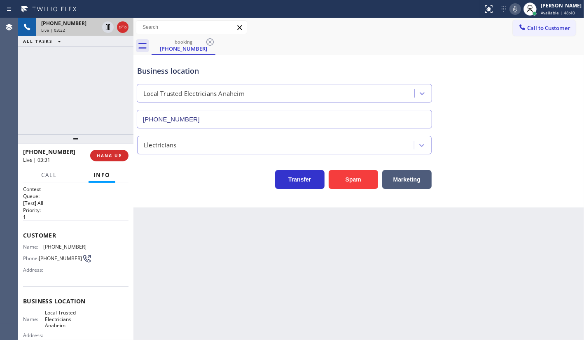
click at [515, 8] on icon at bounding box center [515, 9] width 4 height 7
click at [54, 93] on div "+15628335876 Live | 03:44 ALL TASKS ALL TASKS ACTIVE TASKS TASKS IN WRAP UP" at bounding box center [75, 76] width 115 height 116
drag, startPoint x: 56, startPoint y: 96, endPoint x: 251, endPoint y: 1, distance: 216.6
click at [62, 90] on div "+15628335876 Live | 03:52 ALL TASKS ALL TASKS ACTIVE TASKS TASKS IN WRAP UP" at bounding box center [75, 76] width 115 height 116
click at [510, 11] on div at bounding box center [515, 9] width 12 height 10
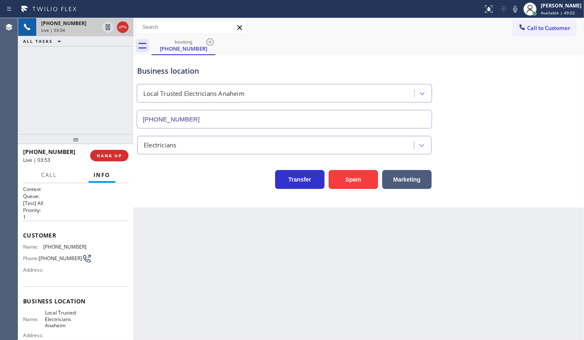
click at [54, 96] on div "+15628335876 Live | 03:54 ALL TASKS ALL TASKS ACTIVE TASKS TASKS IN WRAP UP" at bounding box center [75, 76] width 115 height 116
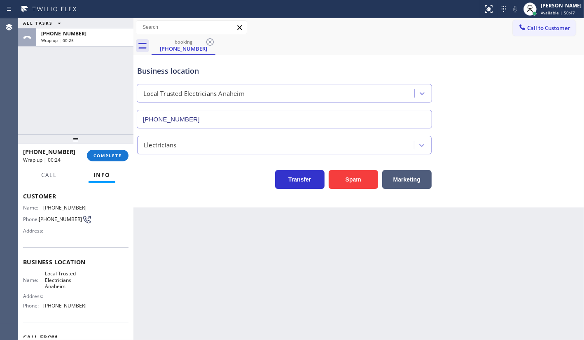
scroll to position [74, 0]
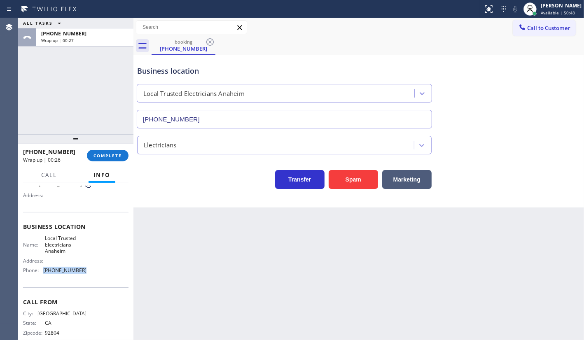
drag, startPoint x: 42, startPoint y: 270, endPoint x: 81, endPoint y: 279, distance: 40.0
click at [81, 279] on div "Business location Name: Local Trusted Electricians Anaheim Address: Phone: (714…" at bounding box center [75, 249] width 105 height 75
copy div "(714) 517-1513"
drag, startPoint x: 44, startPoint y: 237, endPoint x: 63, endPoint y: 252, distance: 24.4
click at [63, 252] on span "Local Trusted Electricians Anaheim" at bounding box center [65, 244] width 41 height 19
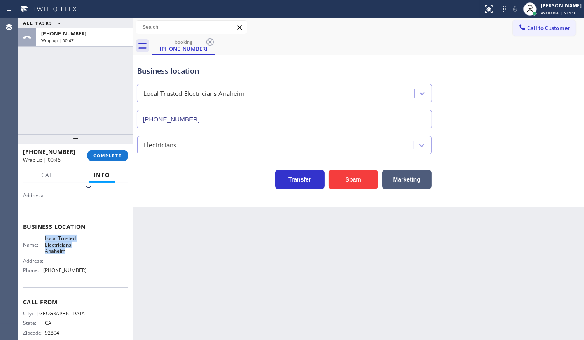
copy span "Local Trusted Electricians Anaheim"
click at [326, 214] on div "Back to Dashboard Change Sender ID Customers Technicians Select a contact Outbo…" at bounding box center [358, 179] width 450 height 322
click at [171, 227] on div "Back to Dashboard Change Sender ID Customers Technicians Select a contact Outbo…" at bounding box center [358, 179] width 450 height 322
click at [118, 164] on div "+15628335876 Wrap up | 04:31 COMPLETE" at bounding box center [75, 155] width 105 height 21
click at [119, 158] on span "COMPLETE" at bounding box center [107, 156] width 28 height 6
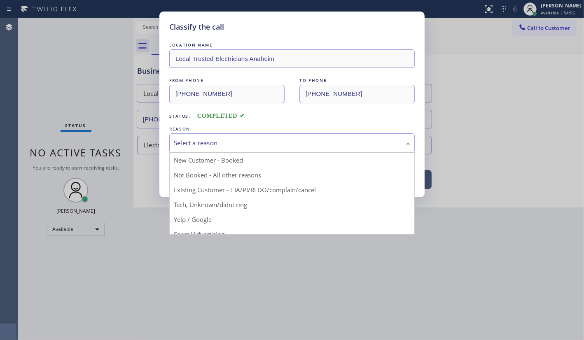
click at [204, 141] on div "Select a reason" at bounding box center [292, 142] width 236 height 9
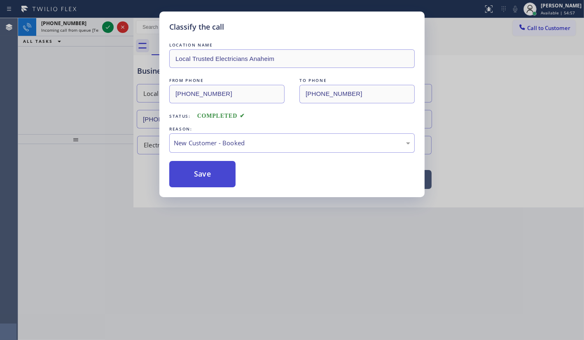
click at [205, 172] on button "Save" at bounding box center [202, 174] width 66 height 26
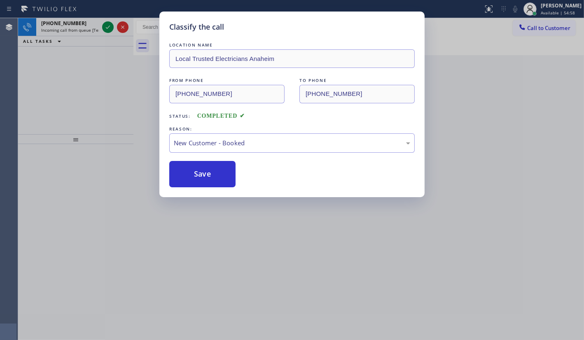
click at [107, 26] on div "Classify the call LOCATION NAME Rush Electrical Service Orange County FROM PHON…" at bounding box center [300, 179] width 565 height 322
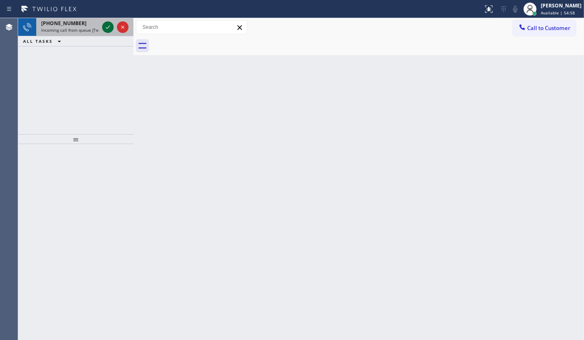
click at [108, 25] on icon at bounding box center [108, 27] width 10 height 10
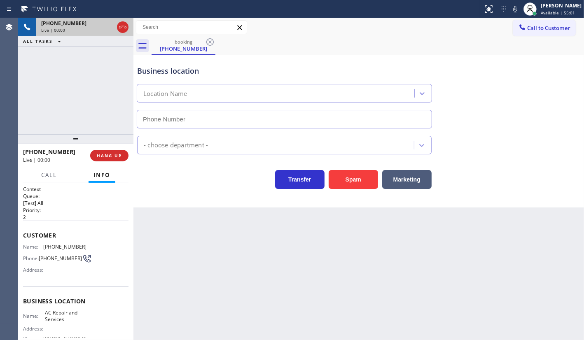
type input "(909) 543-4867"
click at [104, 156] on span "HANG UP" at bounding box center [109, 156] width 25 height 6
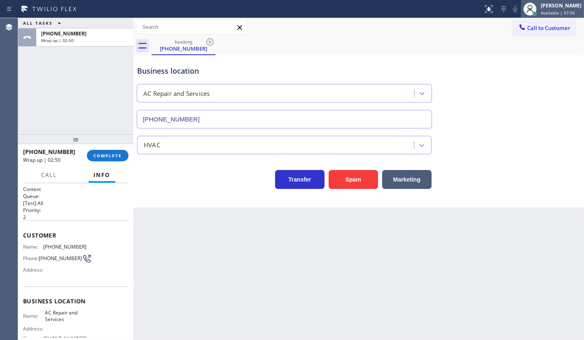
click at [551, 8] on div "[PERSON_NAME]" at bounding box center [560, 5] width 41 height 7
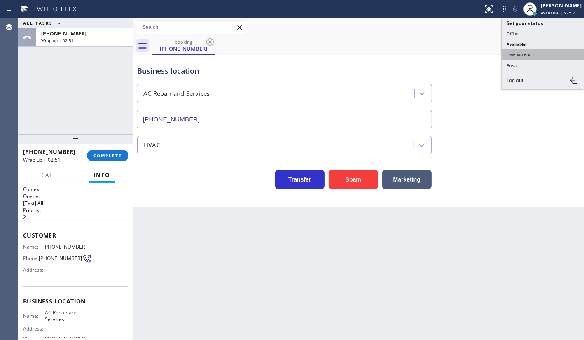
click at [539, 57] on button "Unavailable" at bounding box center [542, 54] width 82 height 11
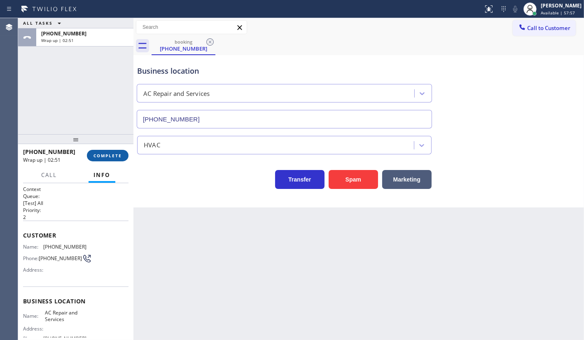
drag, startPoint x: 86, startPoint y: 161, endPoint x: 98, endPoint y: 158, distance: 11.9
click at [93, 161] on div "+19096564933 Wrap up | 02:51 COMPLETE" at bounding box center [75, 155] width 105 height 21
click at [102, 154] on span "COMPLETE" at bounding box center [107, 156] width 28 height 6
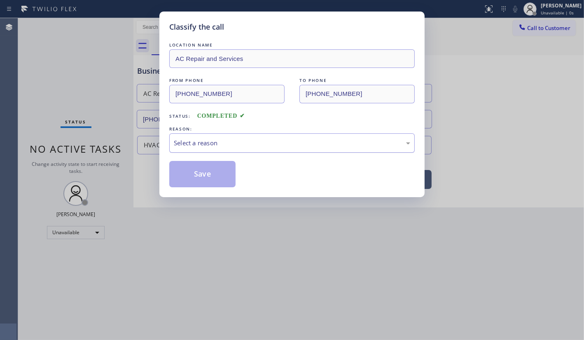
click at [191, 146] on div "Select a reason" at bounding box center [292, 142] width 236 height 9
click at [191, 173] on button "Save" at bounding box center [202, 174] width 66 height 26
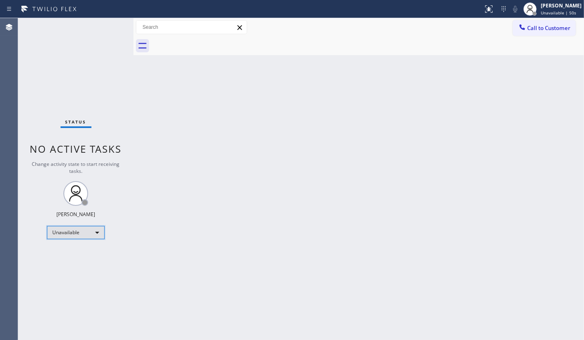
click at [66, 230] on div "Unavailable" at bounding box center [76, 232] width 58 height 13
click at [61, 273] on li "Break" at bounding box center [75, 275] width 56 height 10
click at [44, 289] on div "Status No active tasks Change activity state to start receiving tasks. JENIZA A…" at bounding box center [75, 179] width 115 height 322
drag, startPoint x: 50, startPoint y: 272, endPoint x: 80, endPoint y: 238, distance: 46.1
click at [56, 266] on div "Status No active tasks Change activity state to start receiving tasks. JENIZA A…" at bounding box center [75, 179] width 115 height 322
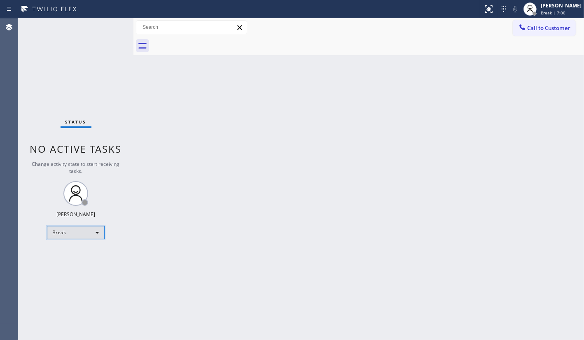
click at [78, 230] on div "Break" at bounding box center [76, 232] width 58 height 13
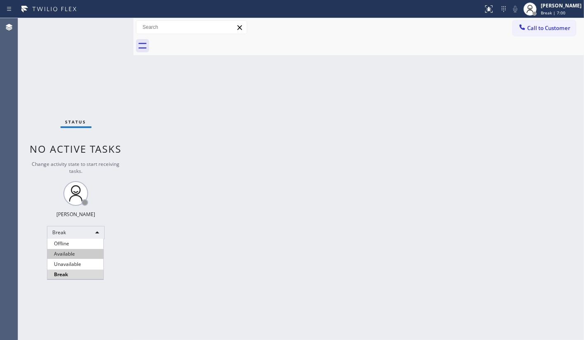
click at [81, 254] on li "Available" at bounding box center [75, 254] width 56 height 10
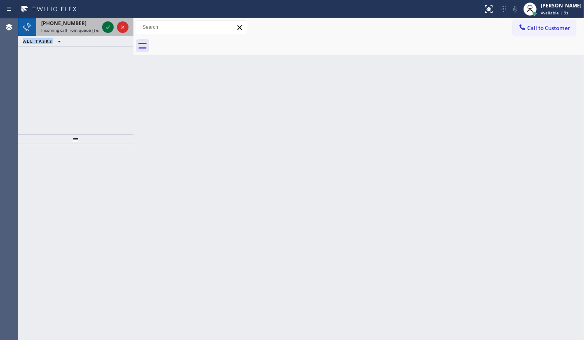
click at [108, 28] on icon at bounding box center [108, 27] width 10 height 10
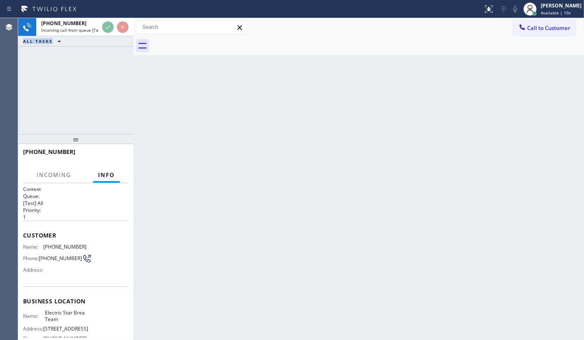
drag, startPoint x: 112, startPoint y: 19, endPoint x: 200, endPoint y: 251, distance: 248.8
click at [149, 119] on div "+18542367904 Incoming call from queue [Test] All ALL TASKS ALL TASKS ACTIVE TAS…" at bounding box center [300, 179] width 565 height 322
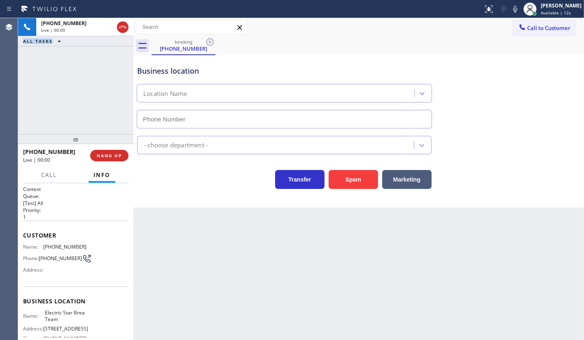
type input "(714) 804-0533"
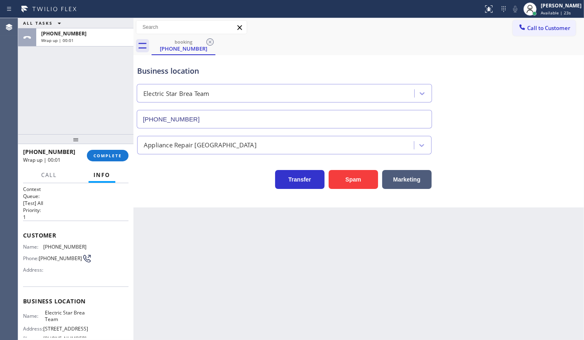
click at [75, 144] on div at bounding box center [75, 139] width 115 height 10
drag, startPoint x: 103, startPoint y: 163, endPoint x: 105, endPoint y: 158, distance: 5.2
click at [104, 159] on div "+18542367904 Wrap up | 00:01 COMPLETE" at bounding box center [75, 155] width 105 height 21
click at [105, 158] on span "COMPLETE" at bounding box center [107, 156] width 28 height 6
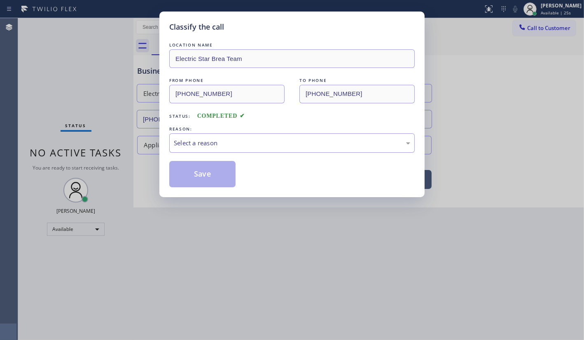
click at [105, 159] on div "Classify the call LOCATION NAME Electric Star Brea Team FROM PHONE (854) 236-79…" at bounding box center [292, 170] width 584 height 340
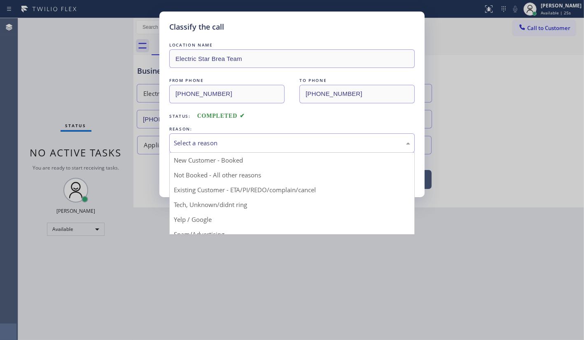
click at [191, 138] on div "Select a reason" at bounding box center [292, 142] width 236 height 9
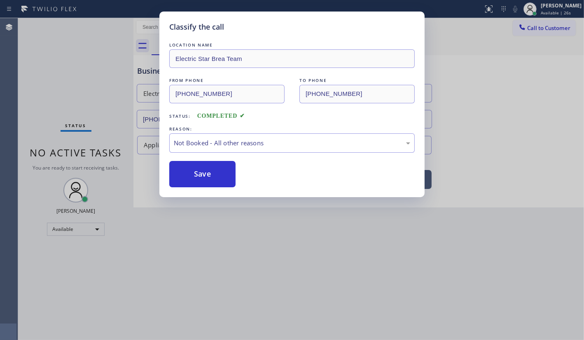
click at [195, 173] on button "Save" at bounding box center [202, 174] width 66 height 26
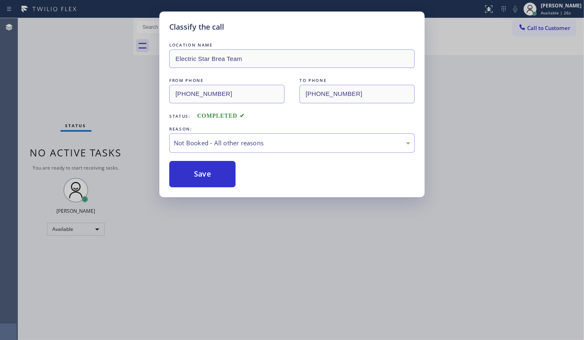
click at [195, 173] on button "Save" at bounding box center [202, 174] width 66 height 26
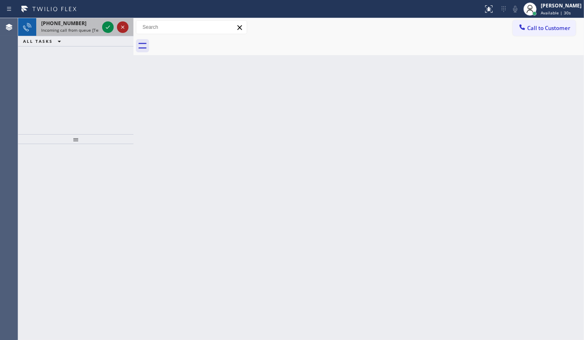
drag, startPoint x: 48, startPoint y: 78, endPoint x: 119, endPoint y: 29, distance: 86.0
click at [58, 71] on div "+19522888244 Incoming call from queue [Test] All ALL TASKS ALL TASKS ACTIVE TAS…" at bounding box center [75, 76] width 115 height 116
click at [105, 25] on icon at bounding box center [108, 27] width 10 height 10
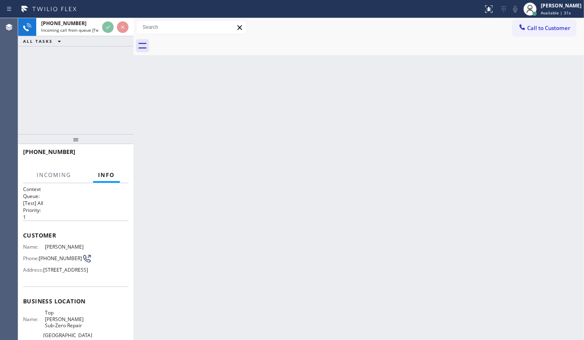
drag, startPoint x: 107, startPoint y: 21, endPoint x: 119, endPoint y: 43, distance: 25.2
click at [119, 43] on div "+19522888244 Incoming call from queue [Test] All ALL TASKS ALL TASKS ACTIVE TAS…" at bounding box center [75, 32] width 115 height 28
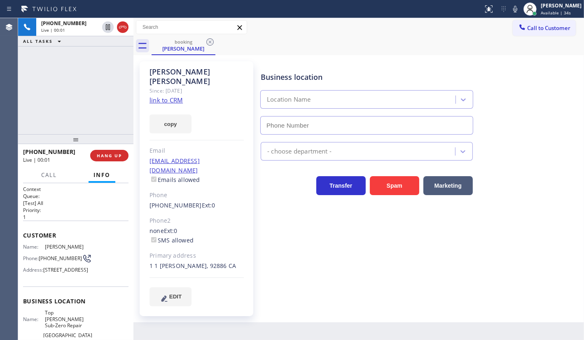
type input "(714) 970-4558"
click at [183, 90] on div "Micheal Larson Since: 20 may 2020 link to CRM copy Email no@gmail.com Emails al…" at bounding box center [197, 188] width 114 height 255
click at [174, 96] on link "link to CRM" at bounding box center [165, 100] width 33 height 8
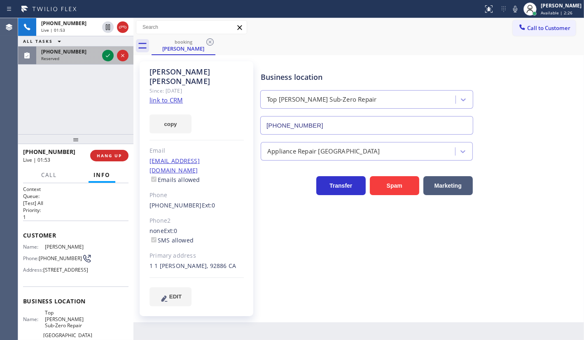
click at [115, 57] on div at bounding box center [115, 56] width 30 height 18
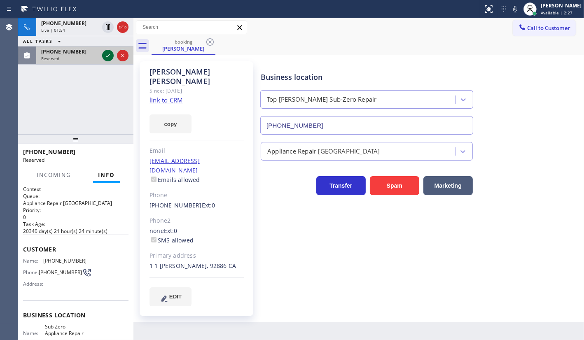
click at [106, 56] on icon at bounding box center [108, 56] width 10 height 10
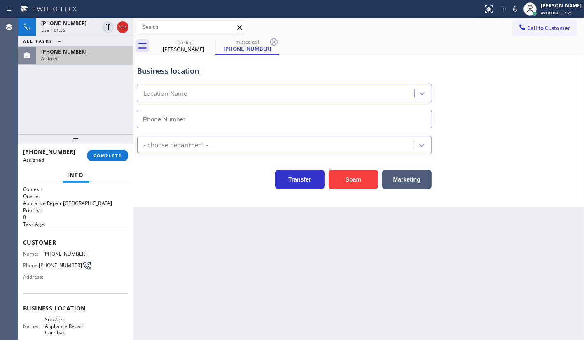
type input "(858) 264-2463"
click at [94, 152] on button "COMPLETE" at bounding box center [108, 156] width 42 height 12
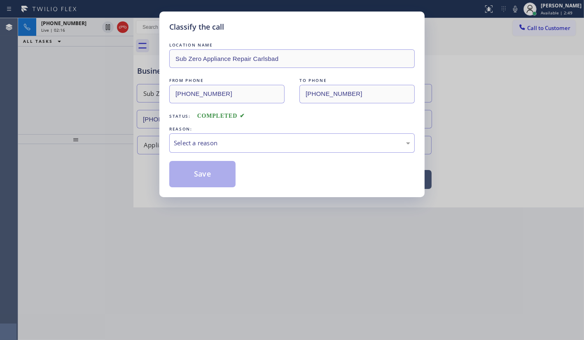
click at [119, 25] on div "Classify the call LOCATION NAME Sub Zero Appliance Repair Carlsbad FROM PHONE (…" at bounding box center [292, 170] width 584 height 340
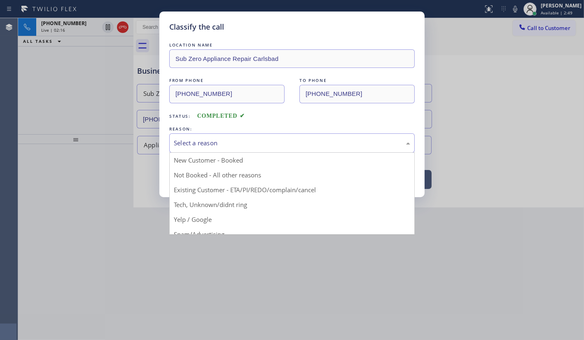
click at [181, 140] on div "Select a reason" at bounding box center [292, 142] width 236 height 9
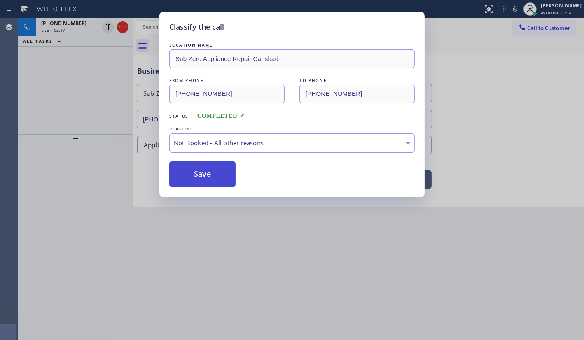
click at [185, 174] on button "Save" at bounding box center [202, 174] width 66 height 26
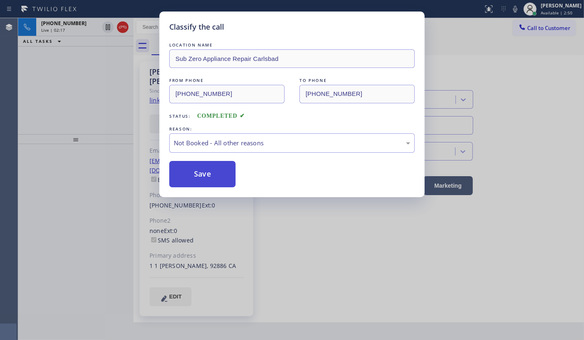
click at [185, 174] on button "Save" at bounding box center [202, 174] width 66 height 26
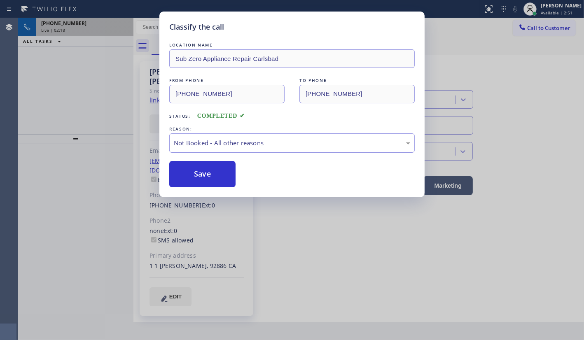
click at [125, 22] on div "Classify the call LOCATION NAME Rush Electrical Service Orange County FROM PHON…" at bounding box center [300, 179] width 565 height 322
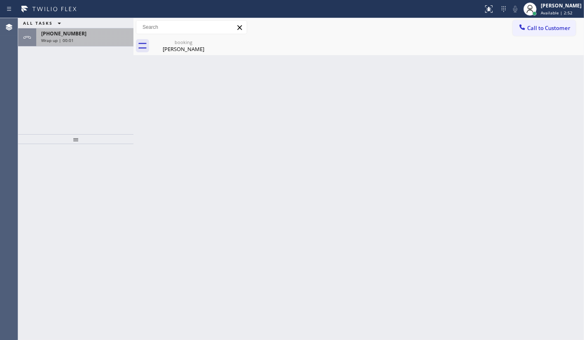
click at [98, 41] on div "Wrap up | 00:01" at bounding box center [84, 40] width 87 height 6
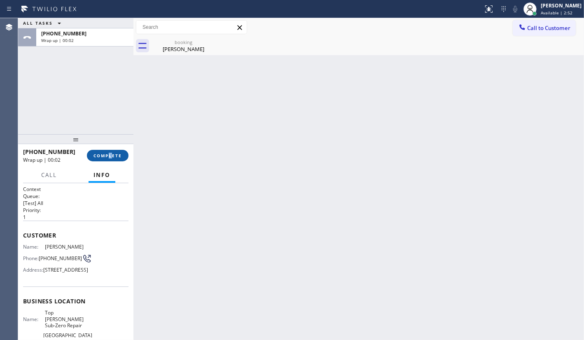
drag, startPoint x: 109, startPoint y: 165, endPoint x: 111, endPoint y: 154, distance: 11.3
click at [111, 160] on div "+19522888244 Wrap up | 00:02 COMPLETE" at bounding box center [75, 155] width 105 height 21
click at [111, 155] on span "COMPLETE" at bounding box center [107, 156] width 28 height 6
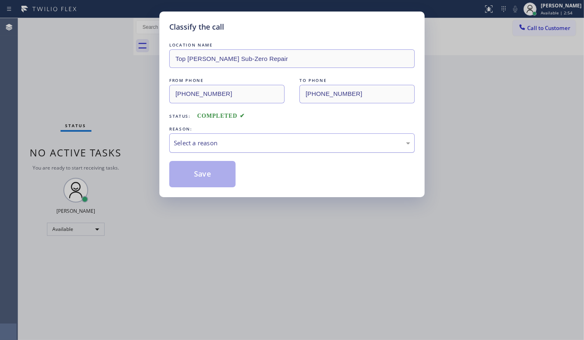
click at [193, 138] on div "Select a reason" at bounding box center [292, 142] width 236 height 9
click at [191, 175] on button "Save" at bounding box center [202, 174] width 66 height 26
drag, startPoint x: 191, startPoint y: 175, endPoint x: 185, endPoint y: 144, distance: 31.5
click at [185, 147] on div "LOCATION NAME Top Yorba Linda Sub-Zero Repair FROM PHONE (952) 288-8244 TO PHON…" at bounding box center [291, 114] width 245 height 147
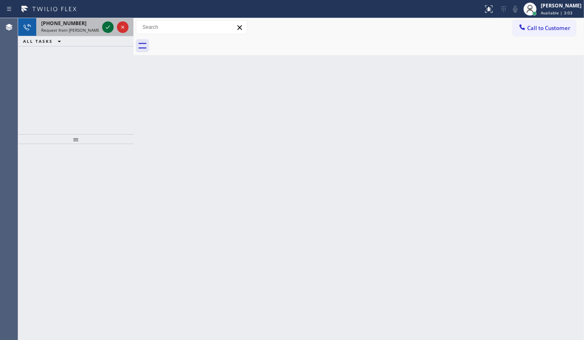
click at [109, 27] on icon at bounding box center [108, 27] width 10 height 10
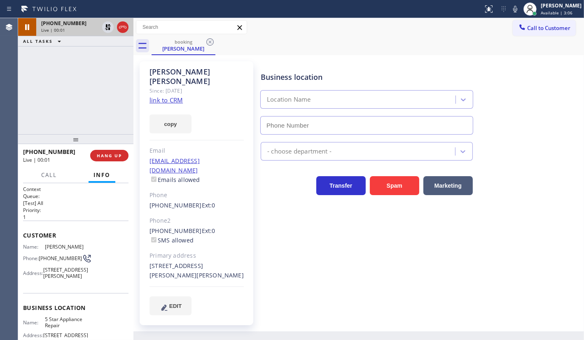
type input "[PHONE_NUMBER]"
click at [155, 96] on link "link to CRM" at bounding box center [165, 100] width 33 height 8
click at [513, 7] on icon at bounding box center [515, 9] width 10 height 10
click at [105, 27] on icon at bounding box center [108, 27] width 10 height 10
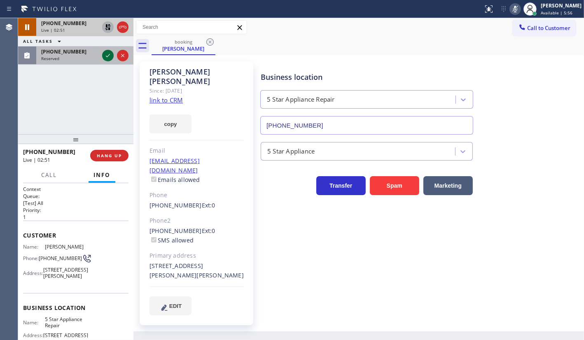
click at [111, 55] on icon at bounding box center [108, 56] width 10 height 10
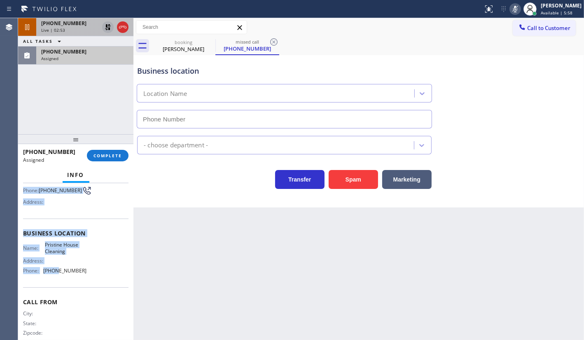
scroll to position [88, 0]
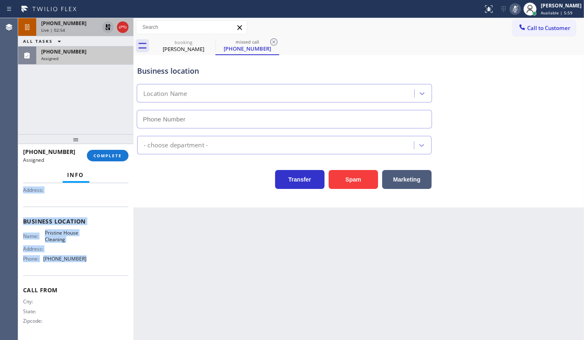
drag, startPoint x: 24, startPoint y: 235, endPoint x: 86, endPoint y: 259, distance: 66.1
click at [84, 260] on div "Context Queue: ADC Priority: 0 Task Age: Customer Name: (818) 428-0316 Phone: (…" at bounding box center [75, 218] width 105 height 239
copy div "Customer Name: (818) 428-0316 Phone: (818) 428-0316 Address: Business location …"
click at [105, 153] on span "COMPLETE" at bounding box center [107, 156] width 28 height 6
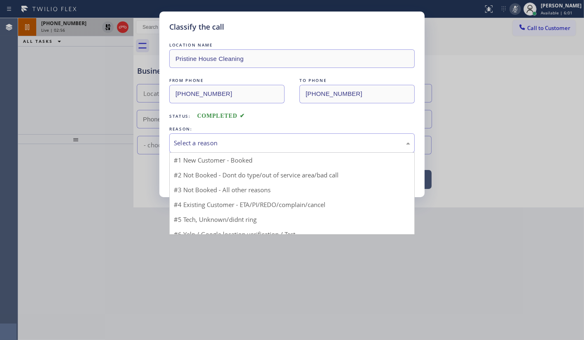
click at [205, 144] on div "Select a reason" at bounding box center [292, 142] width 236 height 9
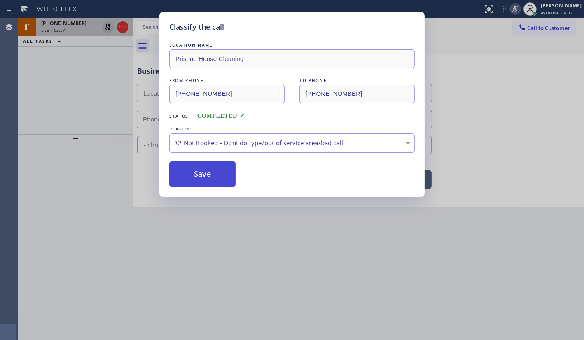
click at [197, 172] on button "Save" at bounding box center [202, 174] width 66 height 26
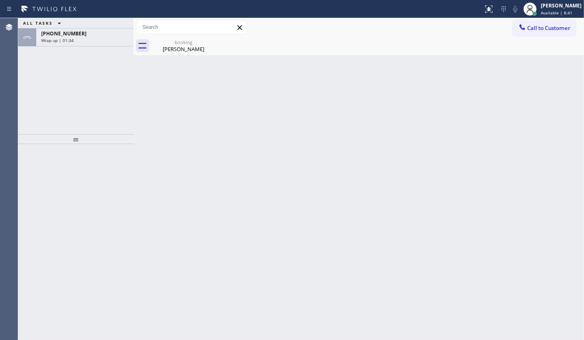
drag, startPoint x: 56, startPoint y: 92, endPoint x: 58, endPoint y: 77, distance: 15.4
click at [56, 89] on div "ALL TASKS ALL TASKS ACTIVE TASKS TASKS IN WRAP UP +13232735256 Wrap up | 01:34" at bounding box center [75, 76] width 115 height 116
click at [71, 35] on span "+13232735256" at bounding box center [63, 33] width 45 height 7
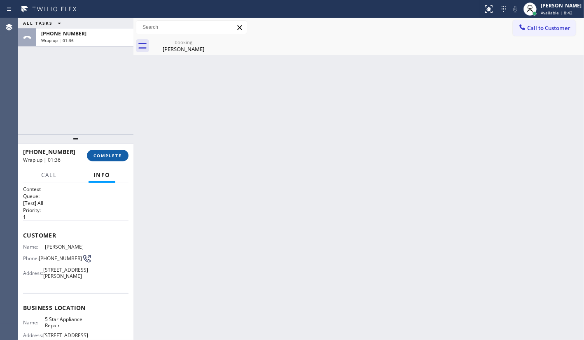
click at [93, 153] on button "COMPLETE" at bounding box center [108, 156] width 42 height 12
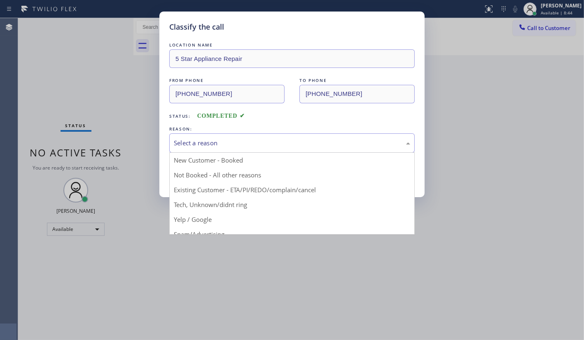
click at [214, 145] on div "Select a reason" at bounding box center [291, 142] width 245 height 19
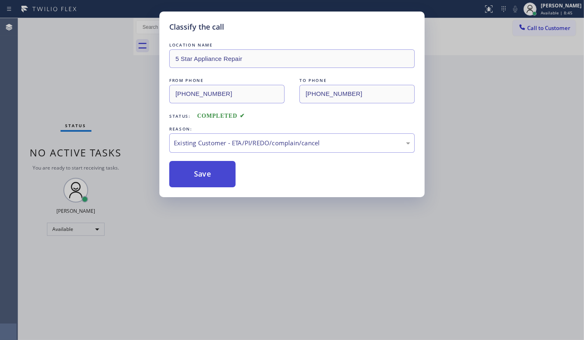
click at [192, 165] on button "Save" at bounding box center [202, 174] width 66 height 26
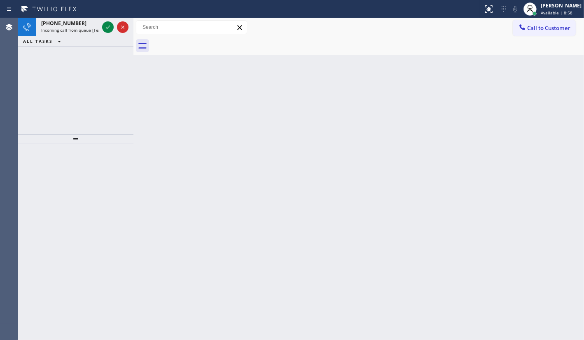
drag, startPoint x: 12, startPoint y: 89, endPoint x: 84, endPoint y: 42, distance: 86.2
click at [13, 87] on div "Agent Desktop" at bounding box center [9, 179] width 18 height 322
click at [106, 29] on icon at bounding box center [108, 27] width 10 height 10
click at [109, 27] on icon at bounding box center [108, 27] width 10 height 10
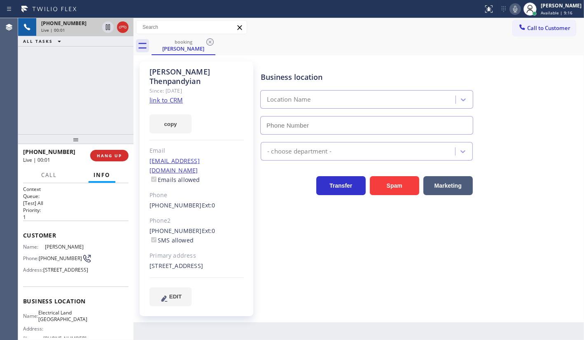
type input "(510) 880-3442"
click at [158, 96] on link "link to CRM" at bounding box center [165, 100] width 33 height 8
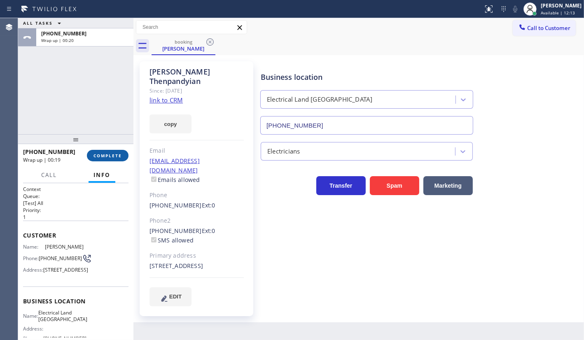
click at [112, 156] on span "COMPLETE" at bounding box center [107, 156] width 28 height 6
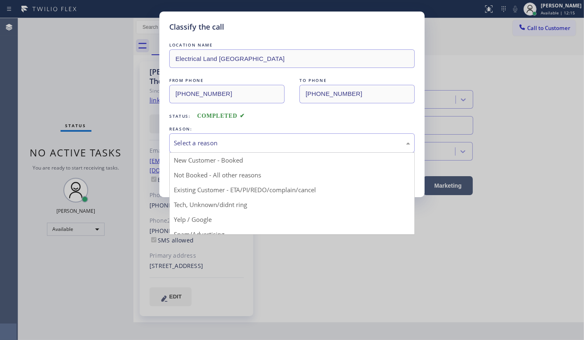
click at [198, 133] on div "Select a reason" at bounding box center [291, 142] width 245 height 19
drag, startPoint x: 204, startPoint y: 189, endPoint x: 205, endPoint y: 177, distance: 11.9
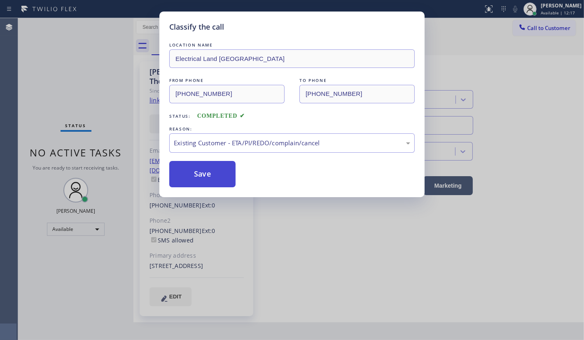
click at [205, 174] on button "Save" at bounding box center [202, 174] width 66 height 26
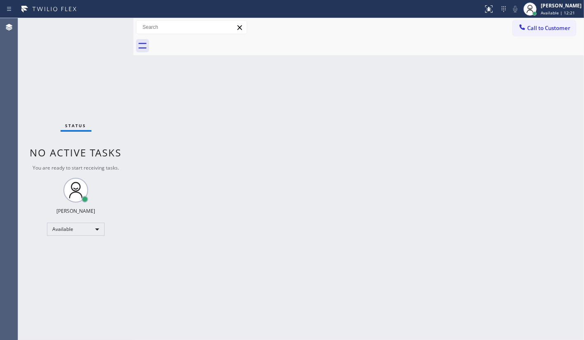
click at [384, 189] on div "Back to Dashboard Change Sender ID Customers Technicians Select a contact Outbo…" at bounding box center [358, 179] width 450 height 322
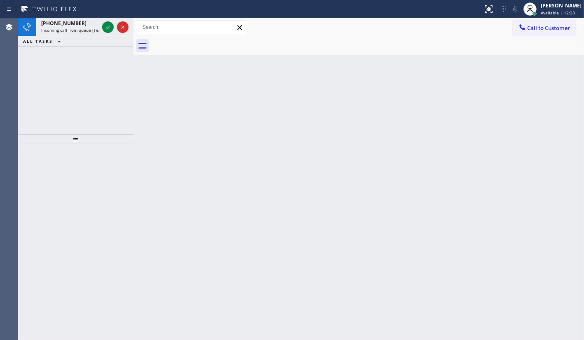
click at [24, 84] on div "+15309174151 Incoming call from queue [Test] All ALL TASKS ALL TASKS ACTIVE TAS…" at bounding box center [75, 76] width 115 height 116
click at [110, 25] on icon at bounding box center [108, 27] width 10 height 10
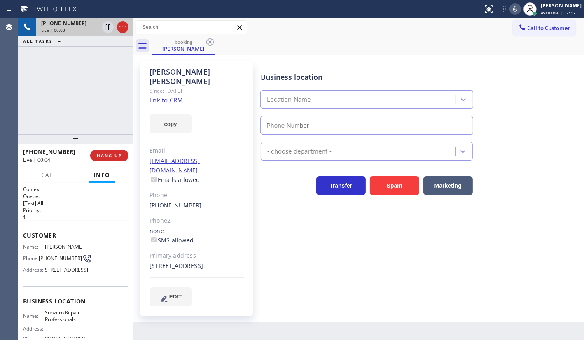
type input "(415) 914-8003"
click at [172, 93] on div "Julia Miranda Since: 20 may 2020 link to CRM copy Email no@gmail.com Emails all…" at bounding box center [197, 188] width 114 height 255
click at [172, 96] on link "link to CRM" at bounding box center [165, 100] width 33 height 8
click at [120, 155] on span "HANG UP" at bounding box center [109, 156] width 25 height 6
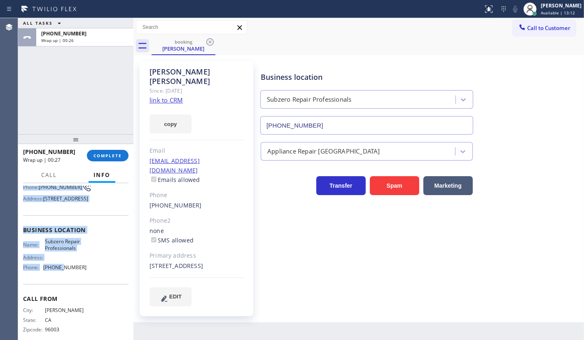
scroll to position [94, 0]
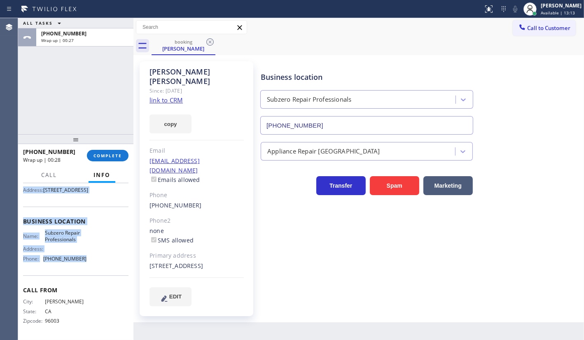
drag, startPoint x: 23, startPoint y: 228, endPoint x: 104, endPoint y: 258, distance: 86.1
click at [104, 258] on div "Context Queue: [Test] All Priority: 1 Customer Name: Julia Miranda Phone: (530)…" at bounding box center [75, 222] width 105 height 232
copy div "Customer Name: Julia Miranda Phone: (530) 917-4151 Address: 611 Marina Blvd, Sa…"
click at [121, 152] on button "COMPLETE" at bounding box center [108, 156] width 42 height 12
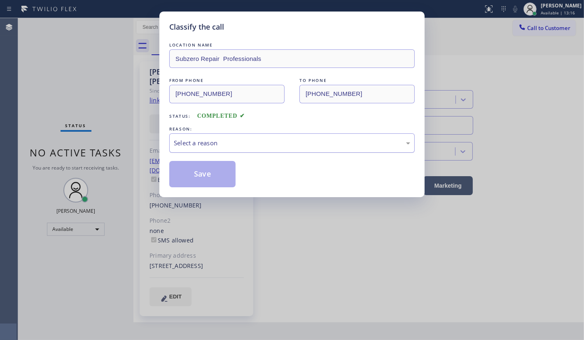
click at [188, 144] on div "Select a reason" at bounding box center [292, 142] width 236 height 9
click at [183, 171] on button "Save" at bounding box center [202, 174] width 66 height 26
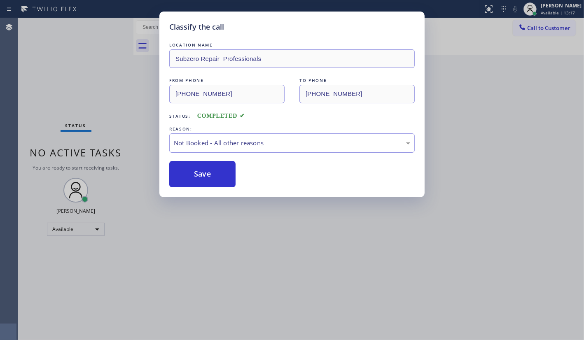
click at [183, 171] on button "Save" at bounding box center [202, 174] width 66 height 26
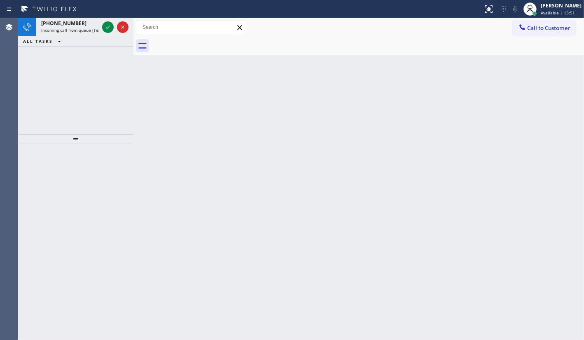
click at [35, 65] on div "+17143186079 Incoming call from queue [Test] All ALL TASKS ALL TASKS ACTIVE TAS…" at bounding box center [75, 76] width 115 height 116
click at [104, 25] on icon at bounding box center [108, 27] width 10 height 10
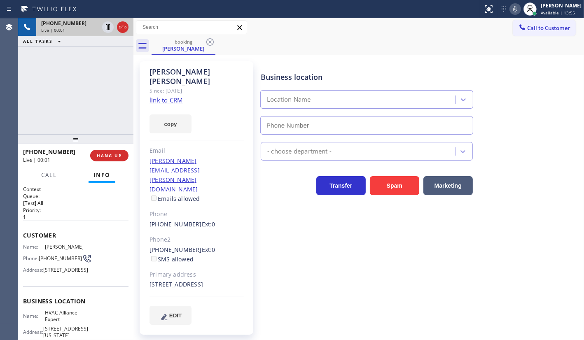
type input "(855) 999-4417"
click at [177, 96] on link "link to CRM" at bounding box center [165, 100] width 33 height 8
click at [100, 159] on button "HANG UP" at bounding box center [109, 156] width 38 height 12
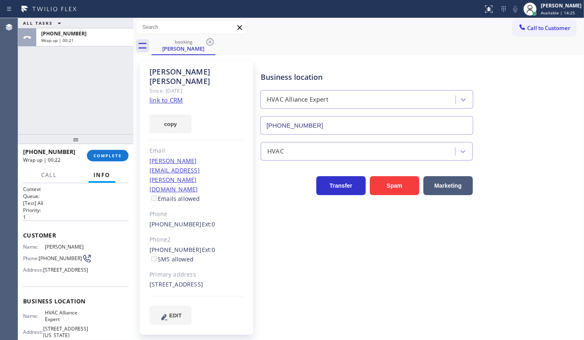
click at [56, 70] on div "ALL TASKS ALL TASKS ACTIVE TASKS TASKS IN WRAP UP +17143186079 Wrap up | 00:21" at bounding box center [75, 76] width 115 height 116
click at [105, 147] on div "+17143186079 Wrap up | 01:16 COMPLETE" at bounding box center [75, 155] width 105 height 21
click at [105, 156] on span "COMPLETE" at bounding box center [107, 156] width 28 height 6
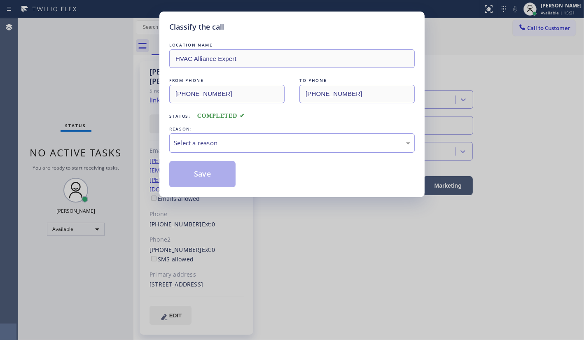
click at [105, 156] on div "Classify the call LOCATION NAME HVAC Alliance Expert FROM PHONE (714) 318-6079 …" at bounding box center [292, 170] width 584 height 340
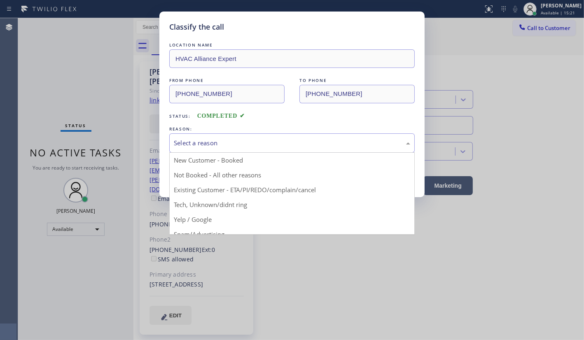
click at [201, 145] on div "Select a reason" at bounding box center [292, 142] width 236 height 9
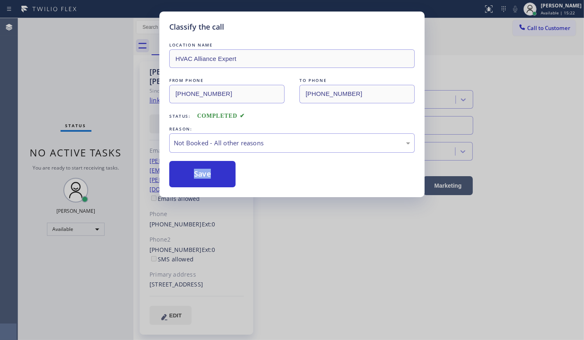
click at [204, 174] on button "Save" at bounding box center [202, 174] width 66 height 26
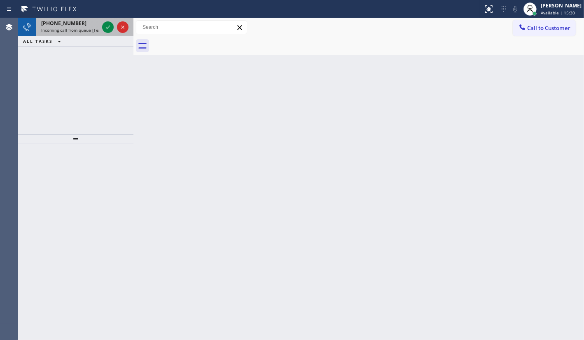
click at [100, 26] on div at bounding box center [115, 27] width 30 height 18
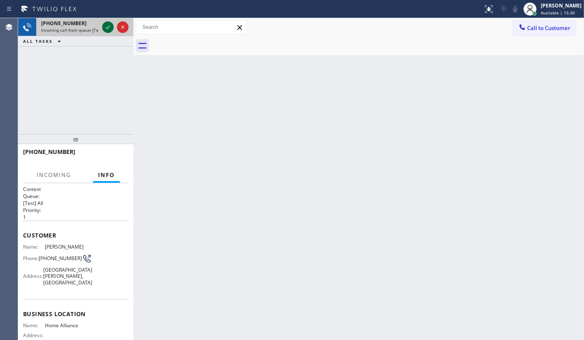
click at [109, 26] on icon at bounding box center [108, 27] width 10 height 10
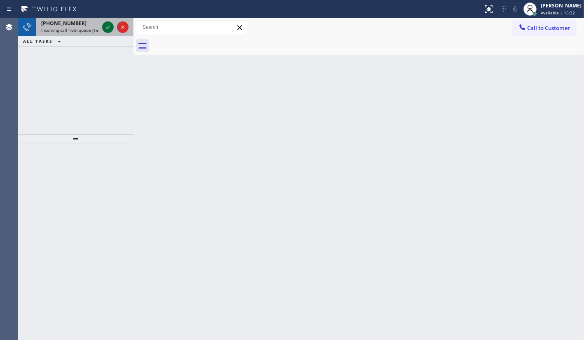
click at [109, 26] on icon at bounding box center [108, 27] width 10 height 10
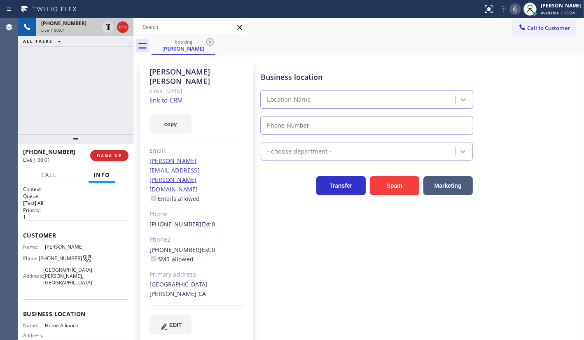
type input "(844) 679-8698"
click at [158, 96] on link "link to CRM" at bounding box center [165, 100] width 33 height 8
click at [498, 4] on div at bounding box center [488, 9] width 18 height 10
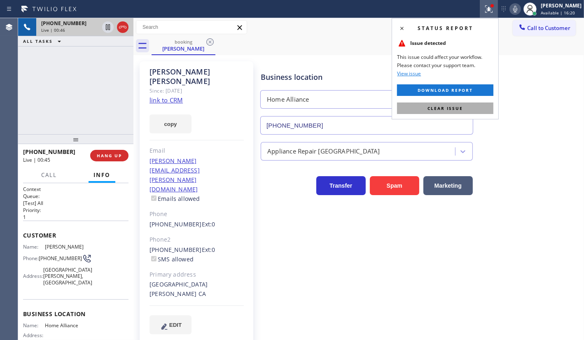
click at [457, 102] on button "Clear issue" at bounding box center [445, 108] width 96 height 12
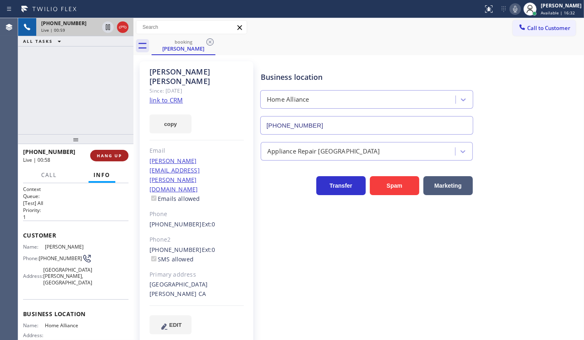
click at [112, 154] on span "HANG UP" at bounding box center [109, 156] width 25 height 6
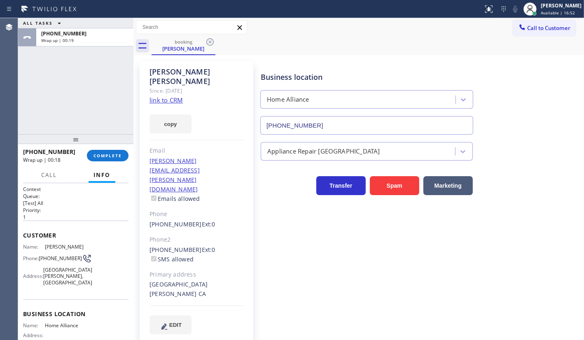
click at [114, 144] on div at bounding box center [75, 139] width 115 height 10
click at [112, 150] on button "COMPLETE" at bounding box center [108, 156] width 42 height 12
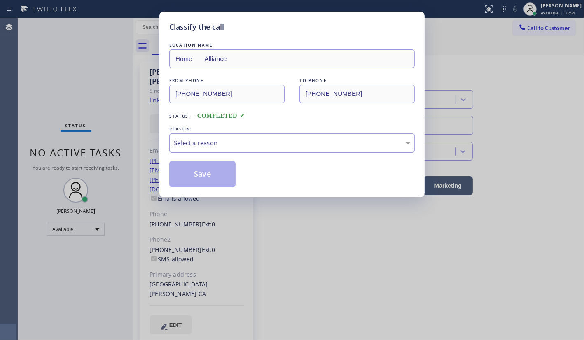
click at [235, 131] on div "REASON:" at bounding box center [291, 129] width 245 height 9
click at [231, 139] on div "Select a reason" at bounding box center [292, 142] width 236 height 9
drag, startPoint x: 218, startPoint y: 191, endPoint x: 219, endPoint y: 184, distance: 6.6
click at [219, 183] on button "Save" at bounding box center [202, 174] width 66 height 26
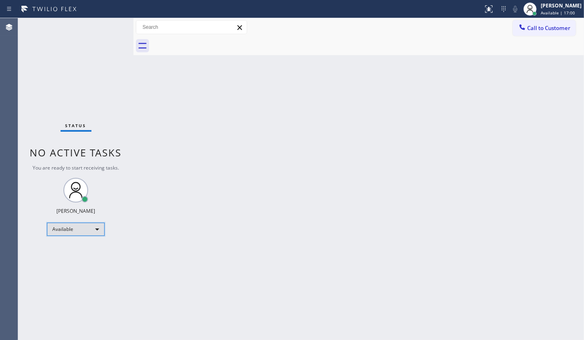
click at [63, 232] on div "Available" at bounding box center [76, 229] width 58 height 13
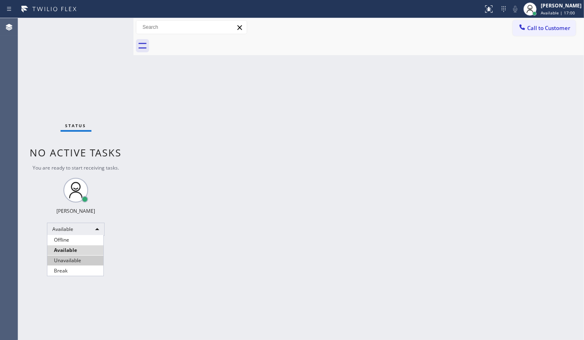
click at [80, 259] on li "Unavailable" at bounding box center [75, 261] width 56 height 10
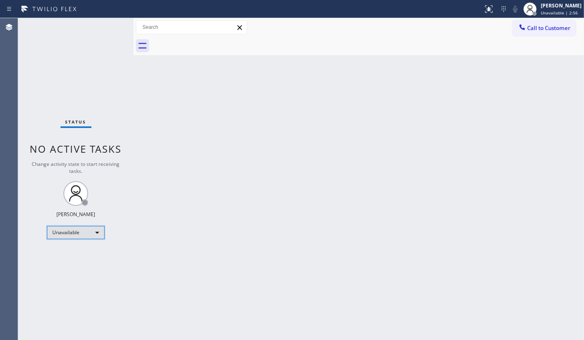
click at [60, 234] on div "Unavailable" at bounding box center [76, 232] width 58 height 13
click at [63, 251] on li "Available" at bounding box center [75, 254] width 56 height 10
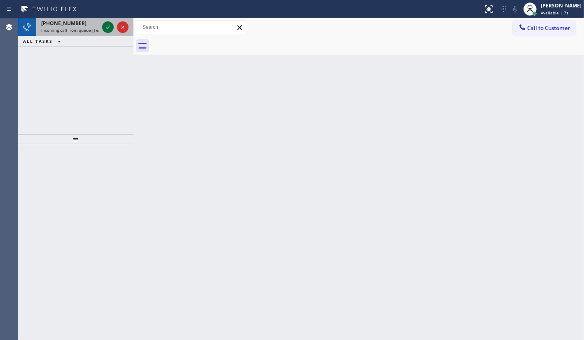
click at [112, 27] on icon at bounding box center [108, 27] width 10 height 10
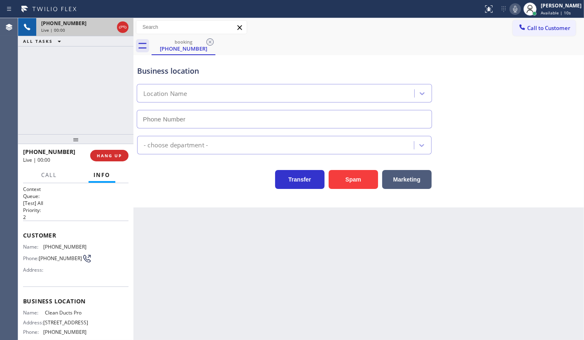
type input "(818) 459-3812"
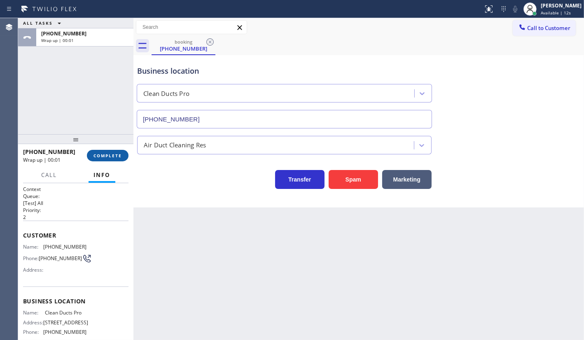
click at [101, 151] on button "COMPLETE" at bounding box center [108, 156] width 42 height 12
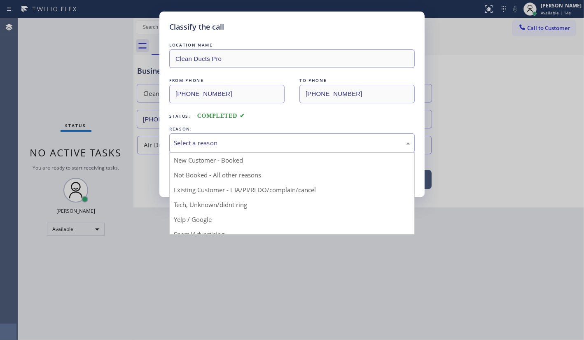
click at [177, 139] on div "Select a reason" at bounding box center [292, 142] width 236 height 9
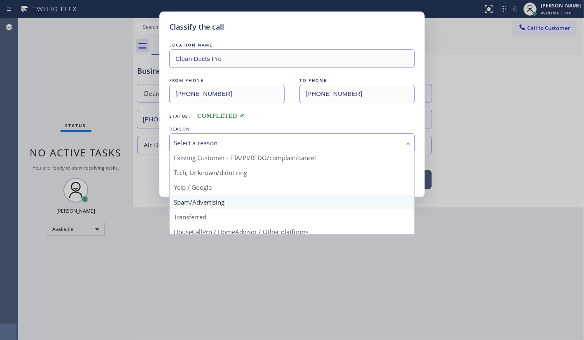
scroll to position [55, 0]
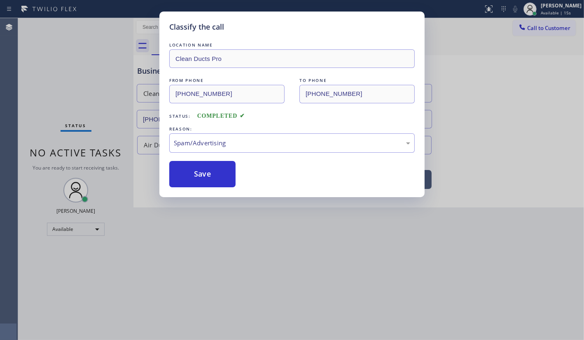
click at [183, 174] on button "Save" at bounding box center [202, 174] width 66 height 26
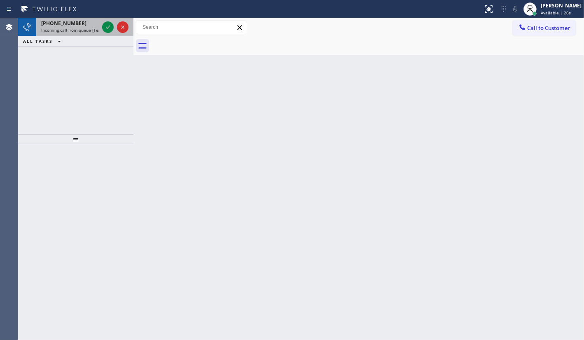
drag, startPoint x: 88, startPoint y: 70, endPoint x: 91, endPoint y: 27, distance: 43.3
click at [89, 61] on div "+15104090152 Incoming call from queue [Test] All ALL TASKS ALL TASKS ACTIVE TAS…" at bounding box center [75, 76] width 115 height 116
click at [102, 26] on div at bounding box center [108, 27] width 12 height 10
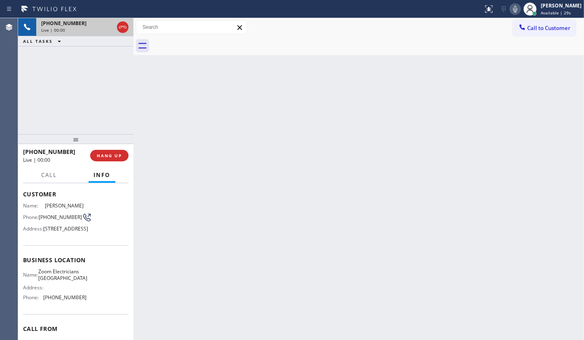
scroll to position [107, 0]
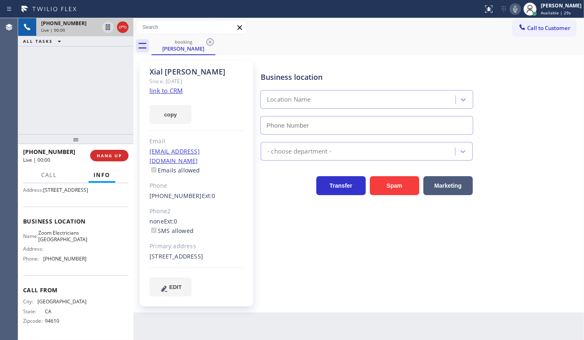
type input "(415) 727-8840"
click at [170, 92] on link "link to CRM" at bounding box center [165, 90] width 33 height 8
click at [514, 10] on icon at bounding box center [515, 9] width 10 height 10
click at [519, 10] on icon at bounding box center [515, 9] width 10 height 10
click at [514, 10] on icon at bounding box center [515, 9] width 10 height 10
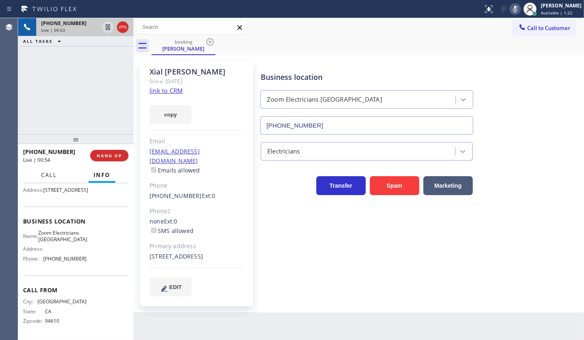
click at [51, 176] on span "Call" at bounding box center [49, 174] width 16 height 7
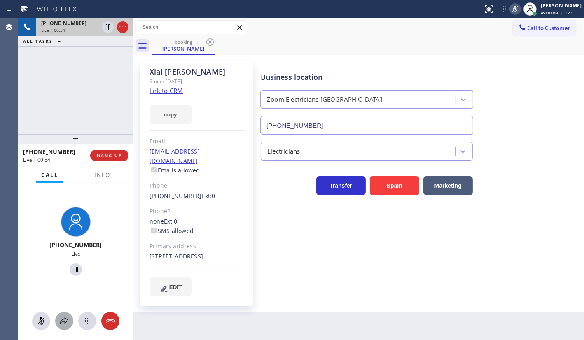
click at [61, 317] on icon at bounding box center [64, 321] width 10 height 10
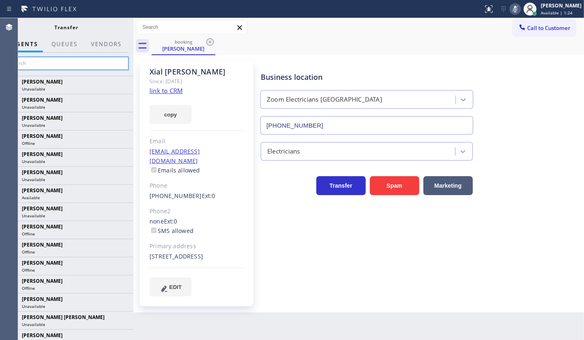
click at [57, 66] on input "text" at bounding box center [67, 63] width 124 height 13
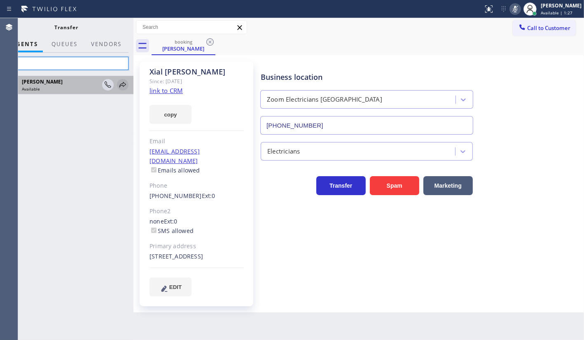
type input "lyk"
click at [123, 82] on icon at bounding box center [122, 84] width 7 height 5
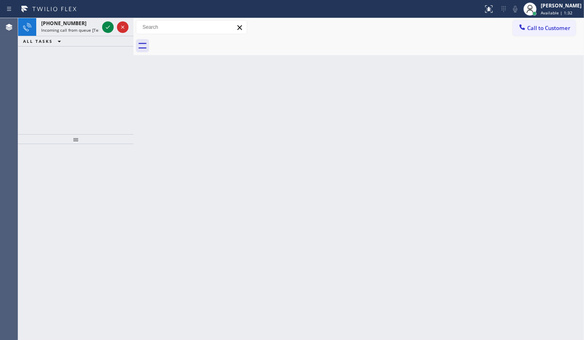
drag, startPoint x: 48, startPoint y: 82, endPoint x: 72, endPoint y: 42, distance: 47.0
click at [59, 71] on div "+16613104348 Incoming call from queue [Test] All ALL TASKS ALL TASKS ACTIVE TAS…" at bounding box center [75, 76] width 115 height 116
click at [104, 28] on icon at bounding box center [108, 27] width 10 height 10
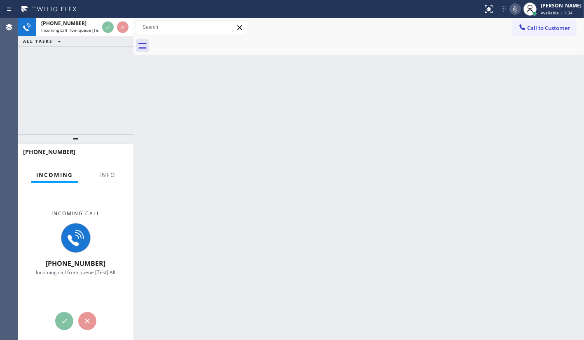
click at [102, 181] on div at bounding box center [107, 182] width 26 height 2
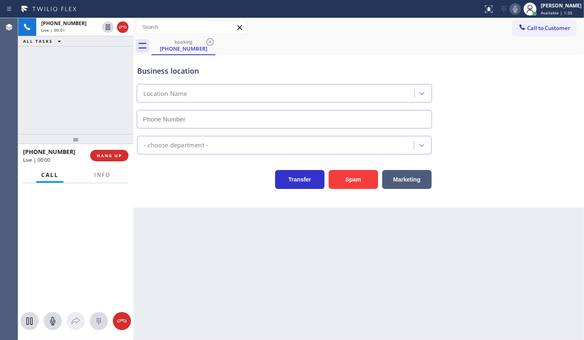
type input "(661) 369-8299"
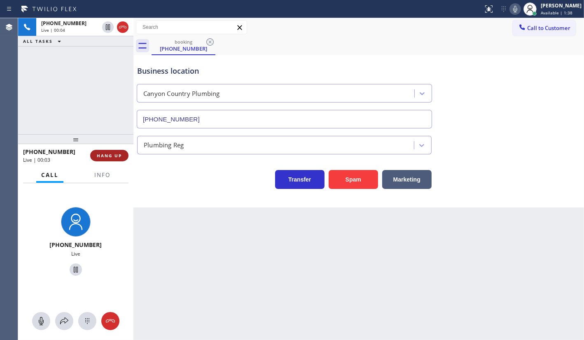
click at [109, 151] on button "HANG UP" at bounding box center [109, 156] width 38 height 12
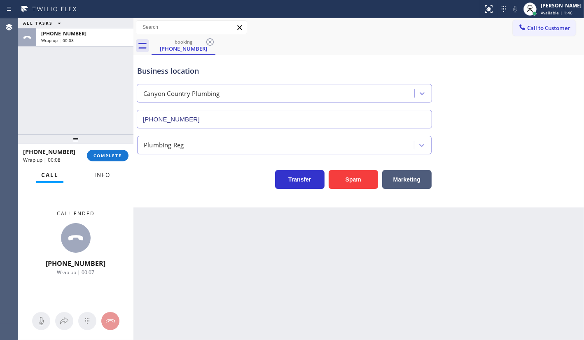
click at [92, 178] on button "Info" at bounding box center [102, 175] width 26 height 16
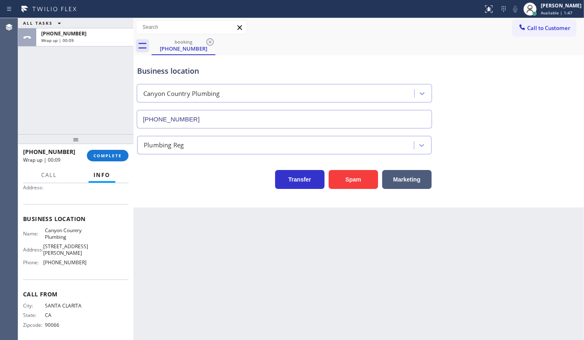
scroll to position [88, 0]
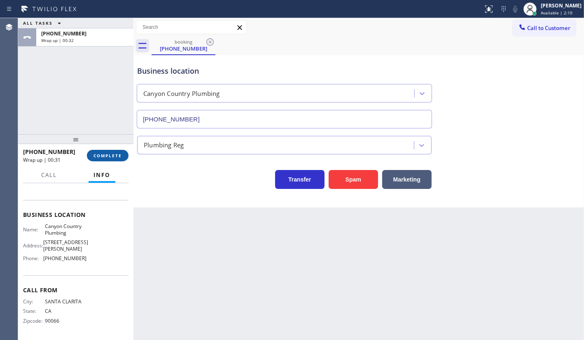
click at [102, 151] on button "COMPLETE" at bounding box center [108, 156] width 42 height 12
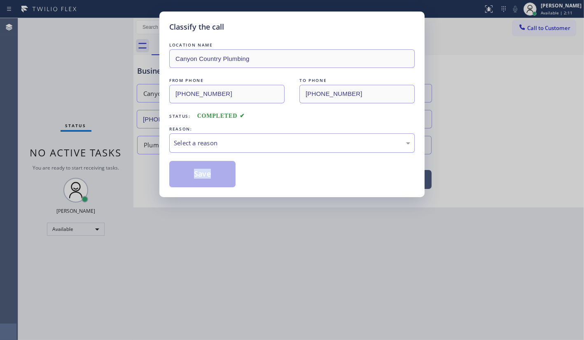
click at [103, 152] on div "Classify the call LOCATION NAME Canyon Country Plumbing FROM PHONE (661) 310-43…" at bounding box center [292, 170] width 584 height 340
drag, startPoint x: 102, startPoint y: 151, endPoint x: 173, endPoint y: 142, distance: 71.0
click at [107, 152] on div "Classify the call LOCATION NAME Canyon Country Plumbing FROM PHONE (661) 310-43…" at bounding box center [292, 170] width 584 height 340
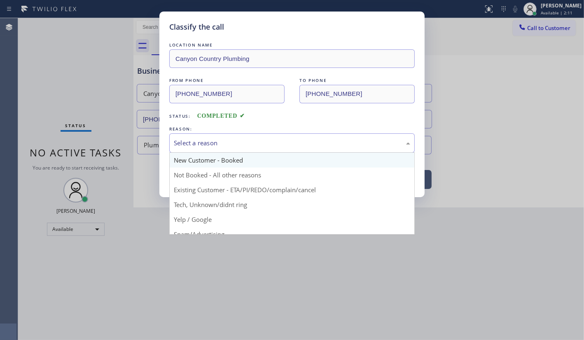
drag, startPoint x: 177, startPoint y: 137, endPoint x: 185, endPoint y: 161, distance: 25.4
click at [179, 142] on div "Select a reason" at bounding box center [292, 142] width 236 height 9
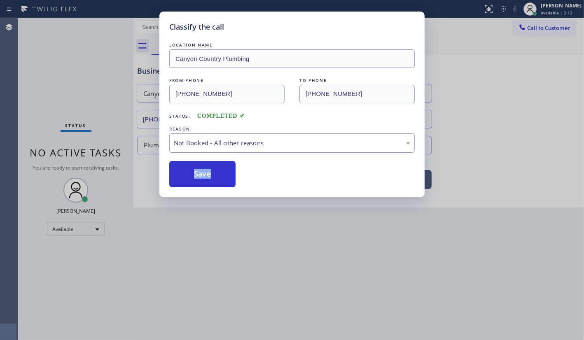
click at [195, 175] on button "Save" at bounding box center [202, 174] width 66 height 26
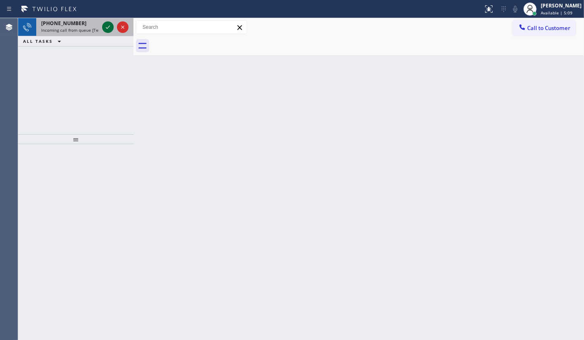
click at [109, 28] on icon at bounding box center [108, 27] width 10 height 10
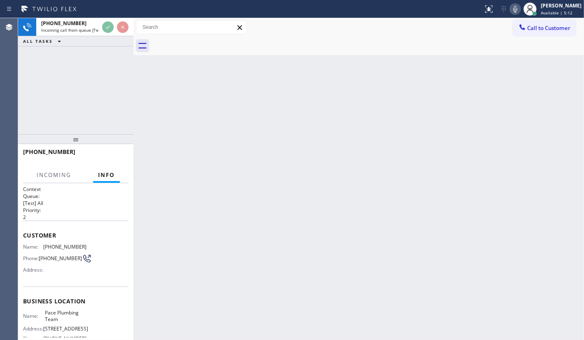
click at [226, 278] on div "Back to Dashboard Change Sender ID Customers Technicians Select a contact Outbo…" at bounding box center [358, 179] width 450 height 322
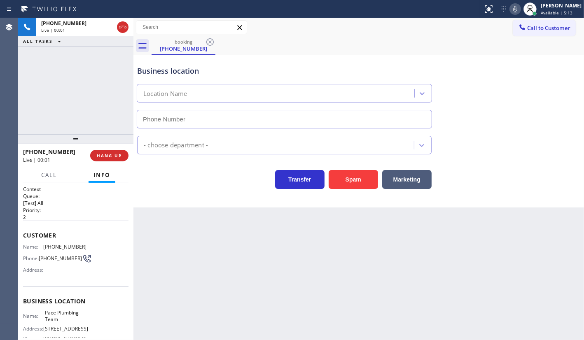
type input "(408) 418-9894"
click at [107, 152] on button "HANG UP" at bounding box center [109, 156] width 38 height 12
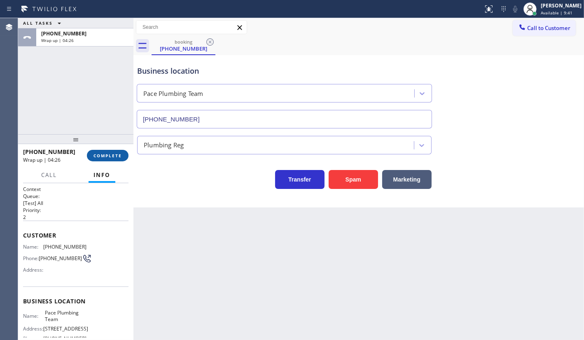
click at [104, 156] on span "COMPLETE" at bounding box center [107, 156] width 28 height 6
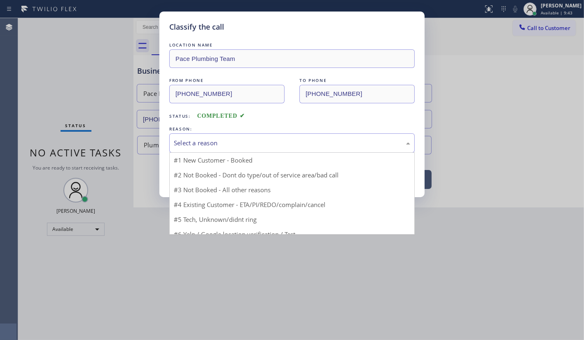
click at [189, 140] on div "Select a reason" at bounding box center [292, 142] width 236 height 9
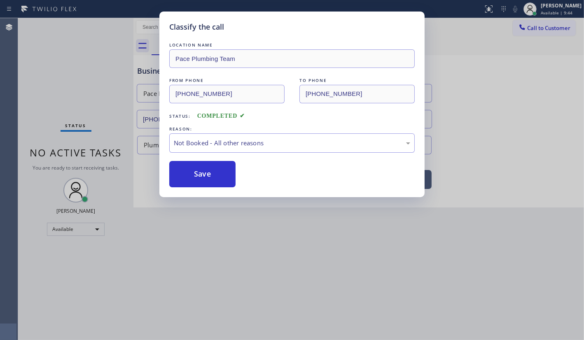
click at [195, 168] on button "Save" at bounding box center [202, 174] width 66 height 26
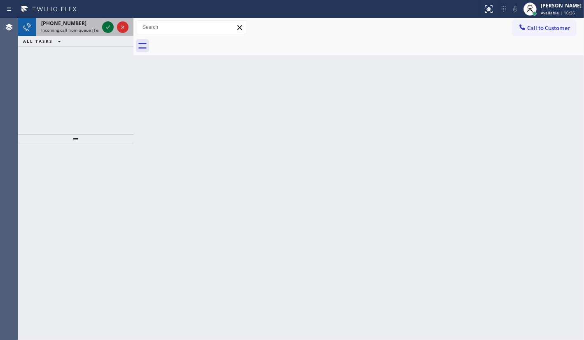
click at [107, 28] on icon at bounding box center [108, 27] width 4 height 3
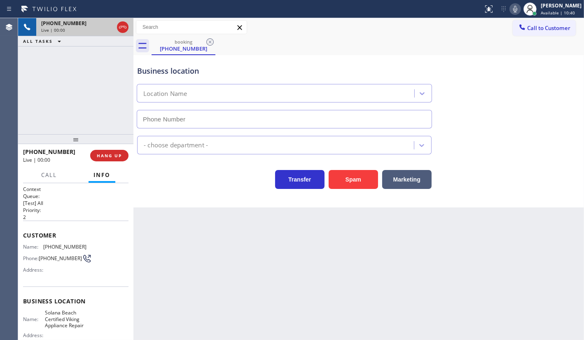
type input "[PHONE_NUMBER]"
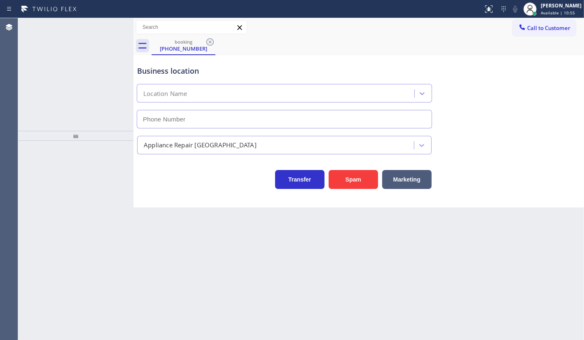
type input "[PHONE_NUMBER]"
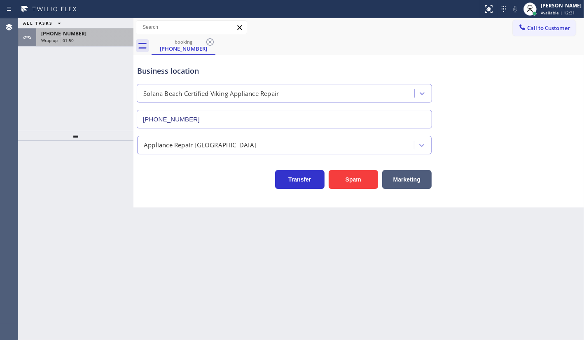
click at [68, 38] on span "Wrap up | 01:50" at bounding box center [57, 40] width 33 height 6
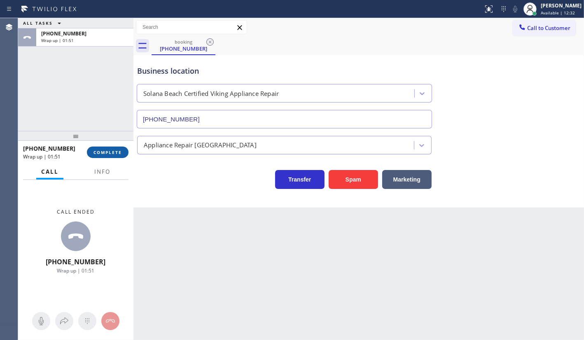
click at [109, 152] on span "COMPLETE" at bounding box center [107, 152] width 28 height 6
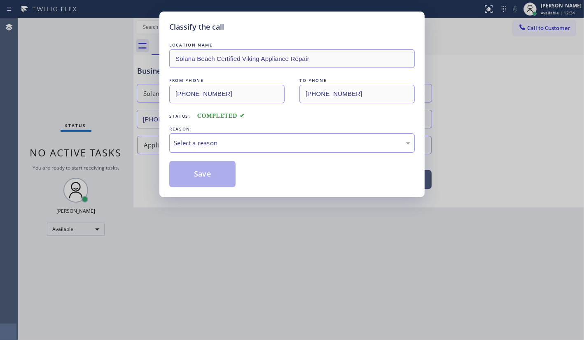
click at [177, 137] on div "Select a reason" at bounding box center [291, 142] width 245 height 19
